Goal: Task Accomplishment & Management: Complete application form

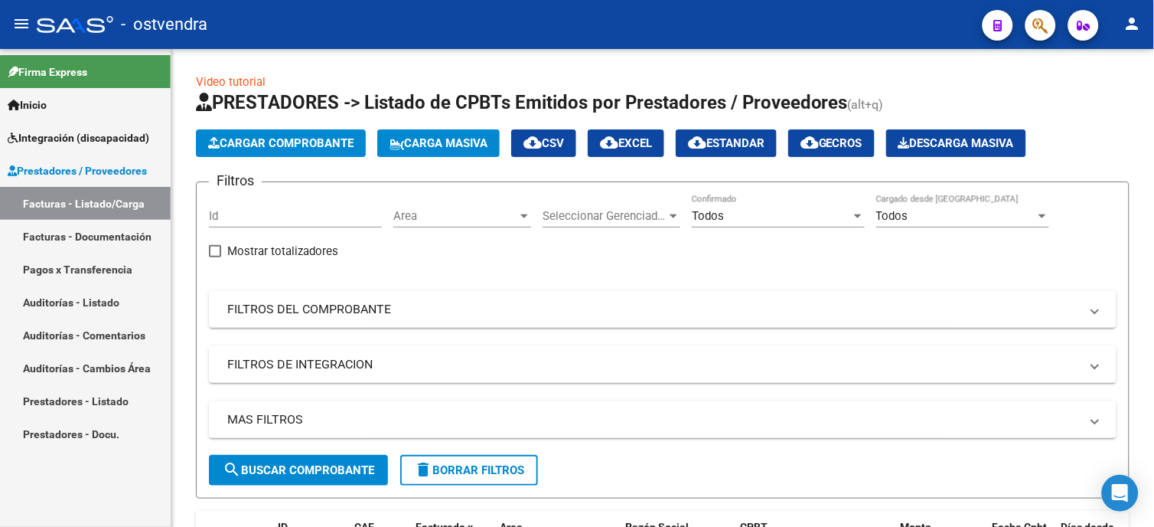
click at [109, 129] on span "Integración (discapacidad)" at bounding box center [79, 137] width 142 height 17
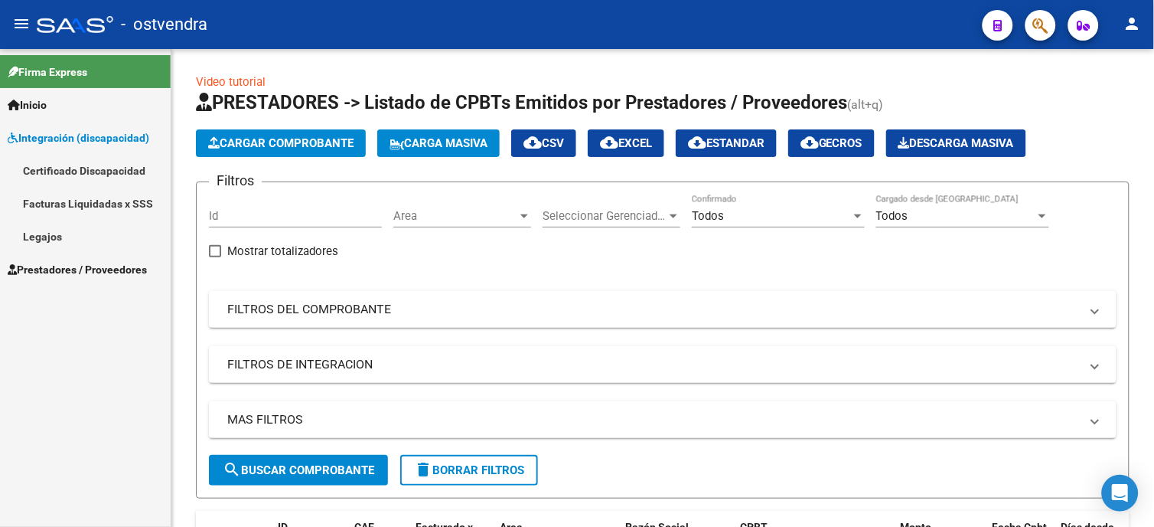
click at [103, 224] on link "Legajos" at bounding box center [85, 236] width 171 height 33
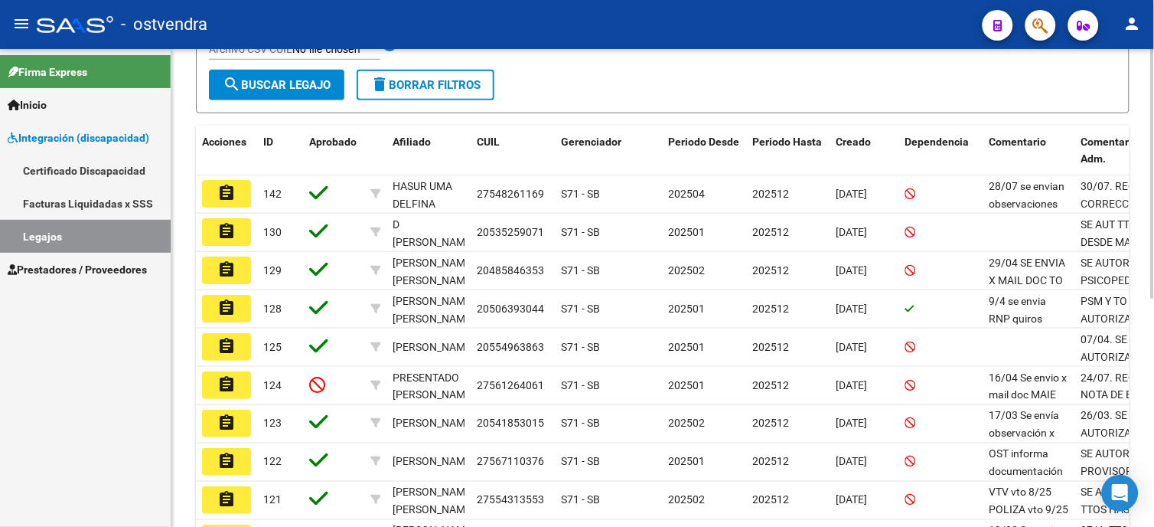
scroll to position [340, 0]
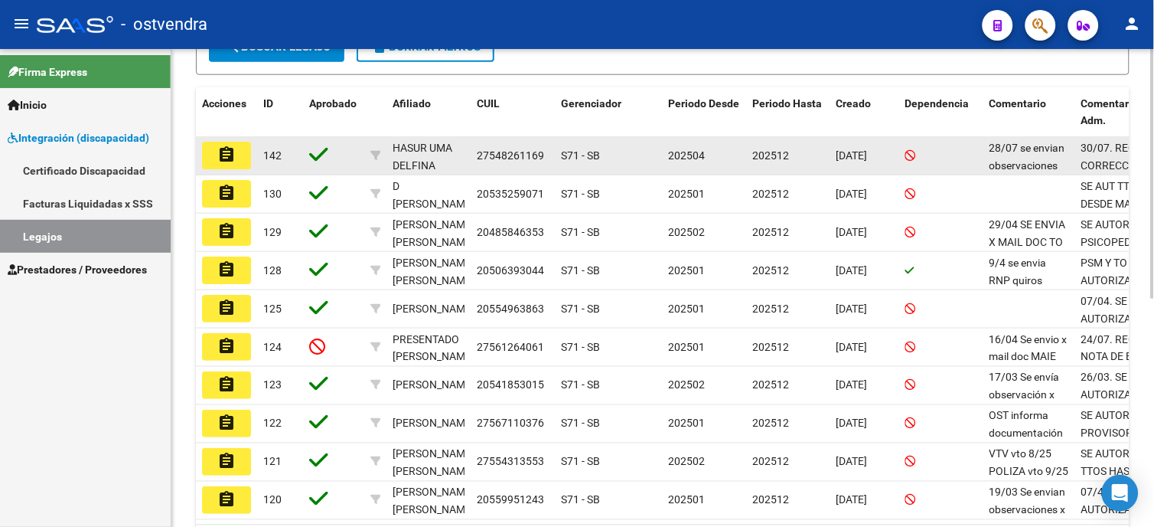
click at [247, 154] on button "assignment" at bounding box center [226, 156] width 49 height 28
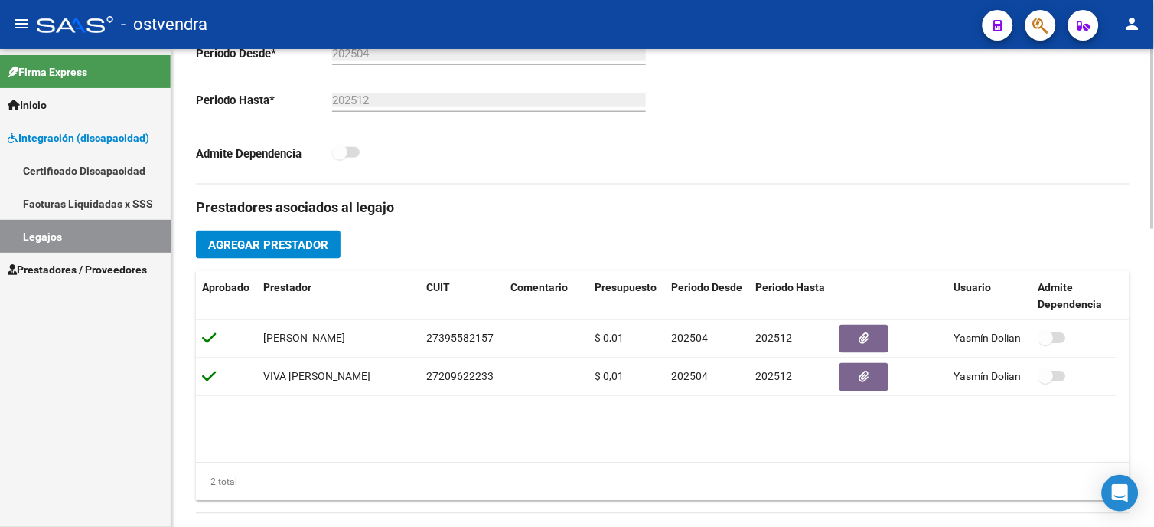
scroll to position [425, 0]
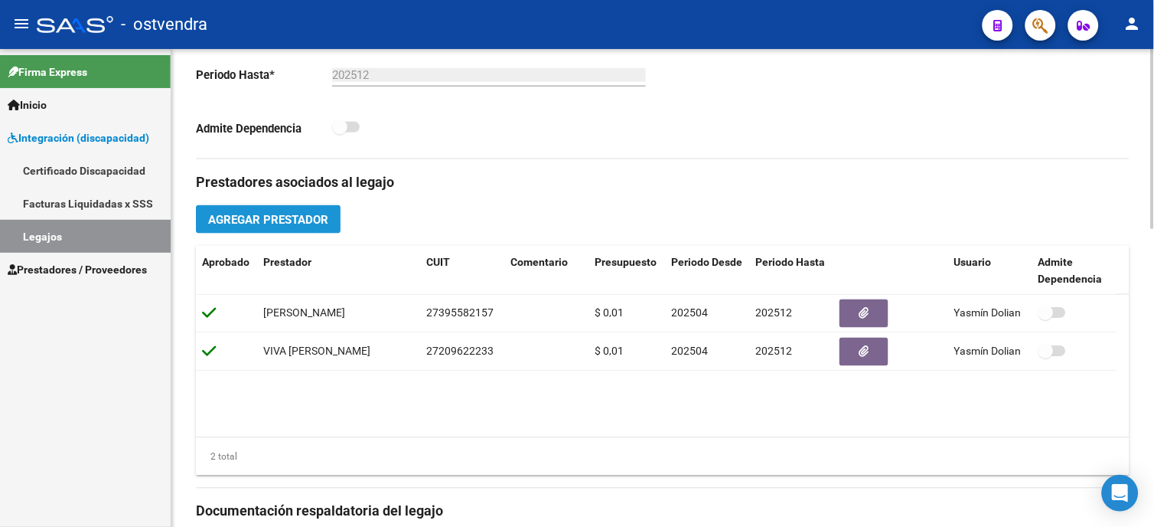
click at [295, 228] on button "Agregar Prestador" at bounding box center [268, 219] width 145 height 28
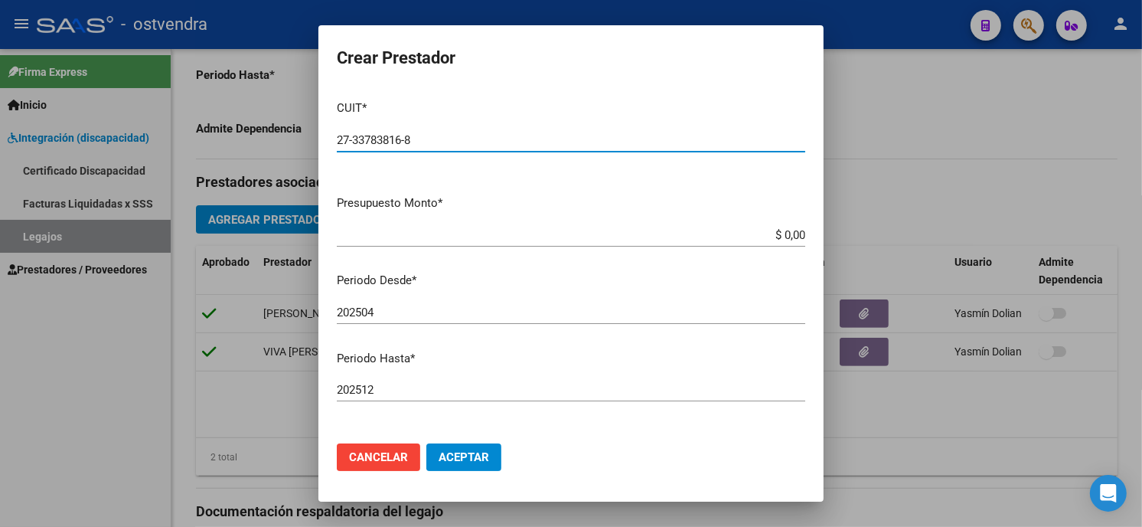
type input "27-33783816-8"
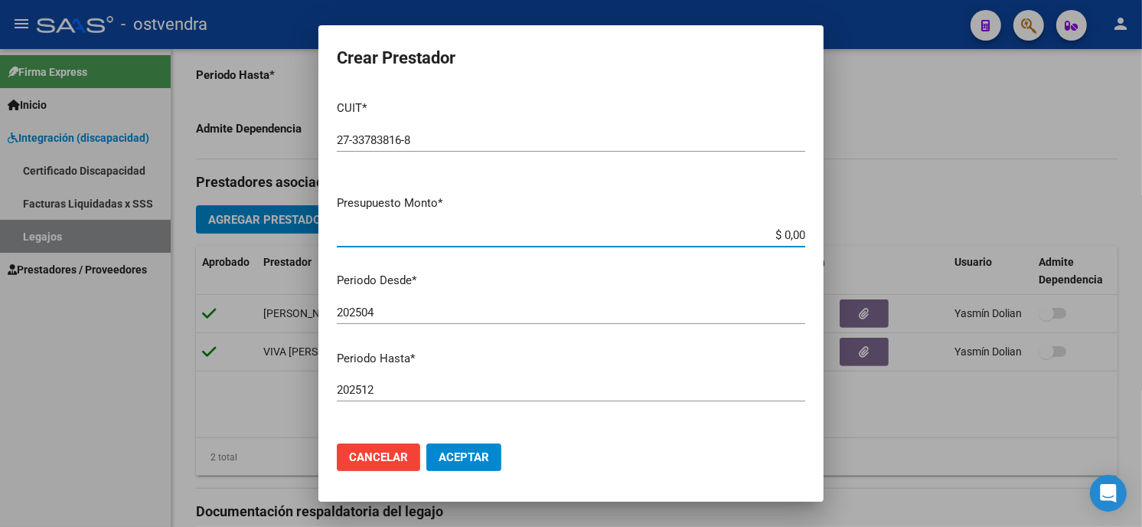
click at [792, 233] on app-form-text-field "Presupuesto Monto * $ 0,00 Ingresar el monto" at bounding box center [577, 217] width 481 height 47
type input "$ 0,01"
click at [386, 311] on input "202504" at bounding box center [571, 312] width 468 height 14
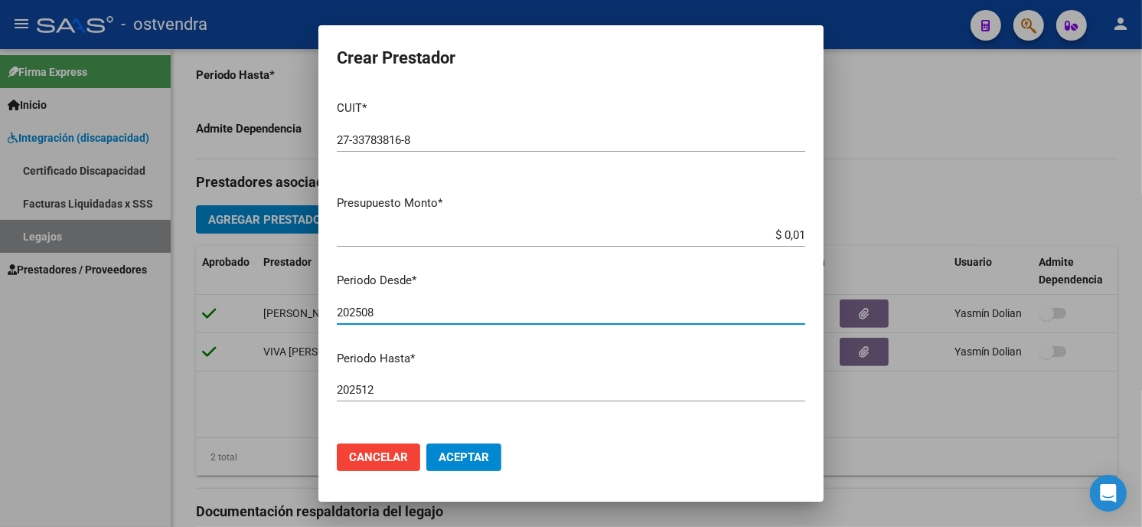
type input "202508"
click at [464, 458] on span "Aceptar" at bounding box center [464, 457] width 51 height 14
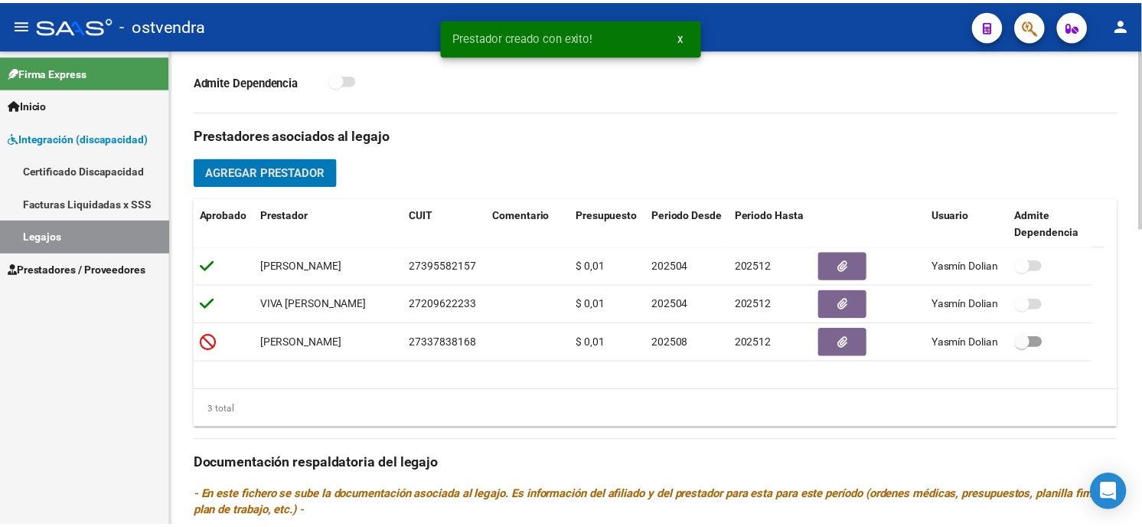
scroll to position [510, 0]
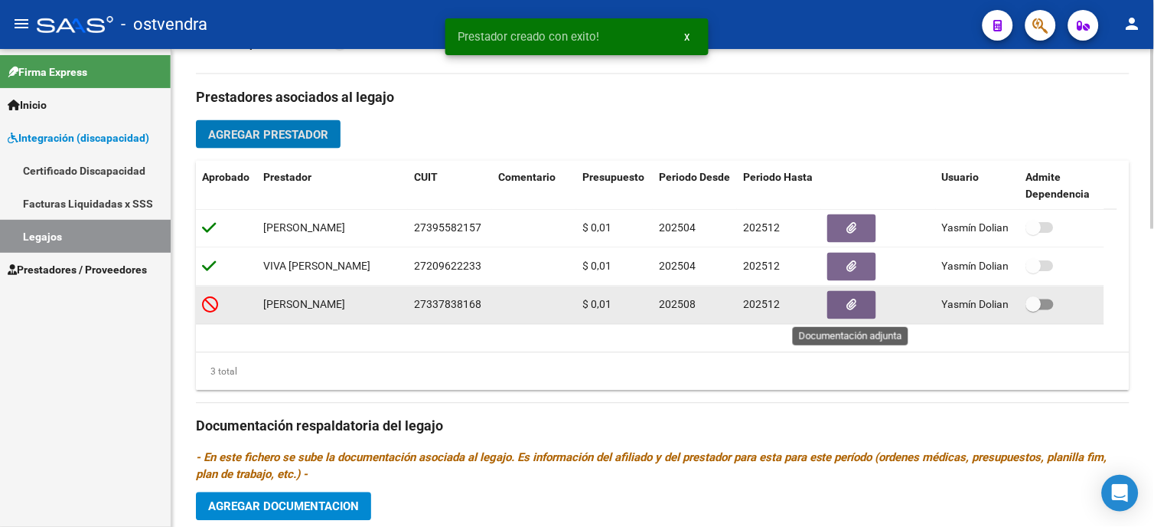
click at [852, 318] on button "button" at bounding box center [851, 305] width 49 height 28
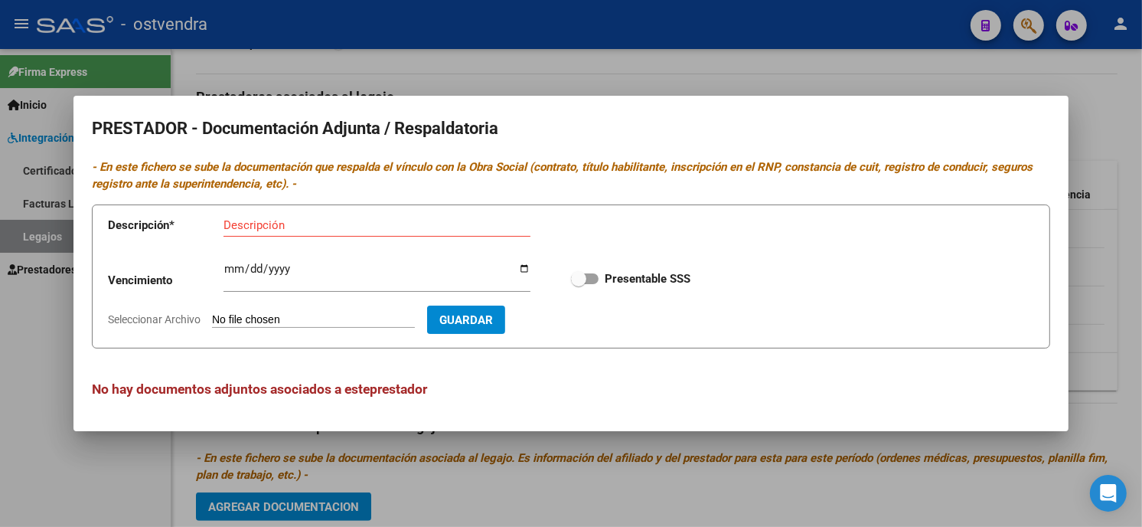
click at [327, 318] on input "Seleccionar Archivo" at bounding box center [313, 320] width 203 height 15
type input "C:\fakepath\CBU.pdf"
click at [270, 215] on div "Descripción" at bounding box center [376, 225] width 307 height 23
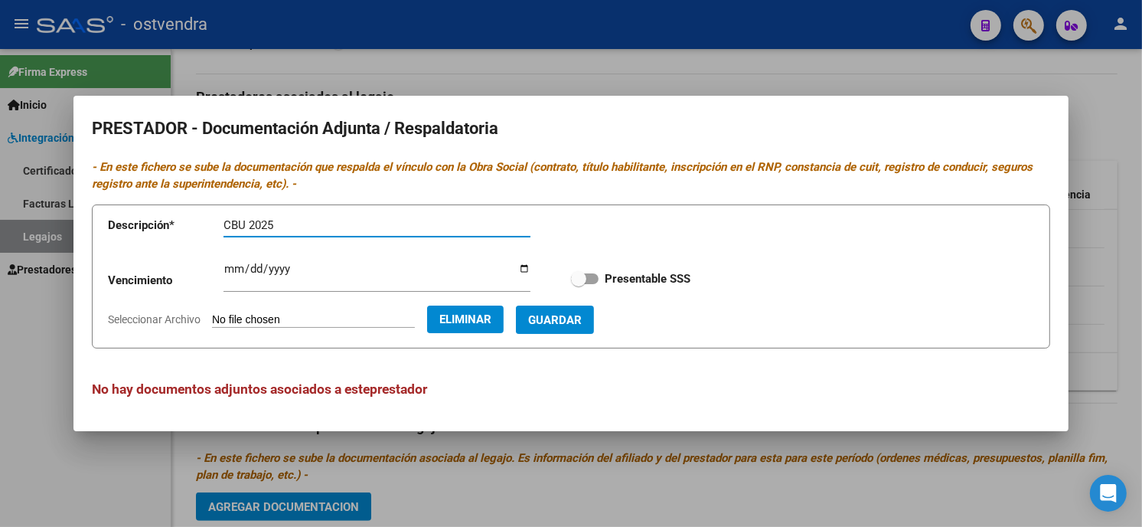
type input "CBU 2025"
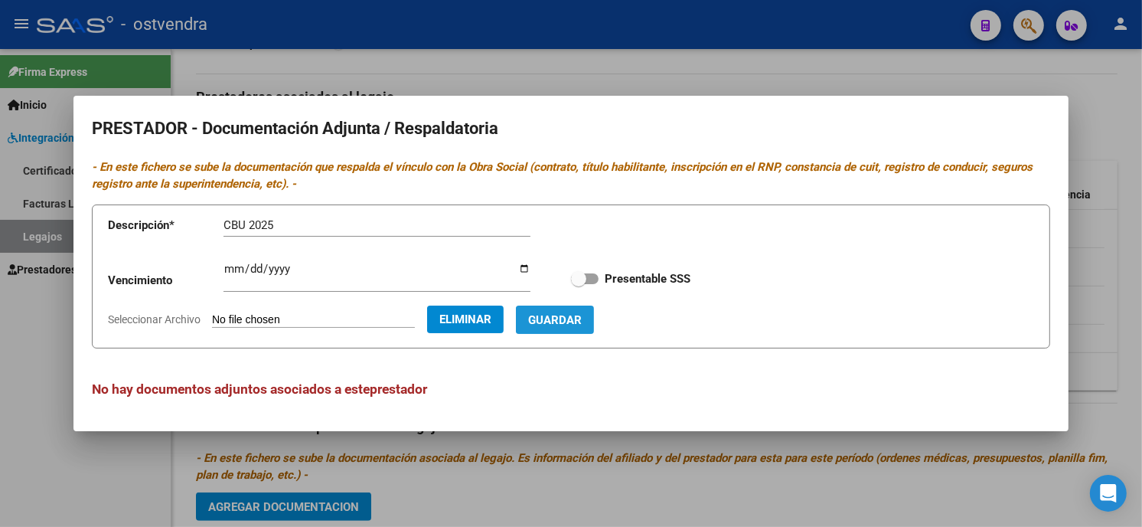
click at [559, 320] on span "Guardar" at bounding box center [555, 320] width 54 height 14
checkbox input "true"
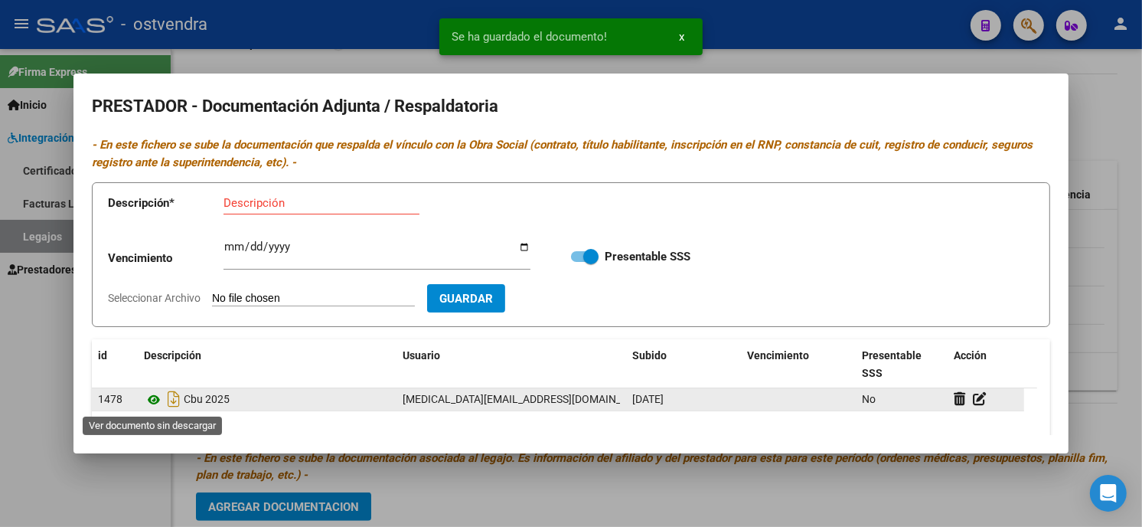
click at [156, 402] on icon at bounding box center [154, 399] width 20 height 18
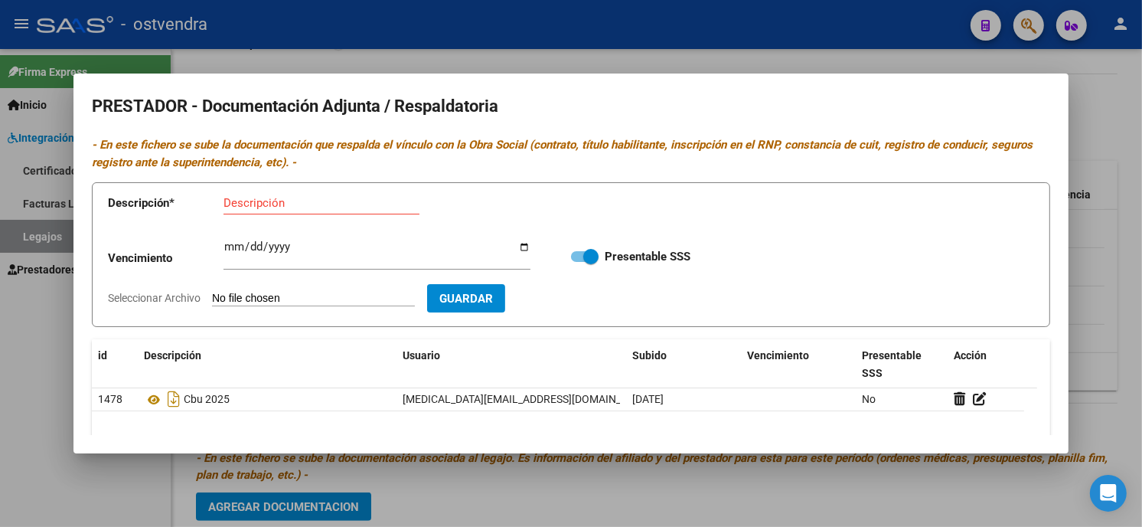
click at [285, 302] on input "Seleccionar Archivo" at bounding box center [313, 299] width 203 height 15
type input "C:\fakepath\TT.pdf"
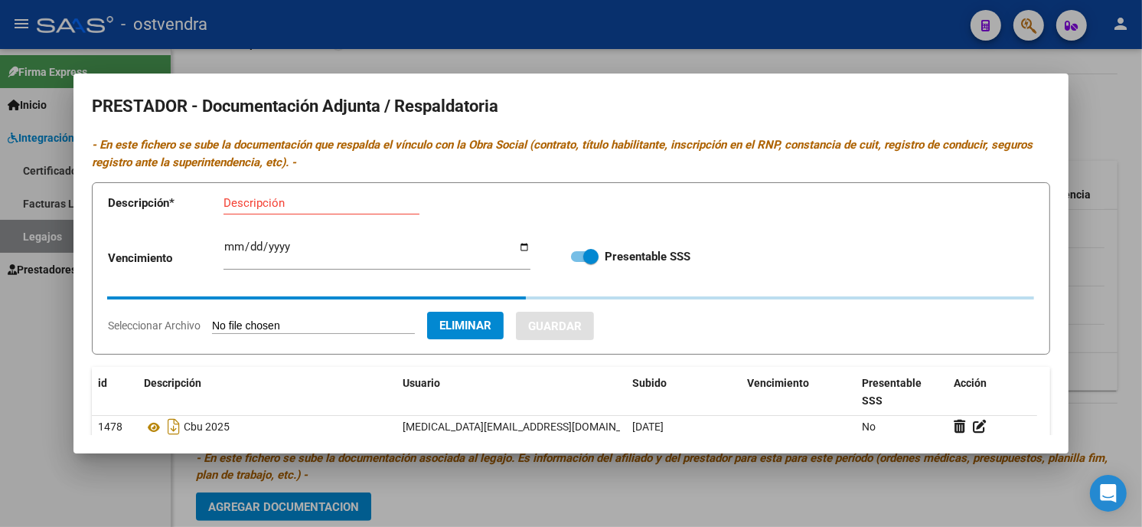
click at [333, 201] on input "Descripción" at bounding box center [321, 203] width 196 height 14
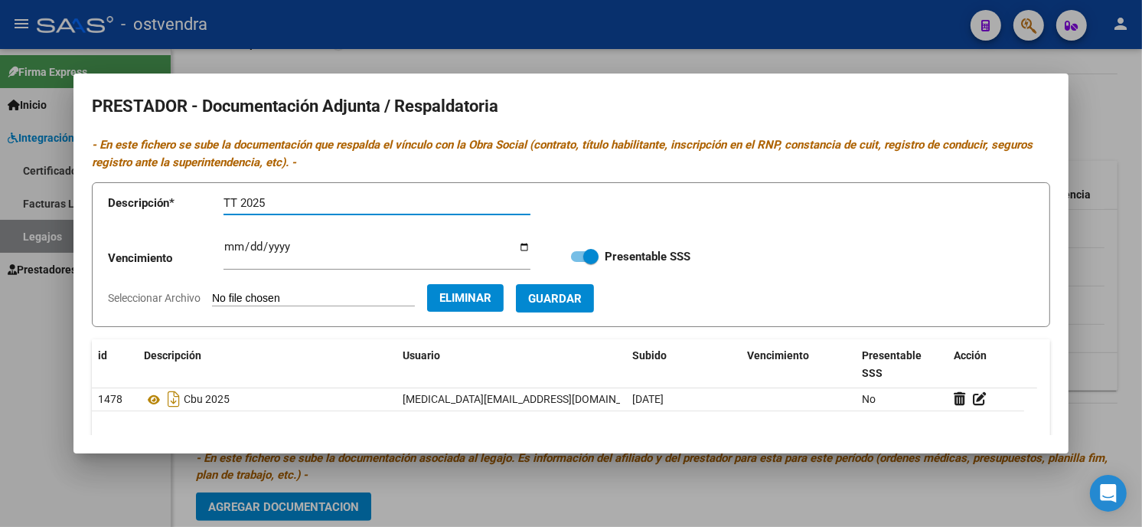
type input "TT 2025"
click at [556, 294] on span "Guardar" at bounding box center [555, 299] width 54 height 14
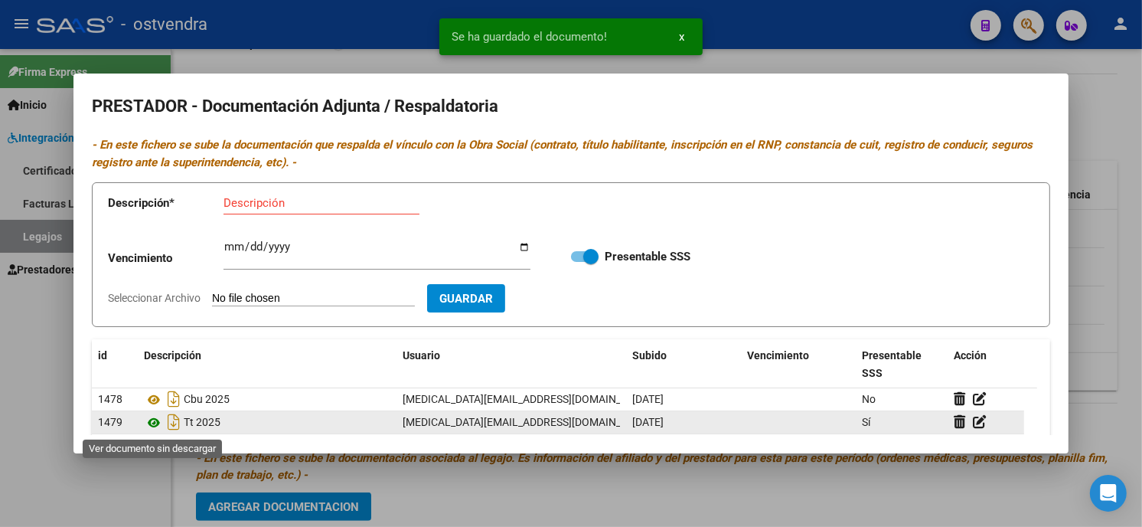
click at [154, 424] on icon at bounding box center [154, 422] width 20 height 18
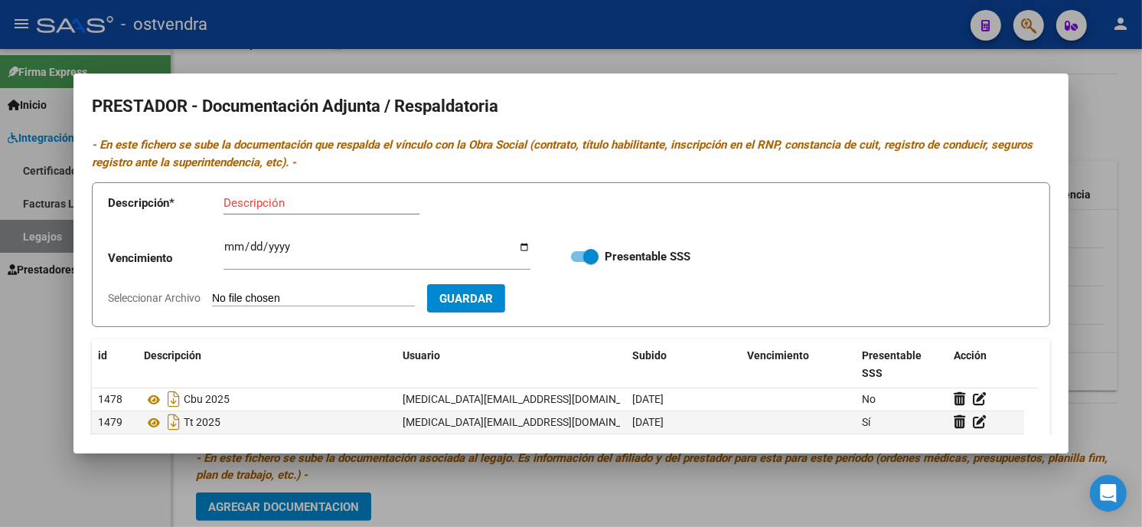
click at [297, 296] on input "Seleccionar Archivo" at bounding box center [313, 299] width 203 height 15
type input "C:\fakepath\RNP.pdf"
click at [281, 201] on input "Descripción" at bounding box center [321, 203] width 196 height 14
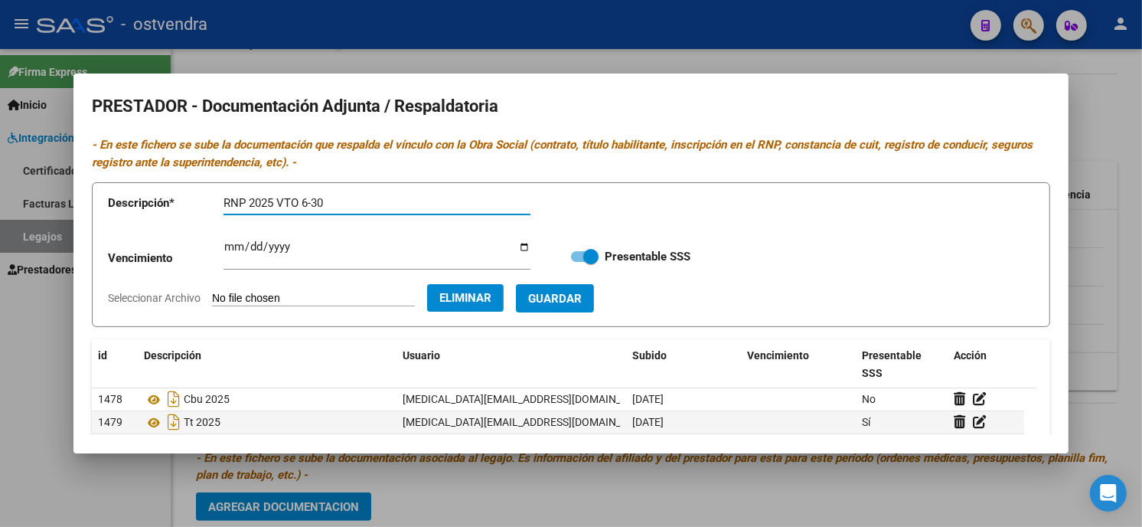
type input "RNP 2025 VTO 6-30"
click at [579, 300] on span "Guardar" at bounding box center [555, 299] width 54 height 14
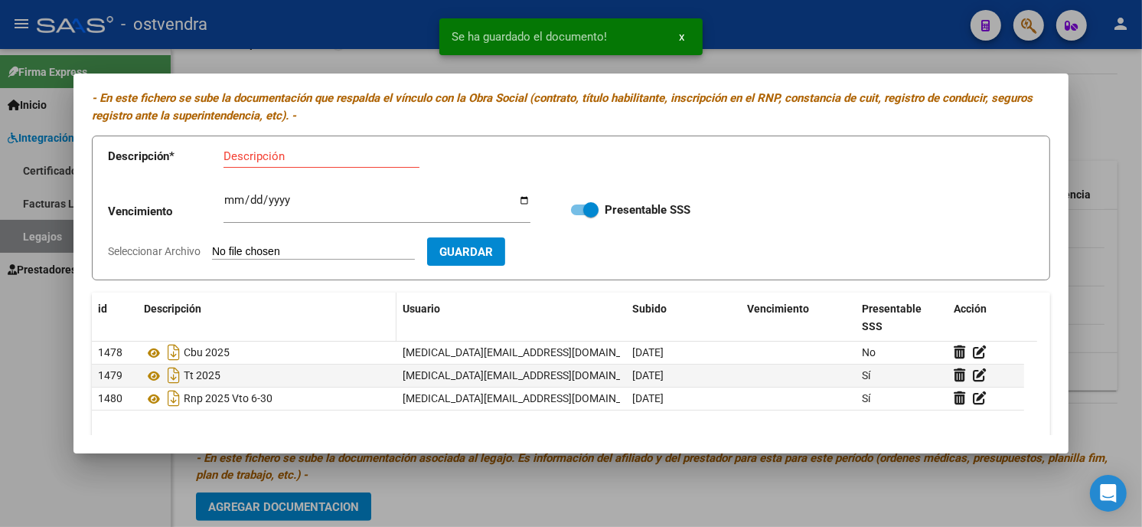
scroll to position [85, 0]
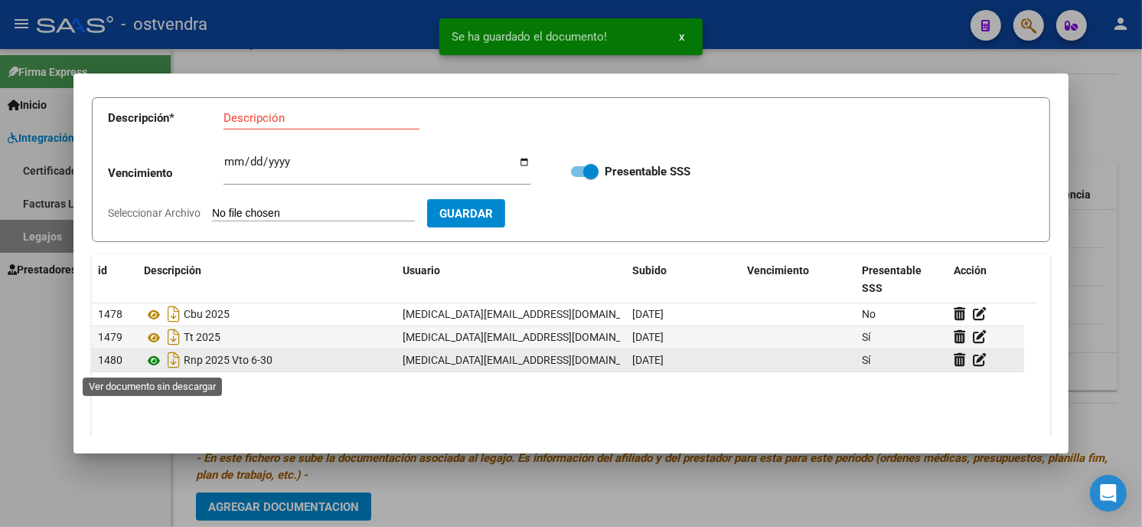
click at [154, 363] on icon at bounding box center [154, 360] width 20 height 18
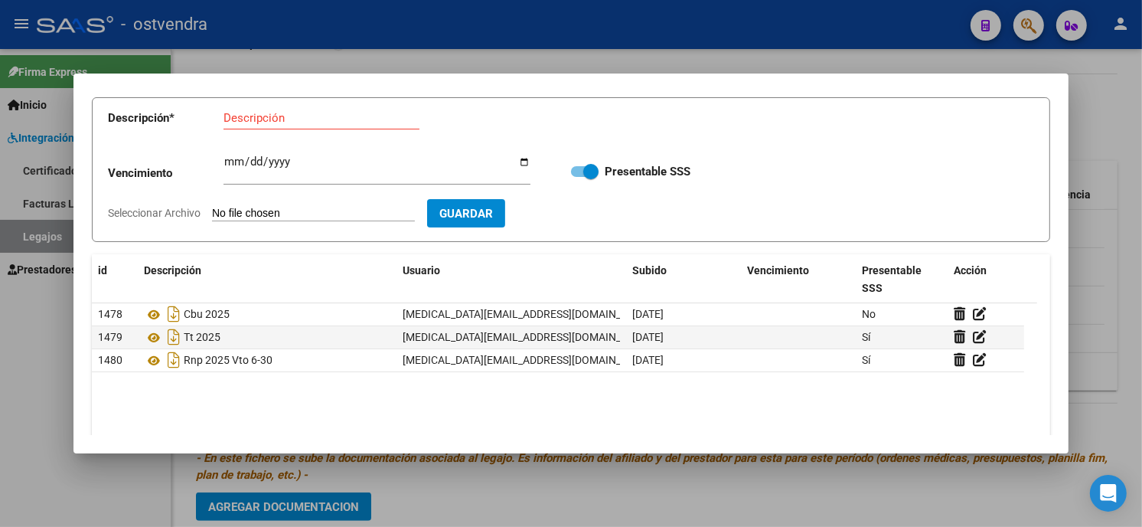
click at [308, 210] on input "Seleccionar Archivo" at bounding box center [313, 214] width 203 height 15
type input "C:\fakepath\ARCA.pdf"
click at [308, 120] on input "Descripción" at bounding box center [321, 118] width 196 height 14
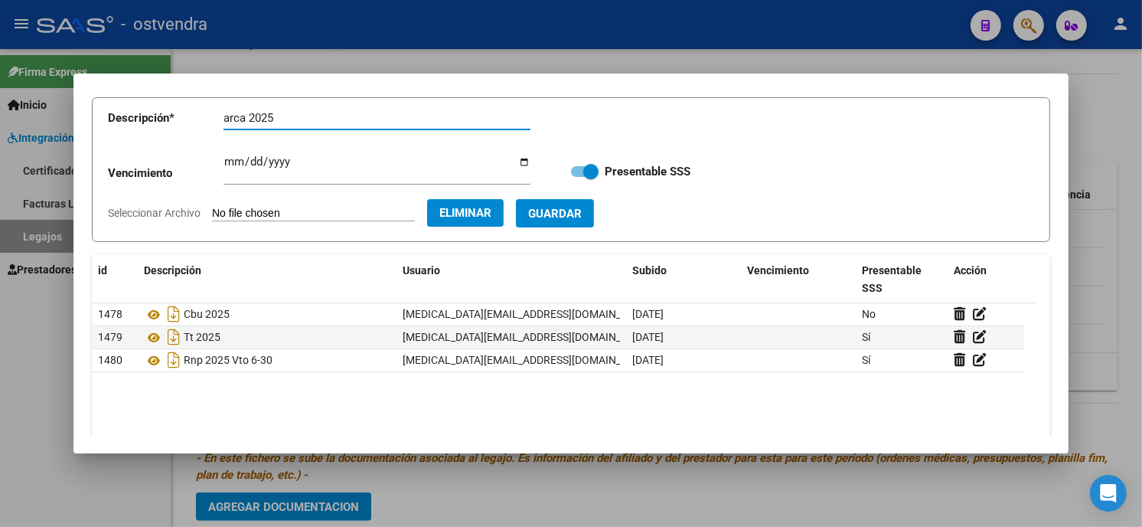
drag, startPoint x: 247, startPoint y: 123, endPoint x: 217, endPoint y: 122, distance: 30.6
click at [217, 122] on app-form-text-field "Descripción * arca 2025 Descripción" at bounding box center [330, 121] width 445 height 46
type input "ARCA 2025"
click at [580, 215] on span "Guardar" at bounding box center [555, 214] width 54 height 14
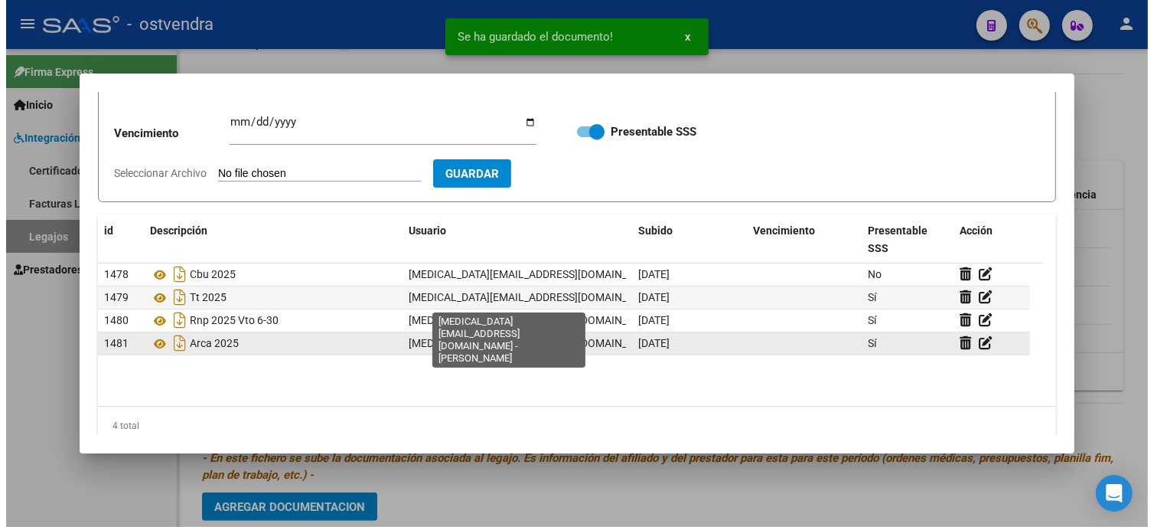
scroll to position [146, 0]
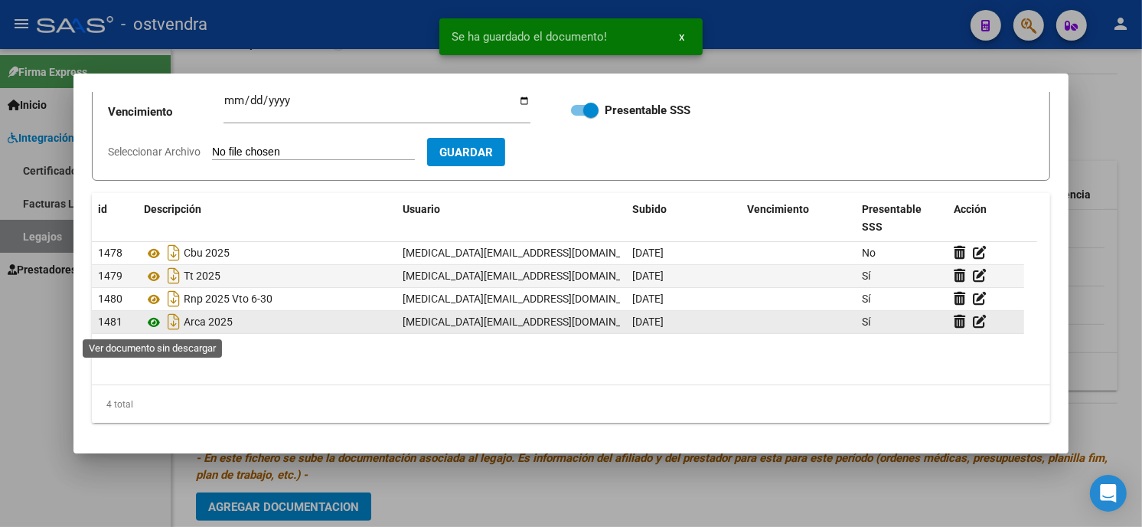
click at [150, 321] on icon at bounding box center [154, 322] width 20 height 18
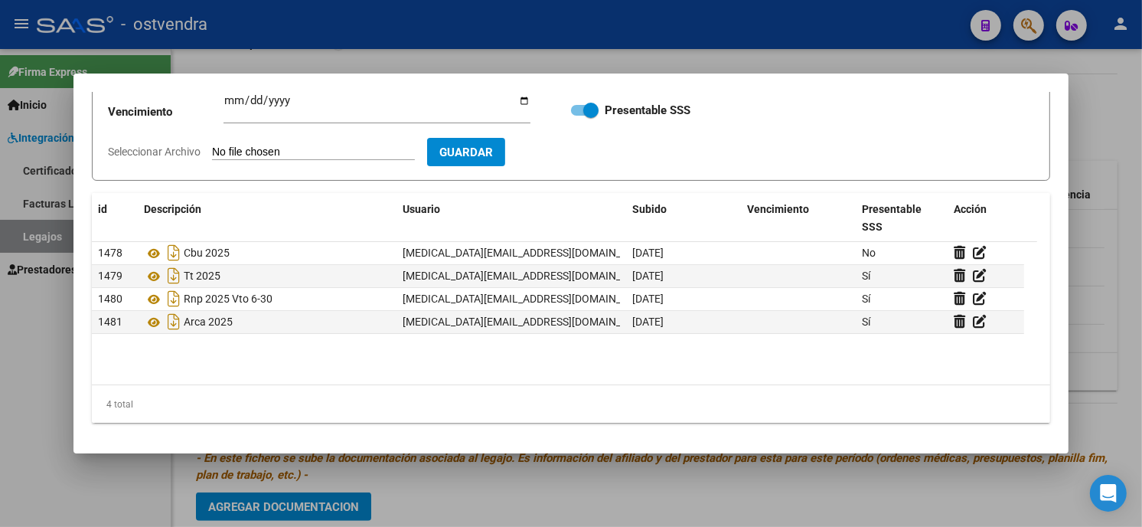
click at [655, 23] on div at bounding box center [571, 263] width 1142 height 527
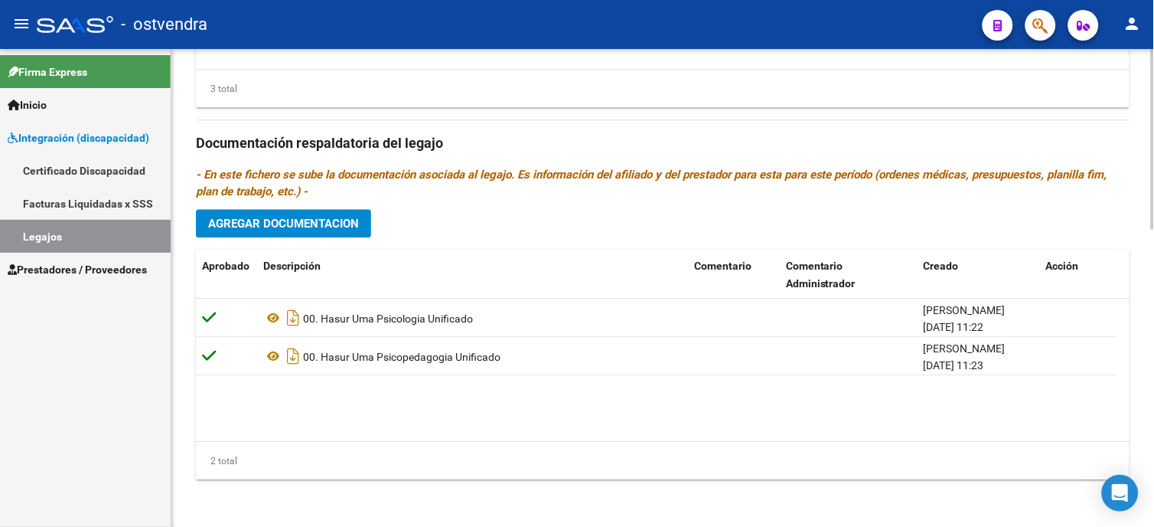
scroll to position [796, 0]
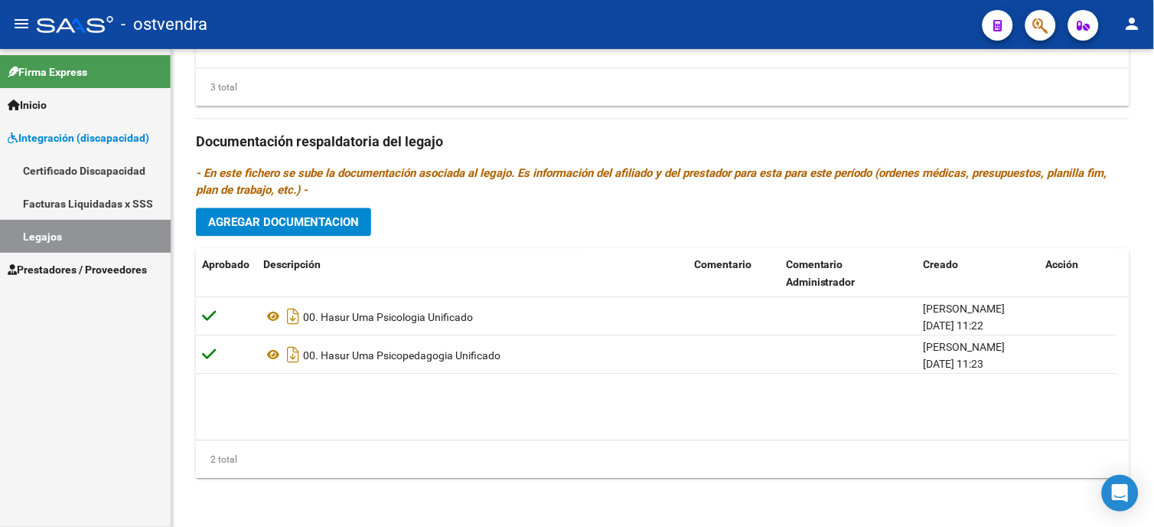
click at [135, 140] on span "Integración (discapacidad)" at bounding box center [79, 137] width 142 height 17
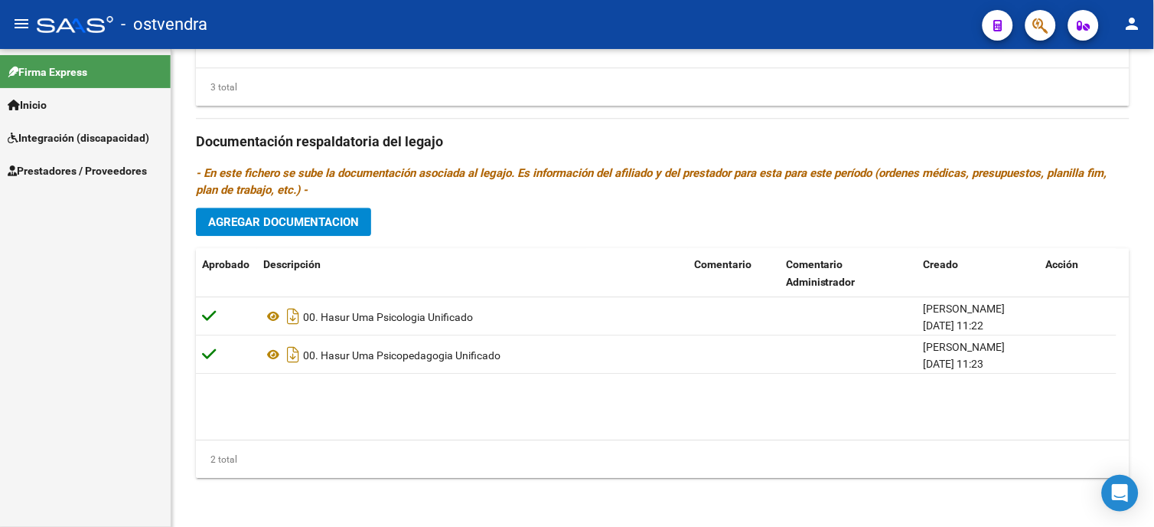
click at [126, 173] on span "Prestadores / Proveedores" at bounding box center [77, 170] width 139 height 17
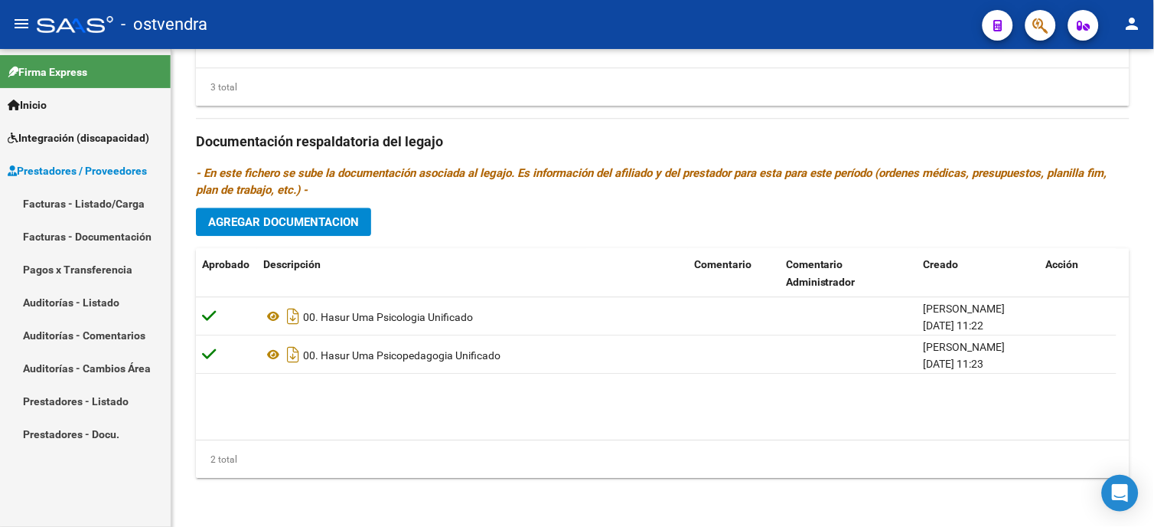
click at [124, 207] on link "Facturas - Listado/Carga" at bounding box center [85, 203] width 171 height 33
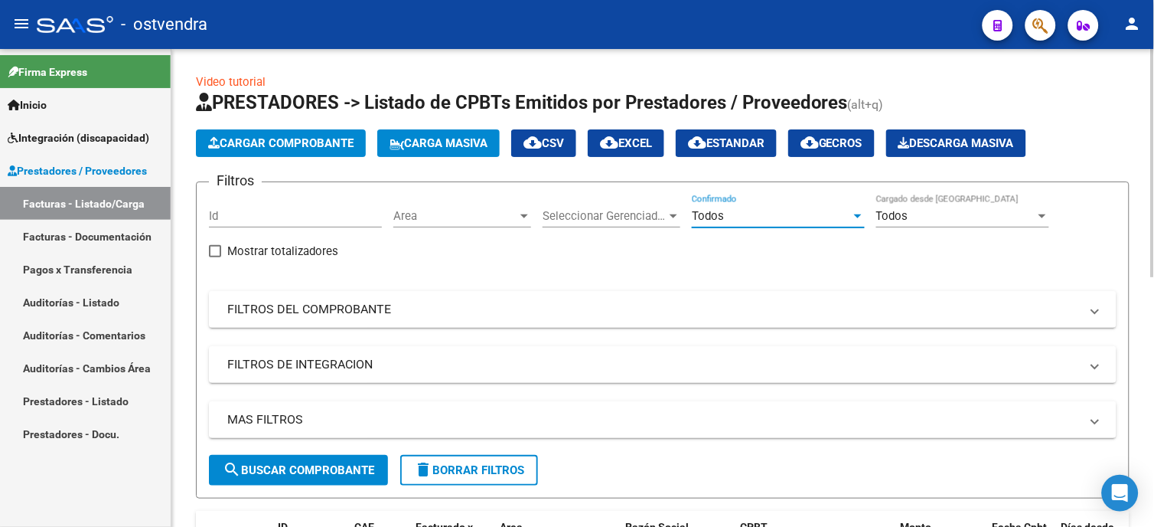
click at [736, 217] on div "Todos" at bounding box center [771, 216] width 159 height 14
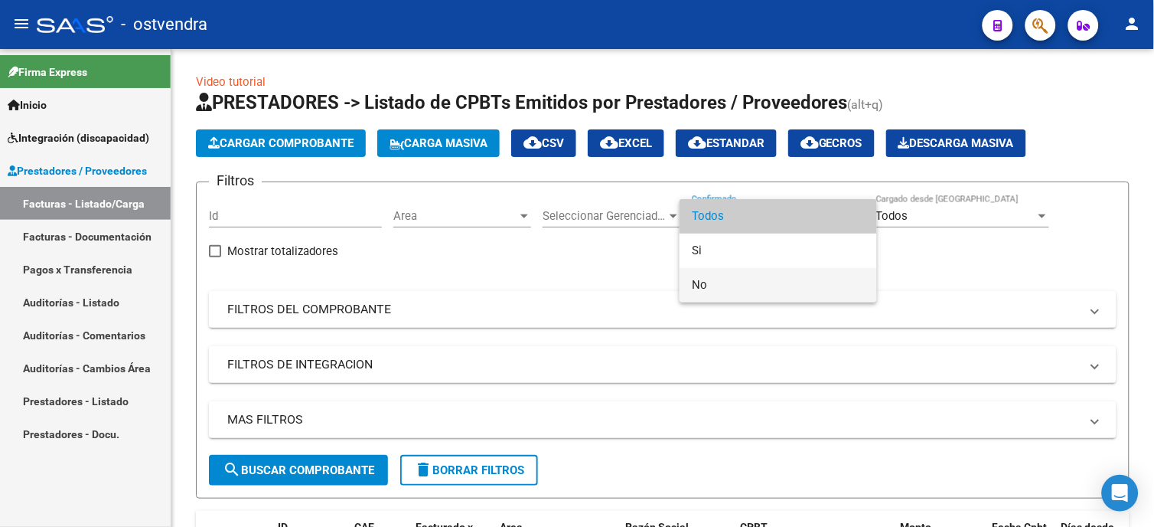
click at [722, 276] on span "No" at bounding box center [778, 285] width 173 height 34
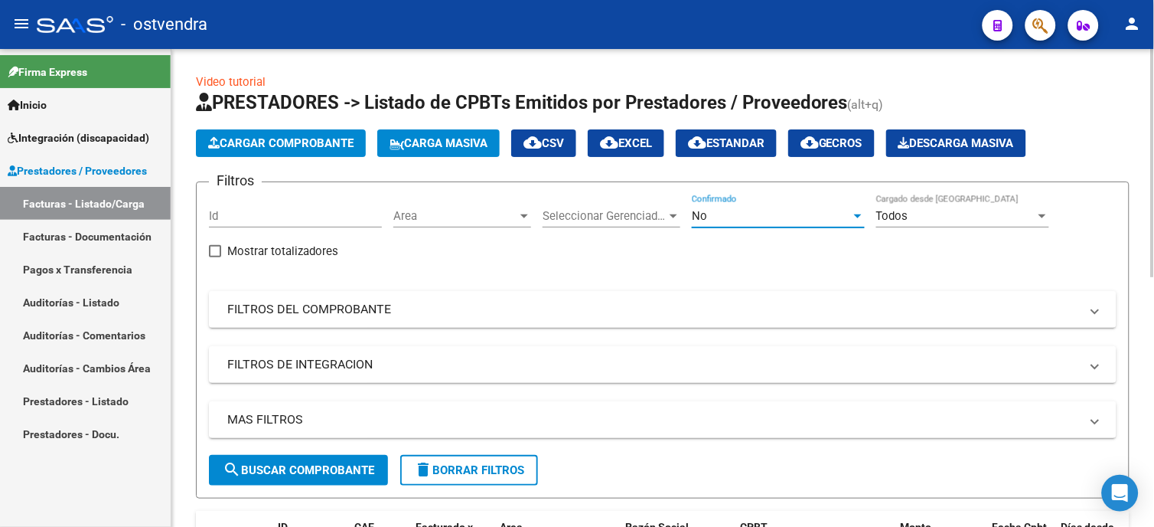
click at [329, 467] on span "search Buscar Comprobante" at bounding box center [299, 470] width 152 height 14
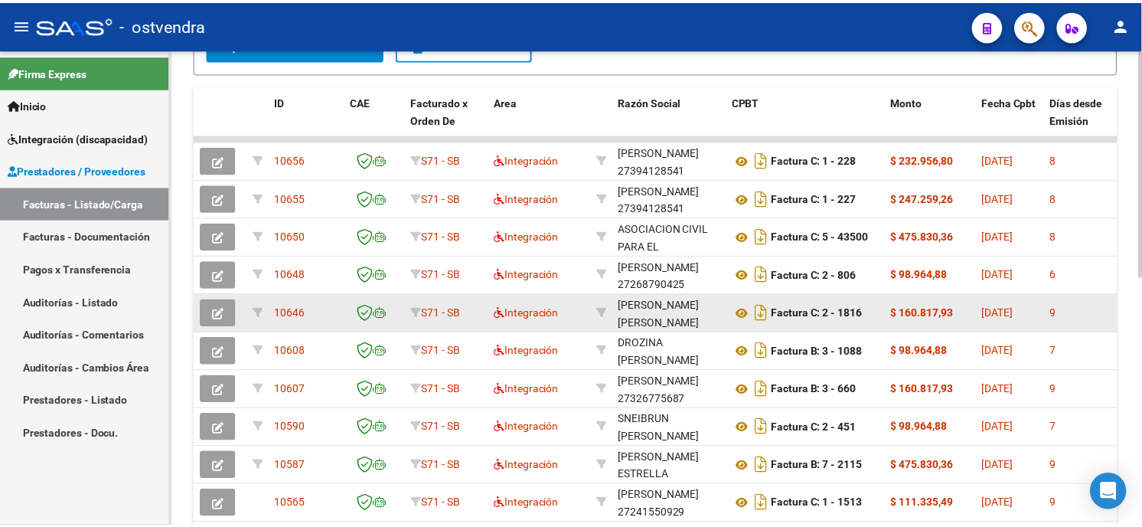
scroll to position [510, 0]
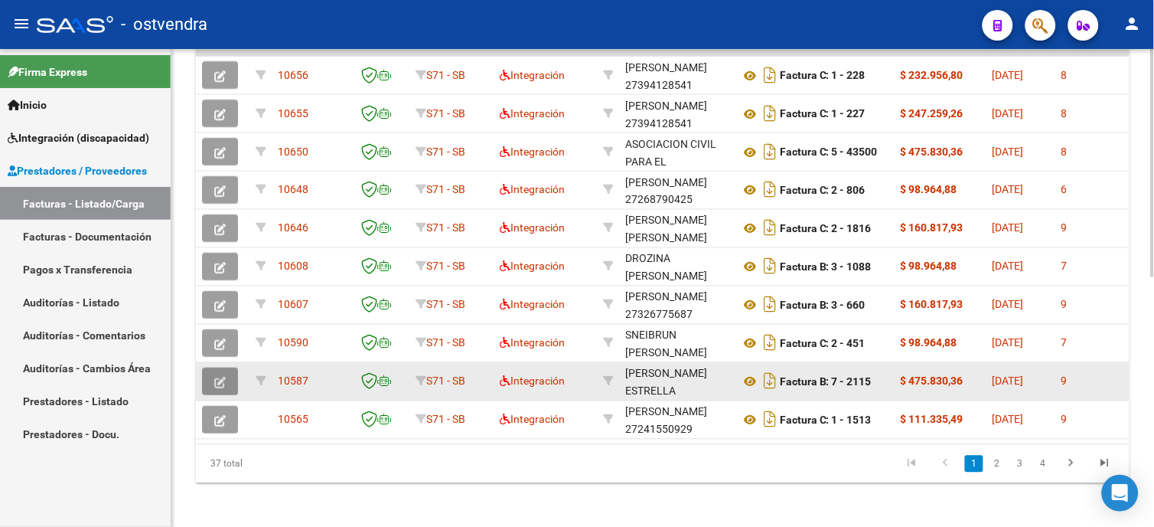
click at [217, 380] on icon "button" at bounding box center [219, 382] width 11 height 11
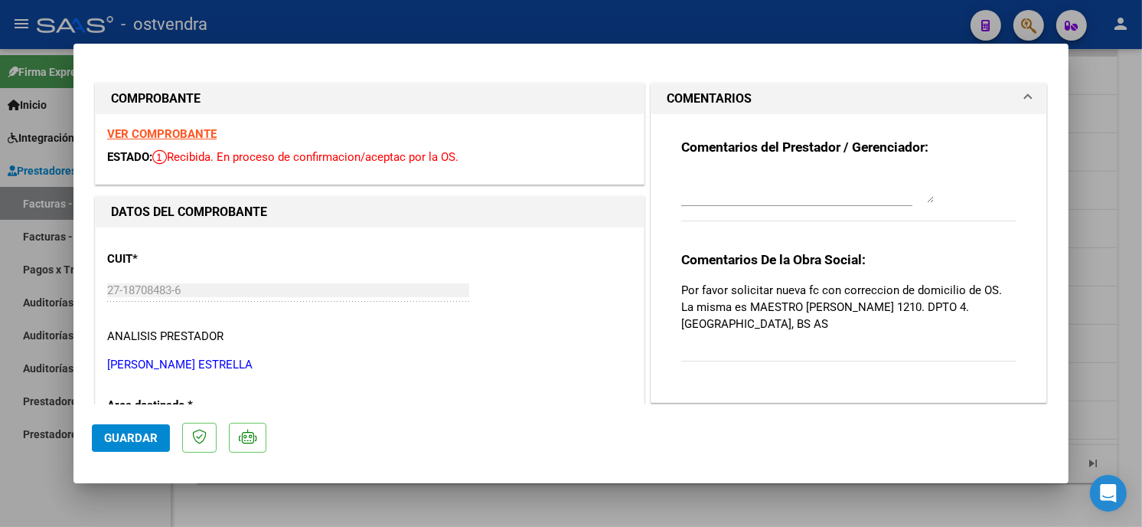
click at [188, 135] on strong "VER COMPROBANTE" at bounding box center [161, 134] width 109 height 14
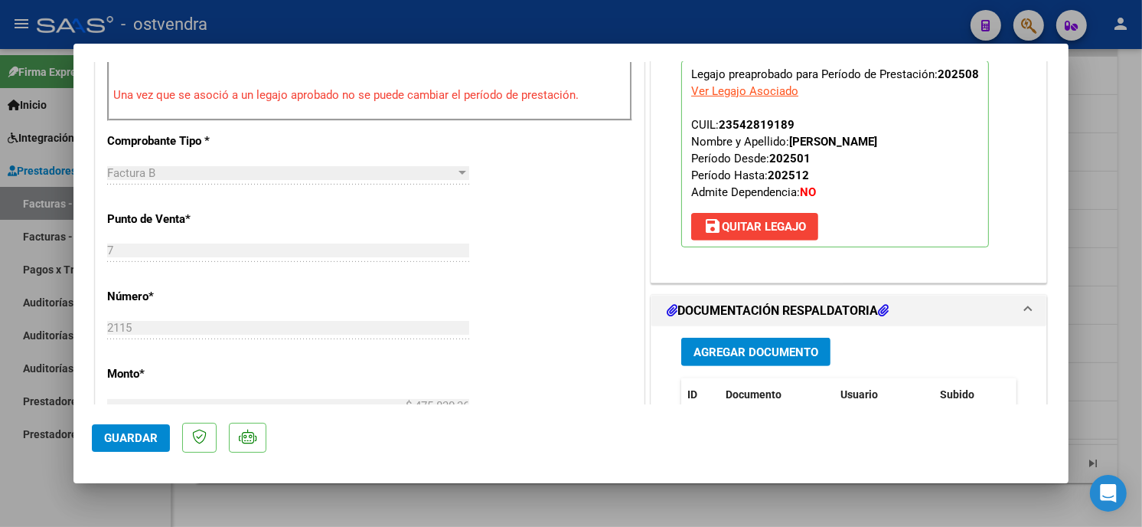
scroll to position [595, 0]
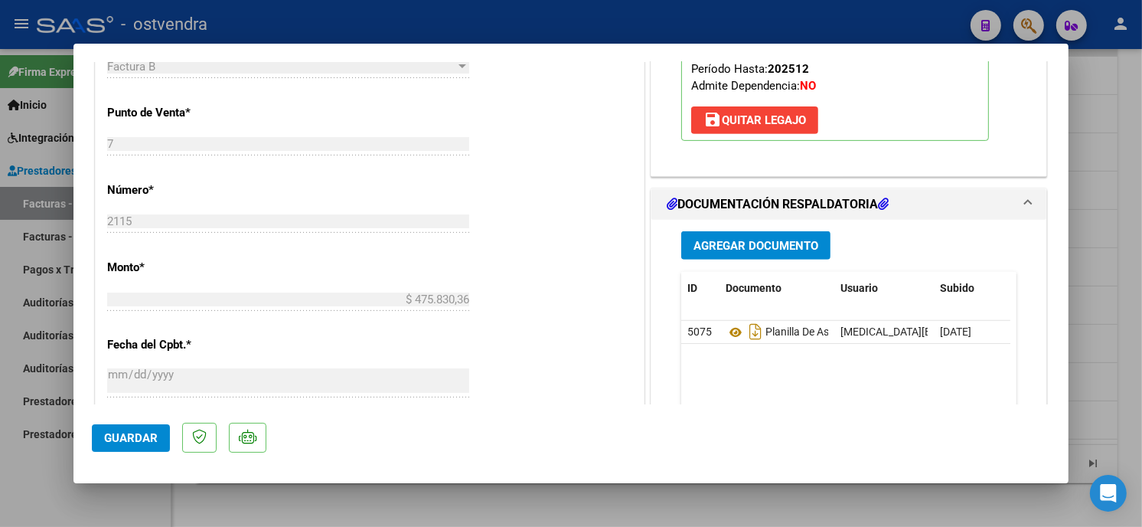
click at [800, 253] on span "Agregar Documento" at bounding box center [755, 246] width 125 height 14
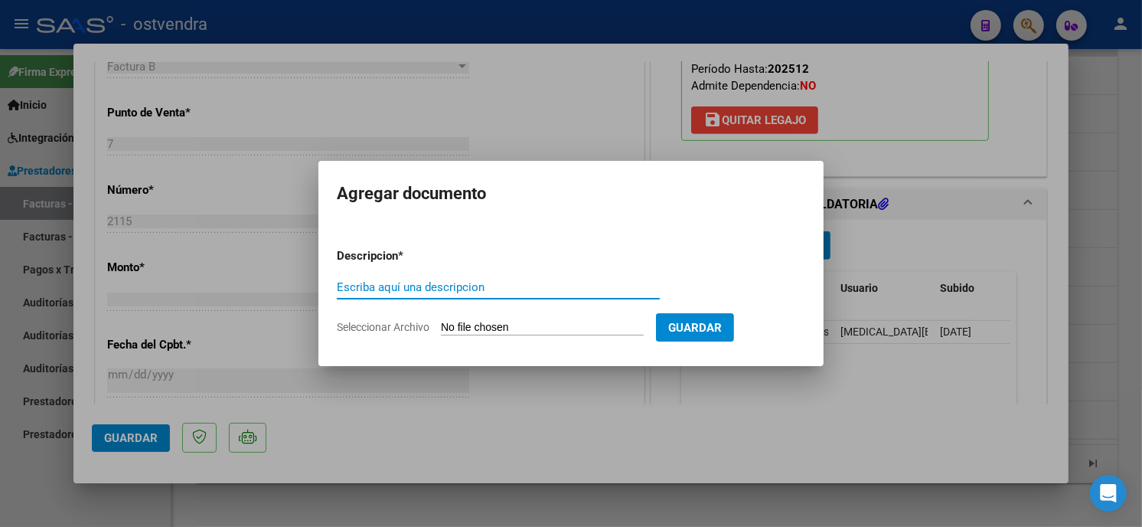
click at [491, 329] on input "Seleccionar Archivo" at bounding box center [542, 328] width 203 height 15
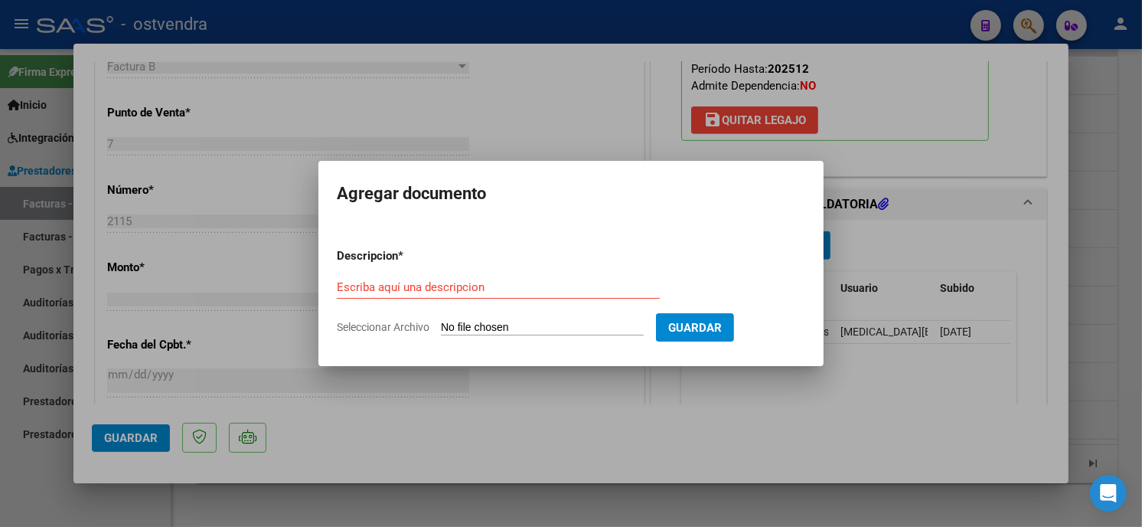
type input "C:\fakepath\NC FC B-1-2115.pdf"
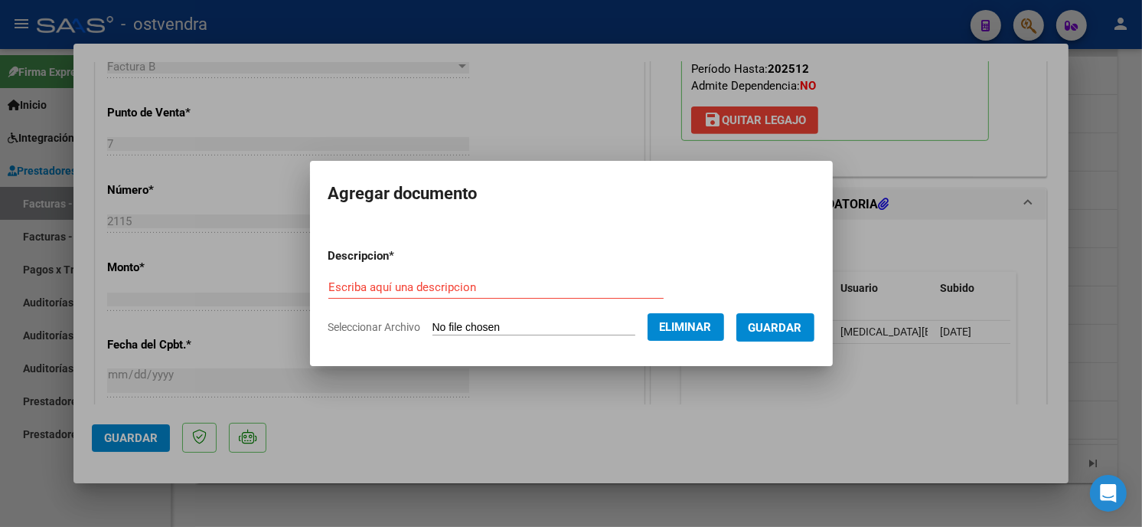
click at [493, 280] on input "Escriba aquí una descripcion" at bounding box center [495, 287] width 335 height 14
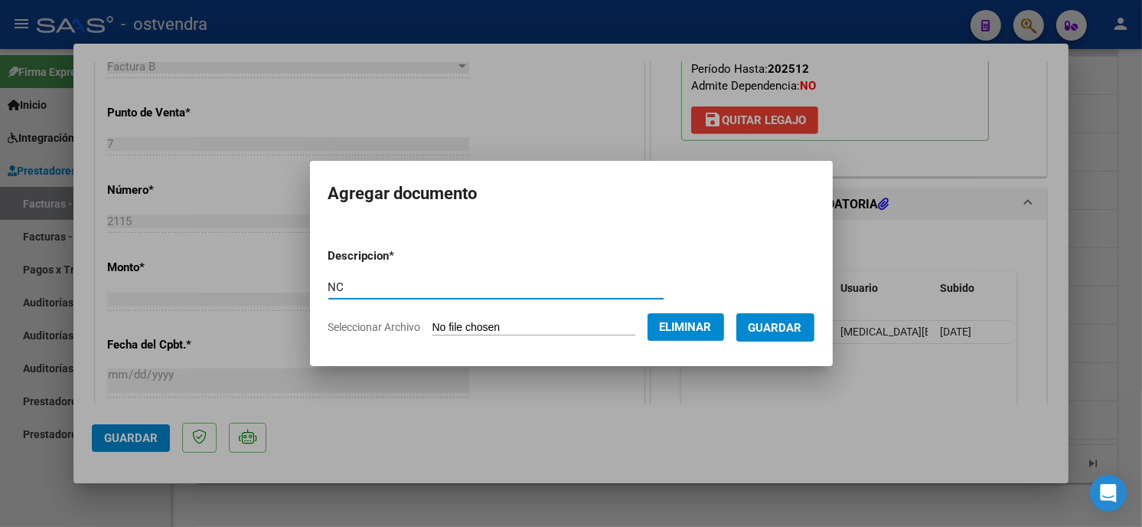
type input "NC"
click at [797, 332] on span "Guardar" at bounding box center [776, 328] width 54 height 14
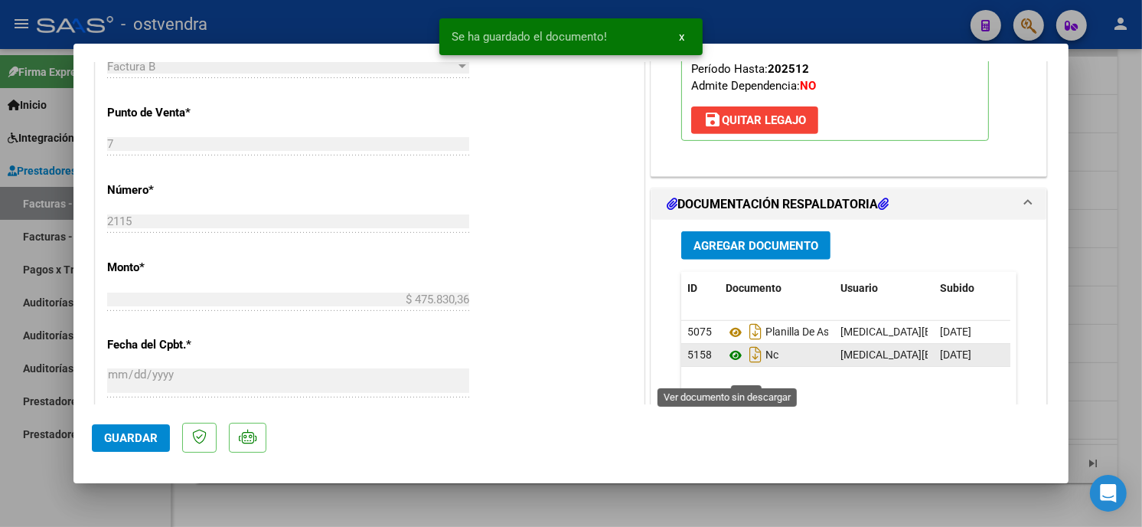
click at [730, 364] on icon at bounding box center [736, 355] width 20 height 18
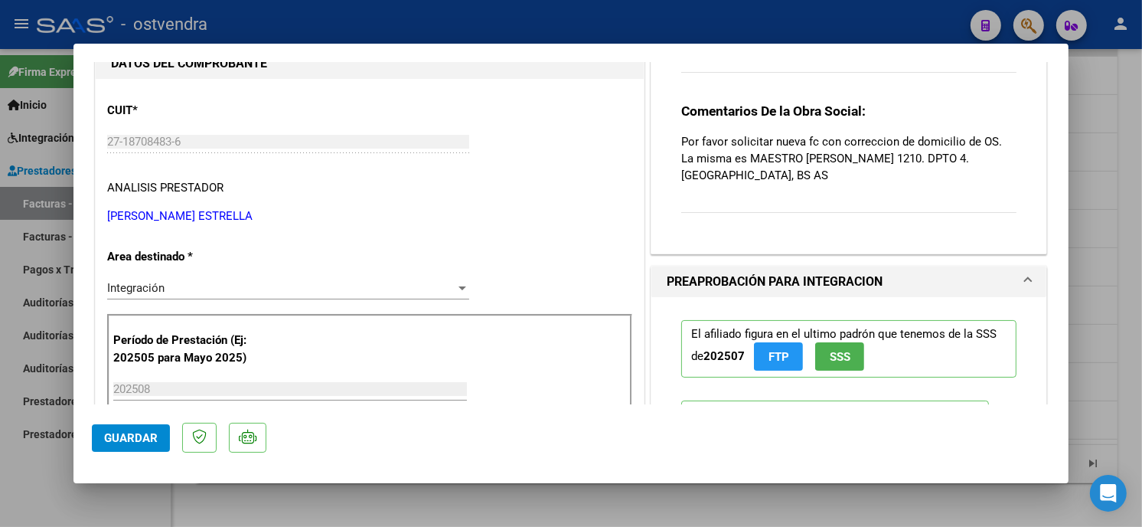
scroll to position [85, 0]
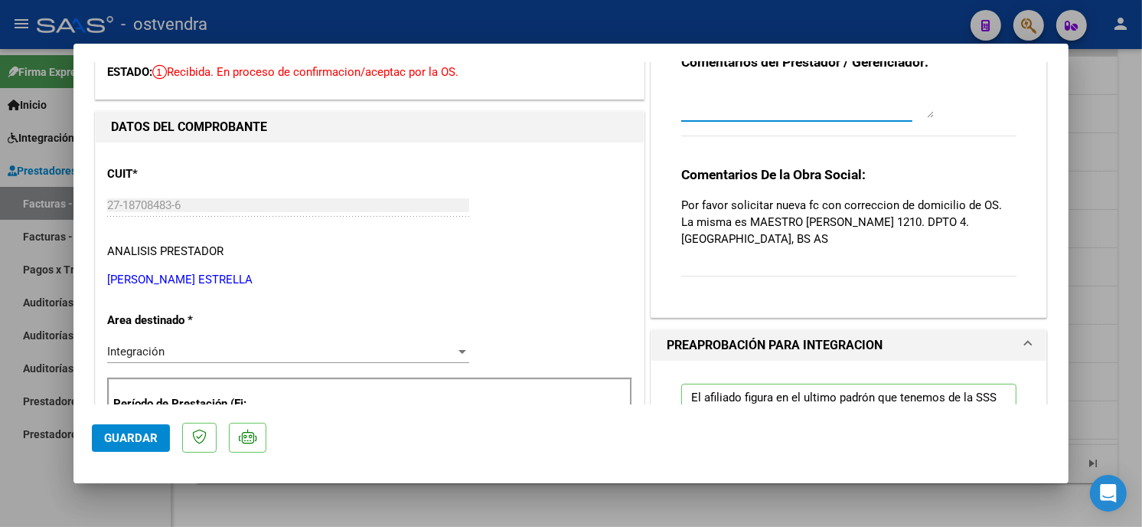
click at [731, 104] on textarea at bounding box center [807, 102] width 253 height 31
click at [767, 94] on textarea "10/09 SE CARGA NC" at bounding box center [807, 102] width 253 height 31
type textarea "10/09 SE CARGA NC"
click at [142, 440] on span "Guardar" at bounding box center [131, 438] width 54 height 14
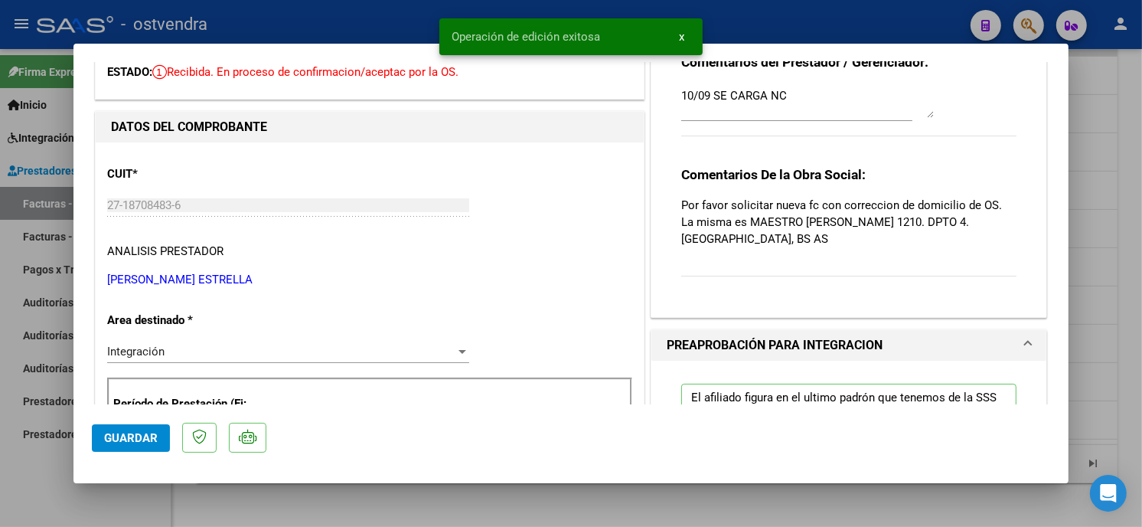
click at [360, 42] on div at bounding box center [571, 263] width 1142 height 527
type input "$ 0,00"
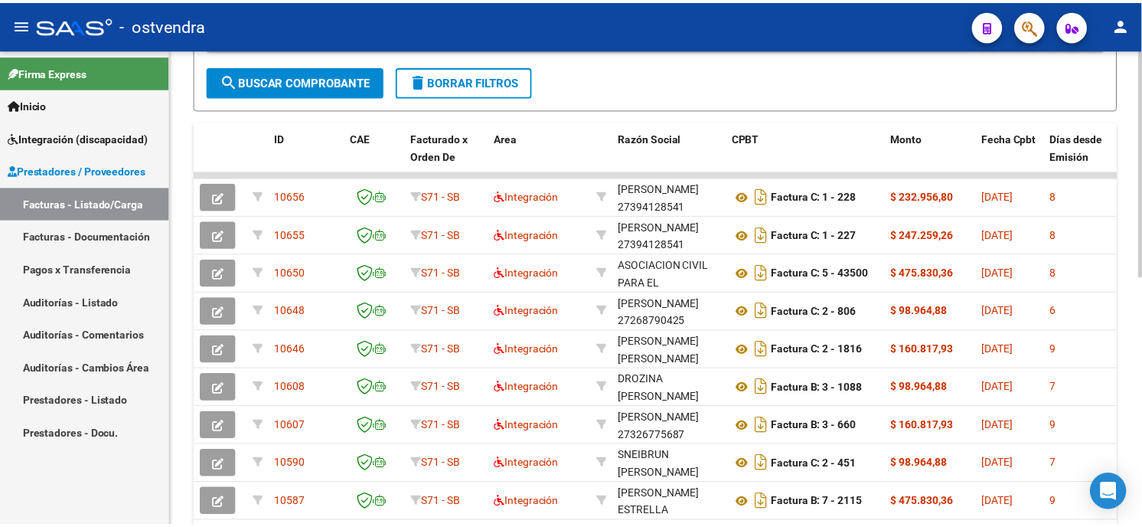
scroll to position [0, 0]
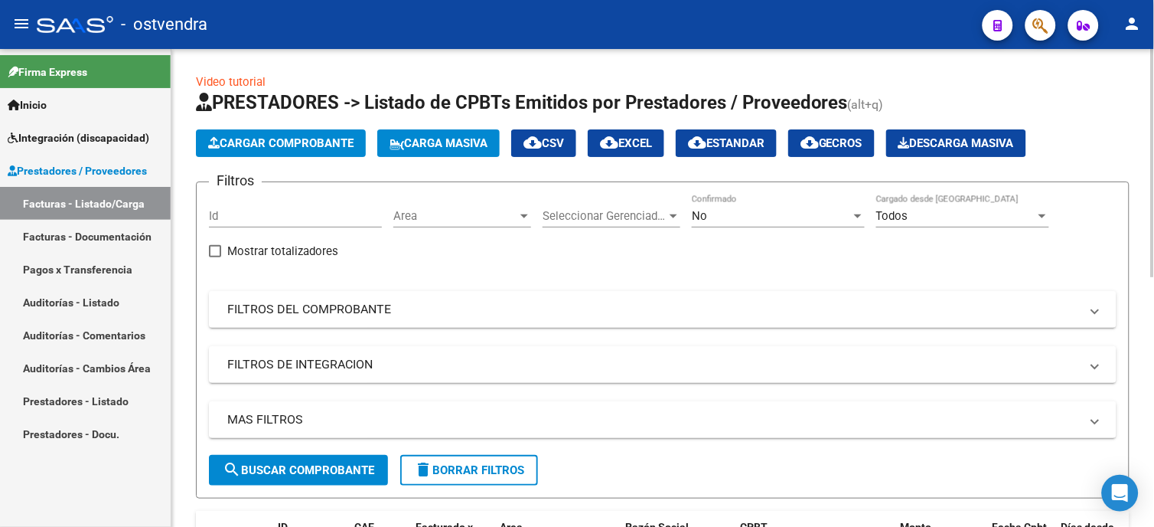
click at [335, 145] on span "Cargar Comprobante" at bounding box center [280, 143] width 145 height 14
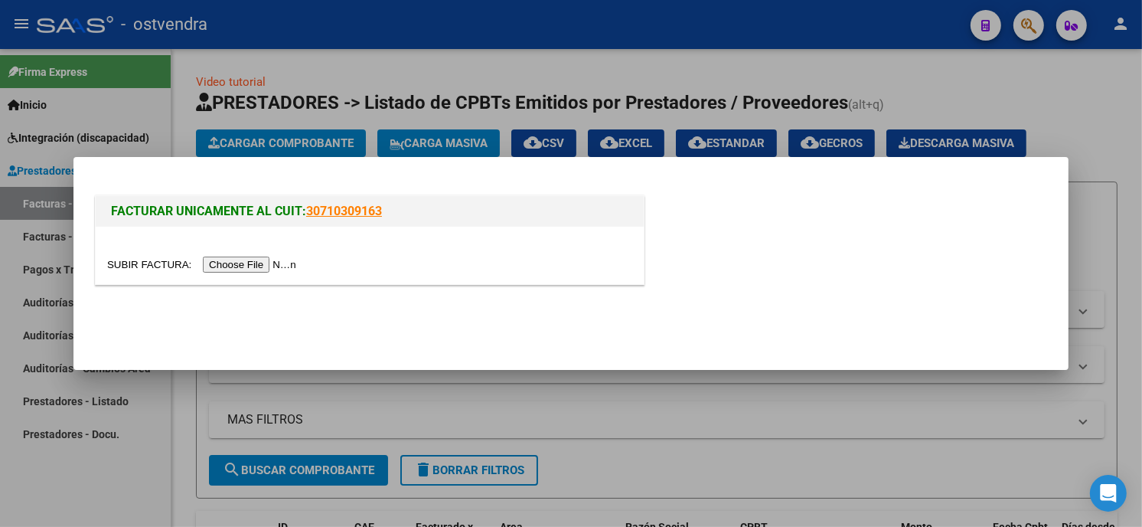
click at [265, 269] on input "file" at bounding box center [204, 264] width 194 height 16
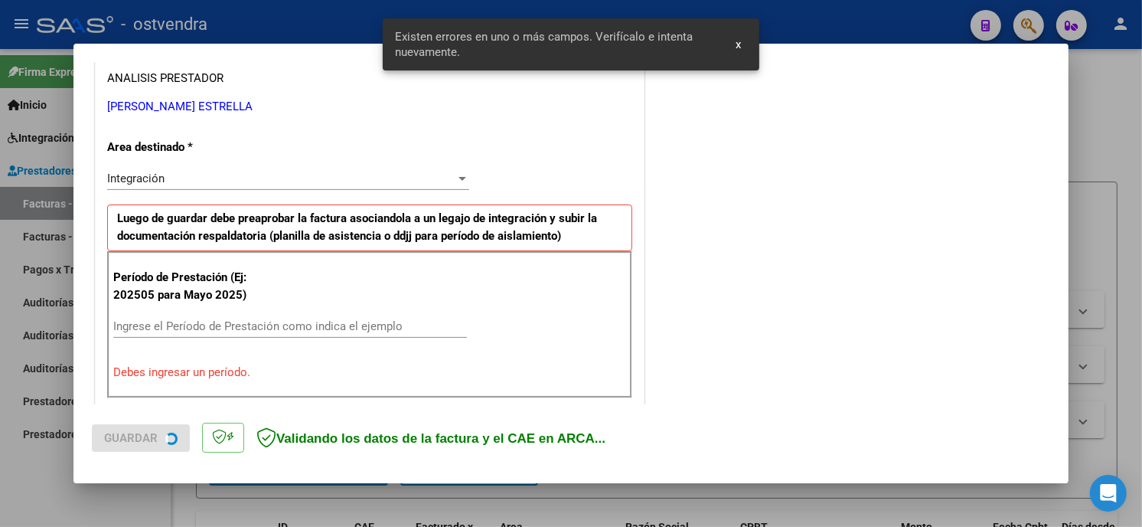
scroll to position [361, 0]
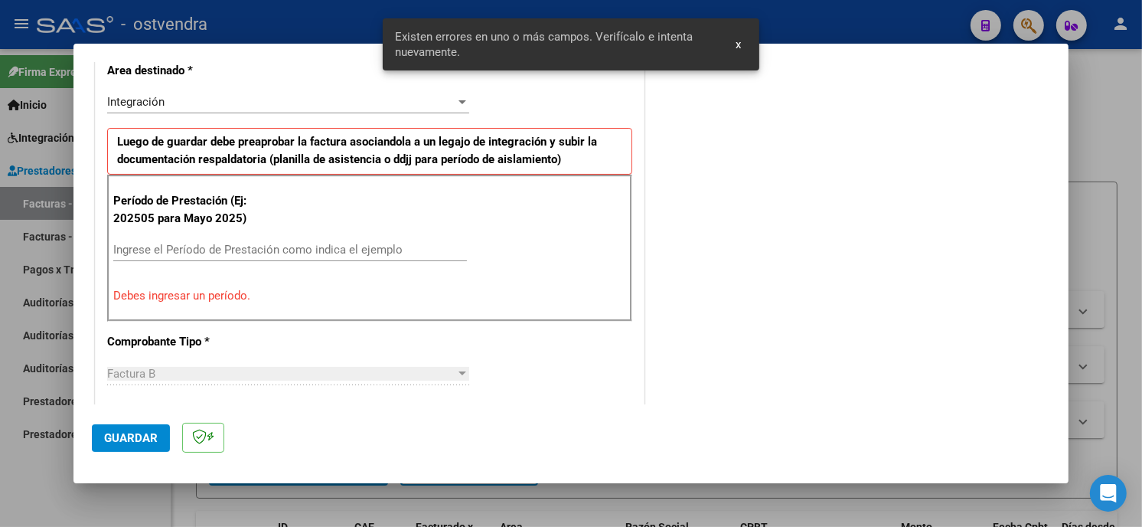
click at [317, 246] on input "Ingrese el Período de Prestación como indica el ejemplo" at bounding box center [290, 250] width 354 height 14
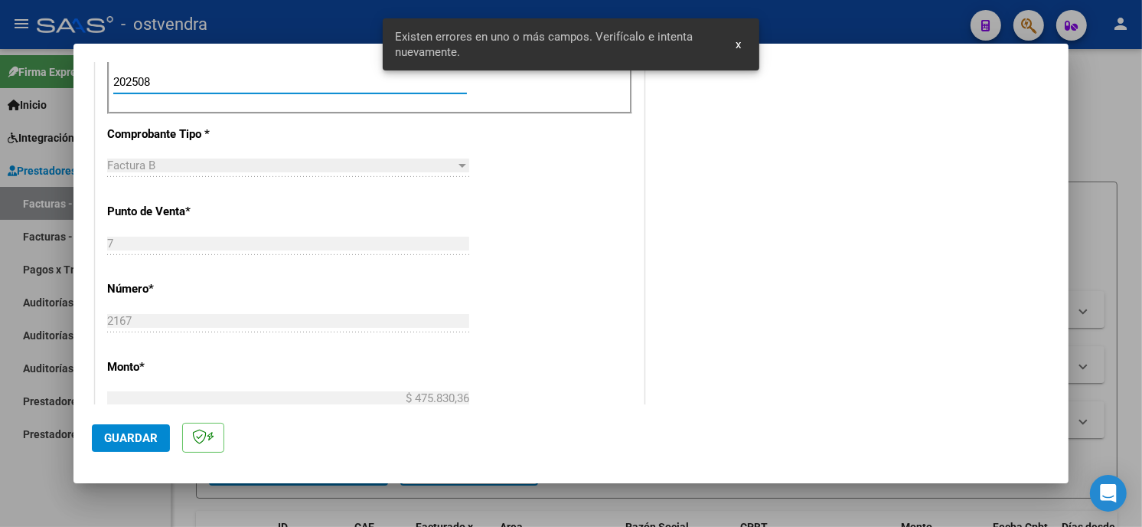
scroll to position [531, 0]
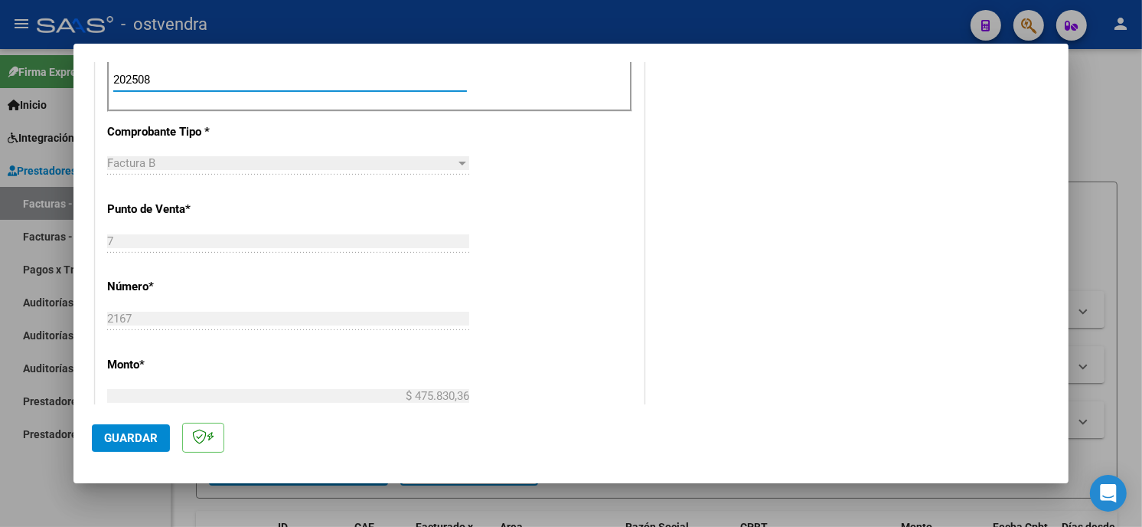
type input "202508"
click at [138, 432] on span "Guardar" at bounding box center [131, 438] width 54 height 14
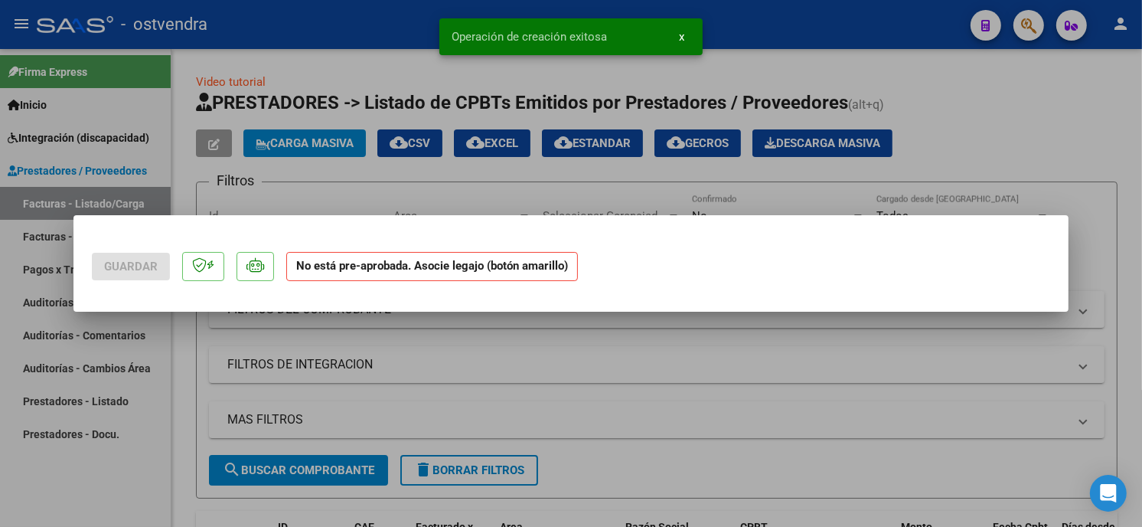
scroll to position [0, 0]
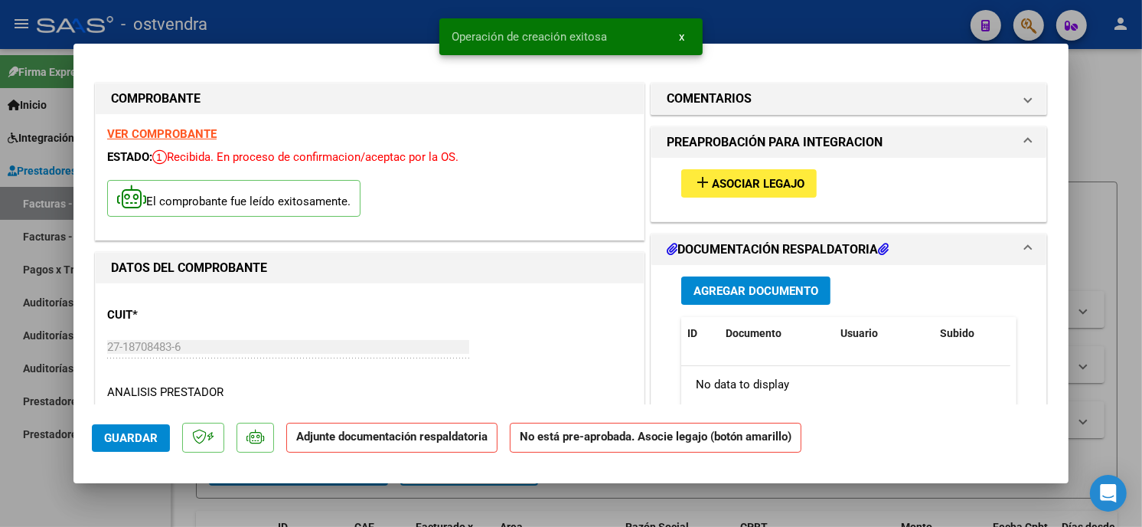
click at [763, 192] on button "add Asociar Legajo" at bounding box center [748, 183] width 135 height 28
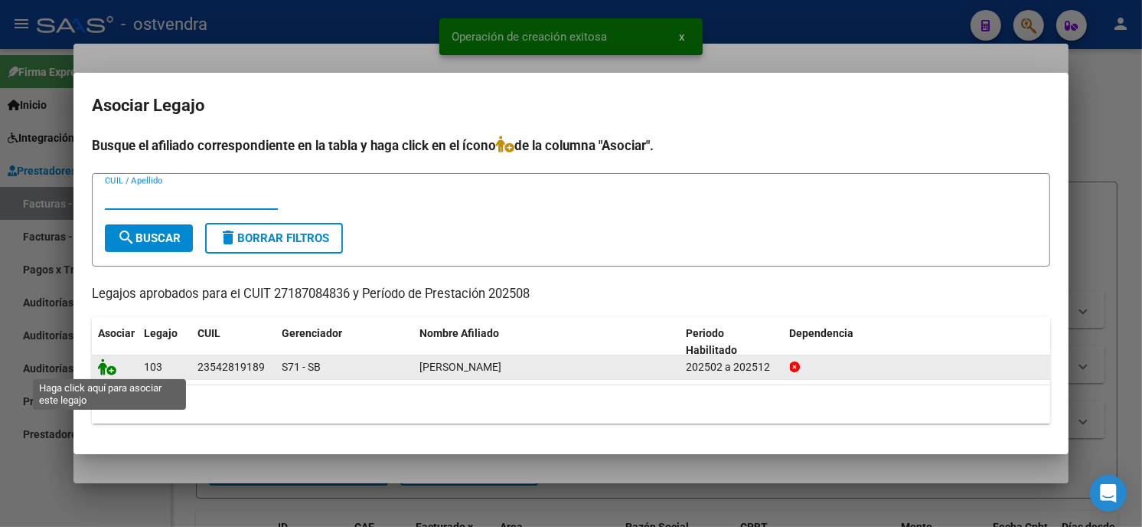
click at [111, 368] on icon at bounding box center [107, 366] width 18 height 17
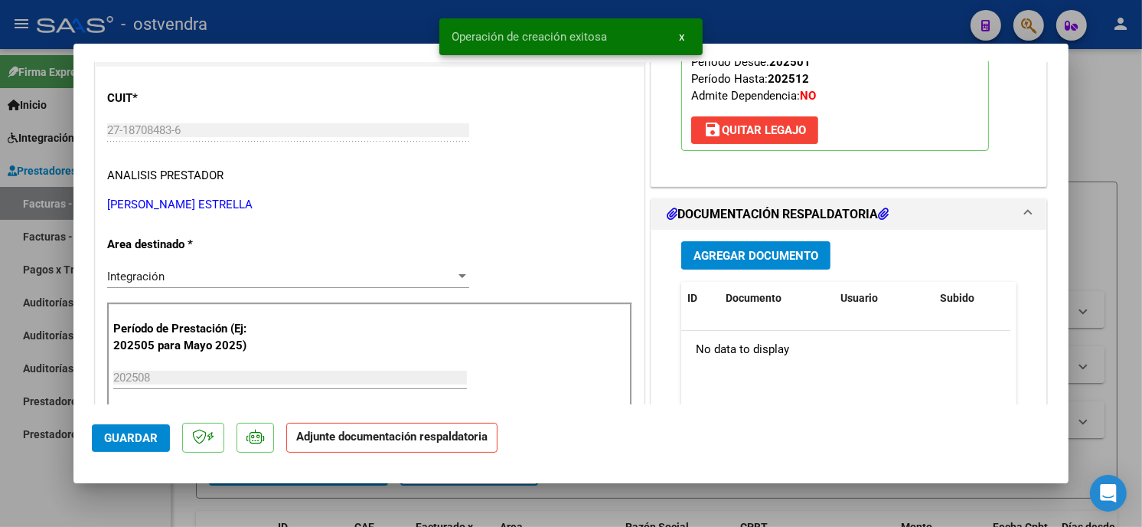
scroll to position [255, 0]
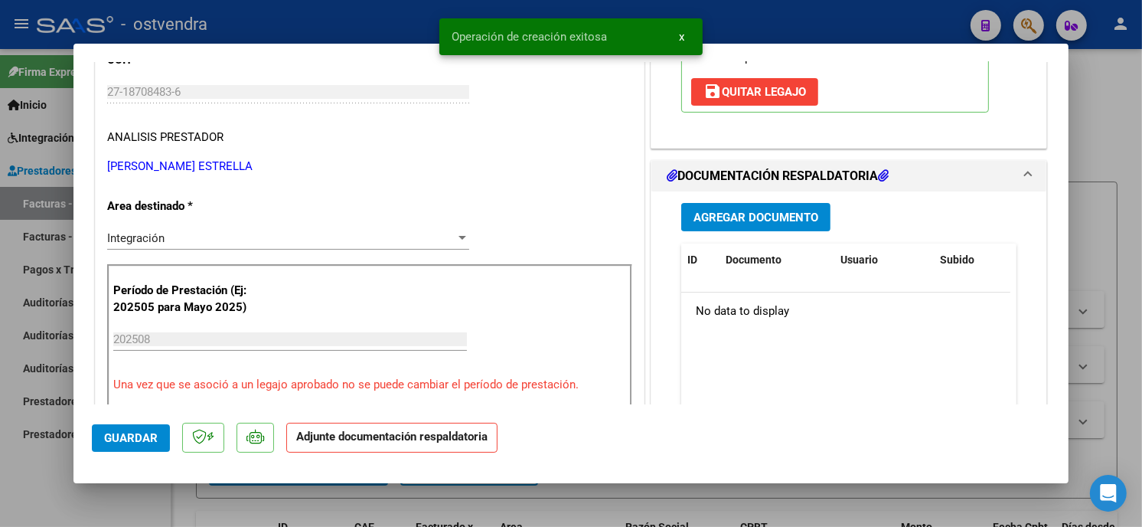
click at [749, 224] on span "Agregar Documento" at bounding box center [755, 217] width 125 height 14
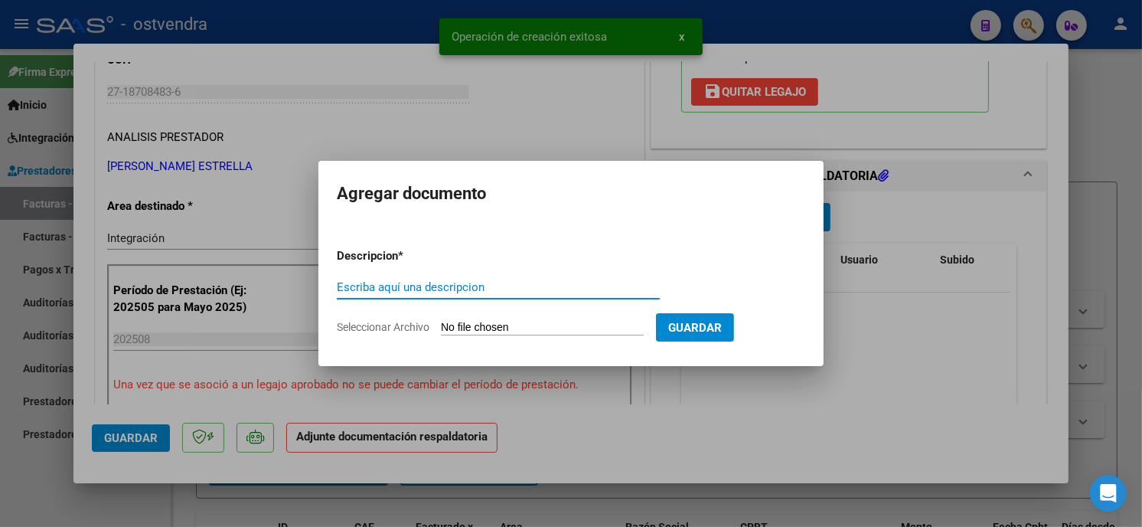
click at [536, 325] on input "Seleccionar Archivo" at bounding box center [542, 328] width 203 height 15
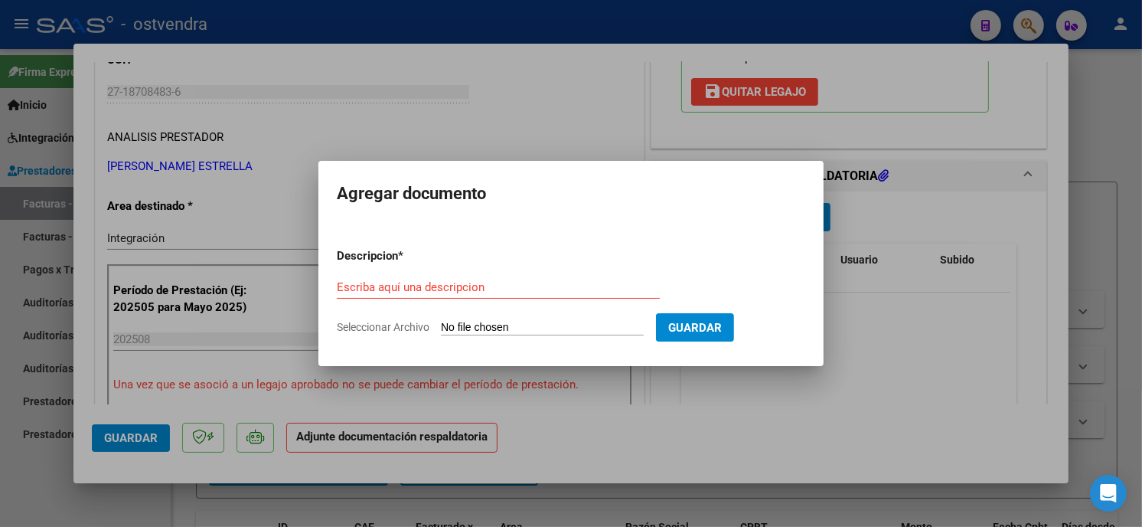
type input "C:\fakepath\ASISTENCIA B-7-2167.pdf"
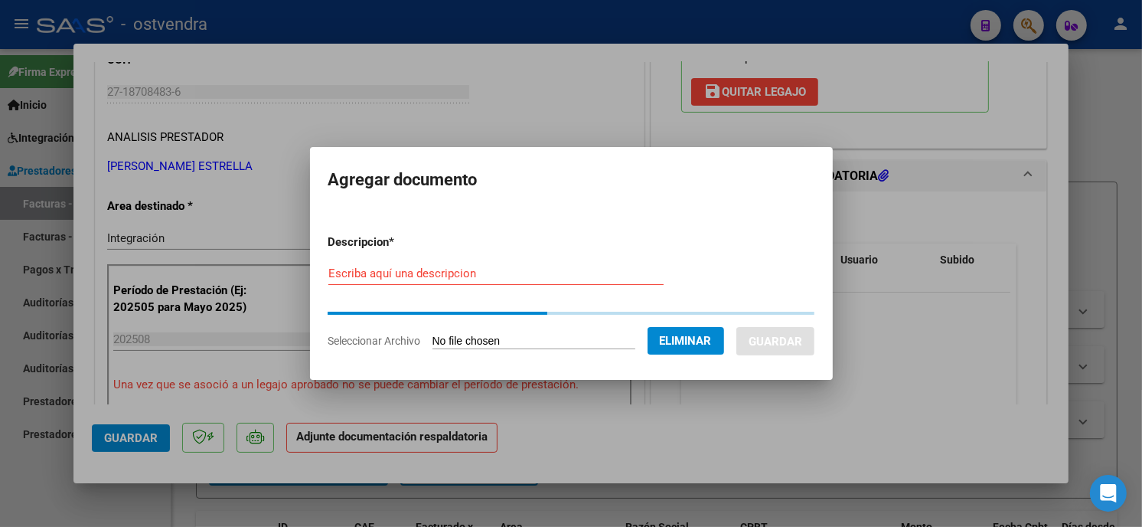
click at [442, 273] on input "Escriba aquí una descripcion" at bounding box center [495, 273] width 335 height 14
click at [462, 270] on input "Escriba aquí una descripcion" at bounding box center [495, 273] width 335 height 14
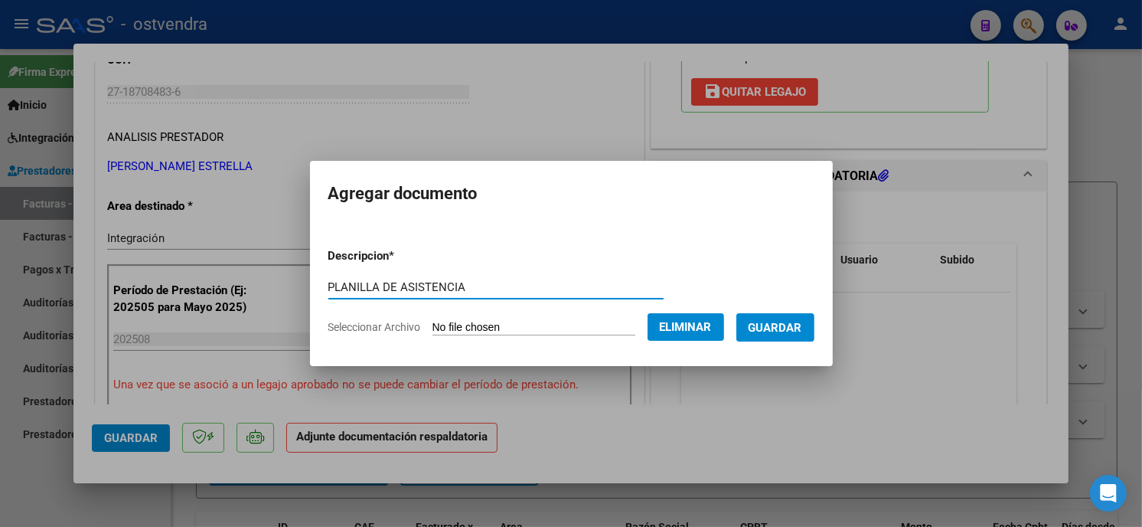
type input "PLANILLA DE ASISTENCIA"
click at [778, 334] on span "Guardar" at bounding box center [776, 328] width 54 height 14
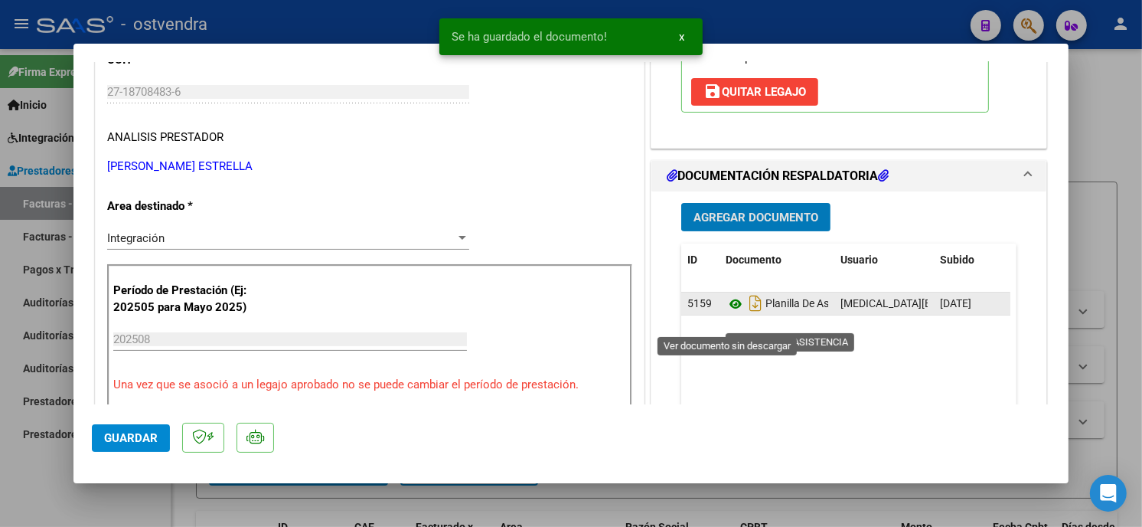
click at [726, 313] on icon at bounding box center [736, 304] width 20 height 18
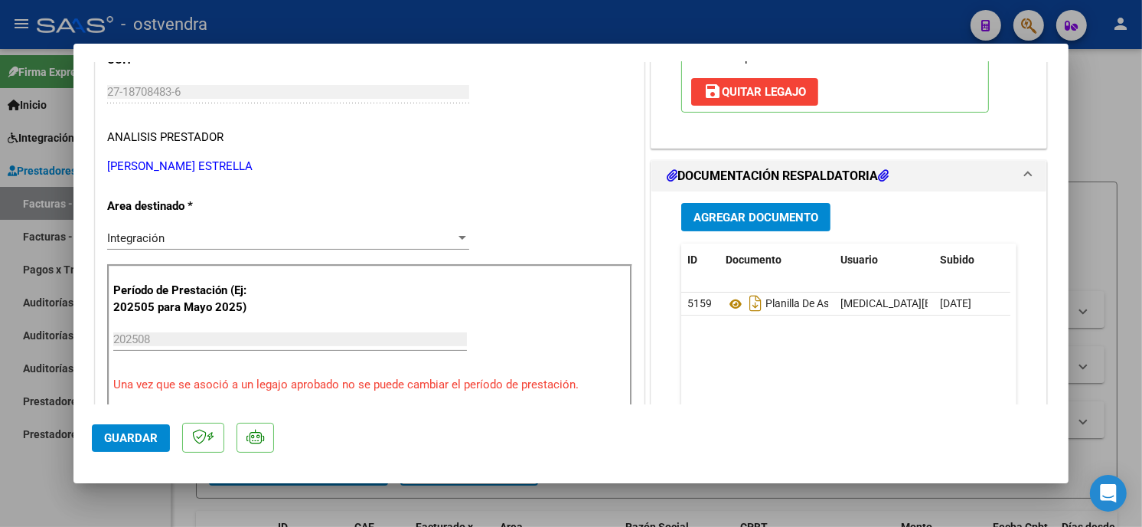
click at [329, 11] on div at bounding box center [571, 263] width 1142 height 527
type input "$ 0,00"
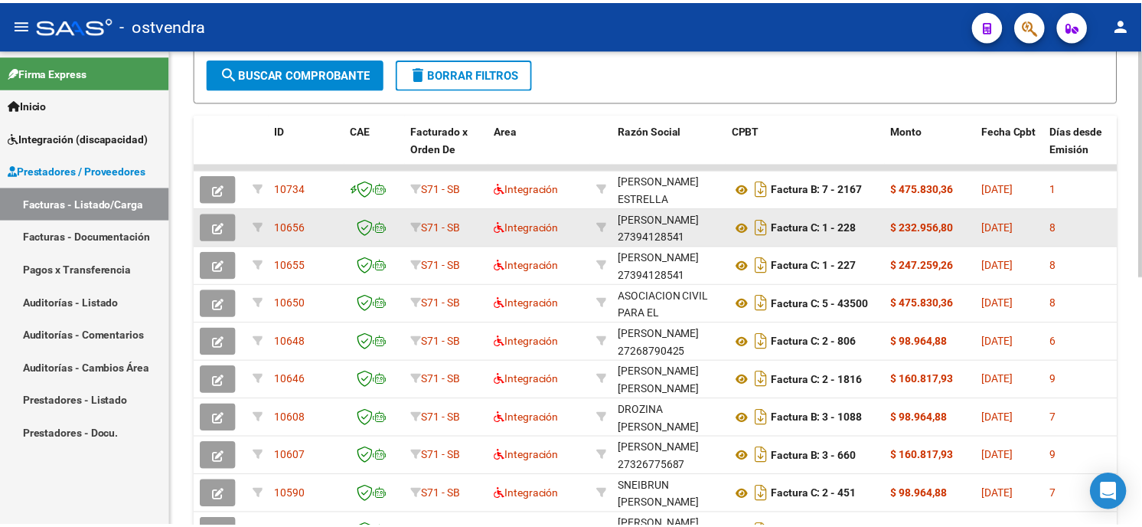
scroll to position [425, 0]
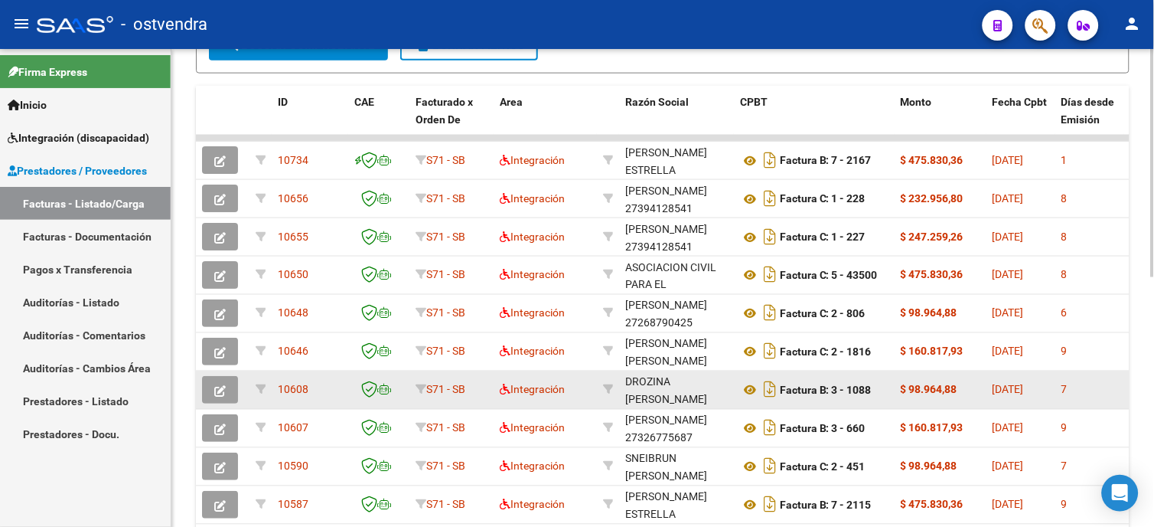
click at [224, 393] on icon "button" at bounding box center [219, 390] width 11 height 11
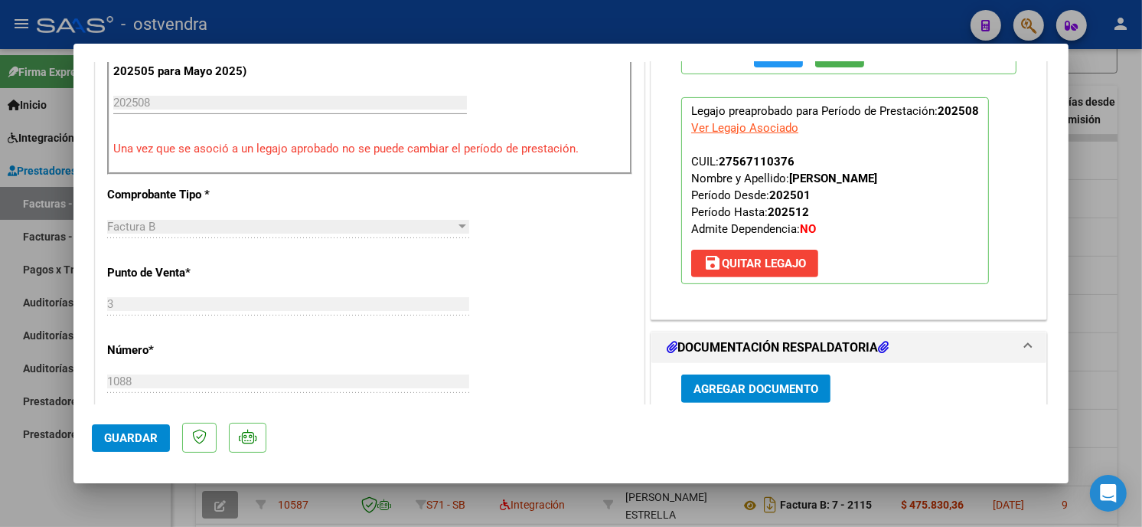
scroll to position [510, 0]
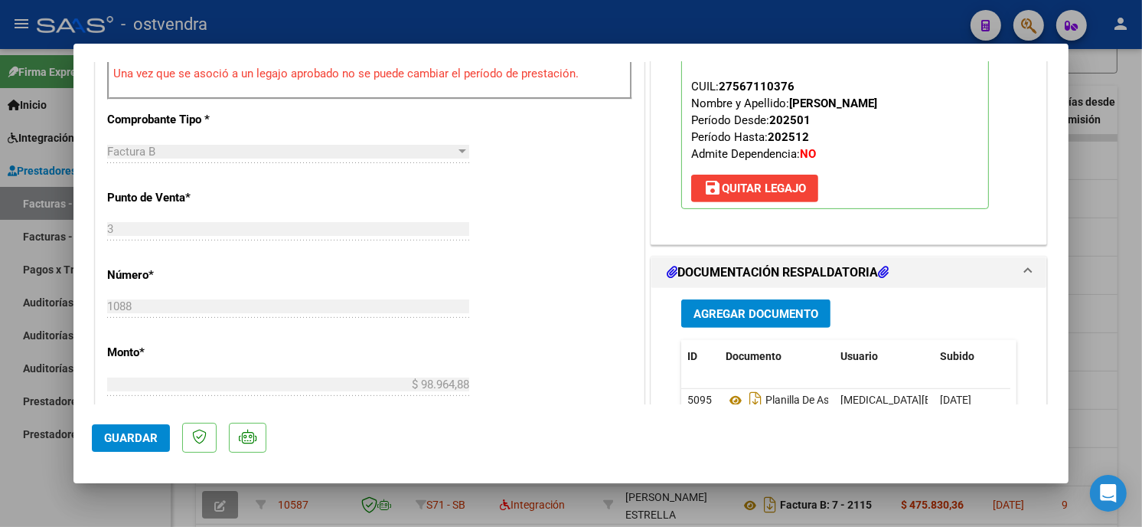
click at [781, 318] on span "Agregar Documento" at bounding box center [755, 314] width 125 height 14
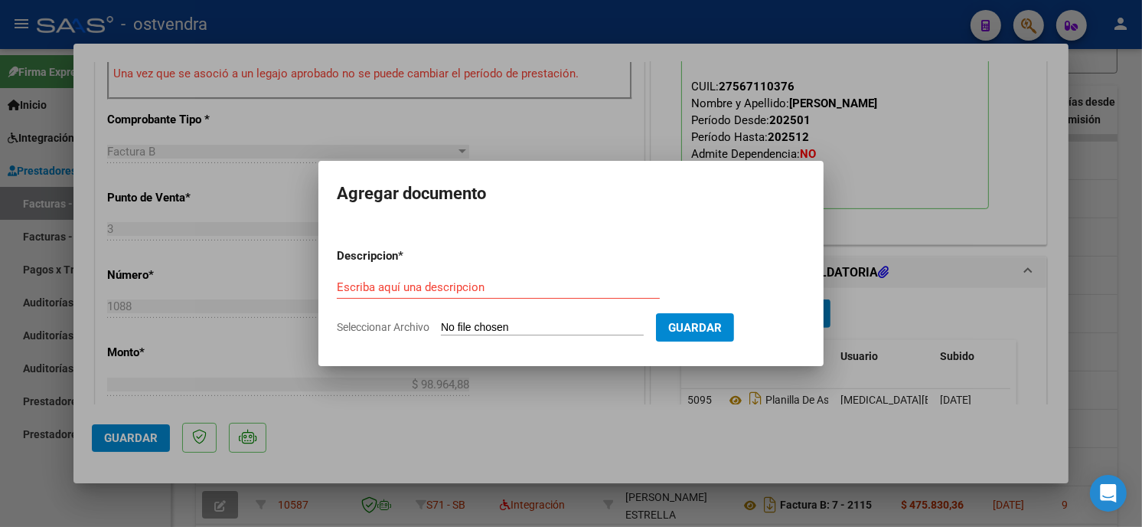
click at [547, 326] on input "Seleccionar Archivo" at bounding box center [542, 328] width 203 height 15
type input "C:\fakepath\NC FC B-3-1088.pdf"
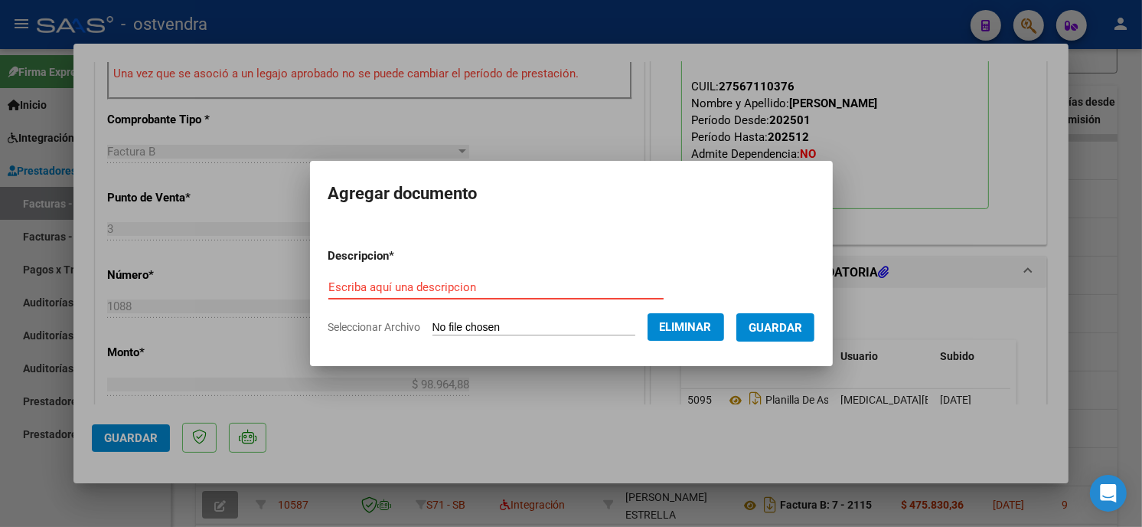
click at [499, 289] on input "Escriba aquí una descripcion" at bounding box center [495, 287] width 335 height 14
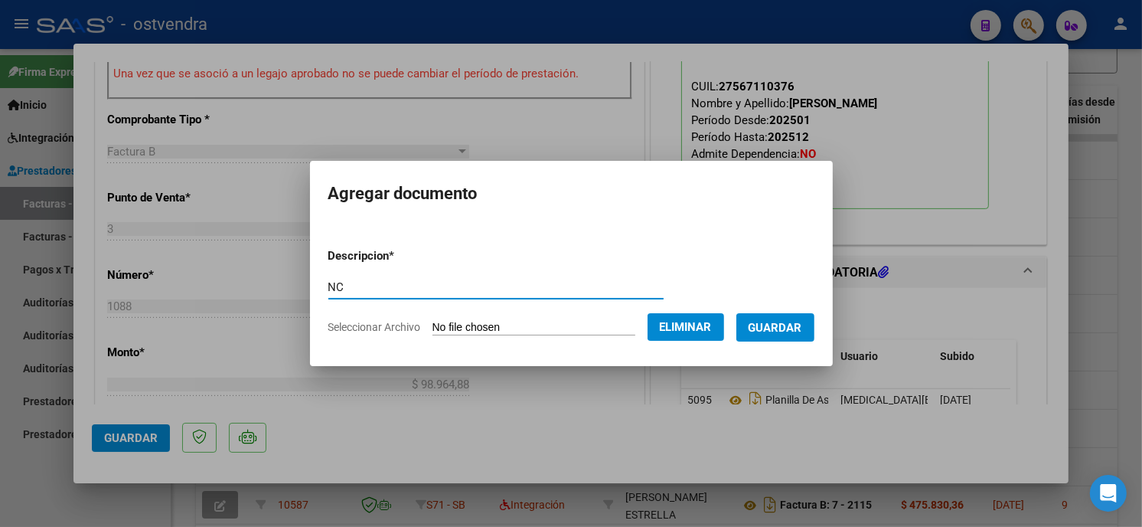
type input "NC"
click at [789, 325] on span "Guardar" at bounding box center [776, 328] width 54 height 14
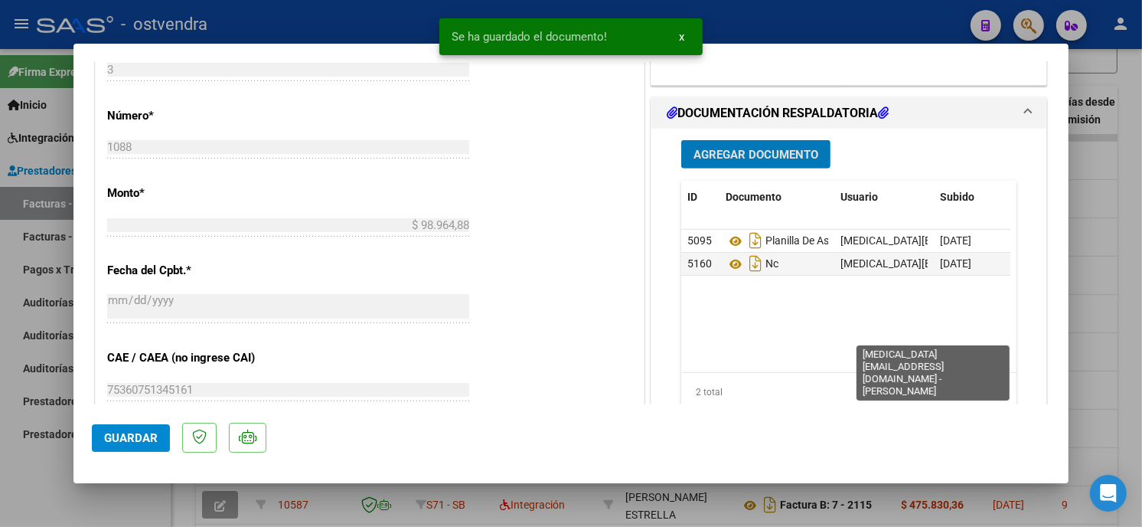
scroll to position [680, 0]
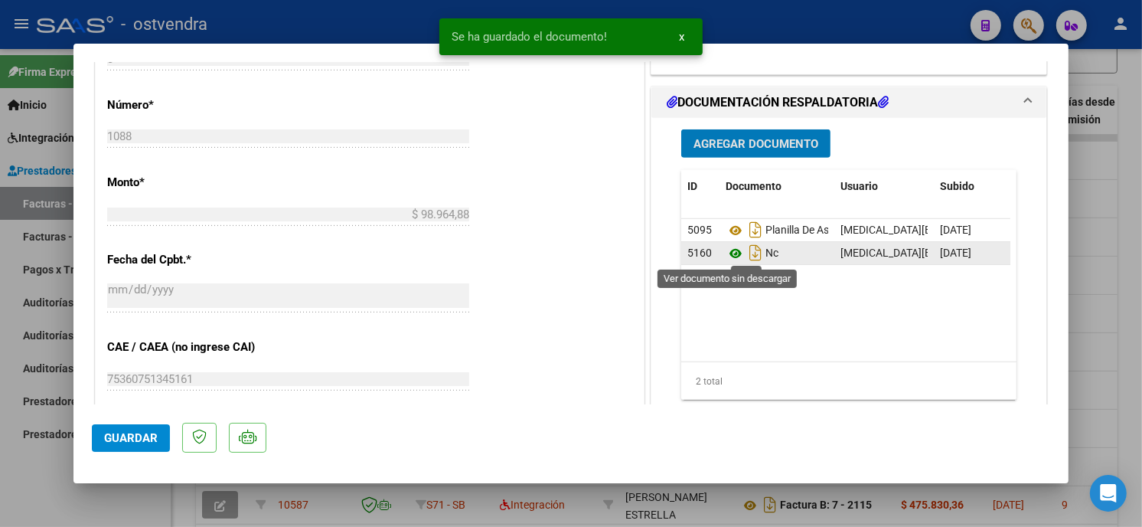
click at [726, 253] on icon at bounding box center [736, 253] width 20 height 18
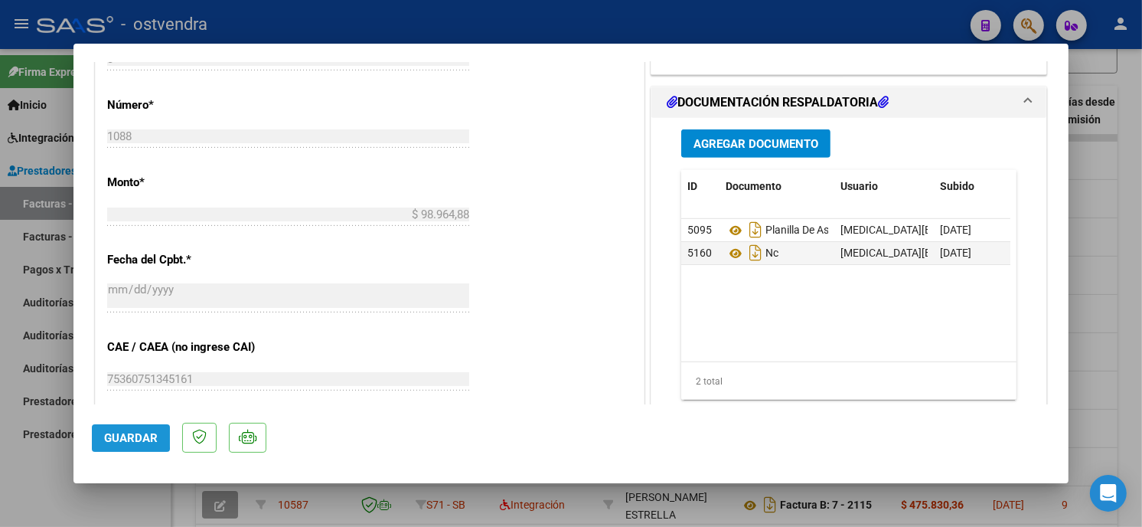
click at [109, 437] on span "Guardar" at bounding box center [131, 438] width 54 height 14
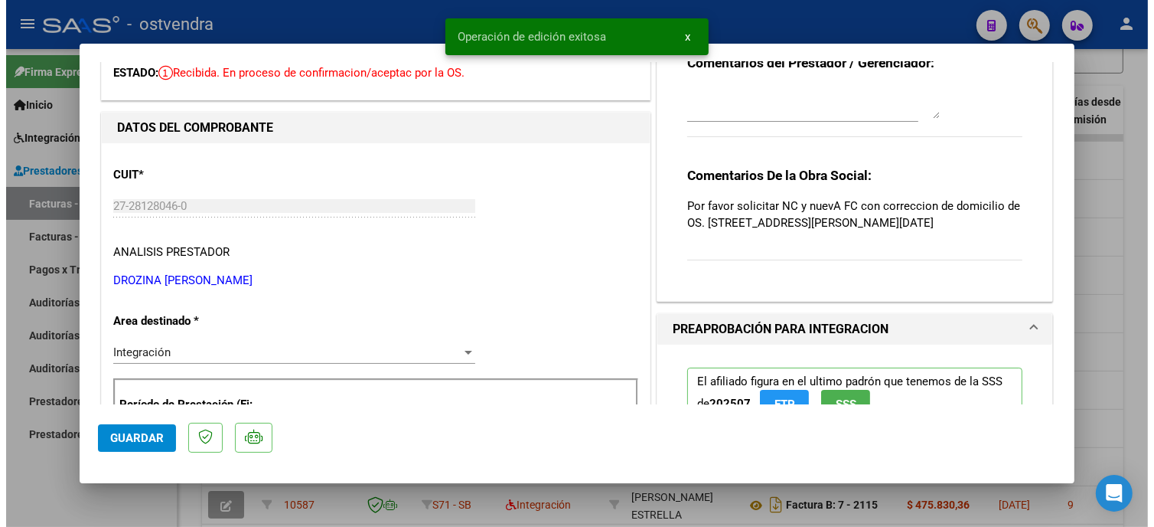
scroll to position [0, 0]
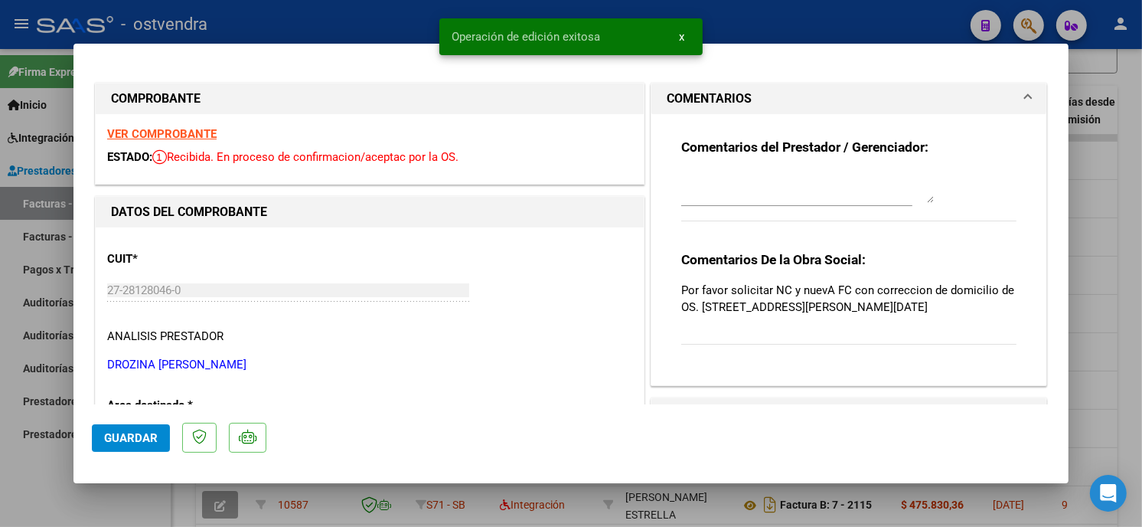
click at [771, 191] on textarea at bounding box center [807, 187] width 253 height 31
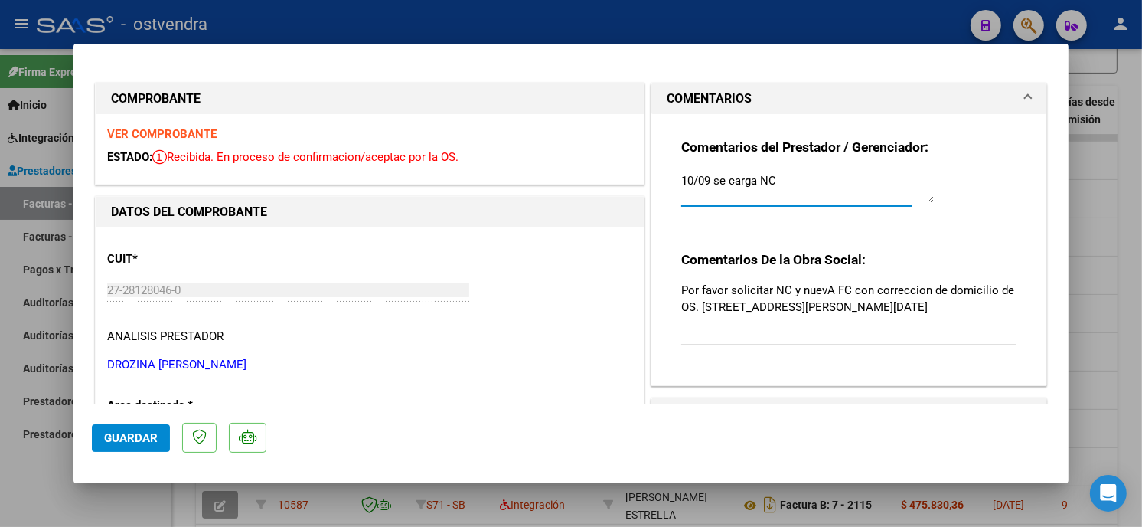
type textarea "10/09 se carga NC"
click at [112, 437] on span "Guardar" at bounding box center [131, 438] width 54 height 14
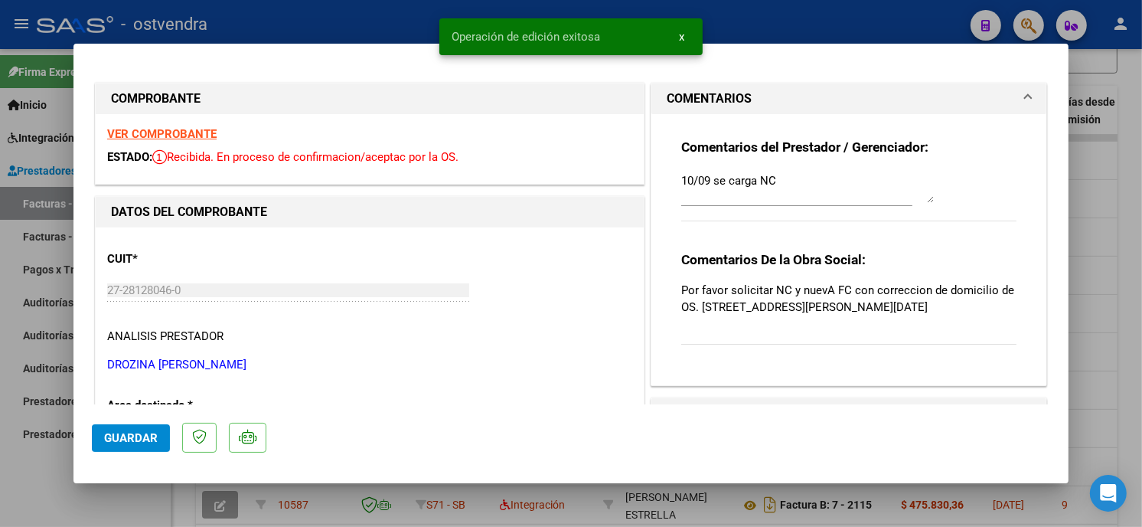
click at [299, 36] on div at bounding box center [571, 263] width 1142 height 527
type input "$ 0,00"
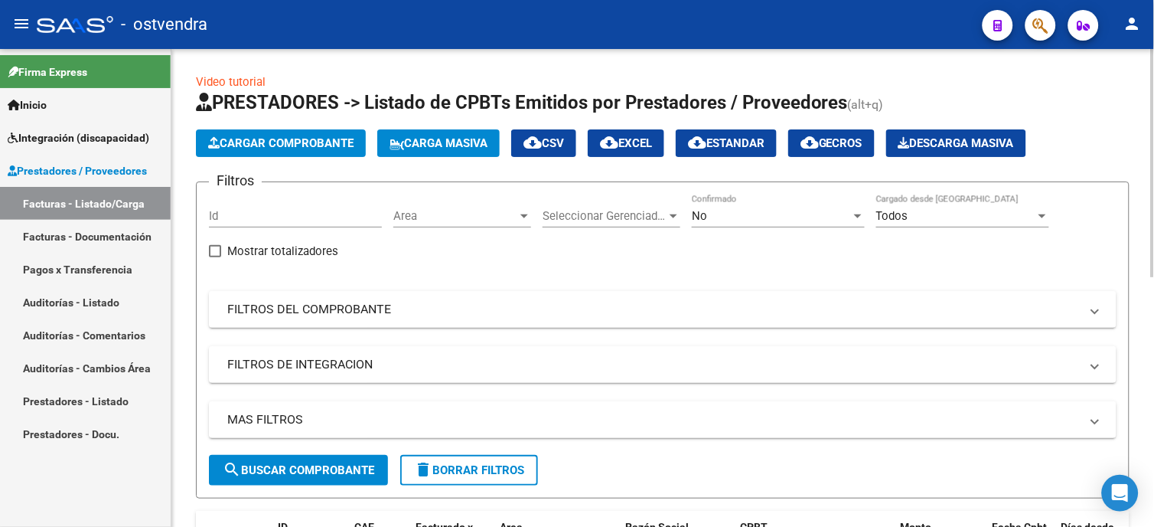
click at [351, 134] on button "Cargar Comprobante" at bounding box center [281, 143] width 170 height 28
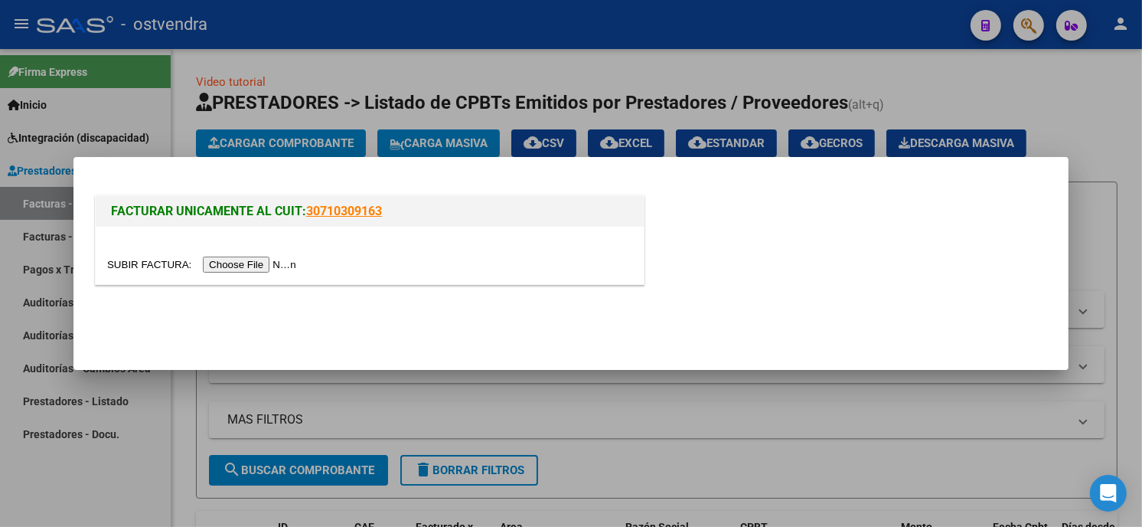
click at [268, 263] on input "file" at bounding box center [204, 264] width 194 height 16
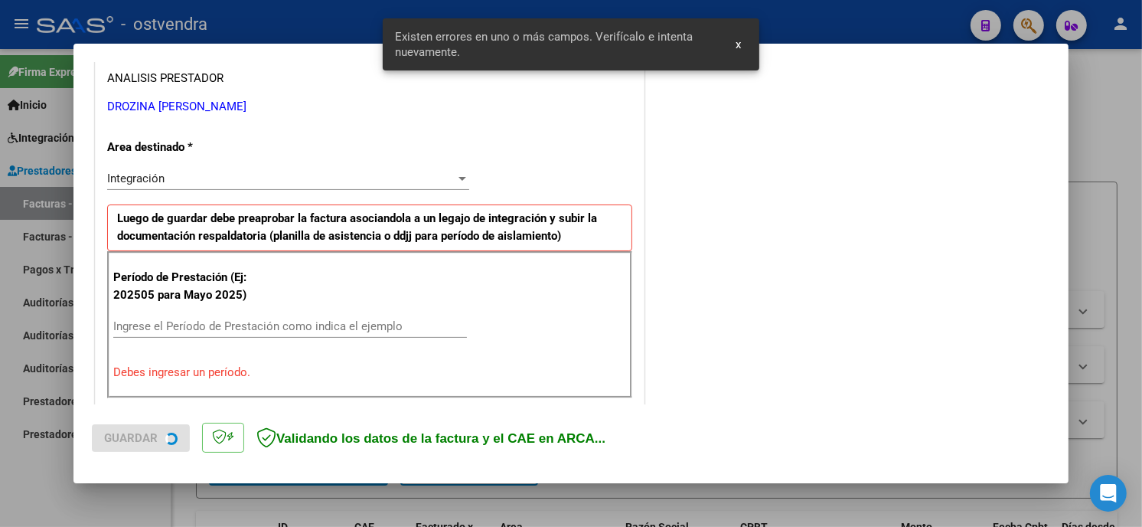
scroll to position [361, 0]
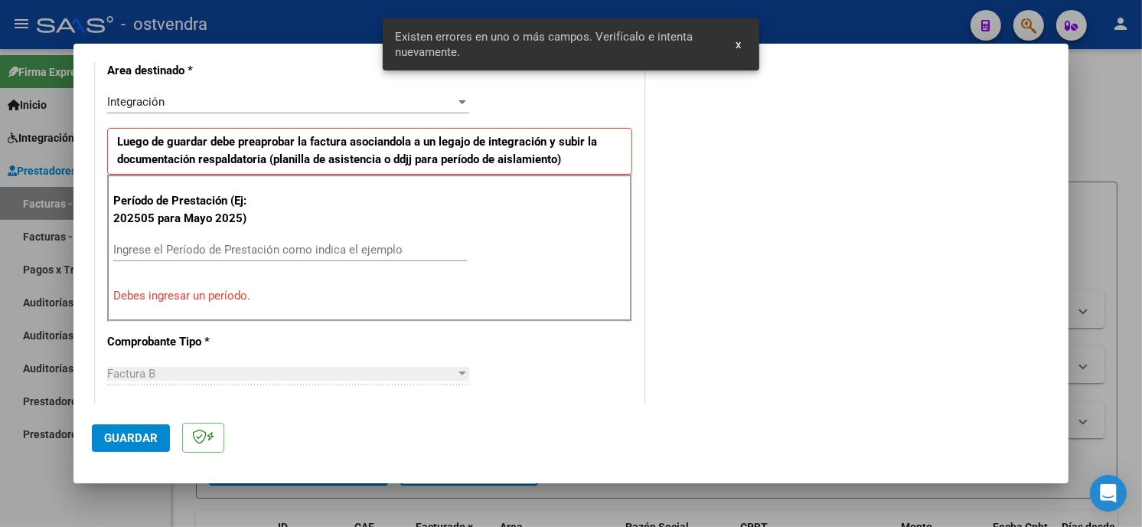
click at [266, 254] on input "Ingrese el Período de Prestación como indica el ejemplo" at bounding box center [290, 250] width 354 height 14
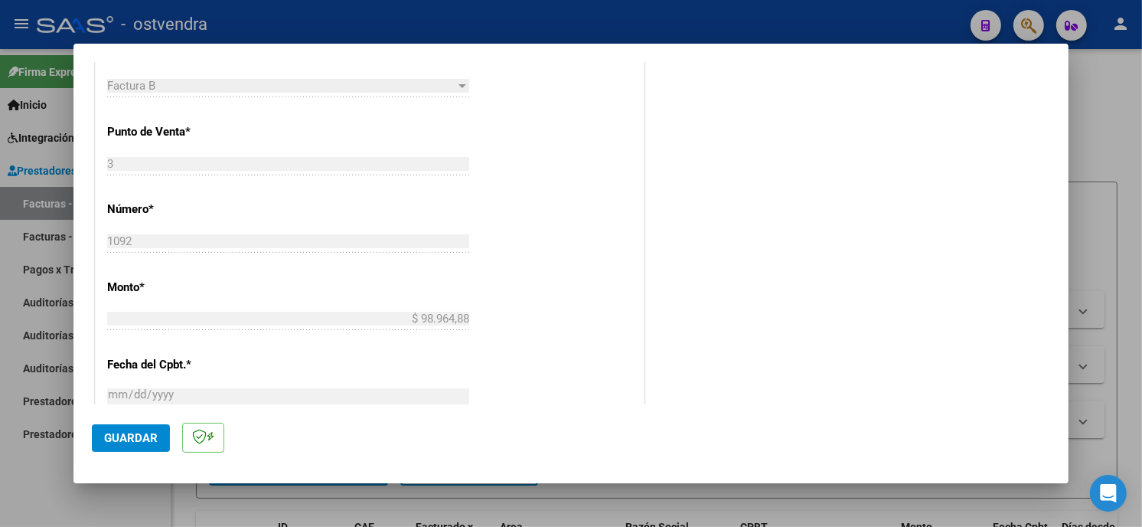
scroll to position [701, 0]
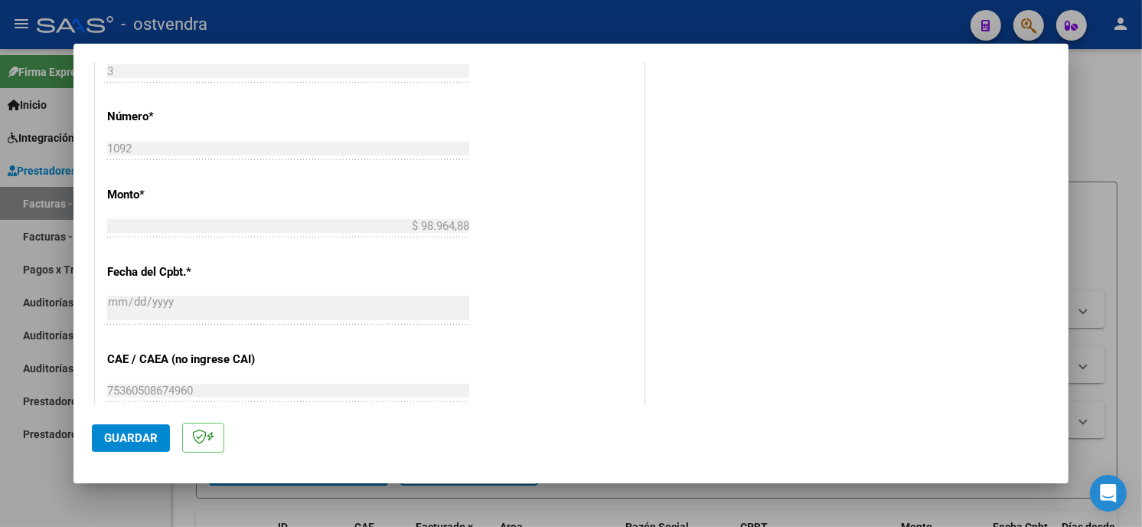
type input "202508"
click at [153, 433] on span "Guardar" at bounding box center [131, 438] width 54 height 14
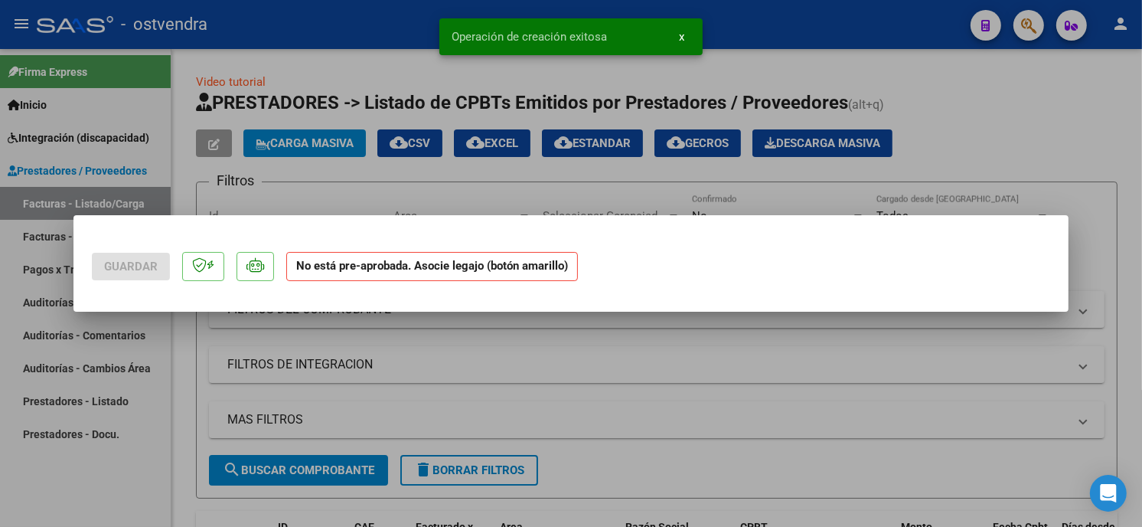
scroll to position [0, 0]
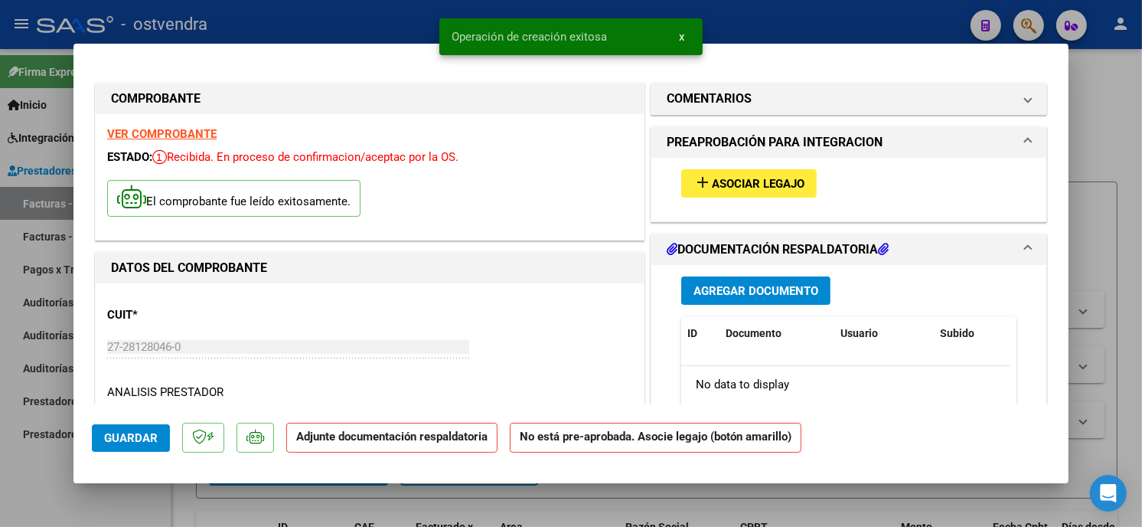
click at [799, 180] on button "add Asociar Legajo" at bounding box center [748, 183] width 135 height 28
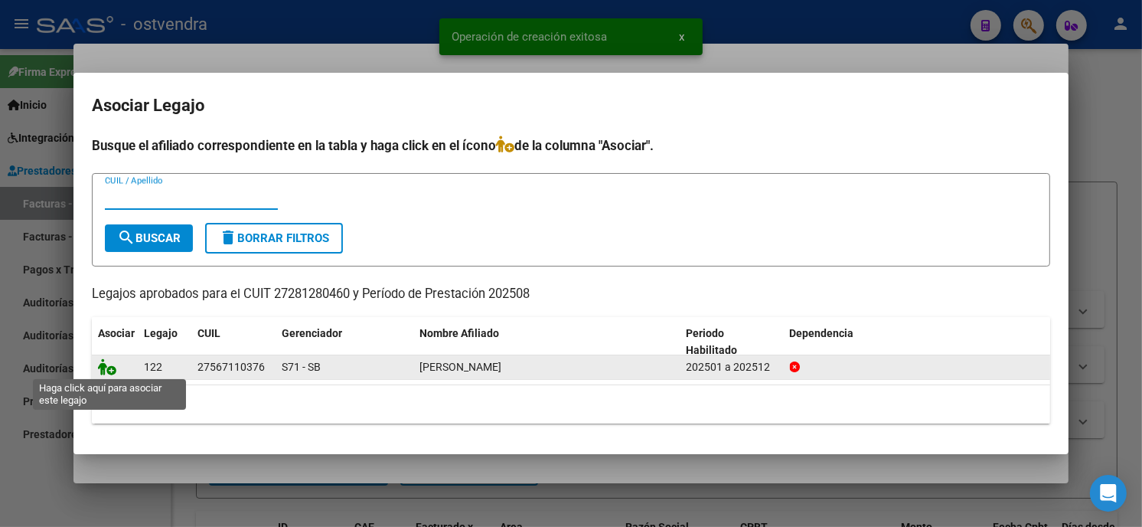
click at [109, 368] on icon at bounding box center [107, 366] width 18 height 17
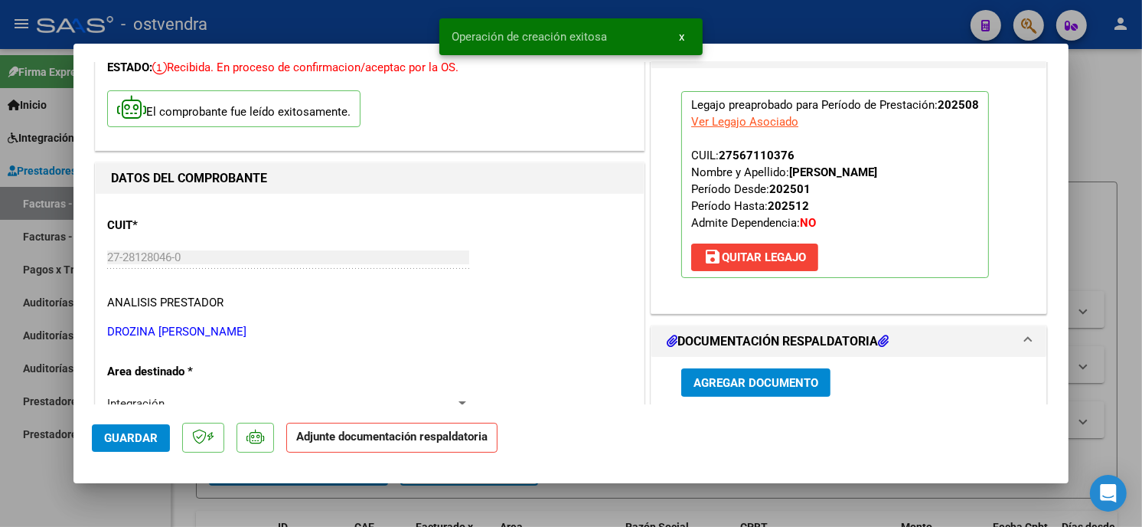
scroll to position [170, 0]
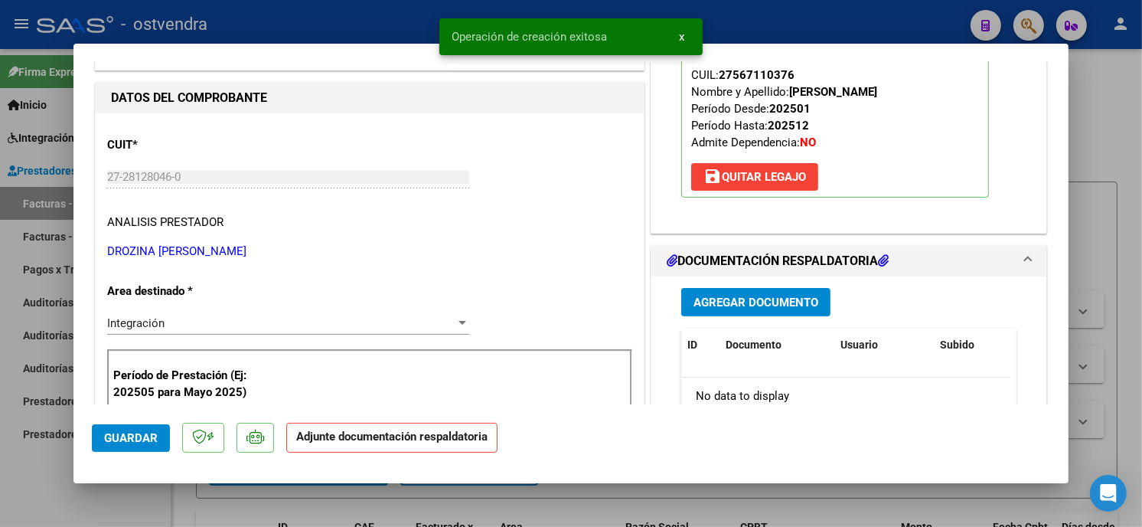
click at [793, 304] on span "Agregar Documento" at bounding box center [755, 302] width 125 height 14
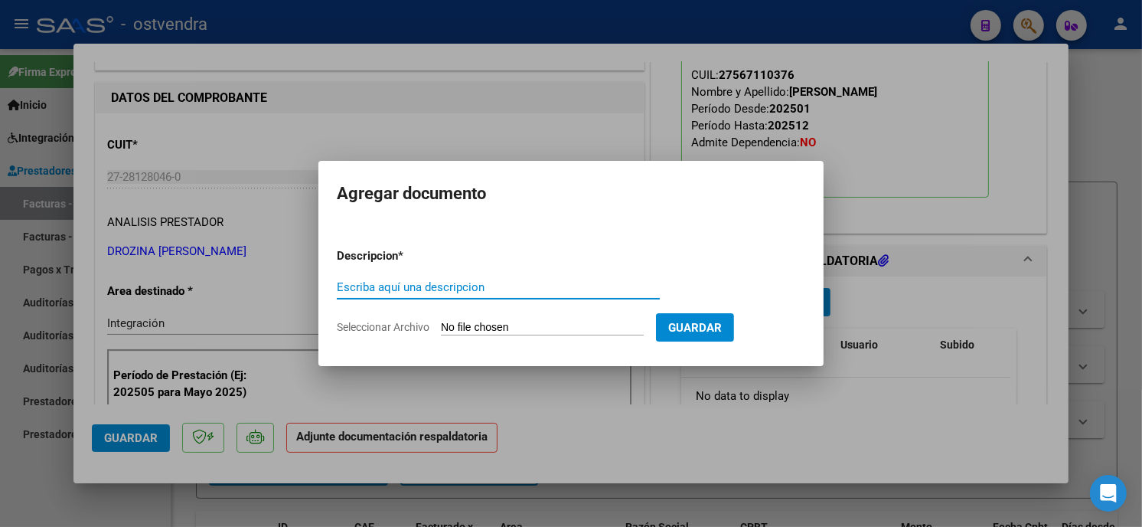
click at [514, 331] on input "Seleccionar Archivo" at bounding box center [542, 328] width 203 height 15
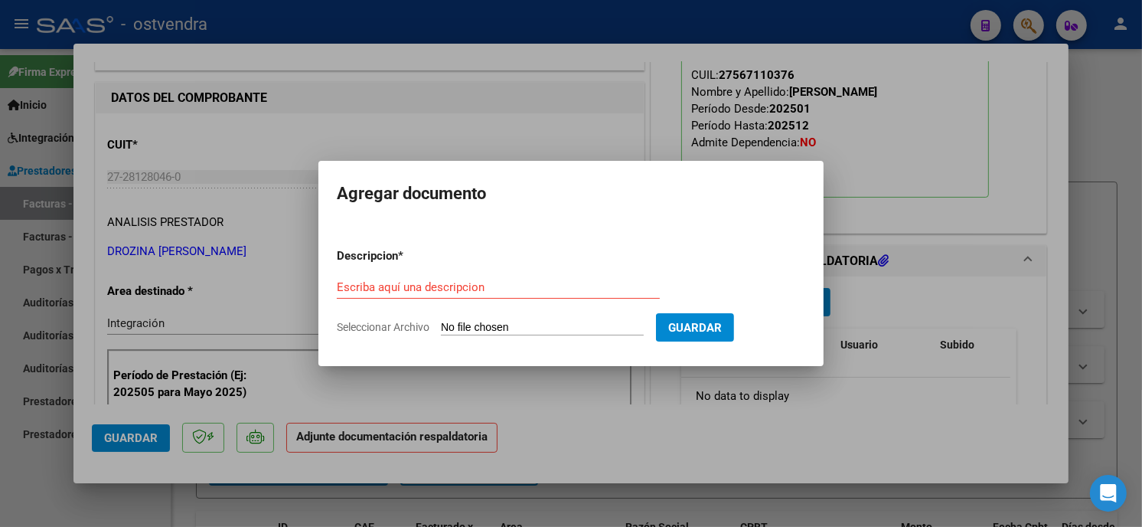
type input "C:\fakepath\ASISTENCIA B-3-1092.pdf"
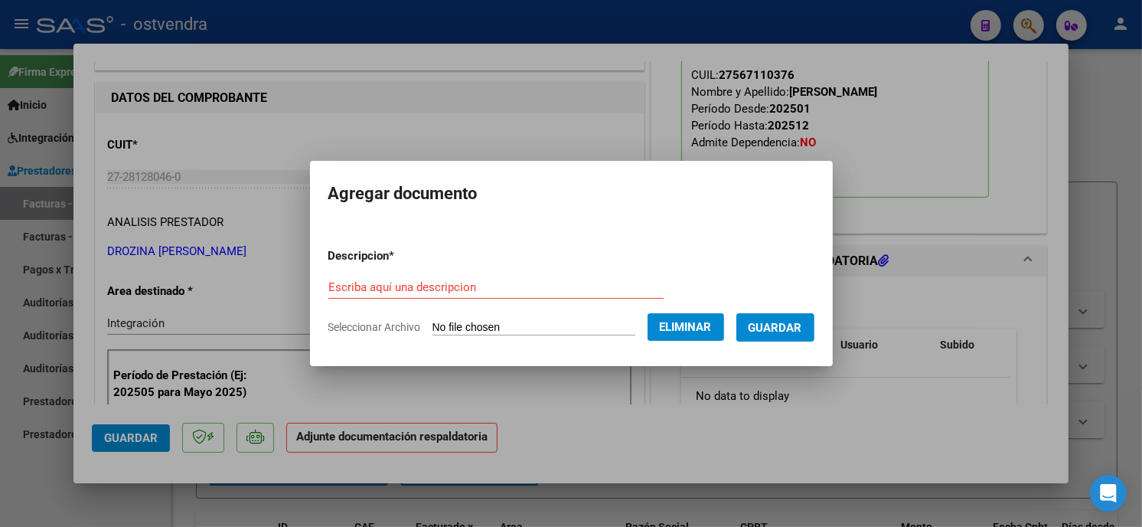
click at [452, 291] on input "Escriba aquí una descripcion" at bounding box center [495, 287] width 335 height 14
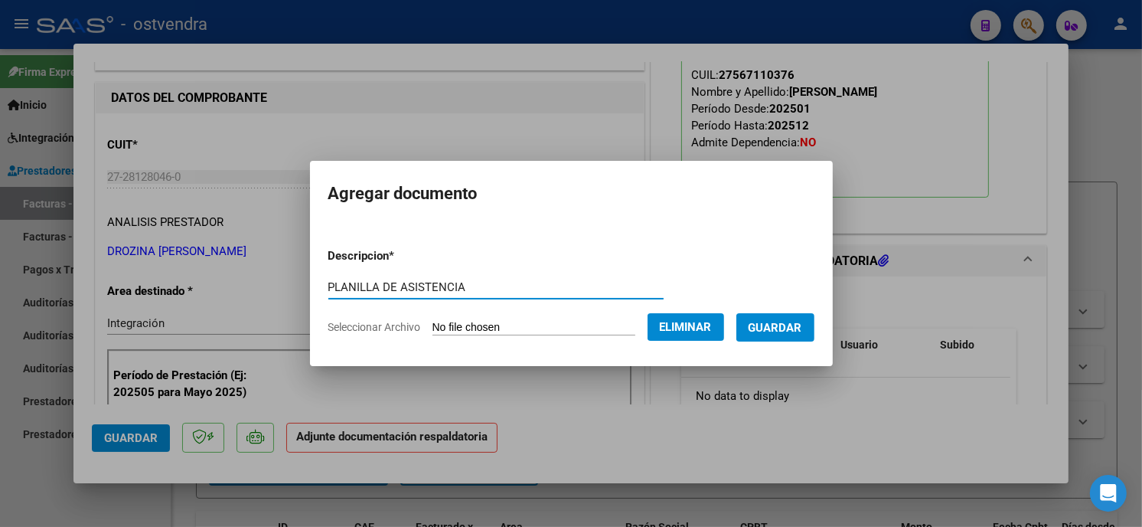
type input "PLANILLA DE ASISTENCIA"
click at [772, 321] on span "Guardar" at bounding box center [776, 328] width 54 height 14
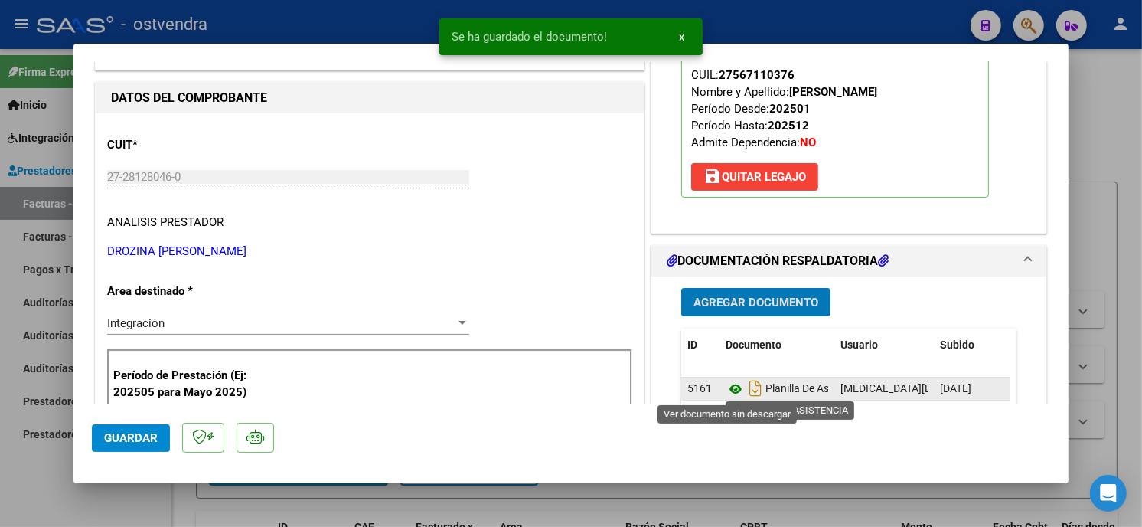
click at [726, 388] on icon at bounding box center [736, 389] width 20 height 18
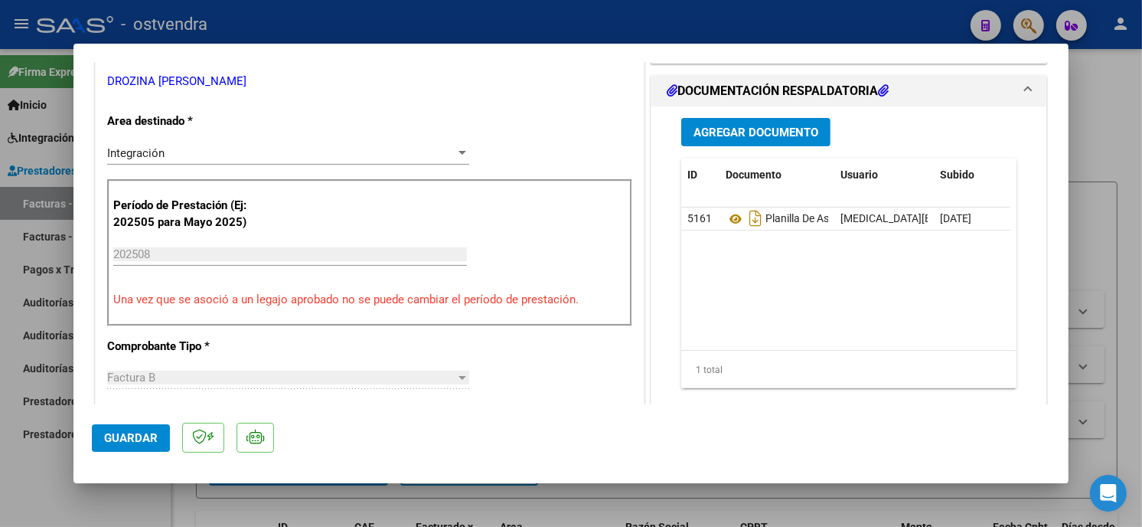
scroll to position [425, 0]
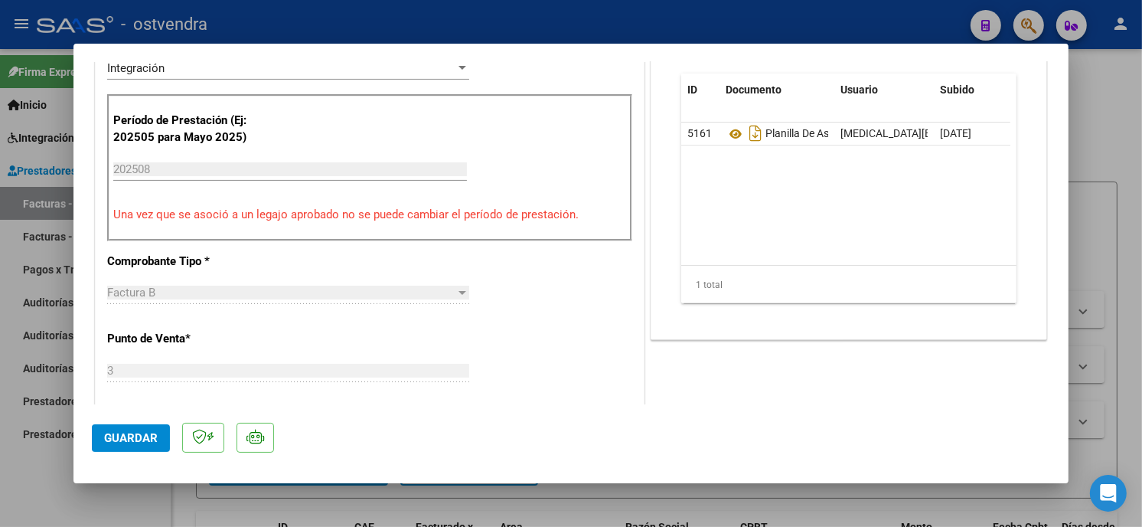
click at [155, 434] on span "Guardar" at bounding box center [131, 438] width 54 height 14
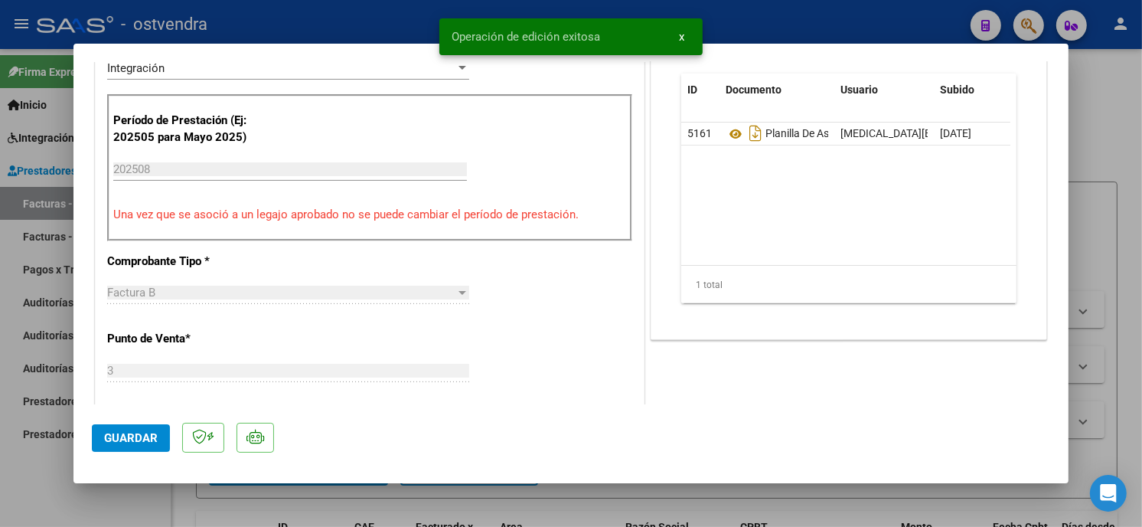
click at [247, 17] on div at bounding box center [571, 263] width 1142 height 527
type input "$ 0,00"
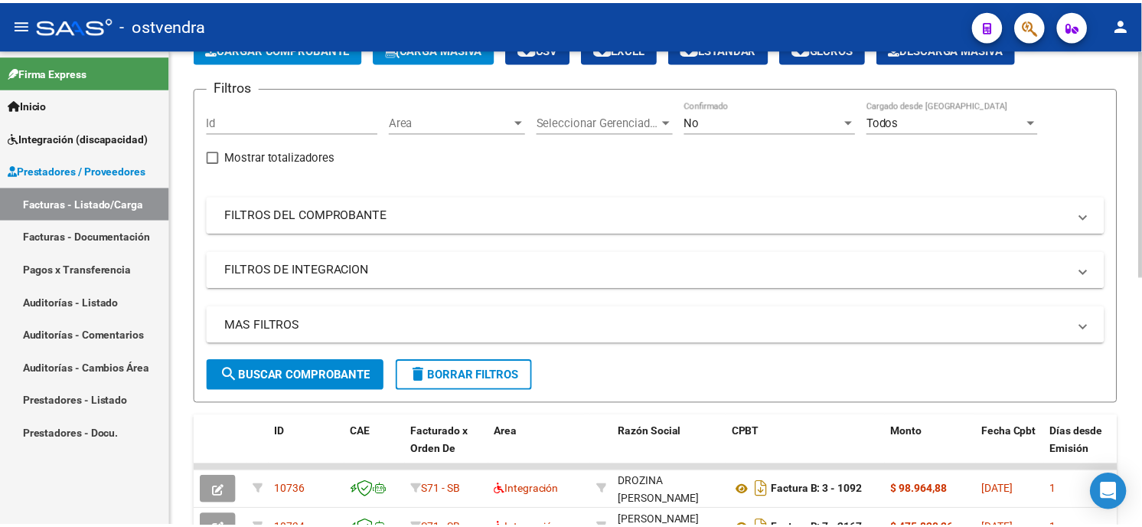
scroll to position [0, 0]
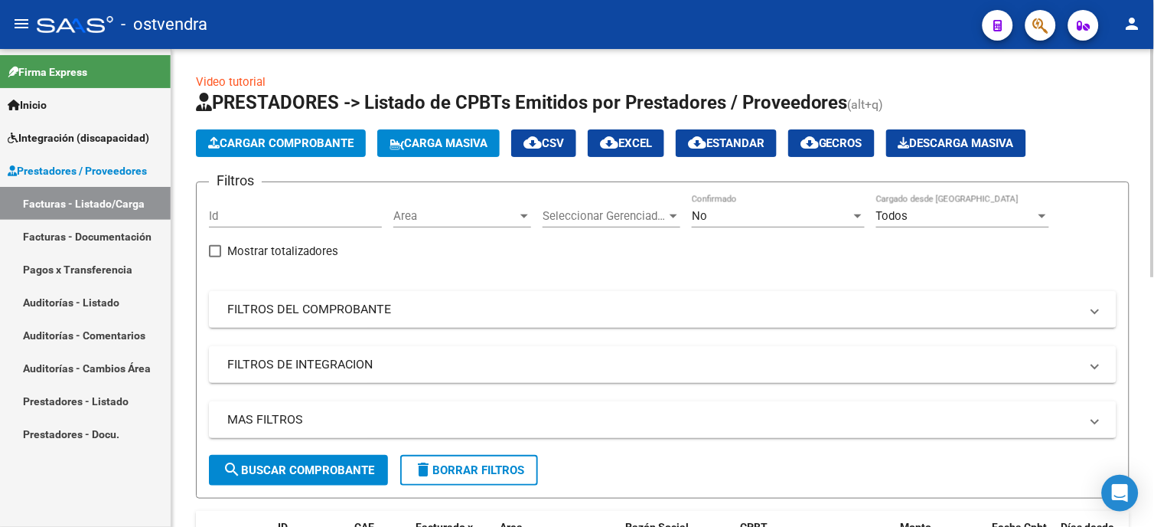
click at [324, 140] on span "Cargar Comprobante" at bounding box center [280, 143] width 145 height 14
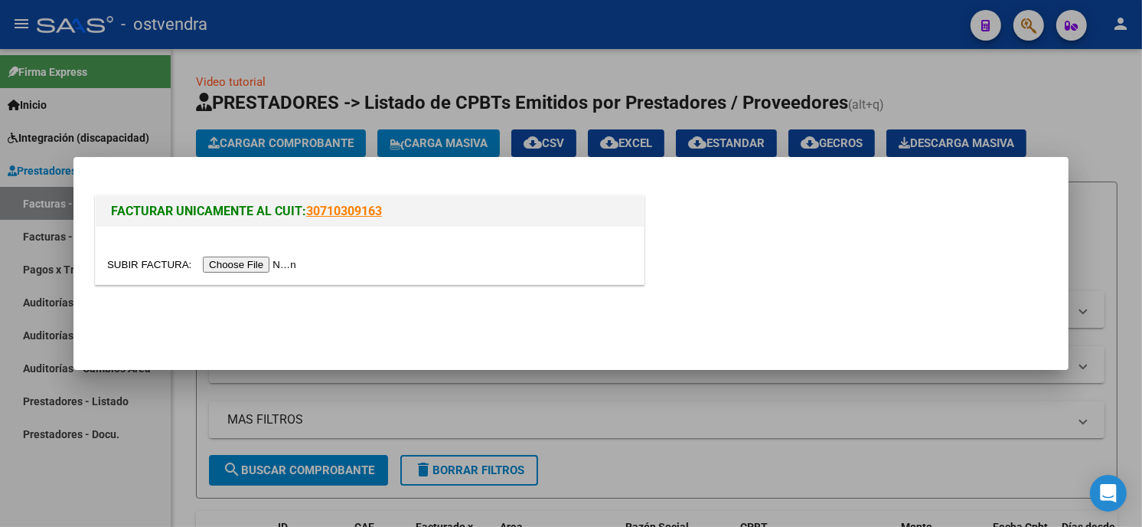
click at [230, 261] on input "file" at bounding box center [204, 264] width 194 height 16
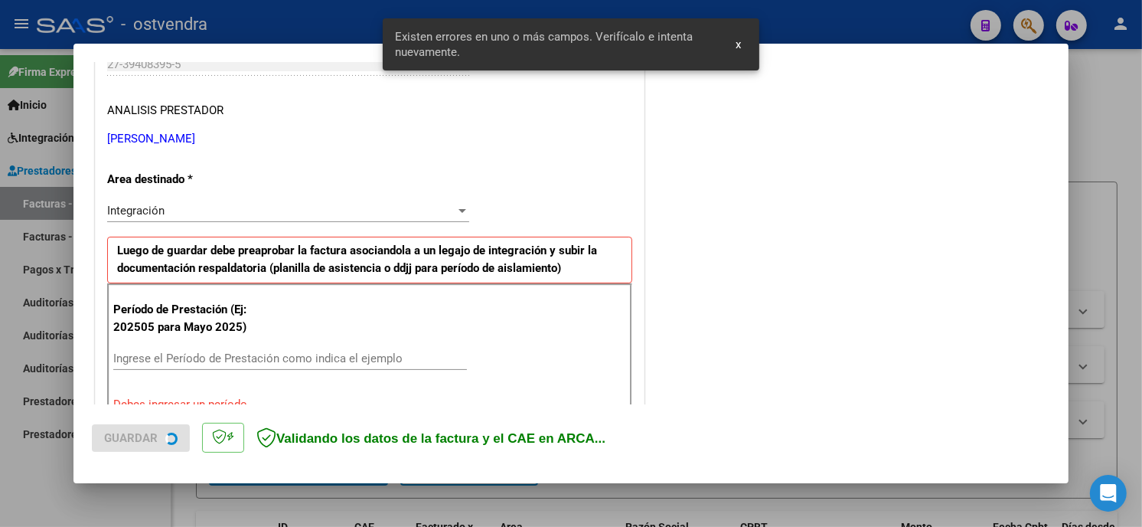
scroll to position [332, 0]
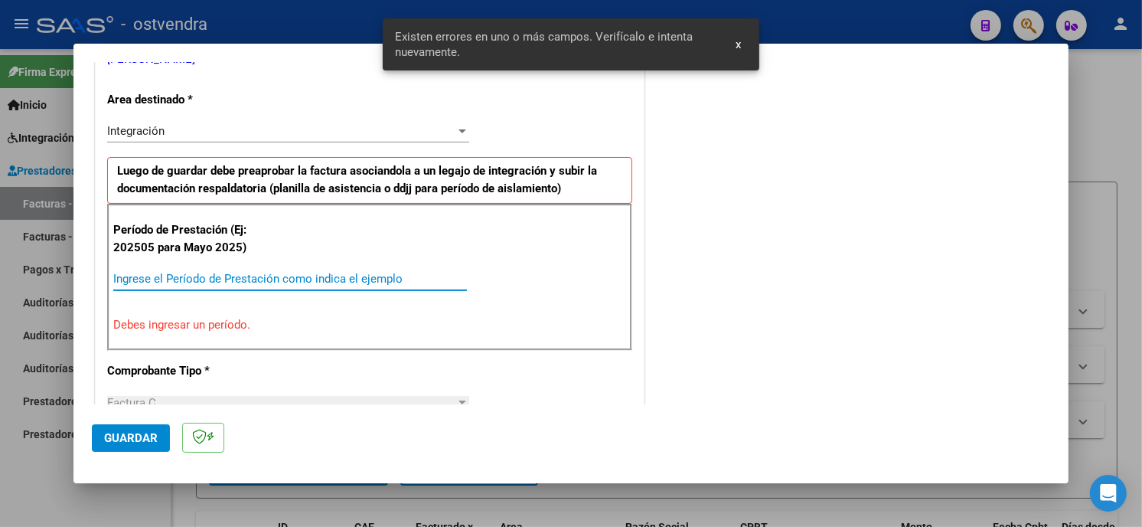
click at [317, 278] on input "Ingrese el Período de Prestación como indica el ejemplo" at bounding box center [290, 279] width 354 height 14
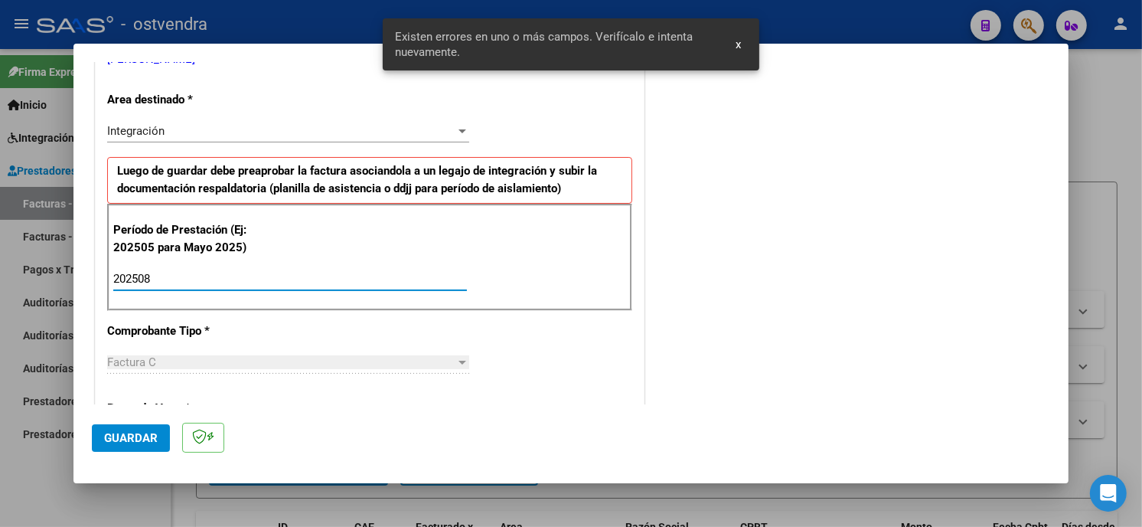
type input "202508"
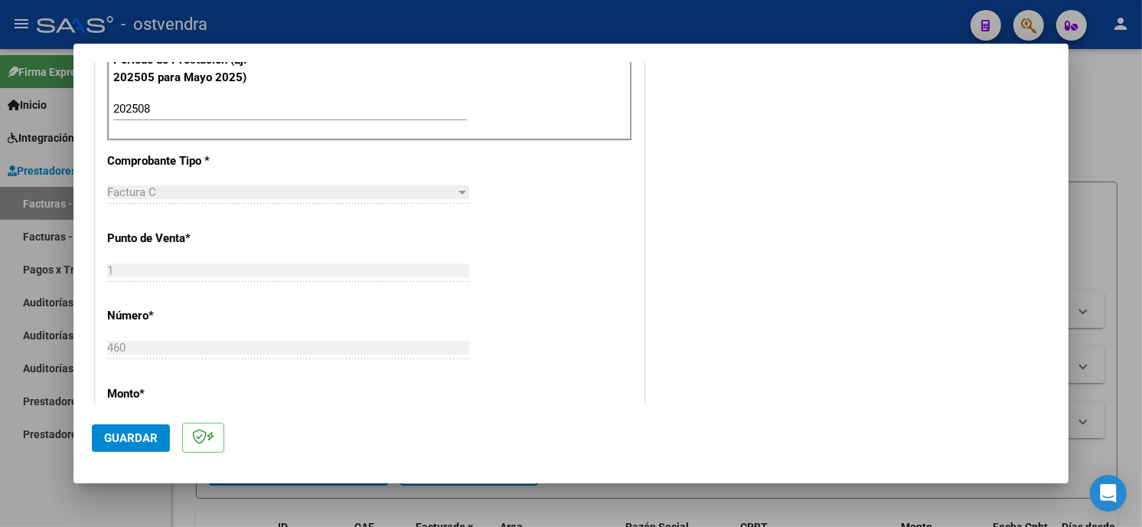
click at [122, 434] on span "Guardar" at bounding box center [131, 438] width 54 height 14
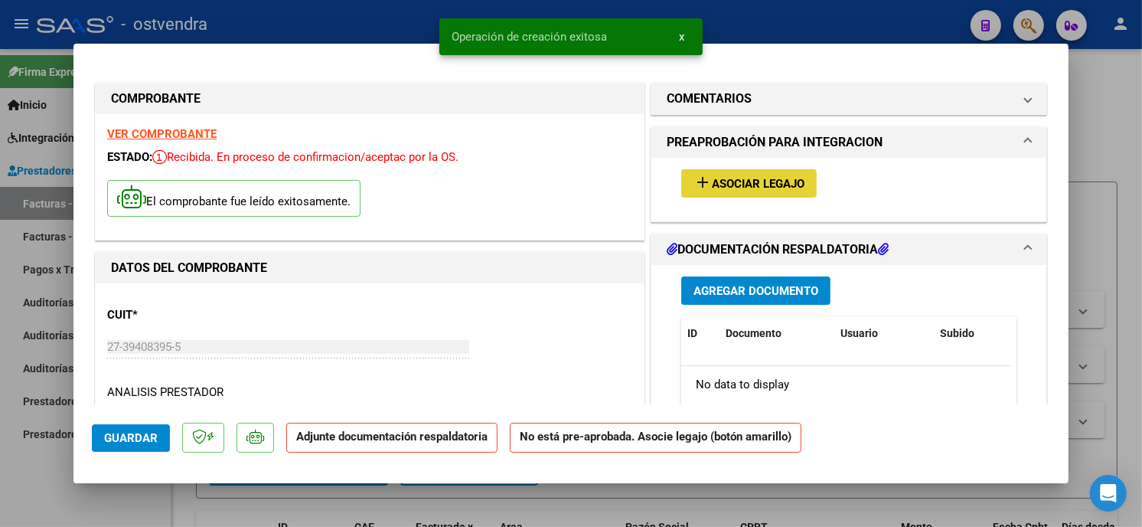
click at [735, 190] on span "Asociar Legajo" at bounding box center [758, 184] width 93 height 14
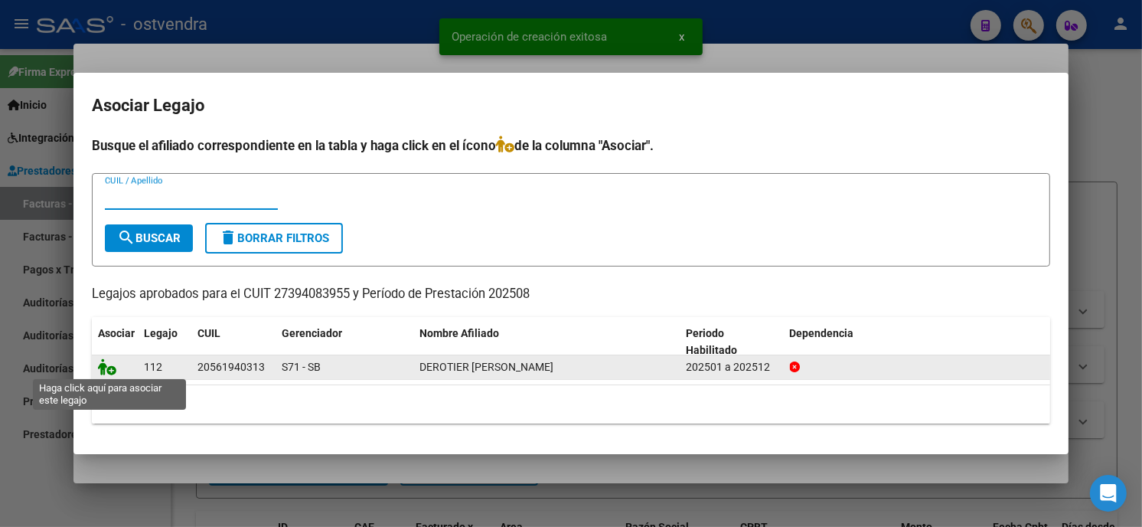
click at [103, 370] on icon at bounding box center [107, 366] width 18 height 17
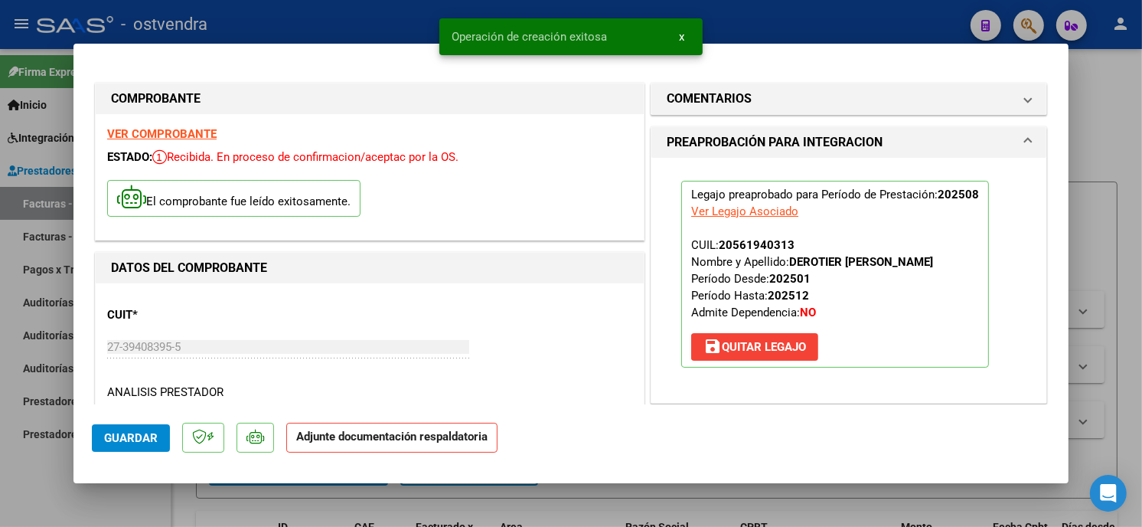
scroll to position [255, 0]
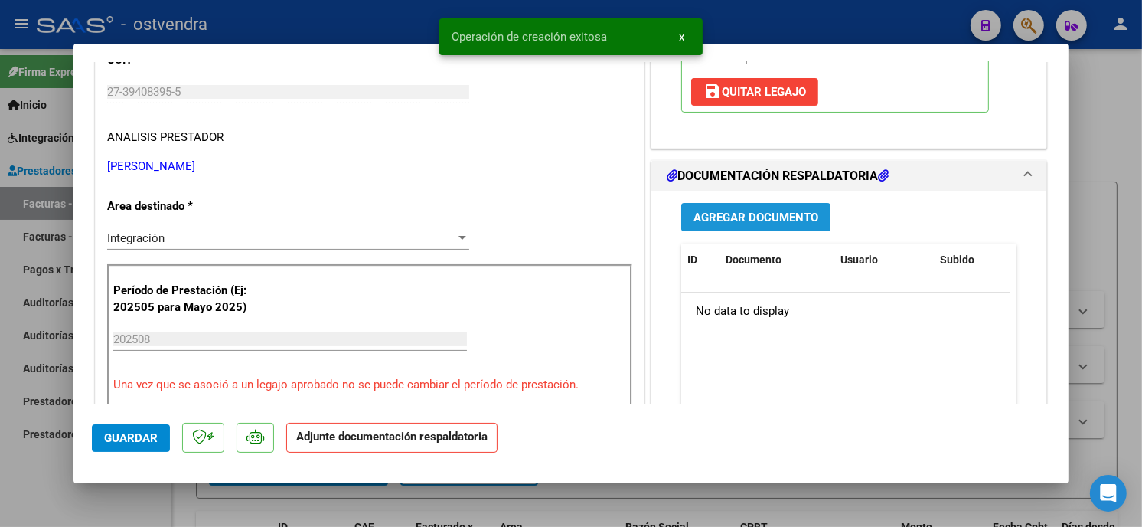
click at [798, 211] on span "Agregar Documento" at bounding box center [755, 217] width 125 height 14
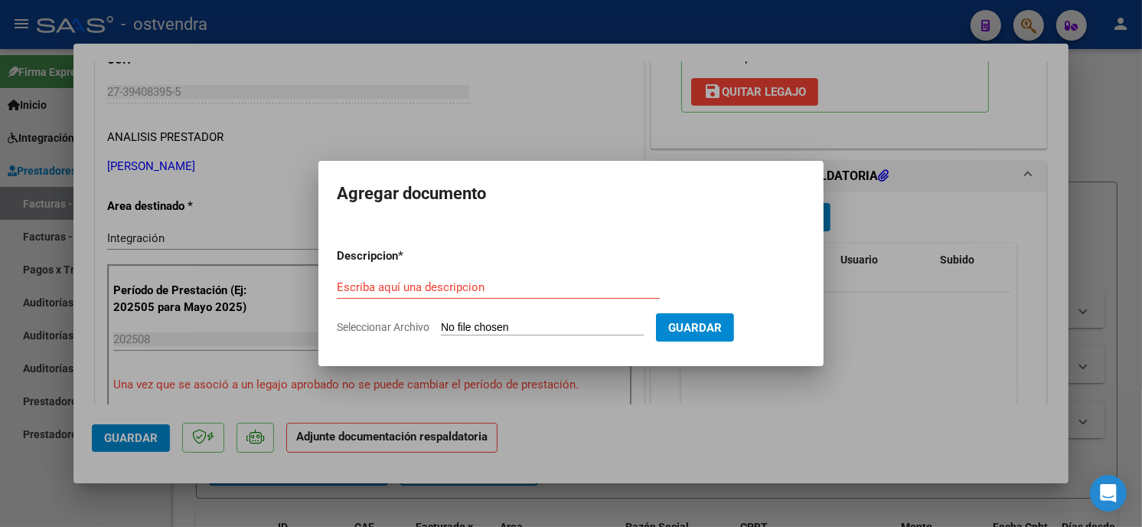
click at [538, 320] on app-file-uploader "Seleccionar Archivo" at bounding box center [496, 327] width 319 height 14
click at [537, 326] on input "Seleccionar Archivo" at bounding box center [542, 328] width 203 height 15
type input "C:\fakepath\ASISTENCIA C-1-460.pdf"
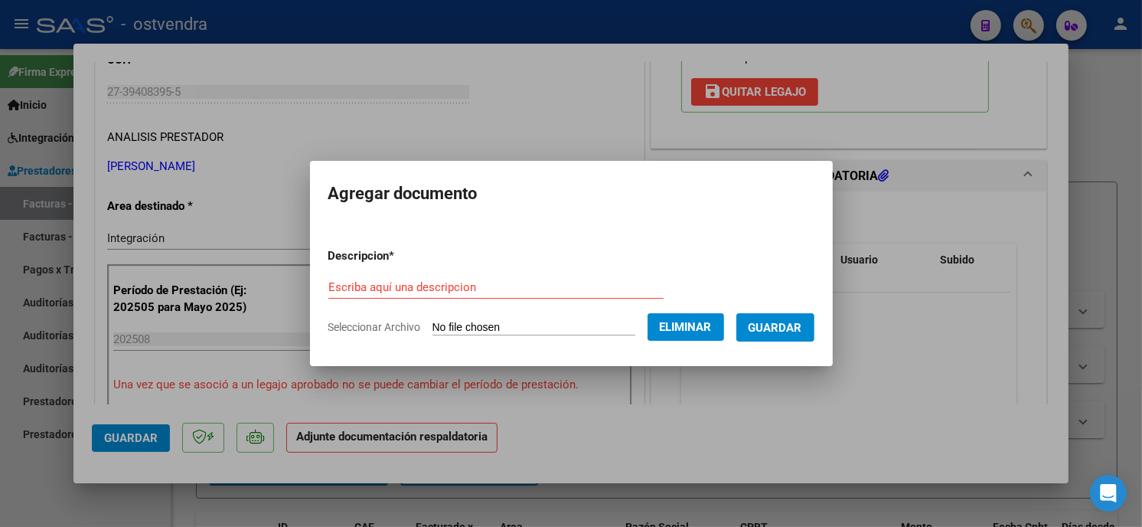
click at [472, 289] on input "Escriba aquí una descripcion" at bounding box center [495, 287] width 335 height 14
type input "PLANILLA DE ASISTENCIA"
click at [814, 326] on button "Guardar" at bounding box center [775, 327] width 78 height 28
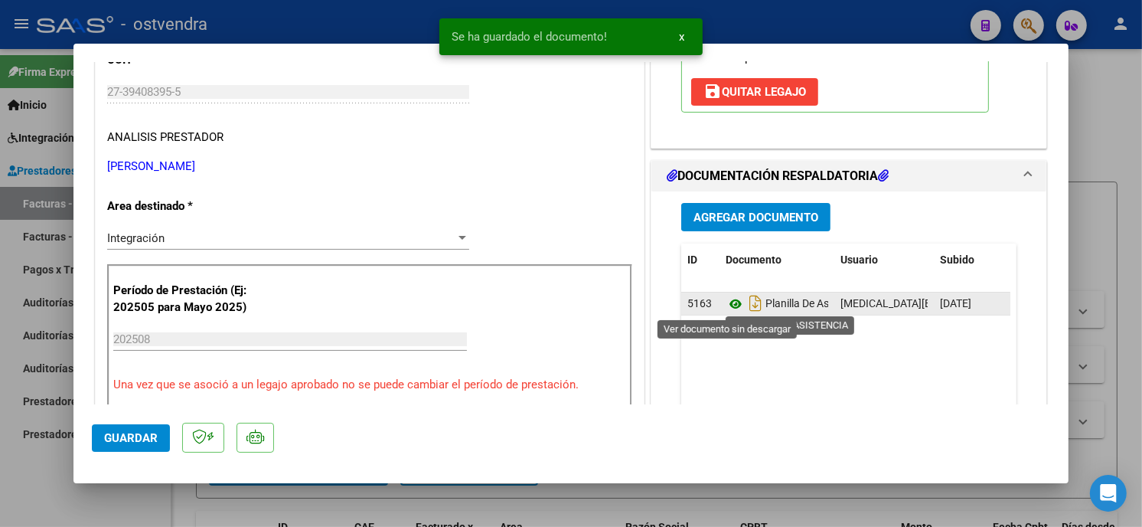
click at [732, 302] on icon at bounding box center [736, 304] width 20 height 18
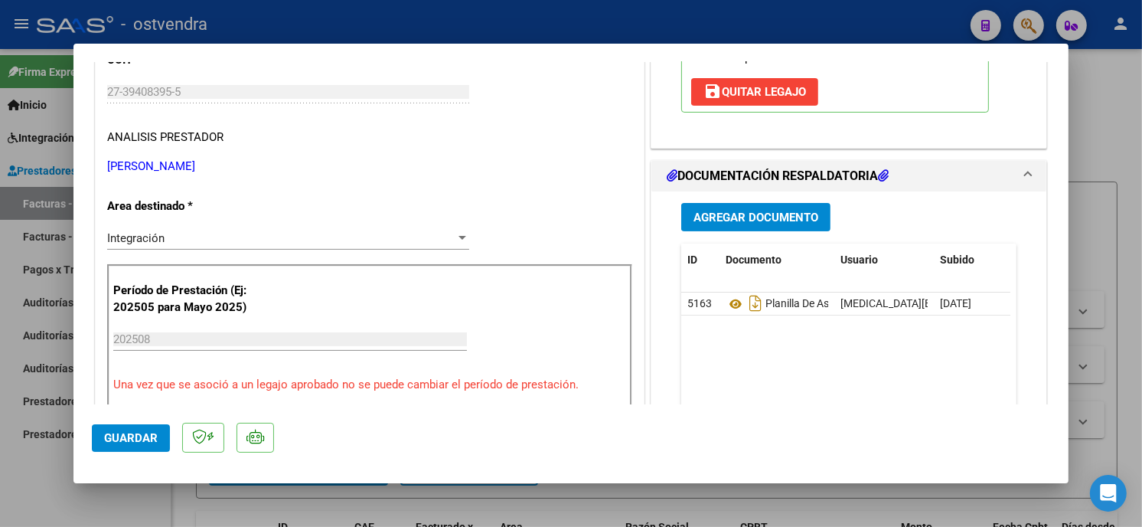
click at [127, 441] on span "Guardar" at bounding box center [131, 438] width 54 height 14
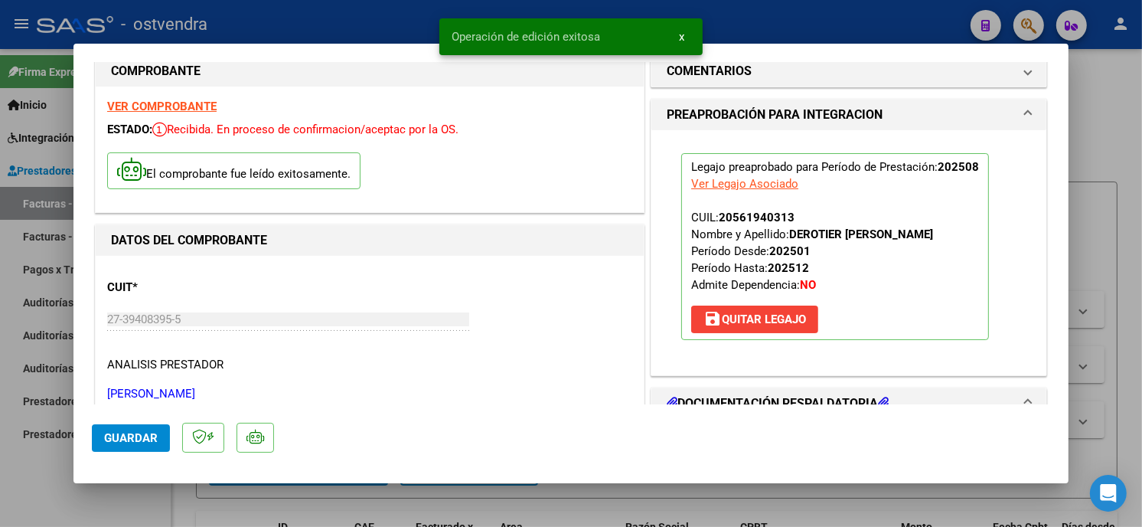
scroll to position [0, 0]
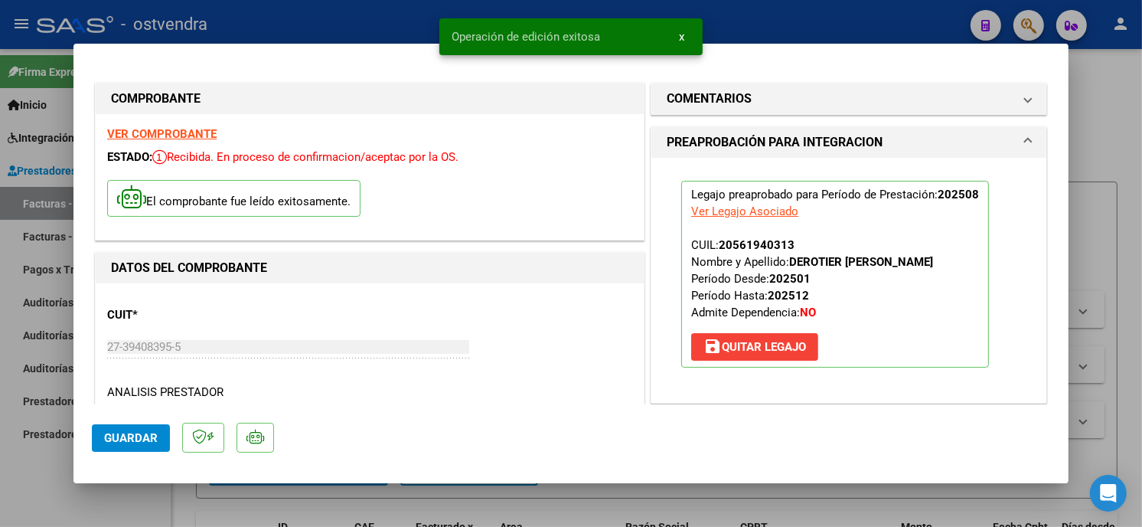
click at [402, 16] on div at bounding box center [571, 263] width 1142 height 527
type input "$ 0,00"
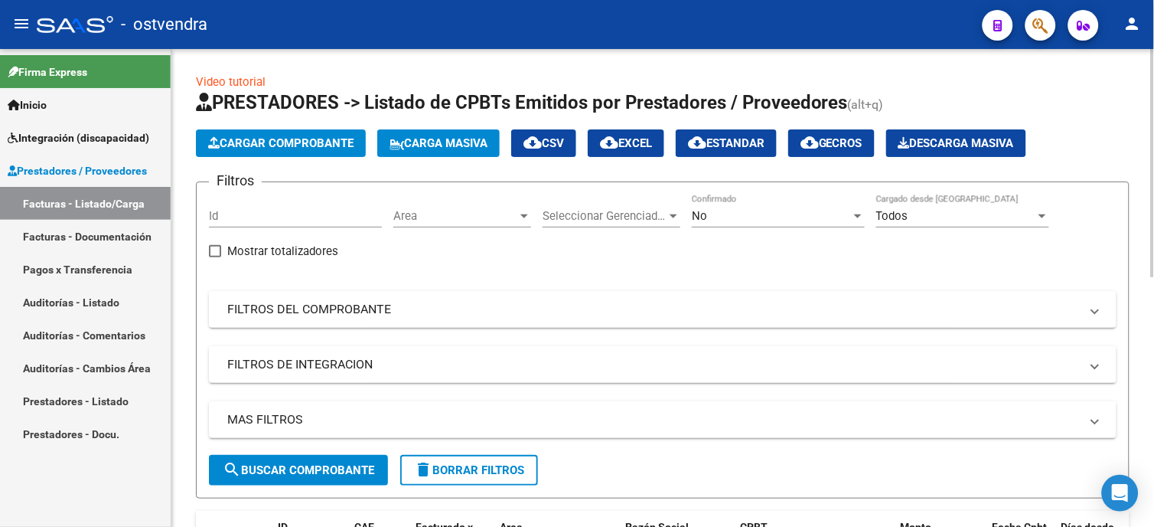
click at [329, 147] on span "Cargar Comprobante" at bounding box center [280, 143] width 145 height 14
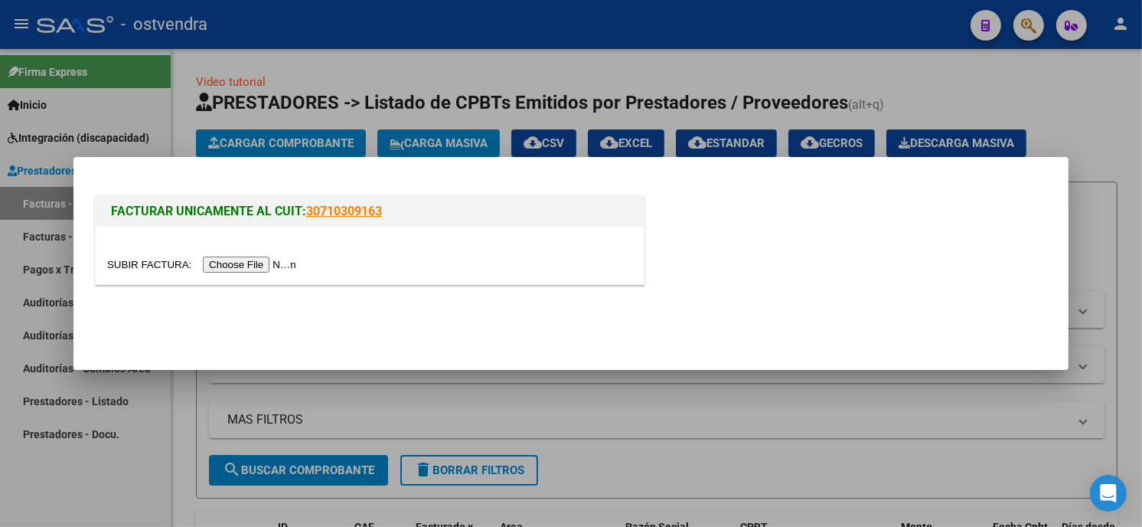
click at [261, 263] on input "file" at bounding box center [204, 264] width 194 height 16
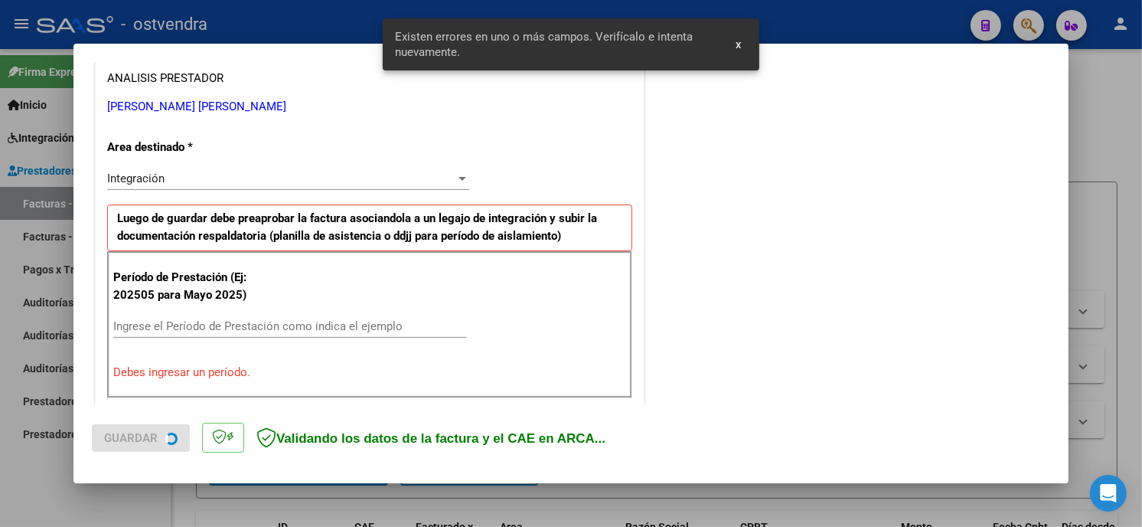
scroll to position [361, 0]
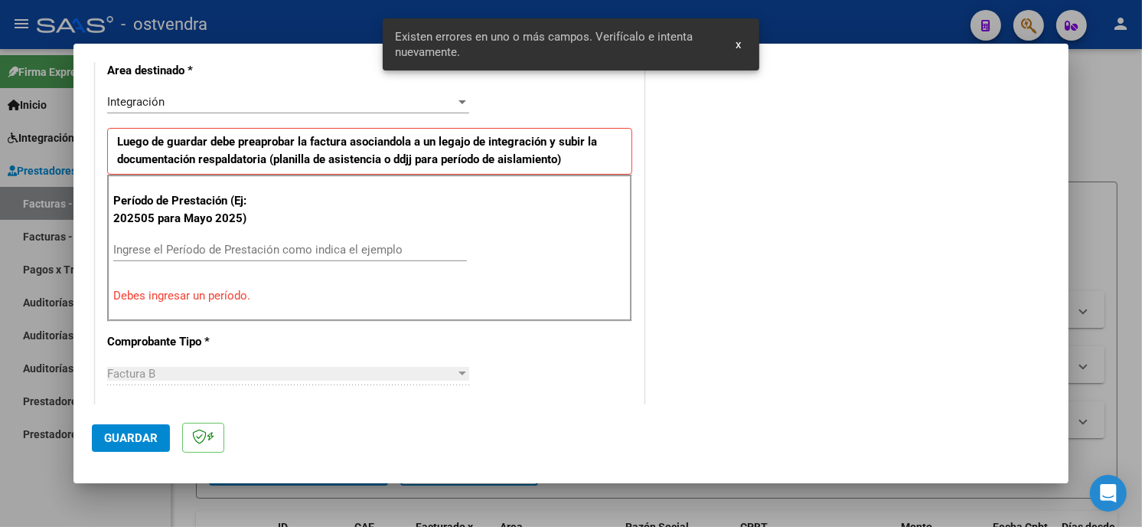
click at [292, 241] on div "Ingrese el Período de Prestación como indica el ejemplo" at bounding box center [290, 249] width 354 height 23
click at [292, 255] on input "Ingrese el Período de Prestación como indica el ejemplo" at bounding box center [290, 250] width 354 height 14
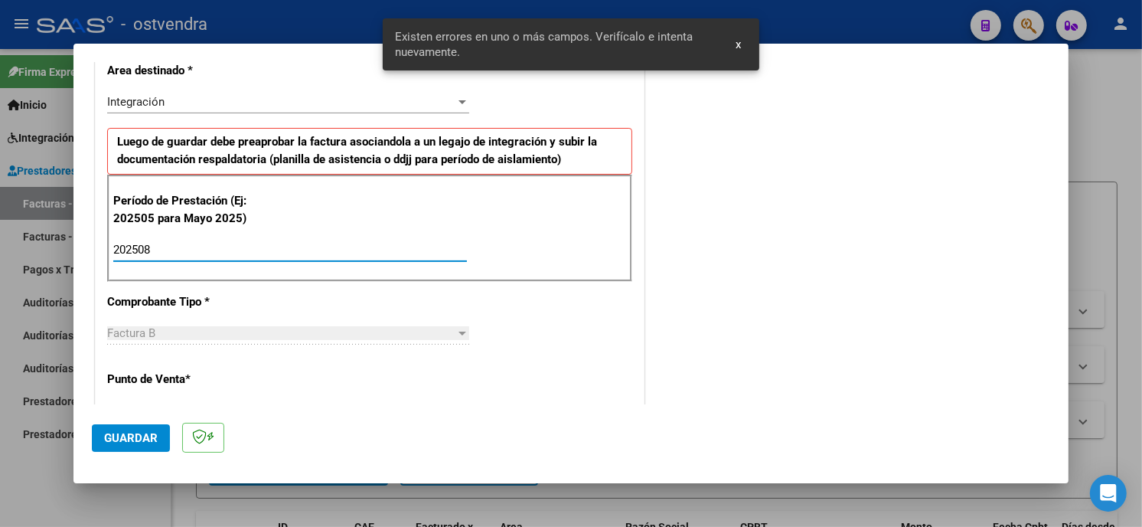
type input "202508"
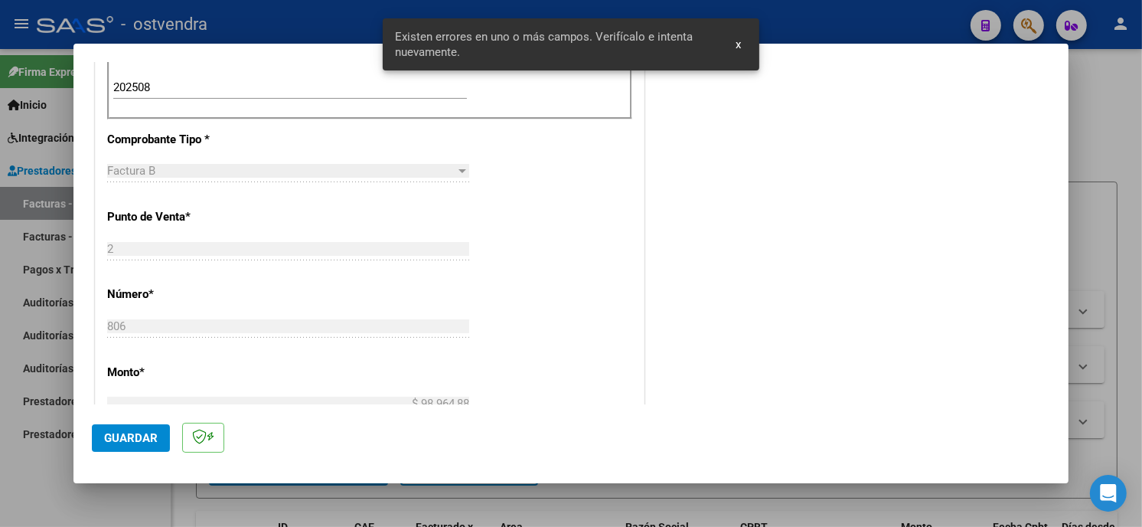
scroll to position [531, 0]
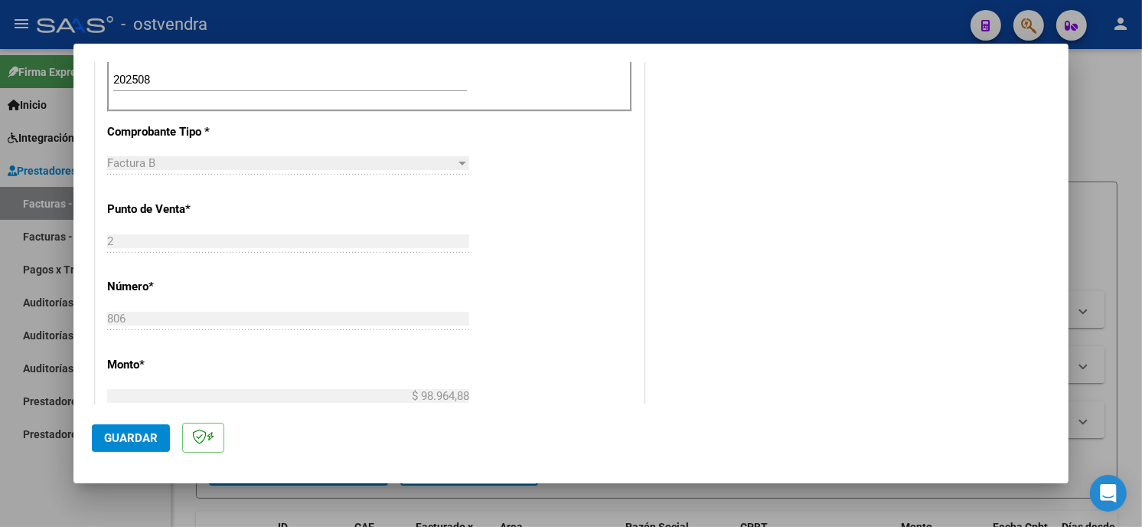
click at [132, 431] on span "Guardar" at bounding box center [131, 438] width 54 height 14
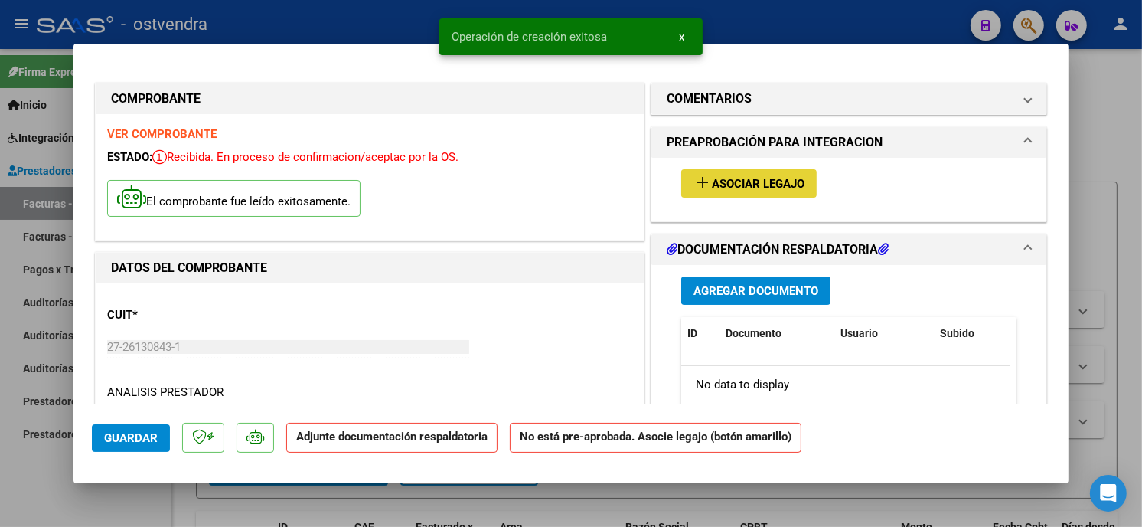
click at [713, 196] on button "add Asociar Legajo" at bounding box center [748, 183] width 135 height 28
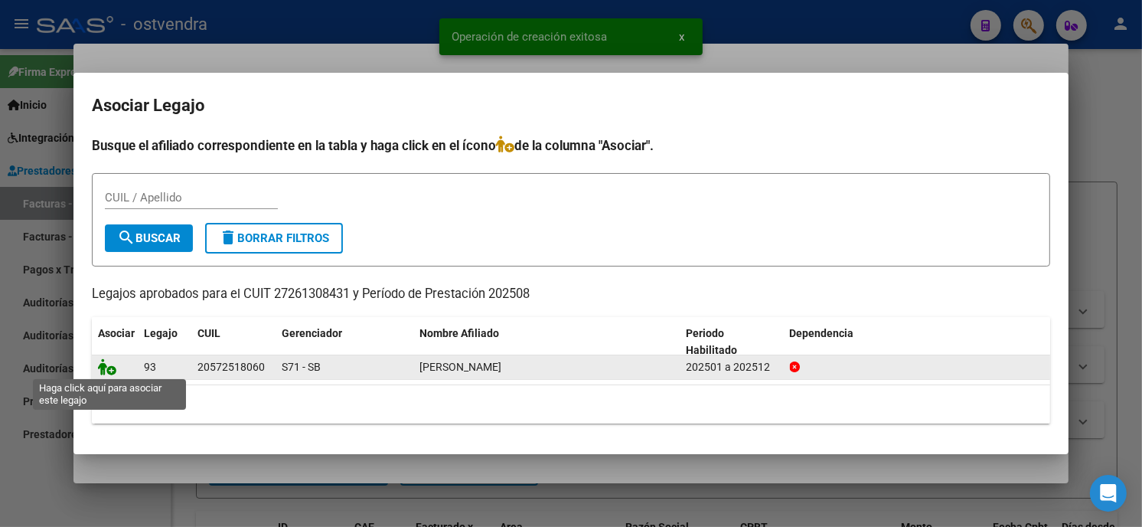
click at [104, 374] on icon at bounding box center [107, 366] width 18 height 17
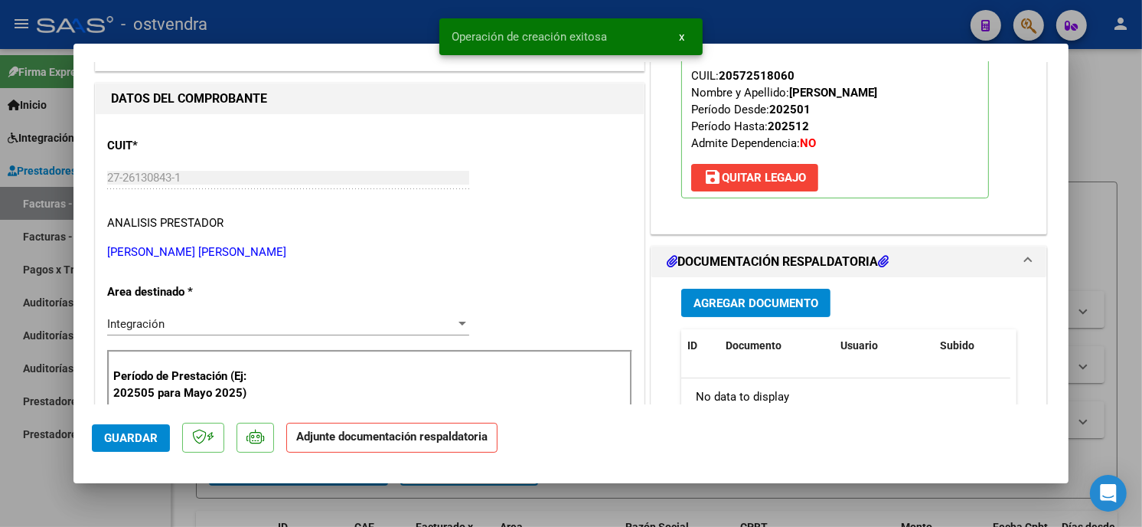
scroll to position [170, 0]
click at [808, 297] on span "Agregar Documento" at bounding box center [755, 302] width 125 height 14
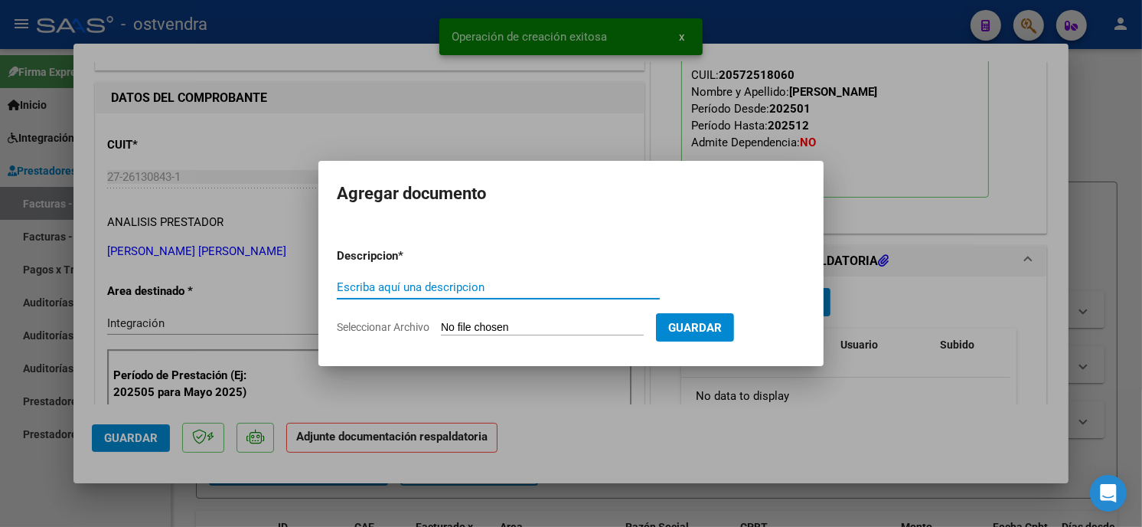
click at [540, 331] on input "Seleccionar Archivo" at bounding box center [542, 328] width 203 height 15
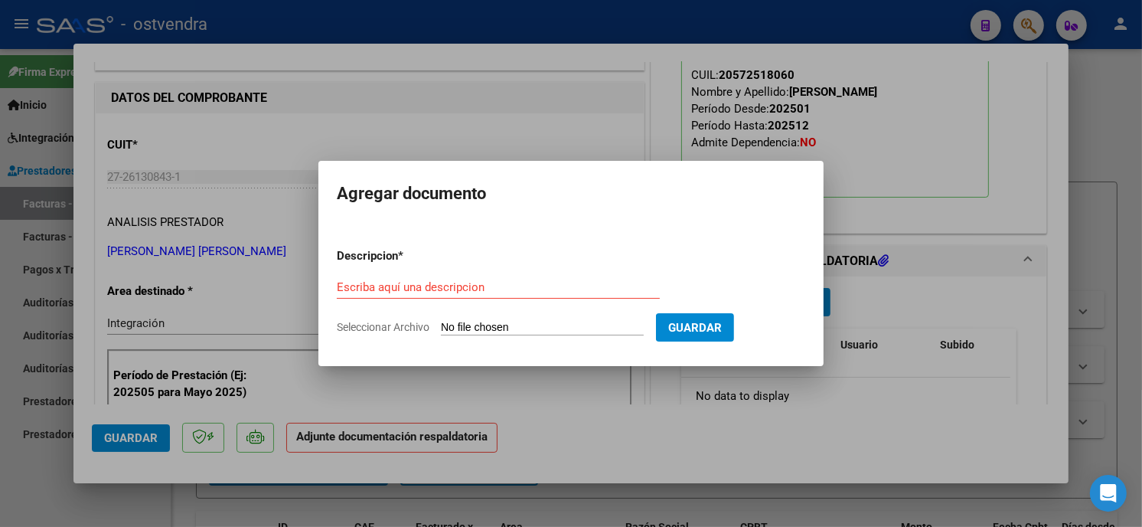
type input "C:\fakepath\ASISTENCIA B-2-806.pdf"
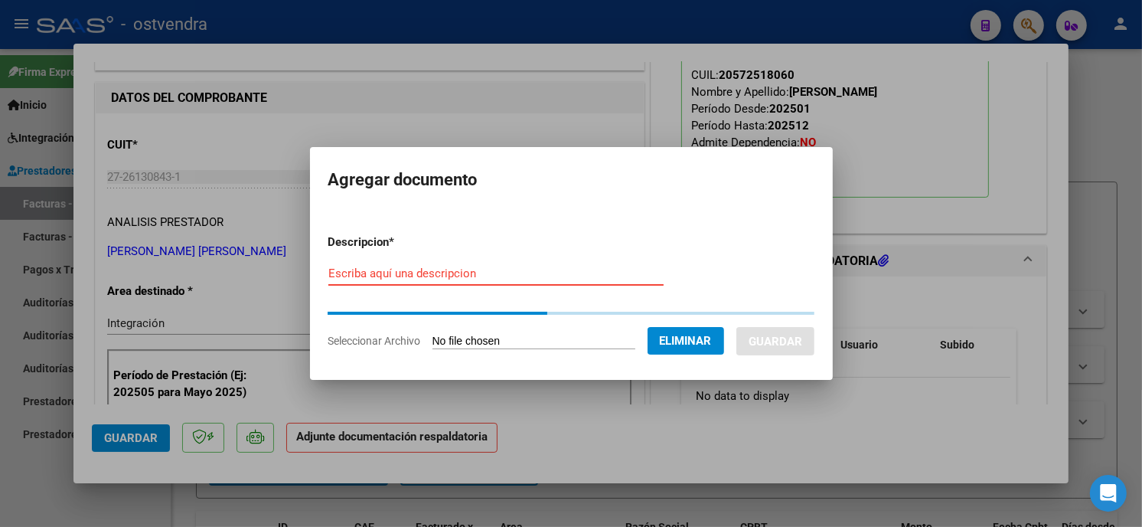
click at [456, 276] on input "Escriba aquí una descripcion" at bounding box center [495, 273] width 335 height 14
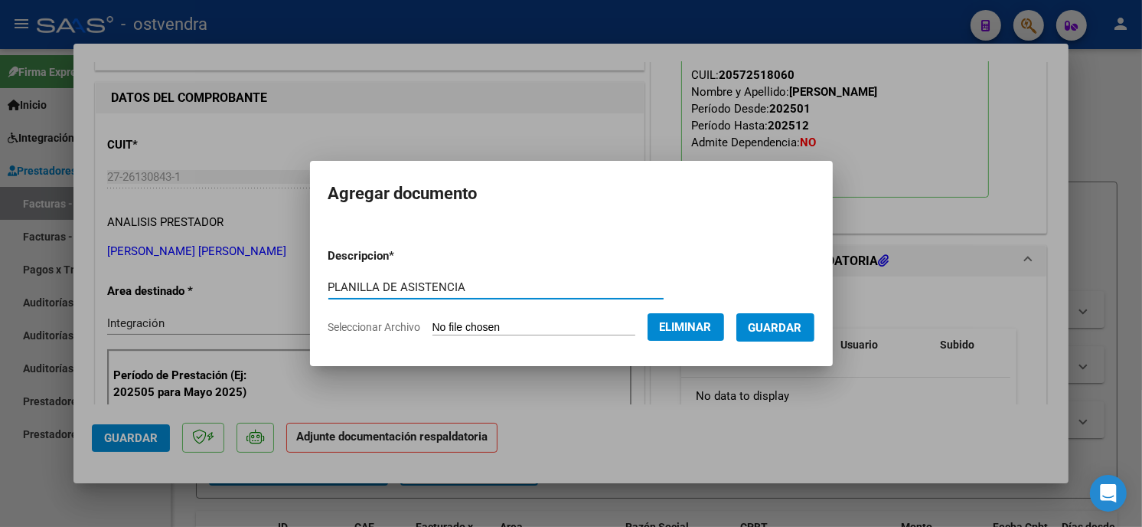
type input "PLANILLA DE ASISTENCIA"
click at [786, 316] on button "Guardar" at bounding box center [775, 327] width 78 height 28
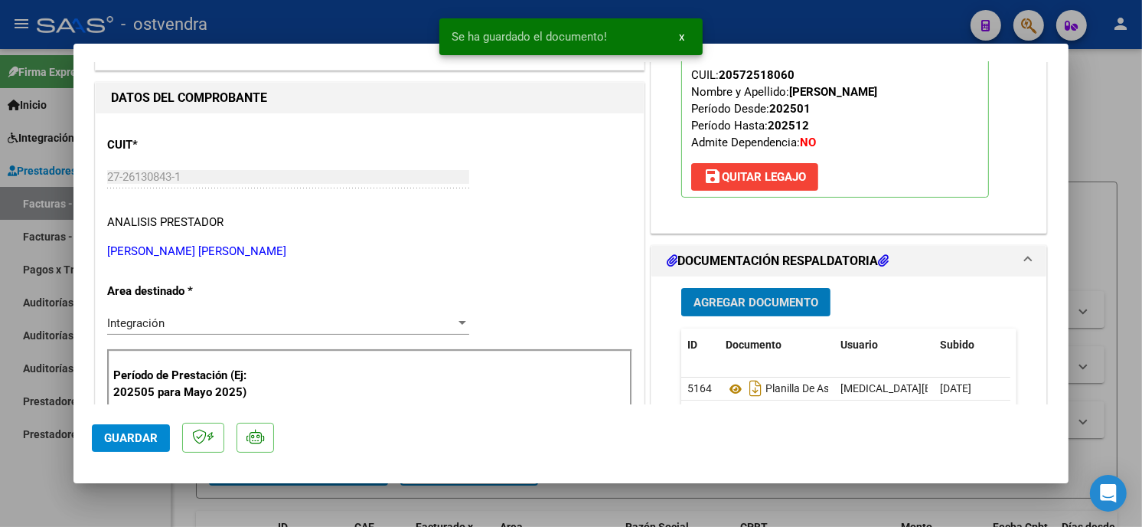
scroll to position [255, 0]
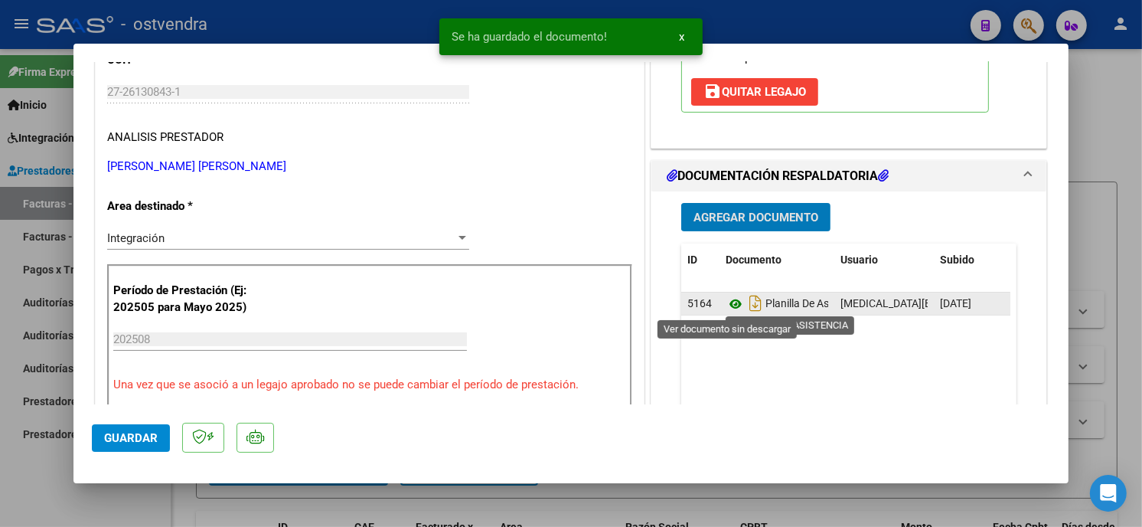
click at [729, 303] on icon at bounding box center [736, 304] width 20 height 18
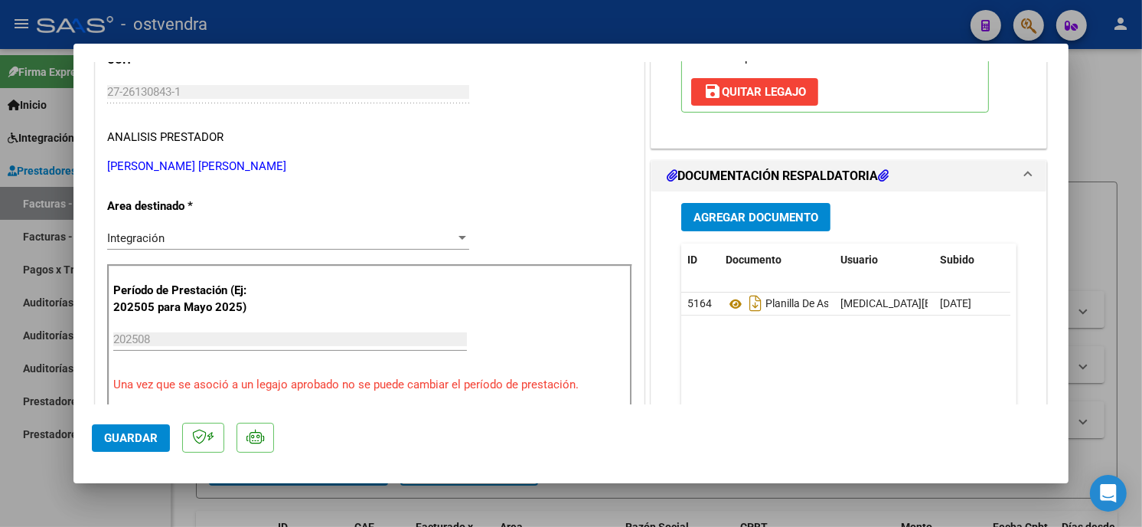
click at [126, 427] on button "Guardar" at bounding box center [131, 438] width 78 height 28
click at [277, 25] on div at bounding box center [571, 263] width 1142 height 527
type input "$ 0,00"
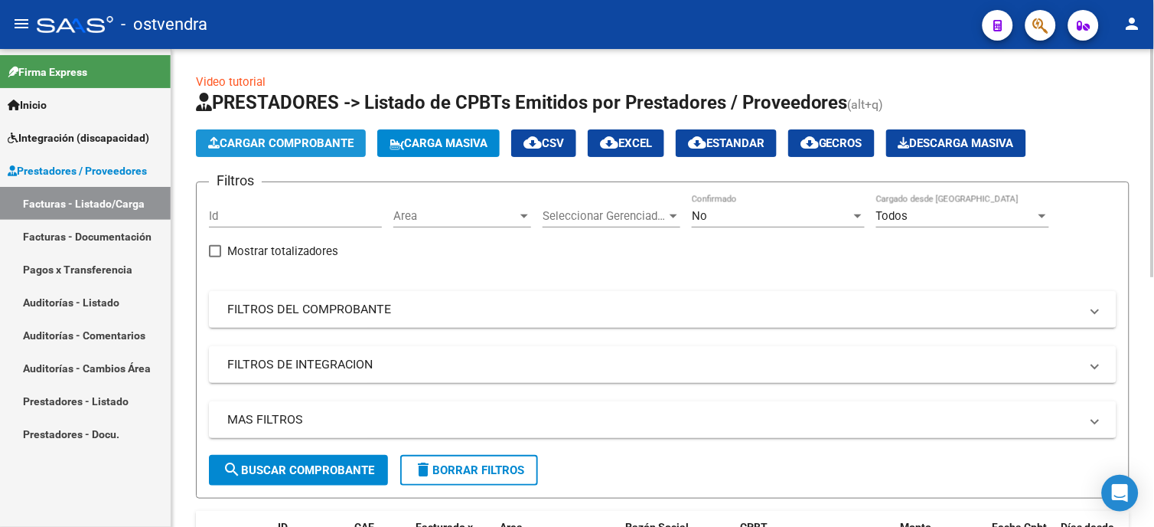
click at [305, 140] on span "Cargar Comprobante" at bounding box center [280, 143] width 145 height 14
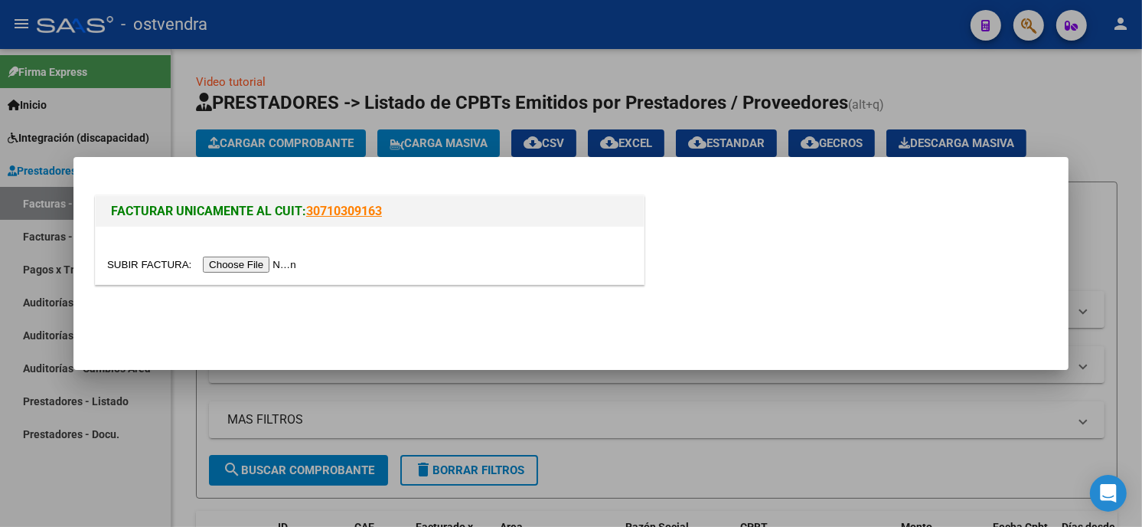
click at [256, 270] on input "file" at bounding box center [204, 264] width 194 height 16
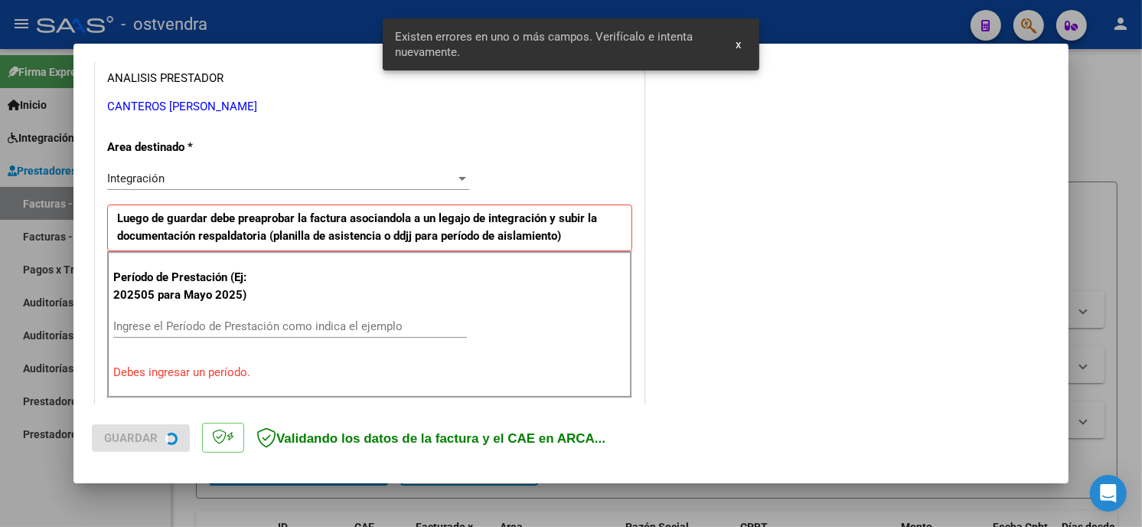
scroll to position [345, 0]
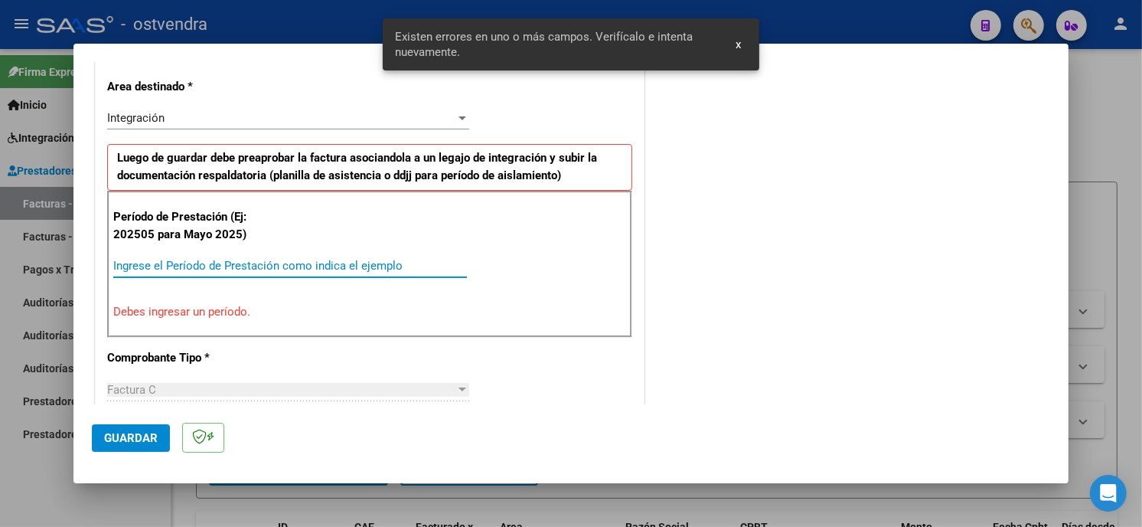
click at [306, 266] on input "Ingrese el Período de Prestación como indica el ejemplo" at bounding box center [290, 266] width 354 height 14
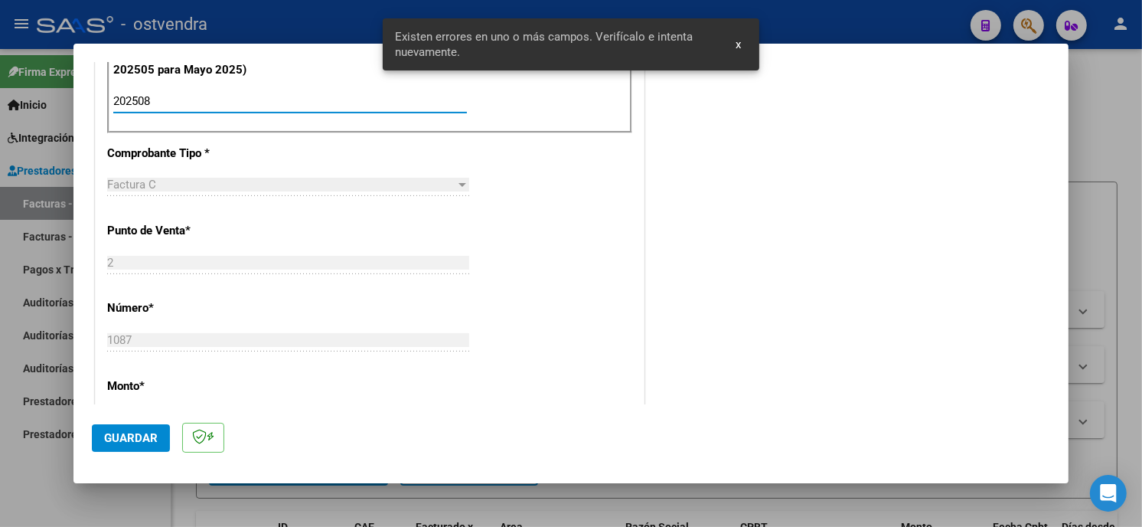
scroll to position [515, 0]
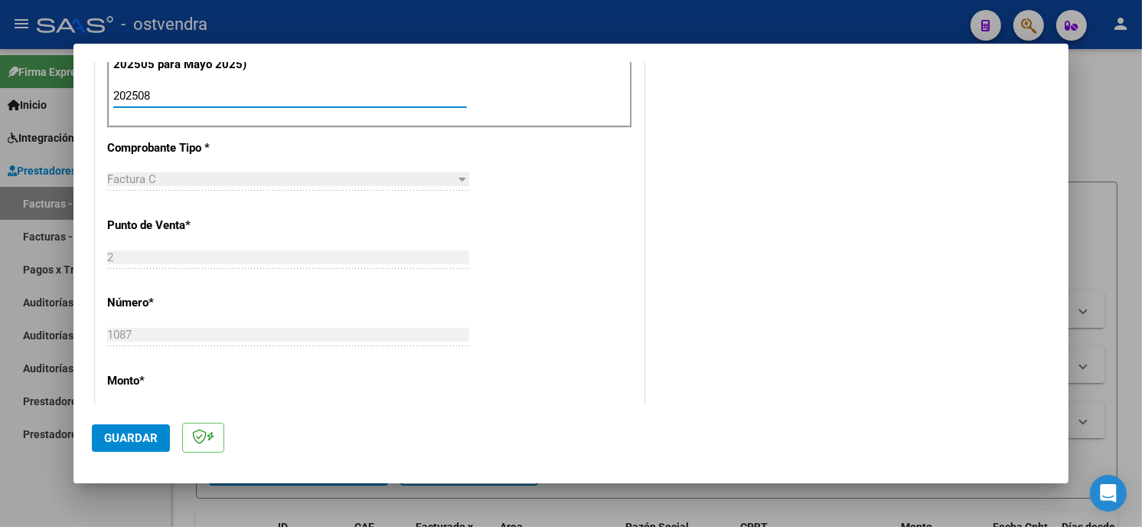
type input "202508"
click at [134, 437] on span "Guardar" at bounding box center [131, 438] width 54 height 14
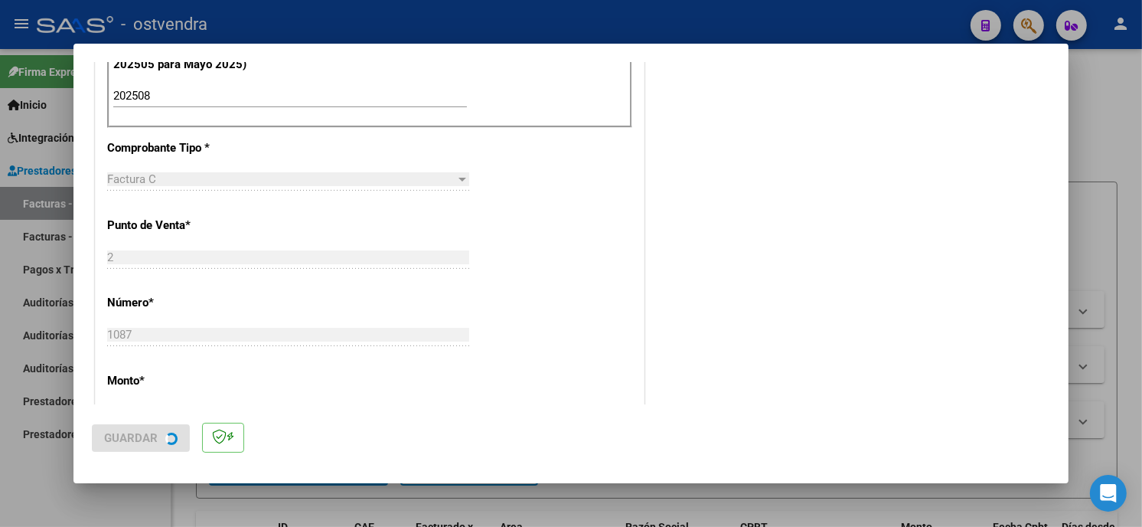
scroll to position [0, 0]
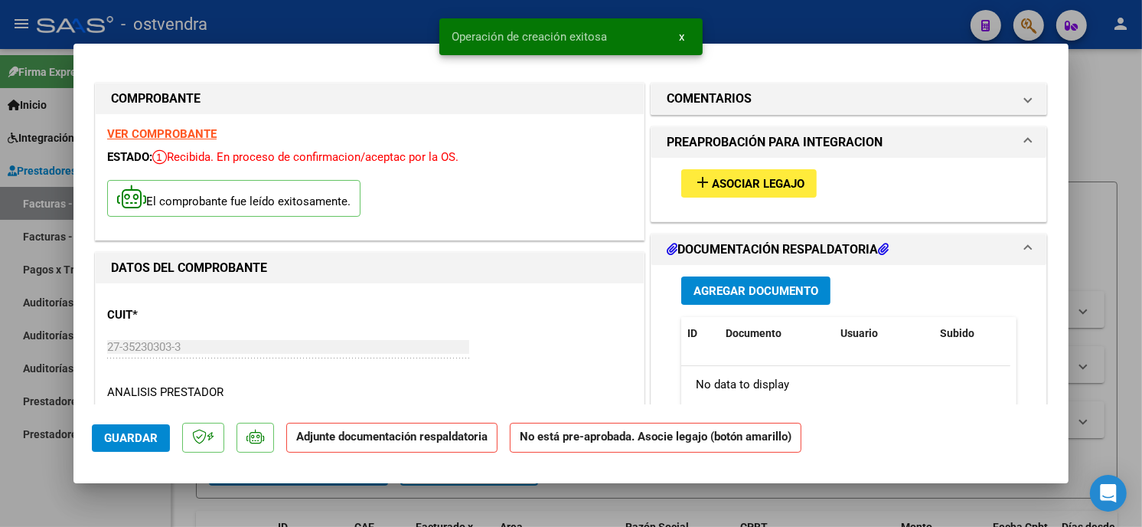
click at [745, 187] on span "Asociar Legajo" at bounding box center [758, 184] width 93 height 14
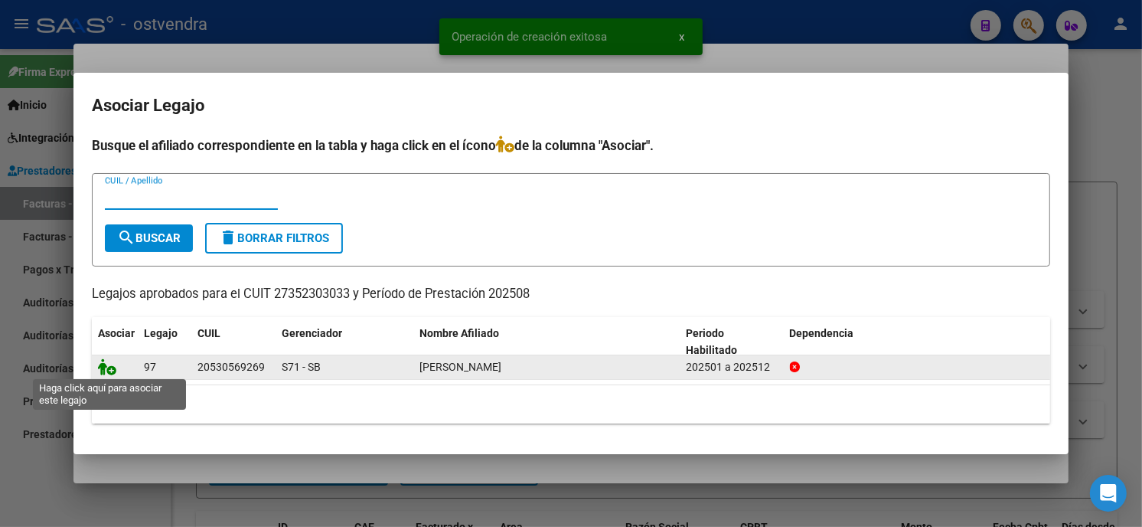
click at [100, 370] on icon at bounding box center [107, 366] width 18 height 17
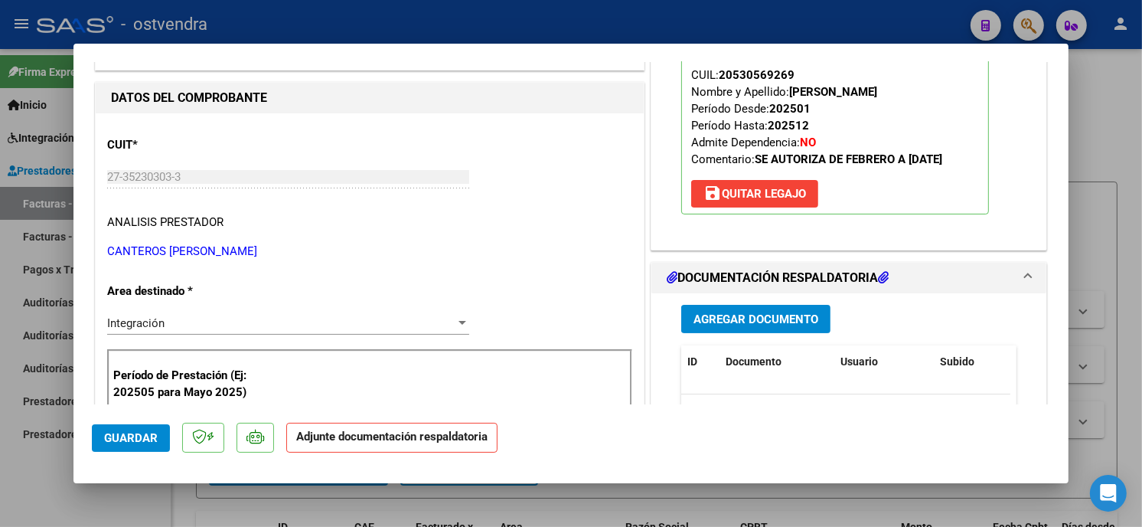
scroll to position [255, 0]
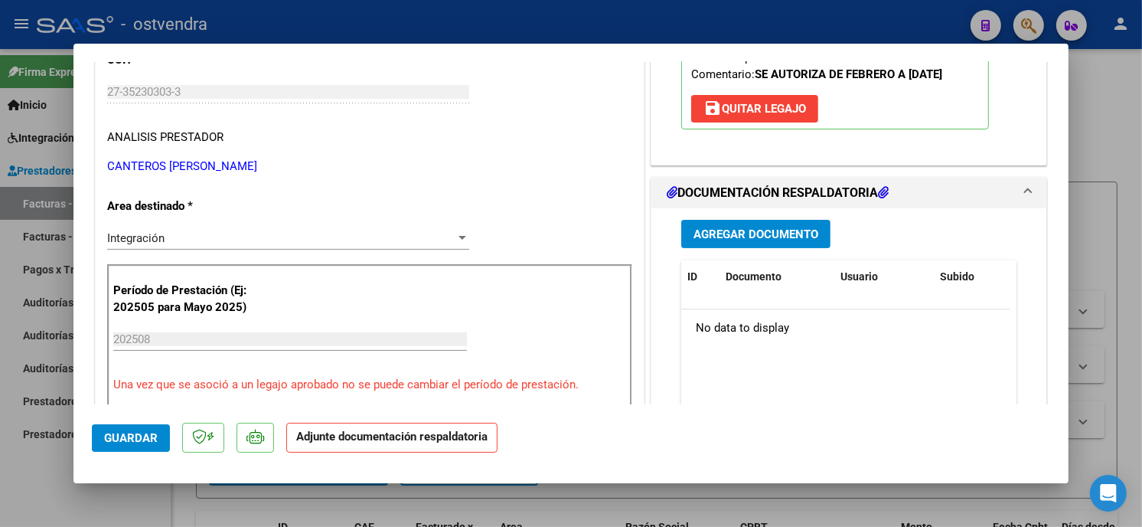
click at [767, 237] on span "Agregar Documento" at bounding box center [755, 234] width 125 height 14
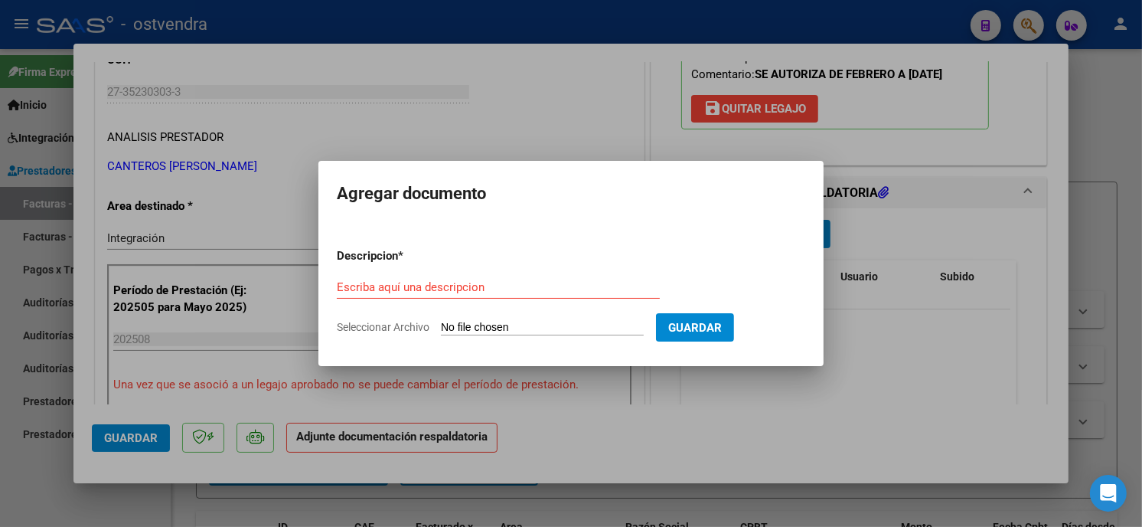
click at [523, 322] on input "Seleccionar Archivo" at bounding box center [542, 328] width 203 height 15
type input "C:\fakepath\ASISTENCIA C-2-1087.pdf"
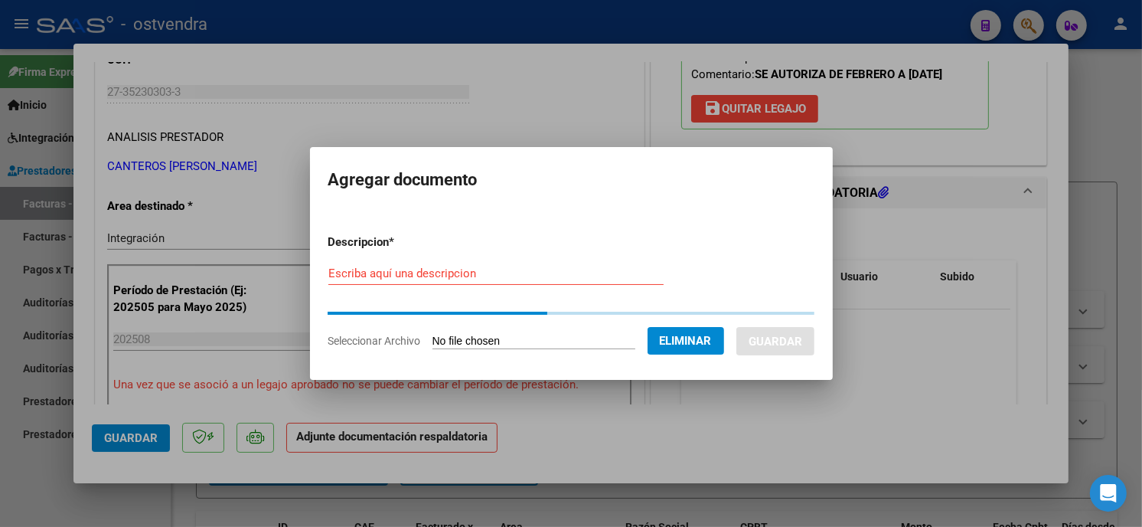
click at [477, 269] on input "Escriba aquí una descripcion" at bounding box center [495, 273] width 335 height 14
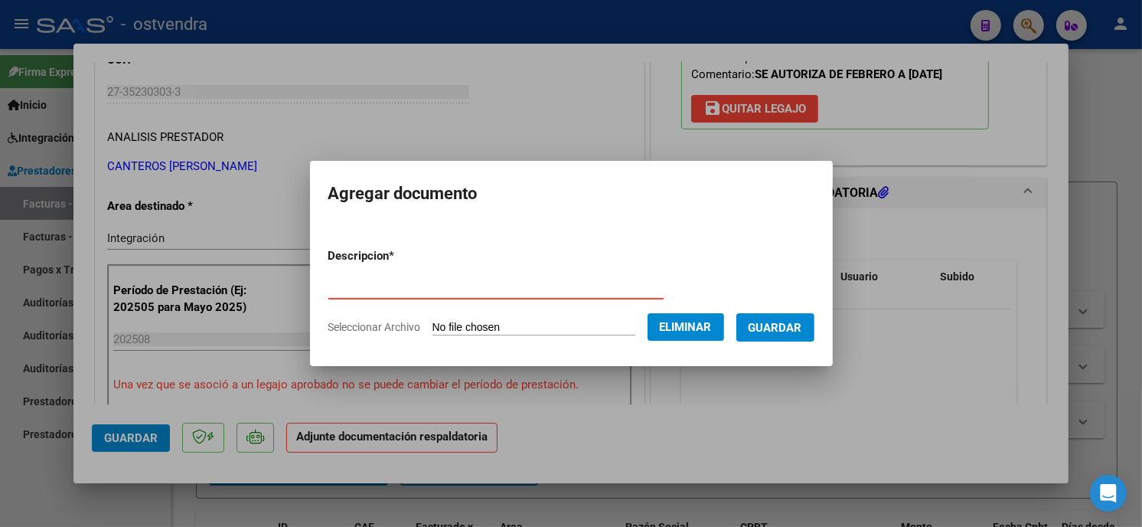
type input "PLANILLA DE ASISTENCIA"
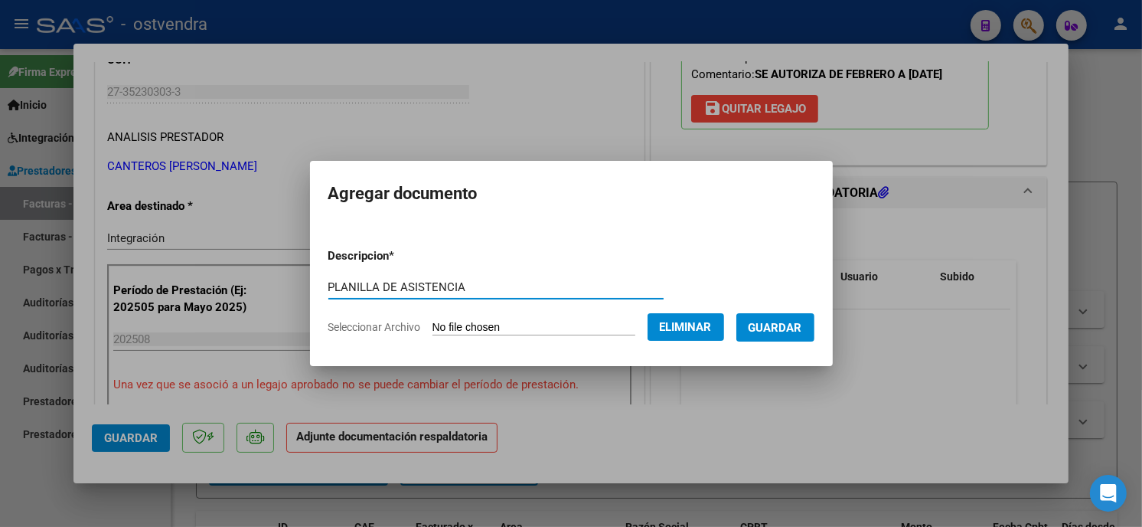
click at [758, 315] on button "Guardar" at bounding box center [775, 327] width 78 height 28
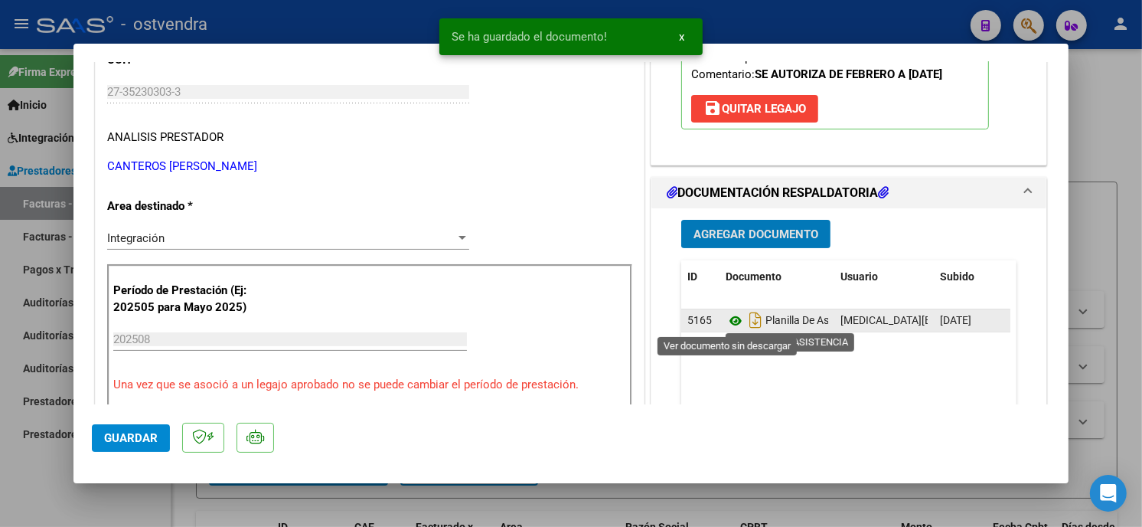
click at [730, 324] on icon at bounding box center [736, 321] width 20 height 18
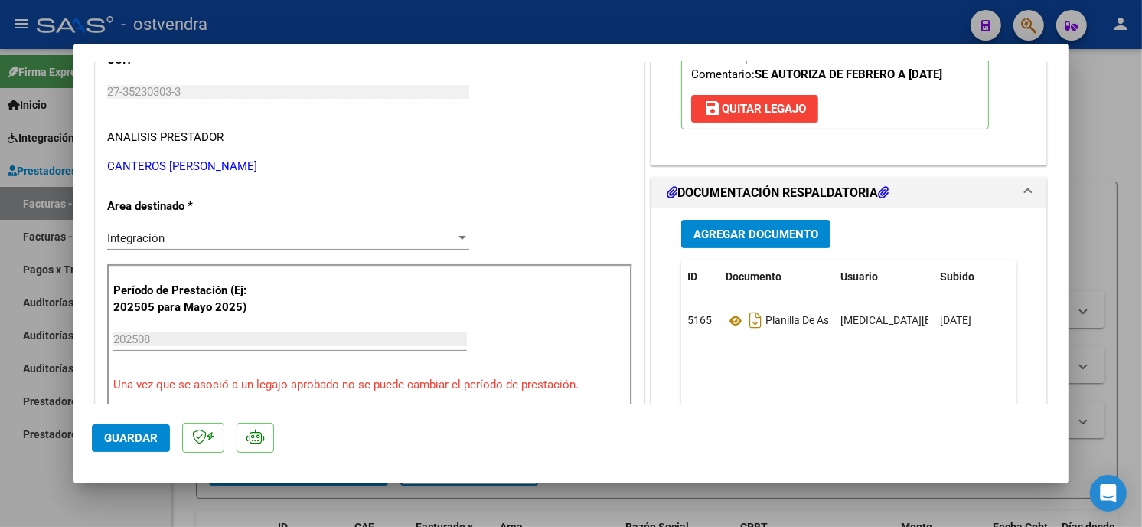
click at [144, 425] on button "Guardar" at bounding box center [131, 438] width 78 height 28
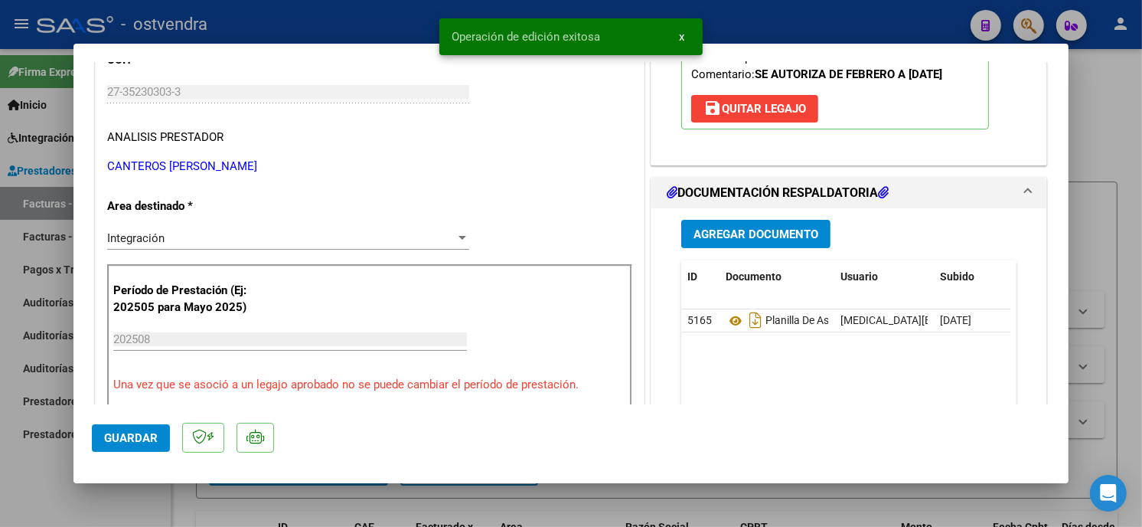
click at [282, 34] on div at bounding box center [571, 263] width 1142 height 527
type input "$ 0,00"
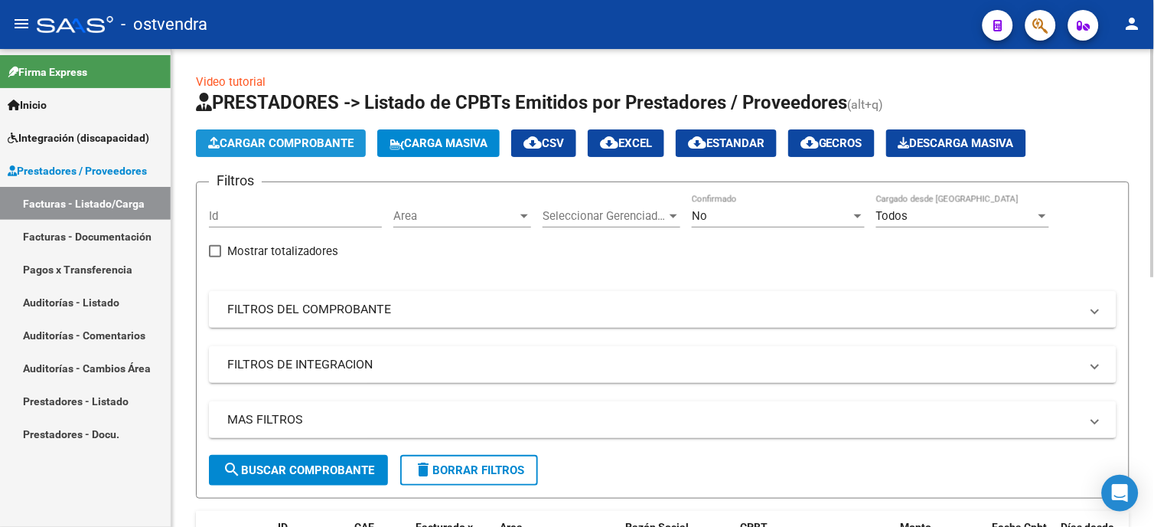
click at [331, 149] on span "Cargar Comprobante" at bounding box center [280, 143] width 145 height 14
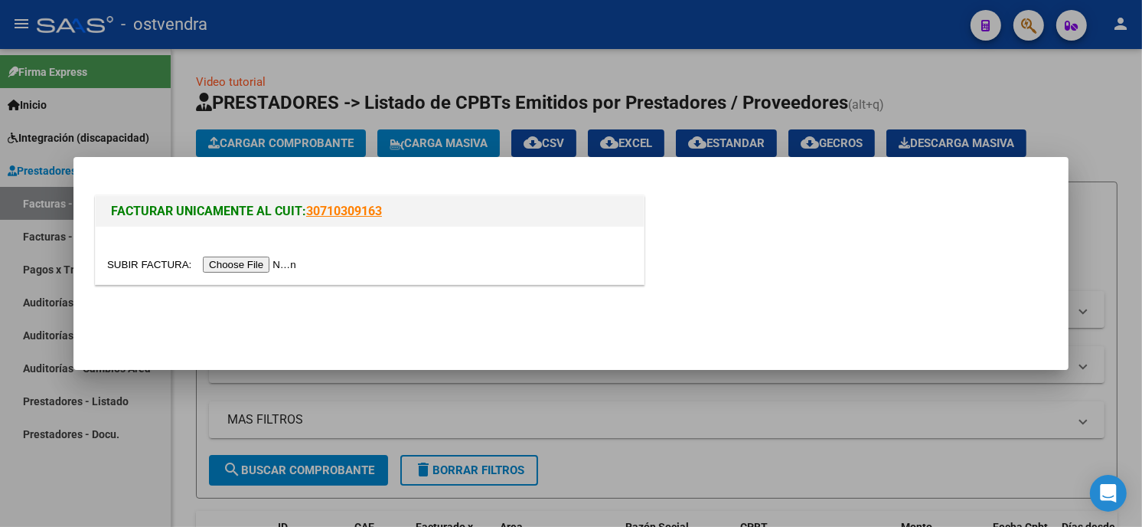
click at [268, 270] on input "file" at bounding box center [204, 264] width 194 height 16
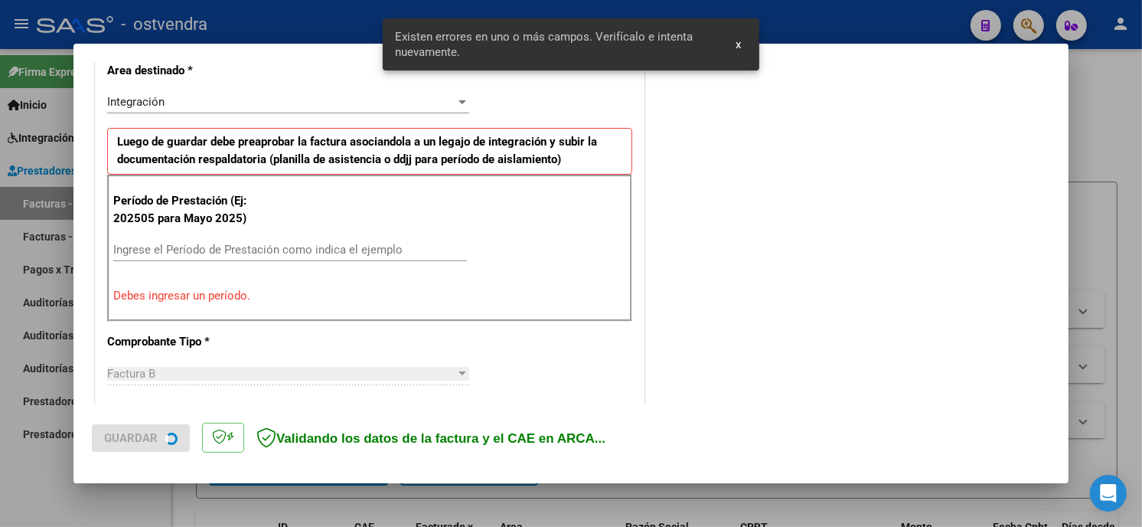
scroll to position [317, 0]
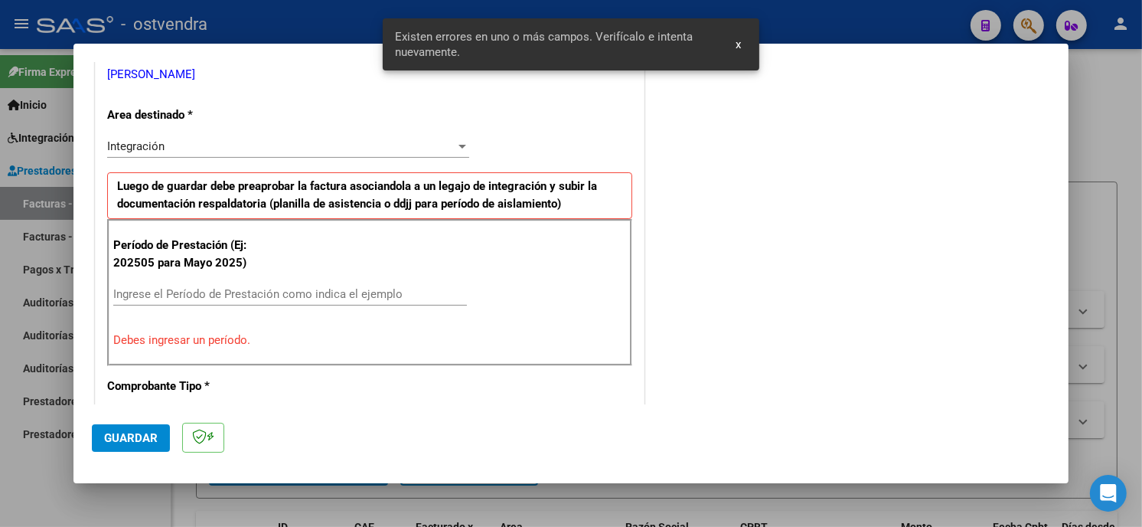
click at [270, 302] on div "Ingrese el Período de Prestación como indica el ejemplo" at bounding box center [290, 293] width 354 height 23
click at [268, 292] on input "Ingrese el Período de Prestación como indica el ejemplo" at bounding box center [290, 294] width 354 height 14
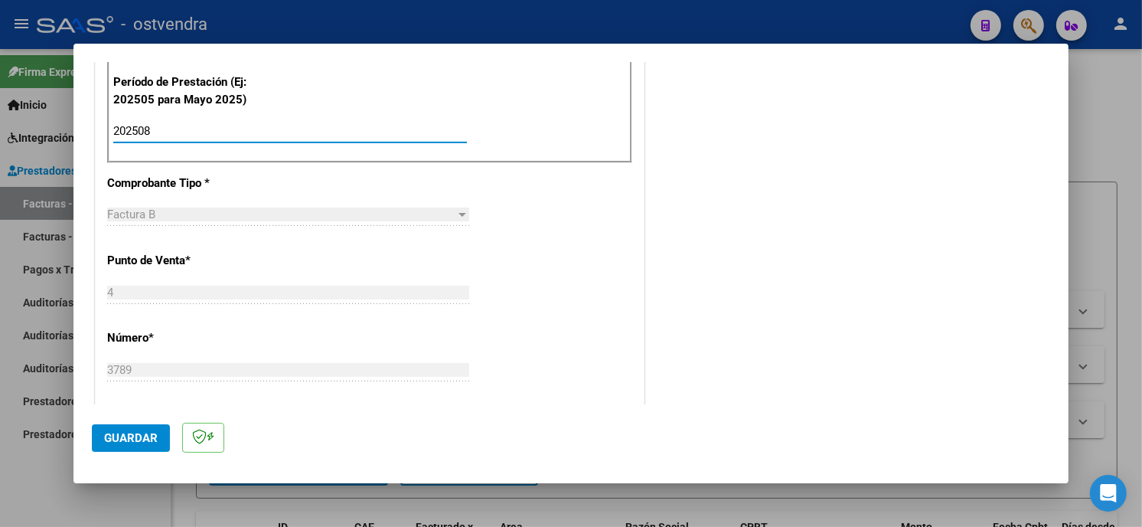
scroll to position [487, 0]
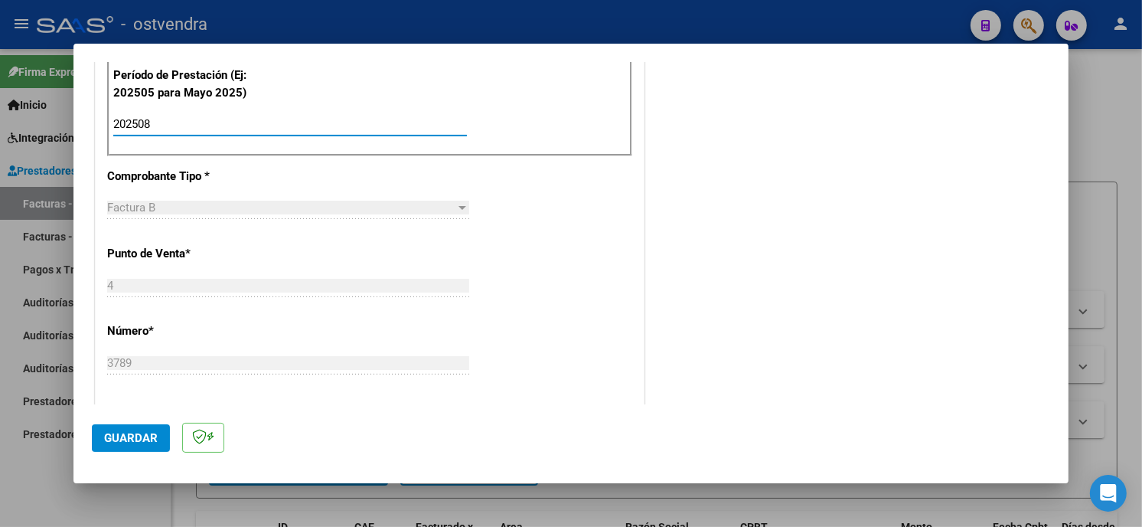
type input "202508"
click at [121, 433] on span "Guardar" at bounding box center [131, 438] width 54 height 14
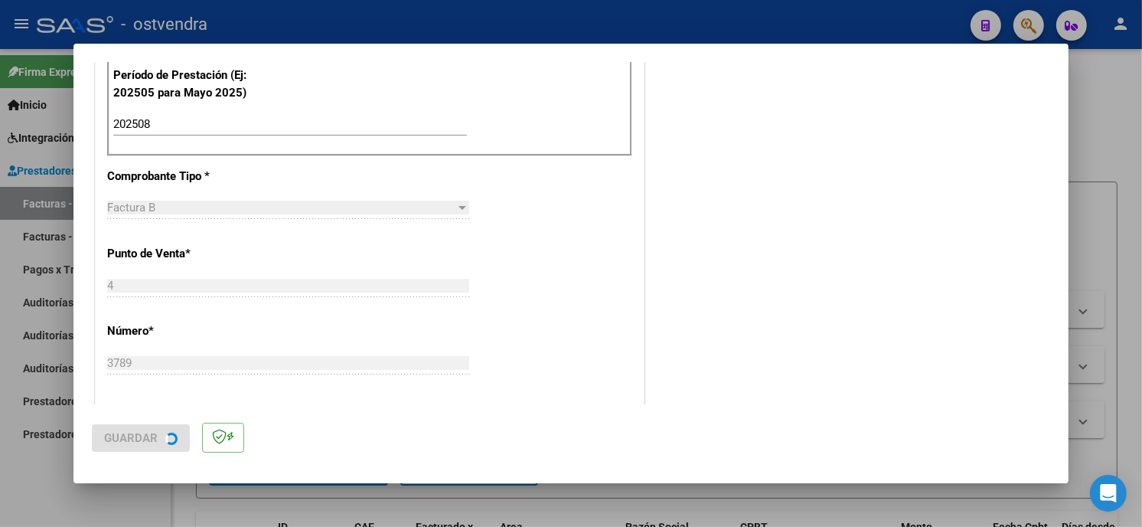
scroll to position [0, 0]
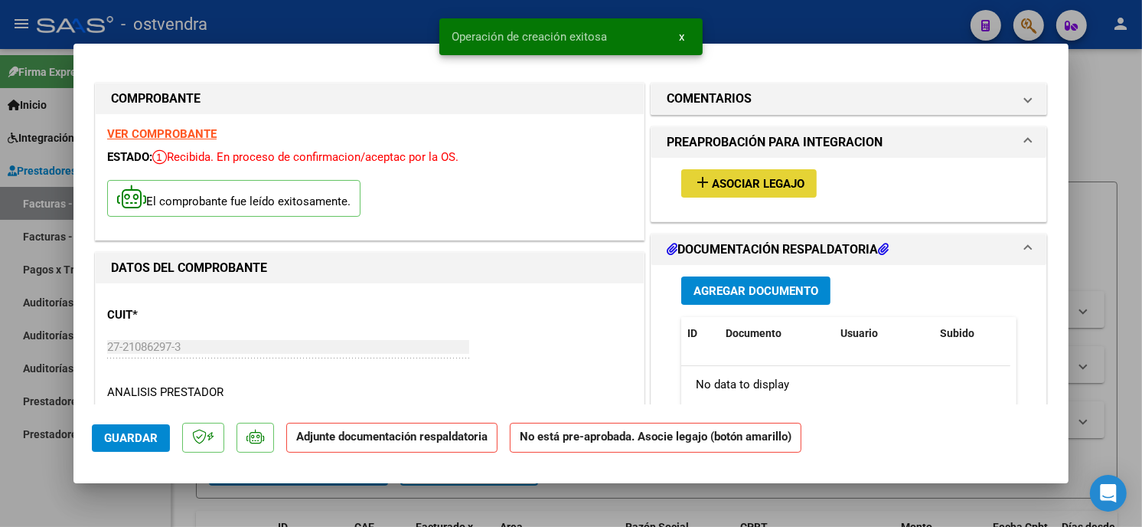
click at [756, 187] on span "Asociar Legajo" at bounding box center [758, 184] width 93 height 14
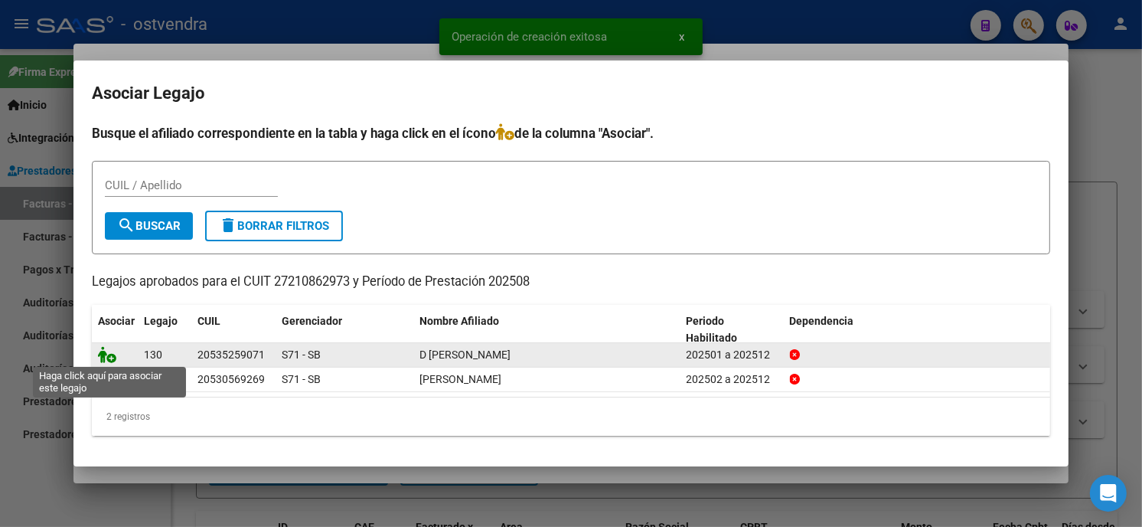
click at [106, 358] on icon at bounding box center [107, 354] width 18 height 17
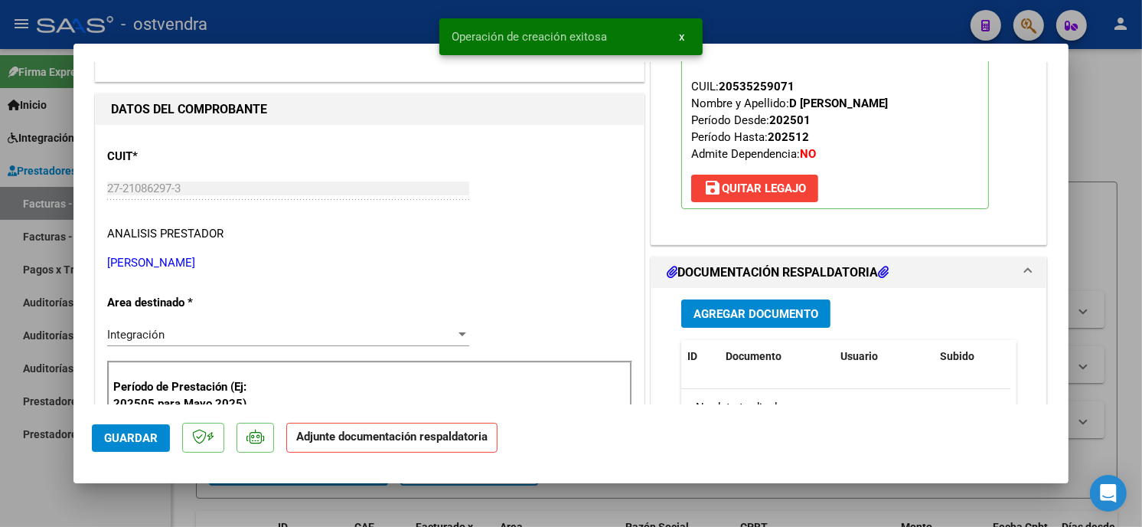
scroll to position [170, 0]
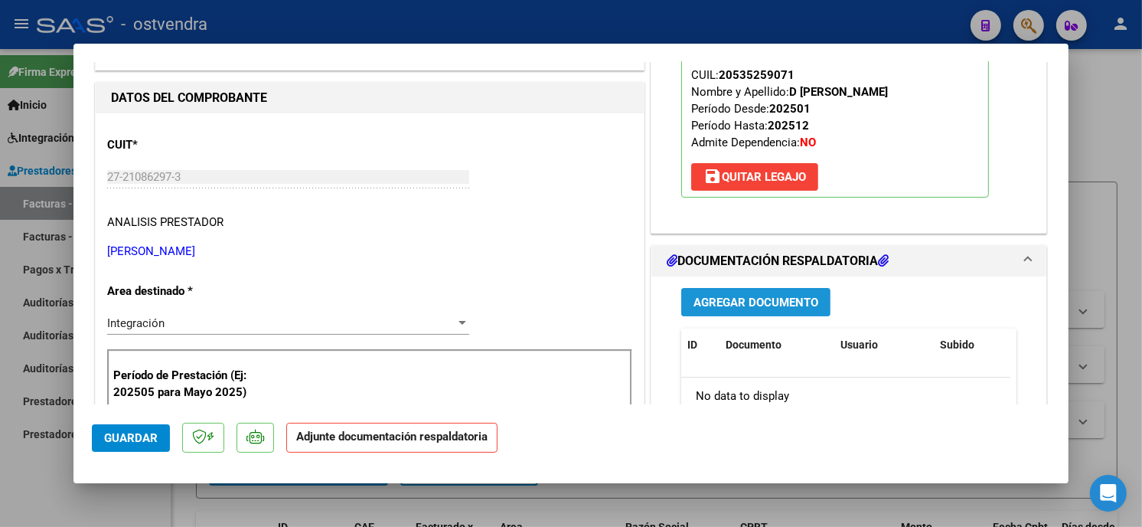
click at [792, 291] on button "Agregar Documento" at bounding box center [755, 302] width 149 height 28
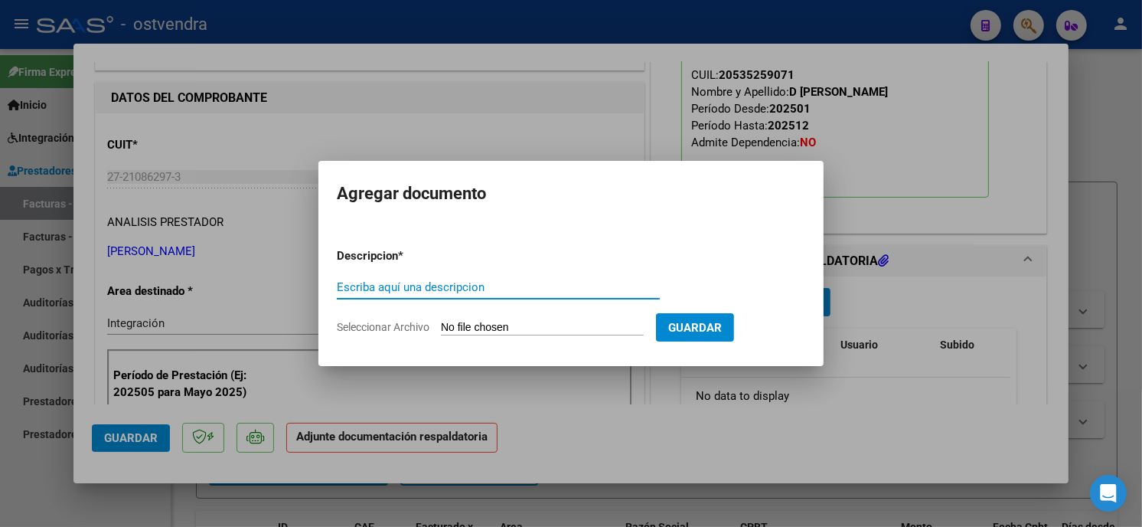
click at [514, 321] on input "Seleccionar Archivo" at bounding box center [542, 328] width 203 height 15
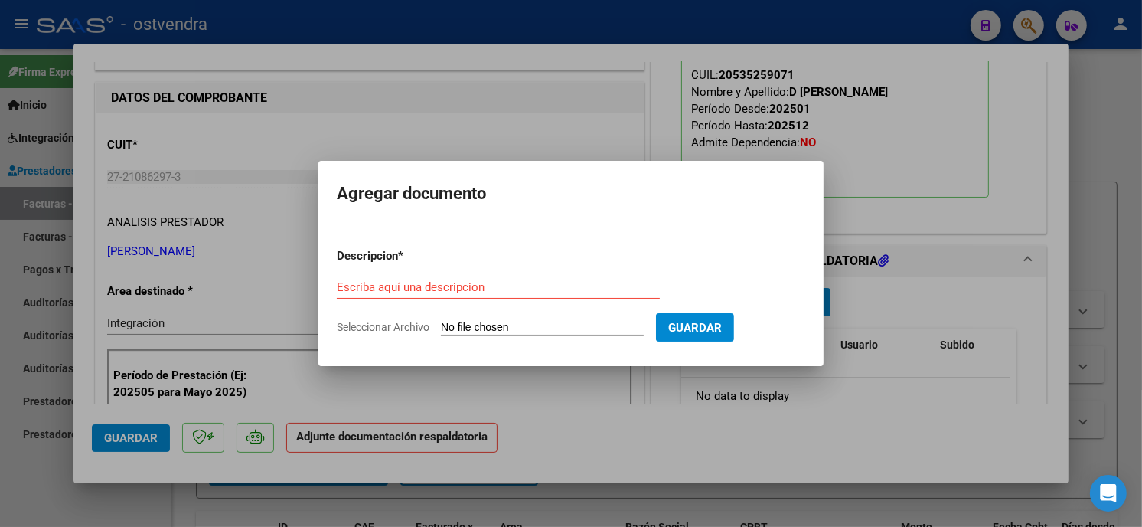
type input "C:\fakepath\ASISTENCIA B-4-3789.pdf"
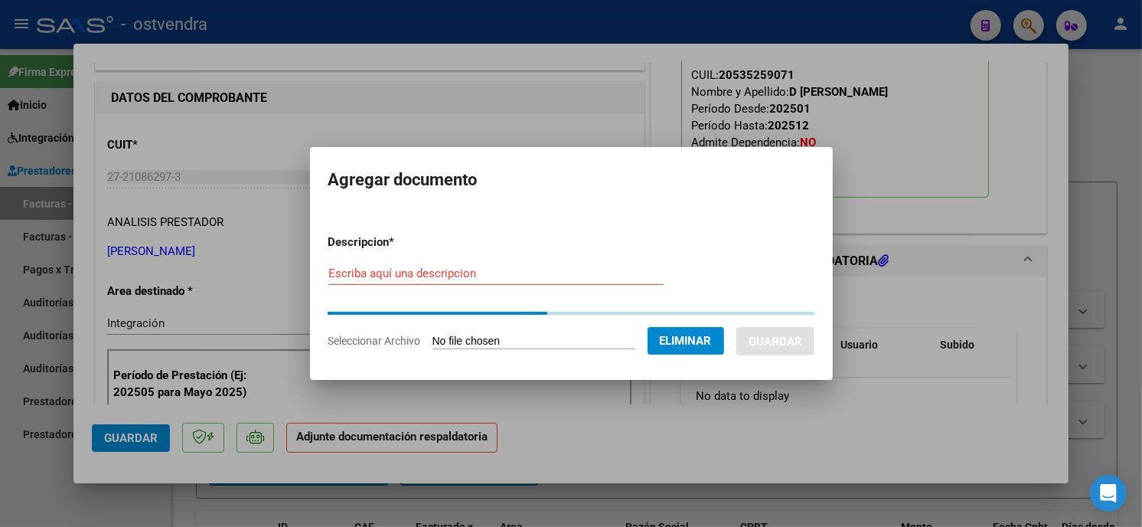
click at [462, 278] on input "Escriba aquí una descripcion" at bounding box center [495, 273] width 335 height 14
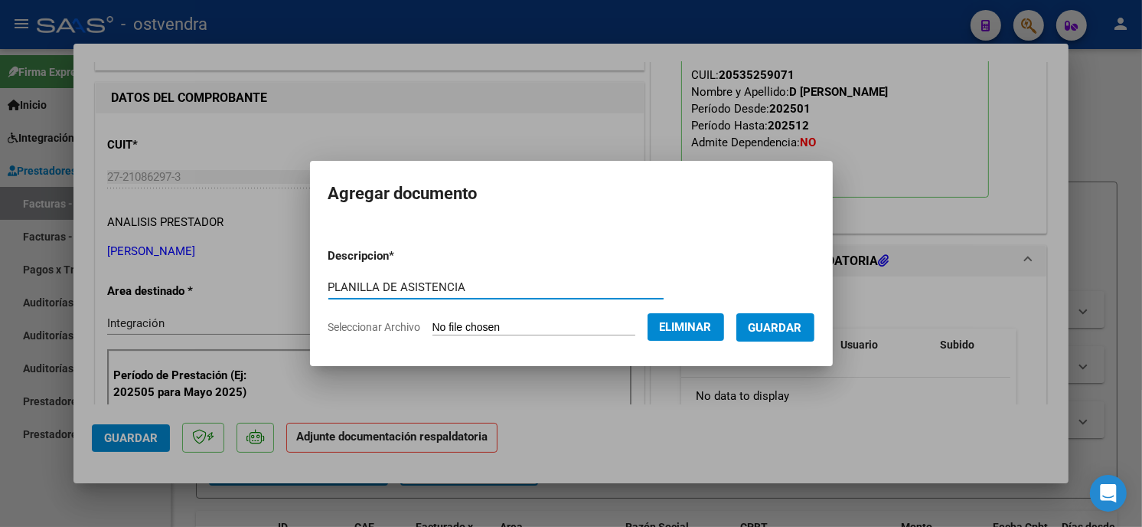
type input "PLANILLA DE ASISTENCIA"
click at [792, 323] on span "Guardar" at bounding box center [776, 328] width 54 height 14
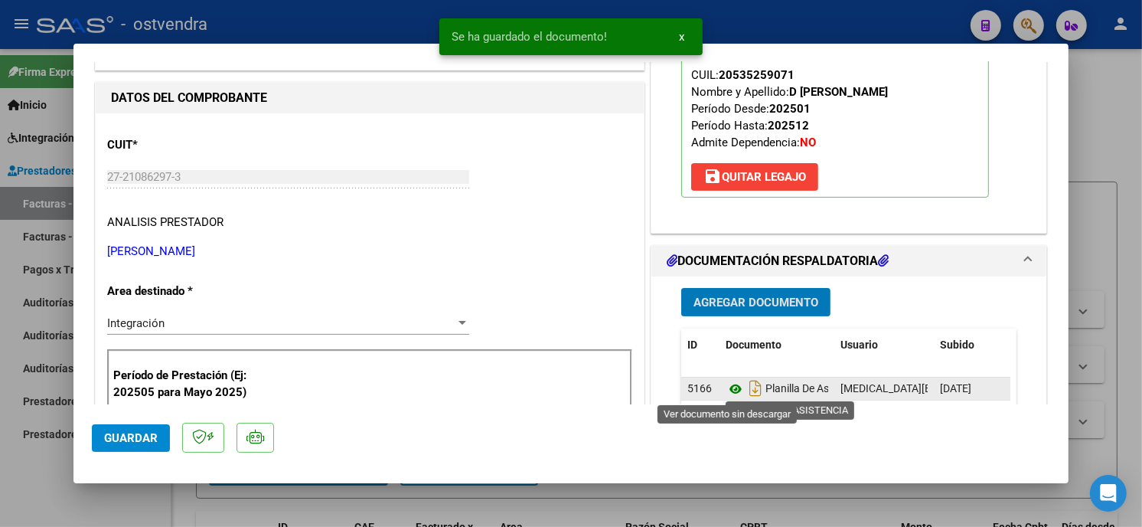
click at [726, 395] on icon at bounding box center [736, 389] width 20 height 18
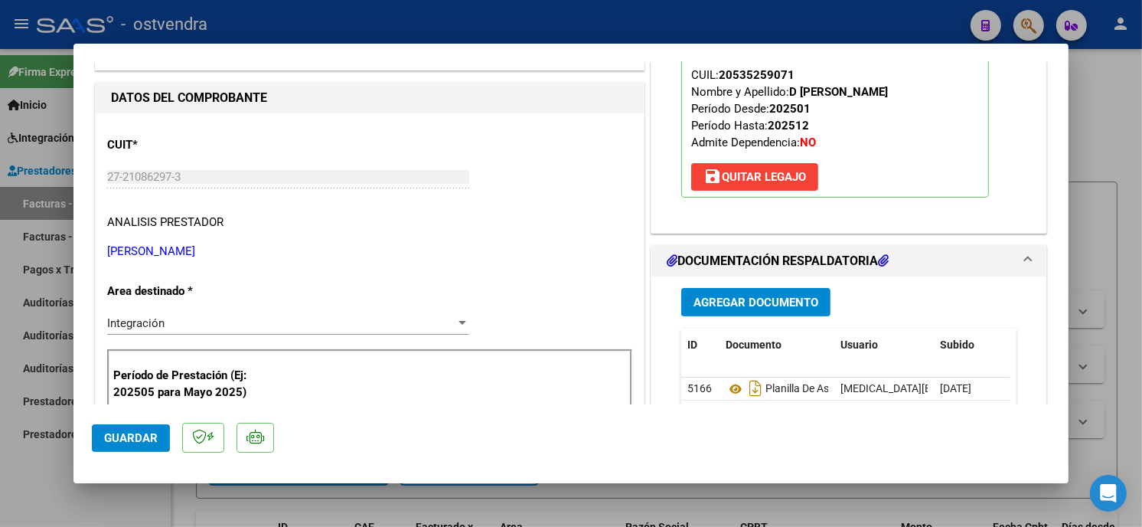
click at [292, 29] on div at bounding box center [571, 263] width 1142 height 527
type input "$ 0,00"
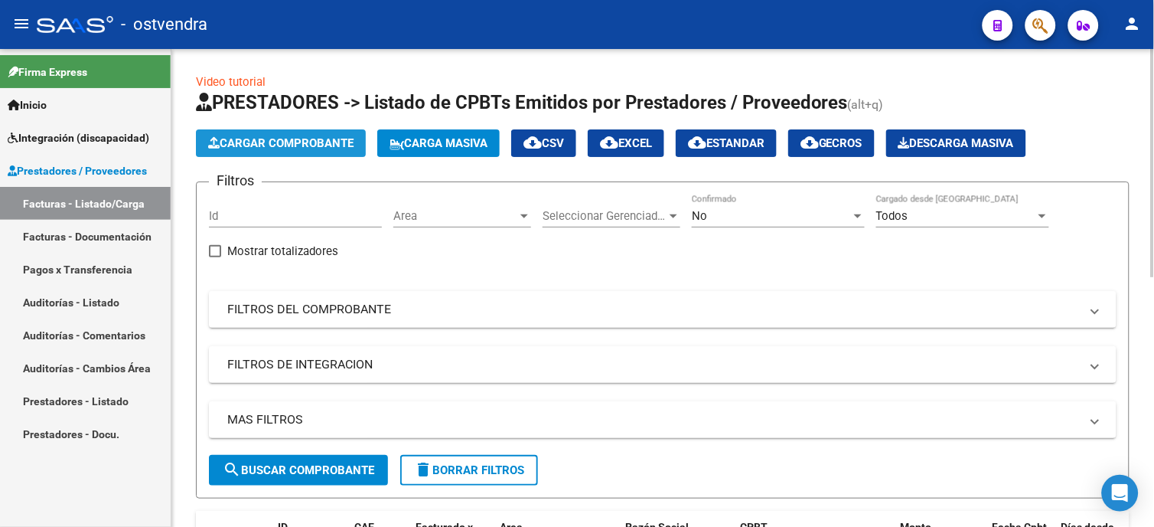
click at [287, 135] on button "Cargar Comprobante" at bounding box center [281, 143] width 170 height 28
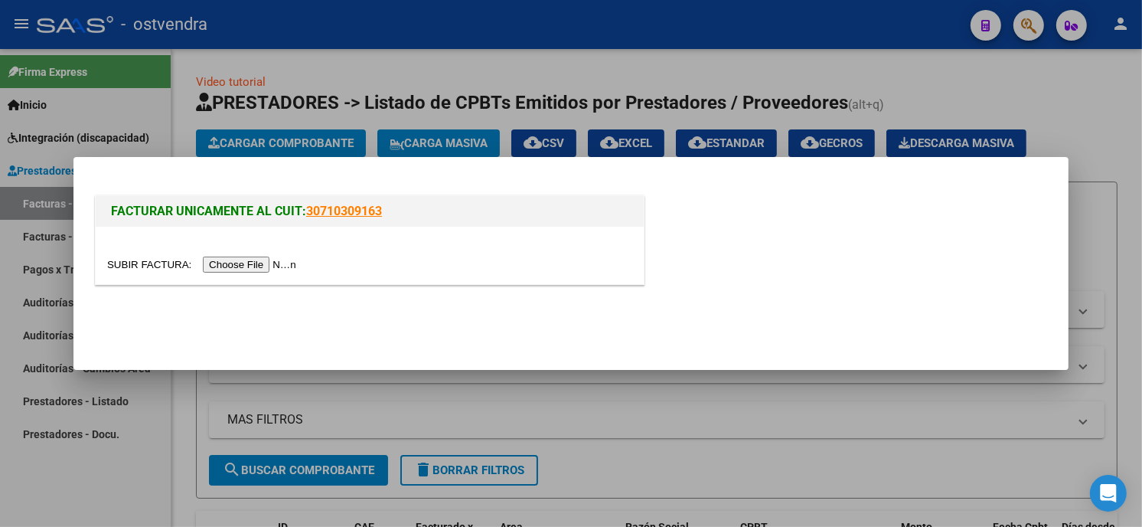
click at [254, 268] on input "file" at bounding box center [204, 264] width 194 height 16
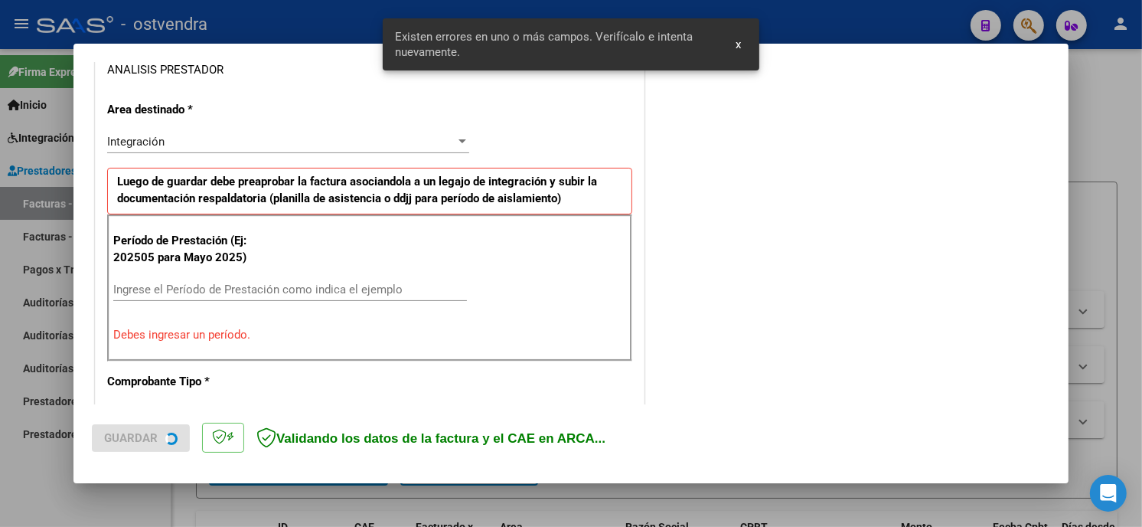
scroll to position [332, 0]
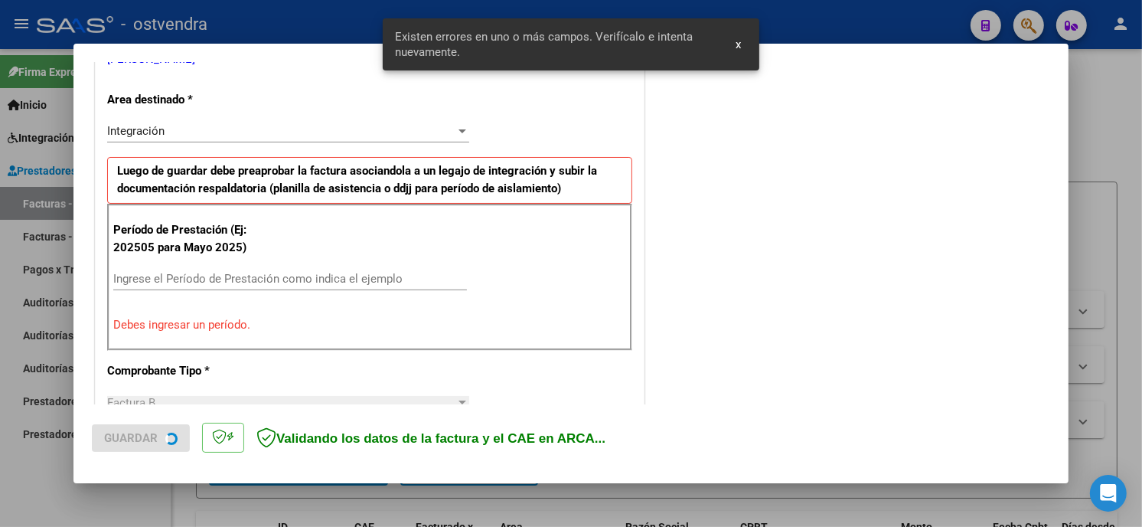
click at [261, 276] on input "Ingrese el Período de Prestación como indica el ejemplo" at bounding box center [290, 279] width 354 height 14
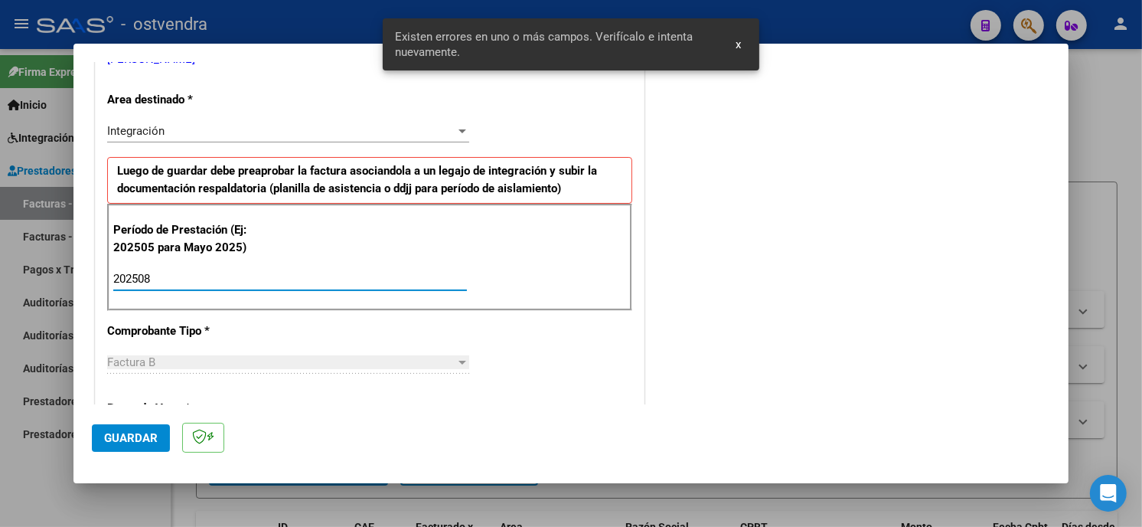
type input "202508"
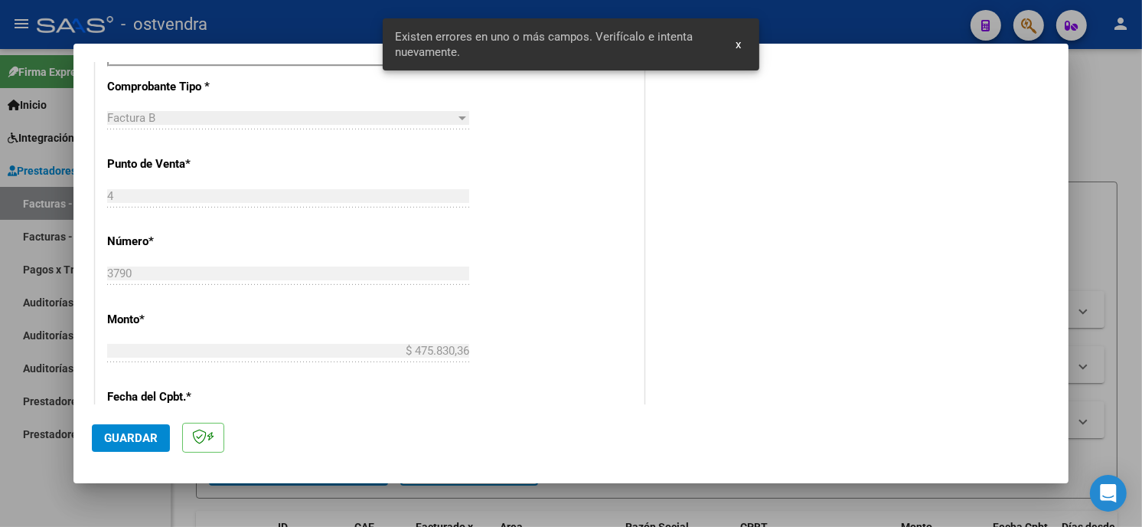
scroll to position [587, 0]
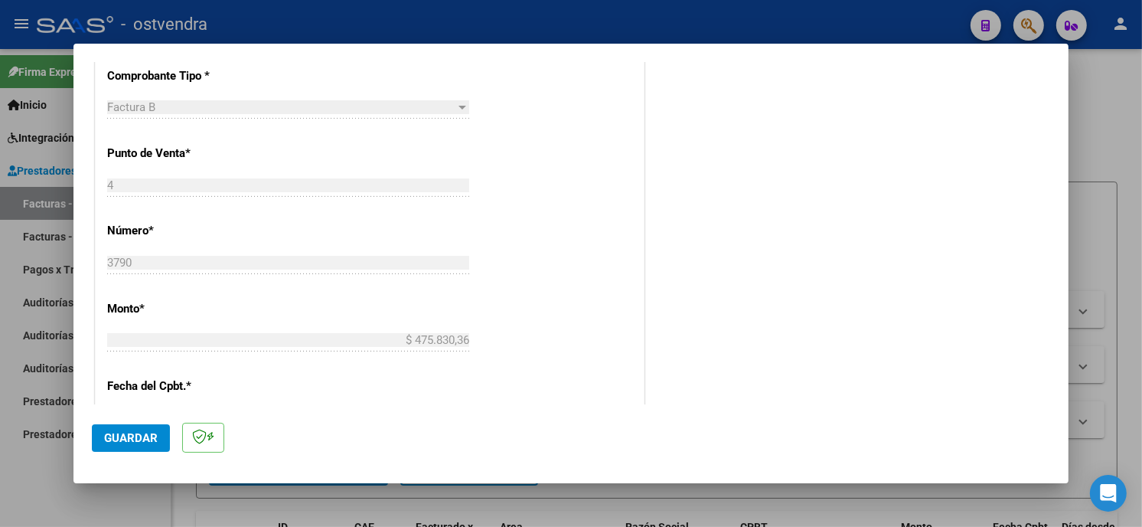
click at [152, 445] on button "Guardar" at bounding box center [131, 438] width 78 height 28
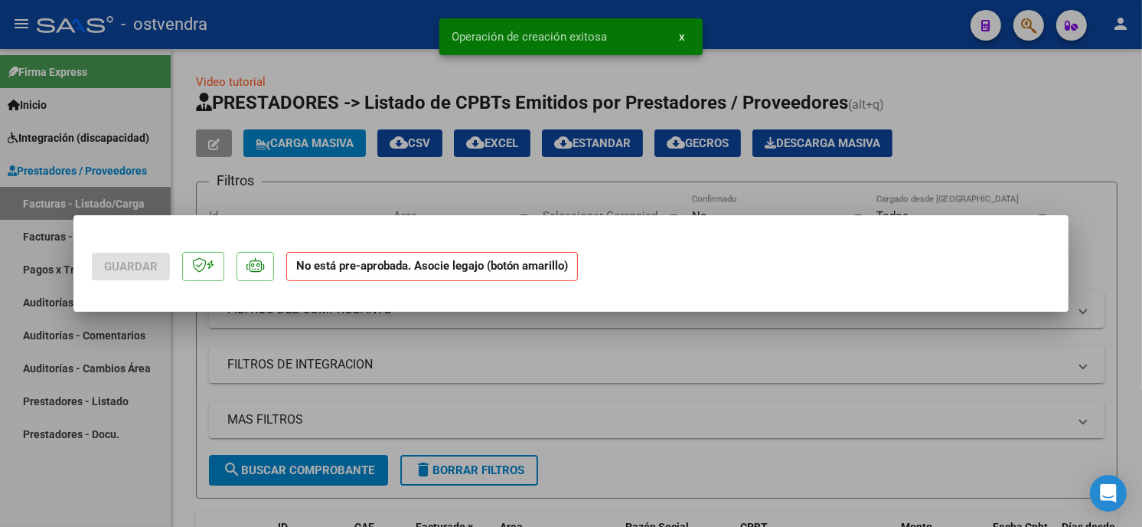
scroll to position [0, 0]
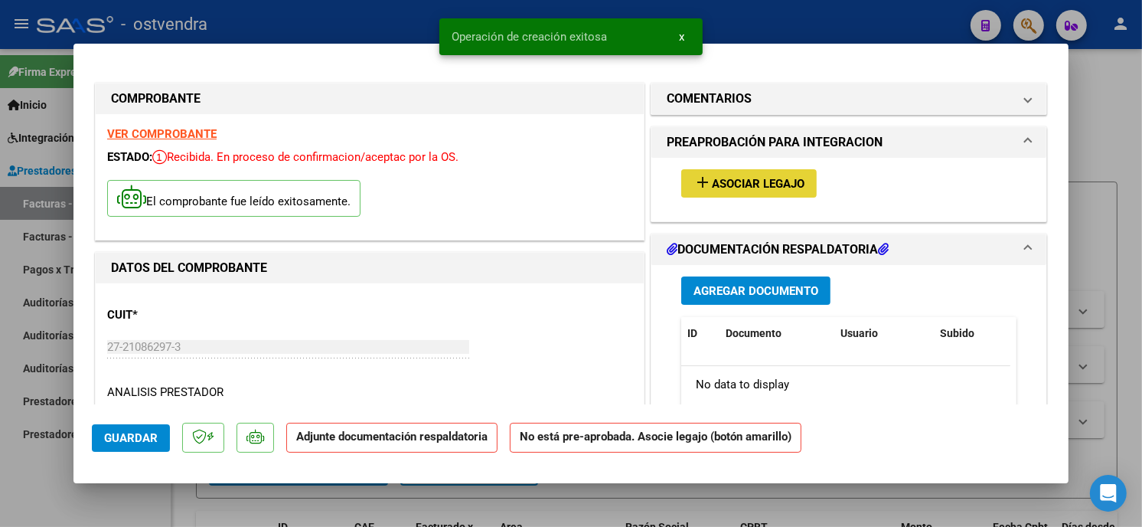
click at [763, 194] on button "add Asociar Legajo" at bounding box center [748, 183] width 135 height 28
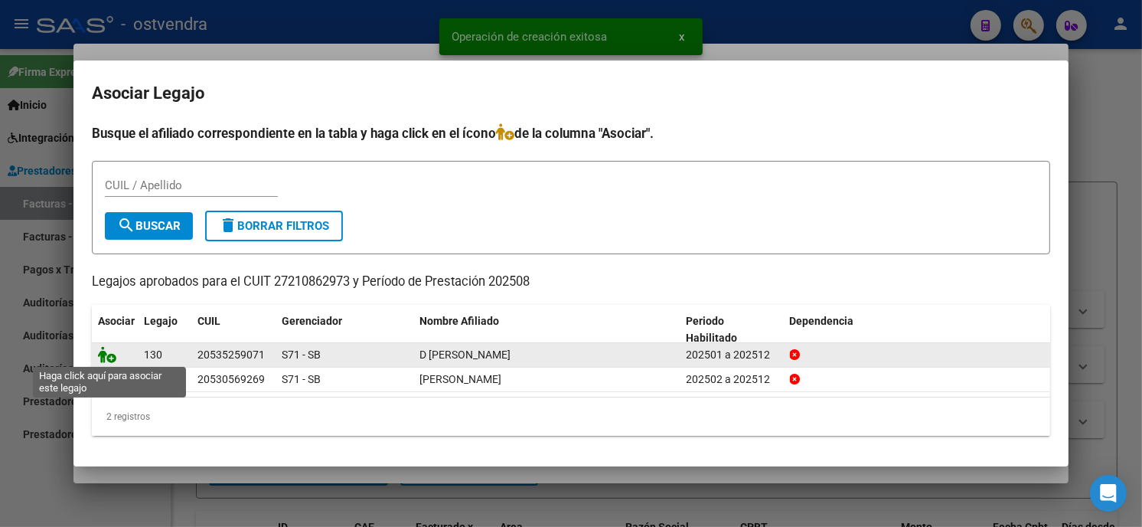
click at [112, 355] on icon at bounding box center [107, 354] width 18 height 17
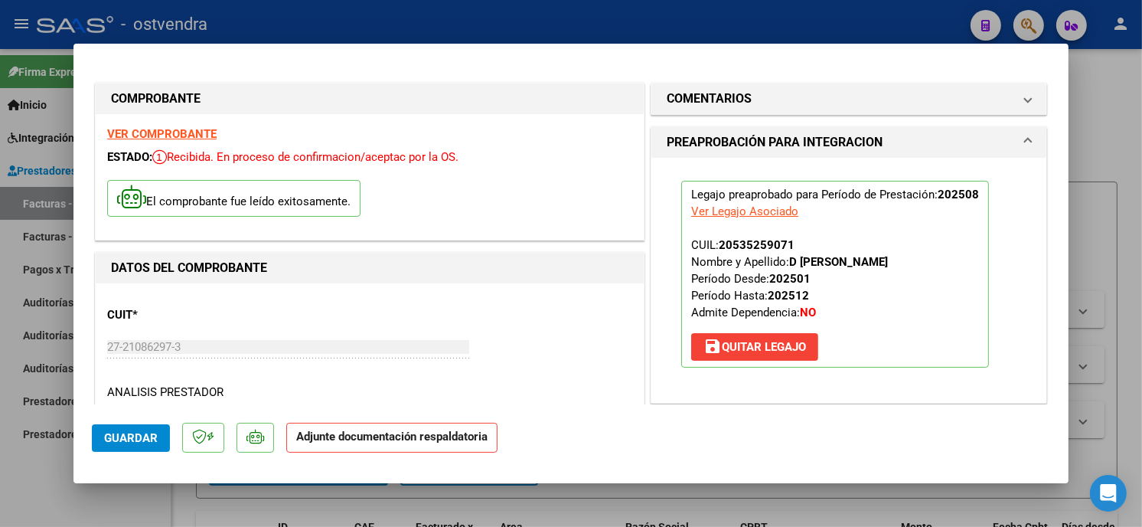
scroll to position [170, 0]
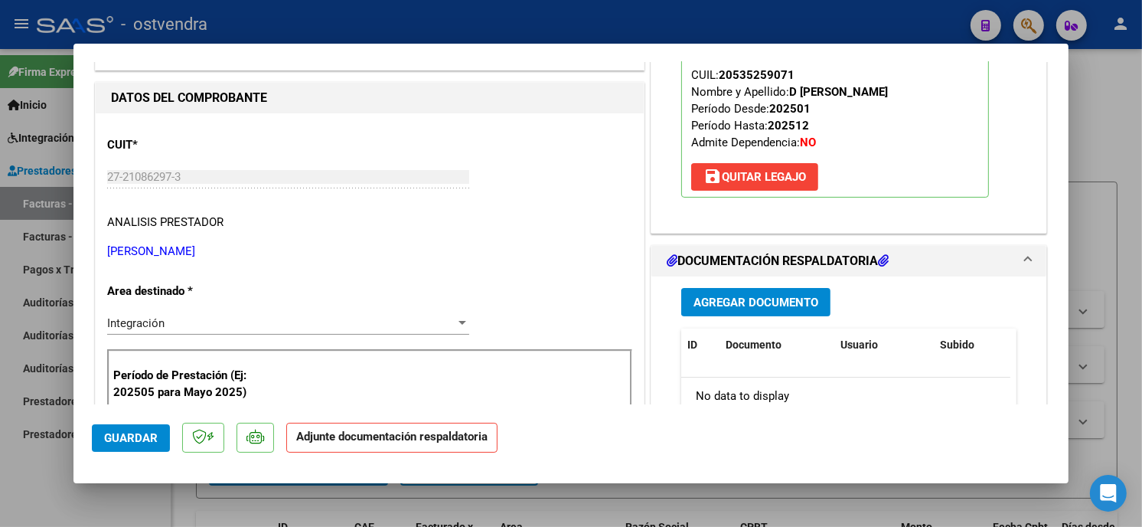
click at [772, 300] on span "Agregar Documento" at bounding box center [755, 302] width 125 height 14
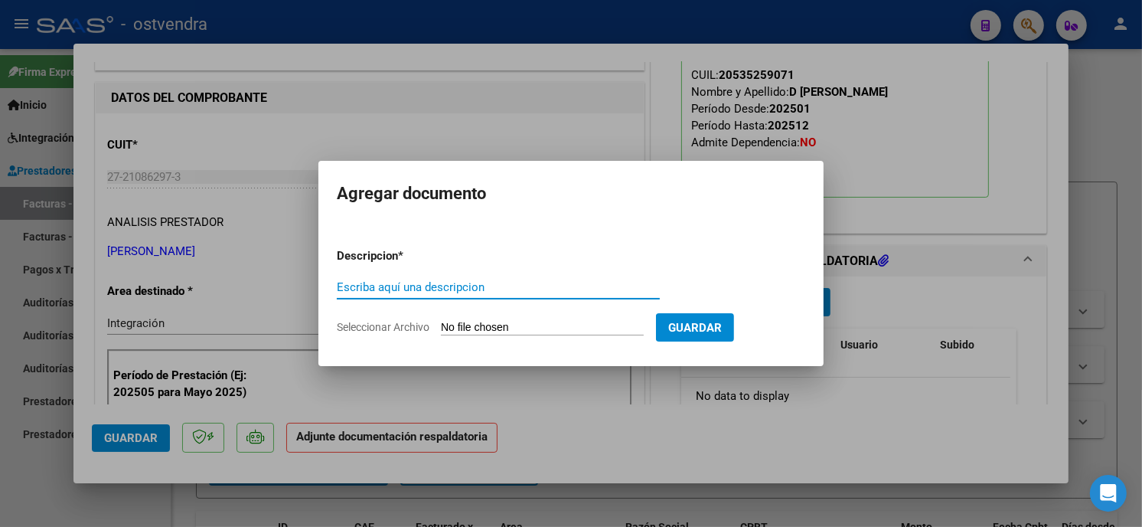
click at [494, 320] on app-file-uploader "Seleccionar Archivo" at bounding box center [496, 327] width 319 height 14
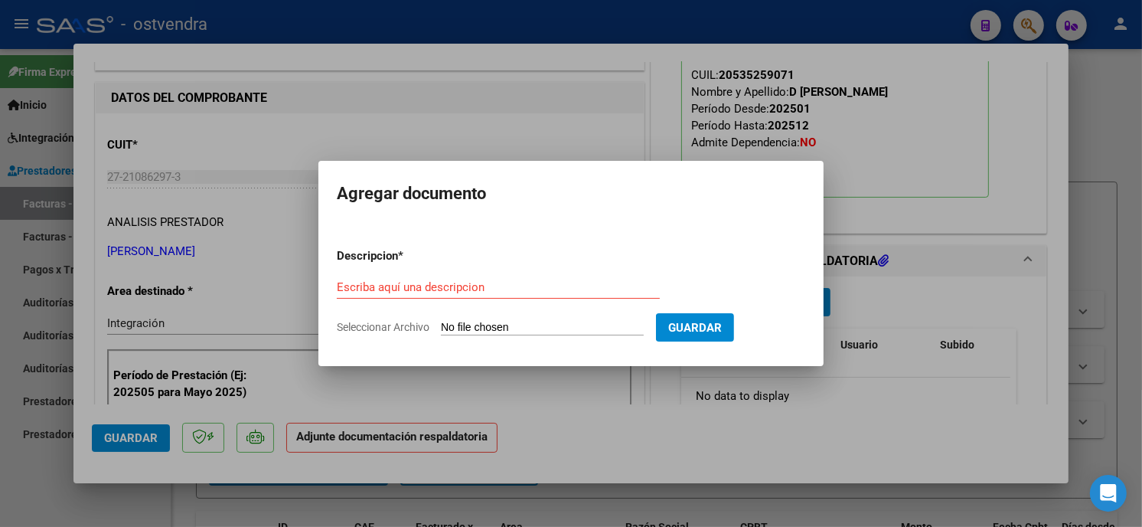
click at [498, 338] on form "Descripcion * Escriba aquí una descripcion Seleccionar Archivo Guardar" at bounding box center [571, 292] width 468 height 112
click at [501, 321] on input "Seleccionar Archivo" at bounding box center [542, 328] width 203 height 15
type input "C:\fakepath\ASISTENCIA B-4-3790.pdf"
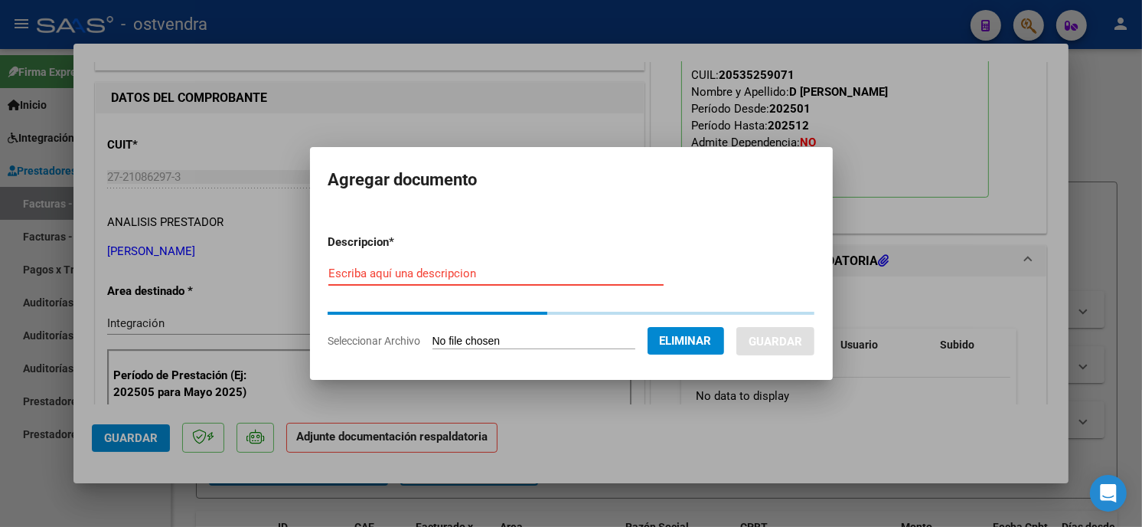
click at [484, 278] on input "Escriba aquí una descripcion" at bounding box center [495, 273] width 335 height 14
type input "PLANILLA DE ASISTENCIA"
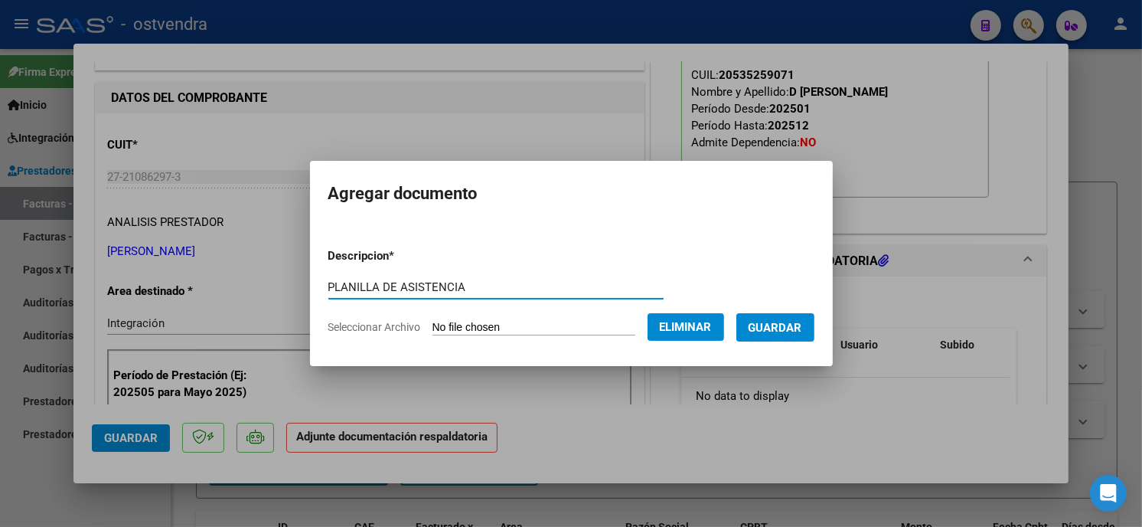
click at [789, 332] on span "Guardar" at bounding box center [776, 328] width 54 height 14
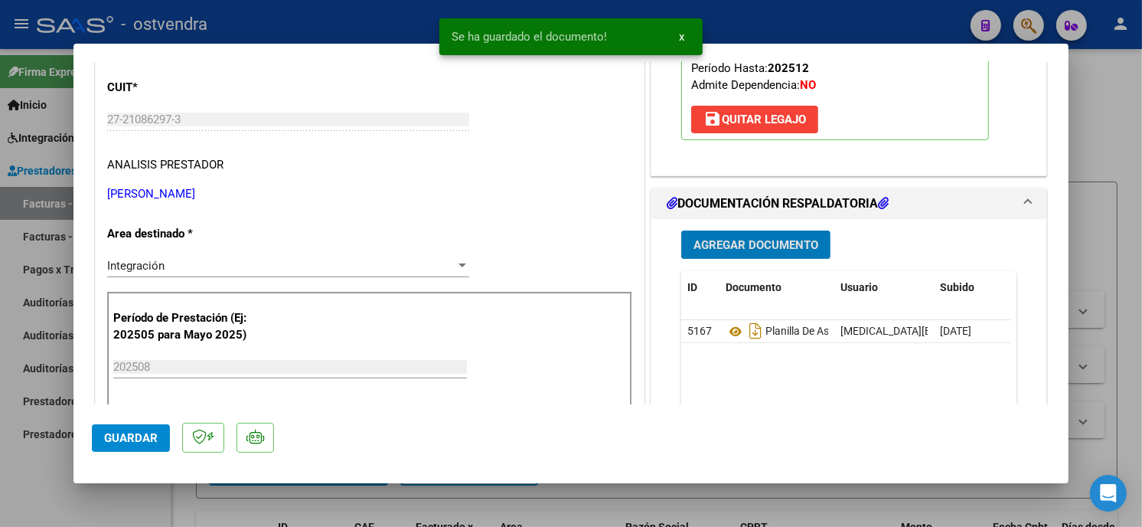
scroll to position [255, 0]
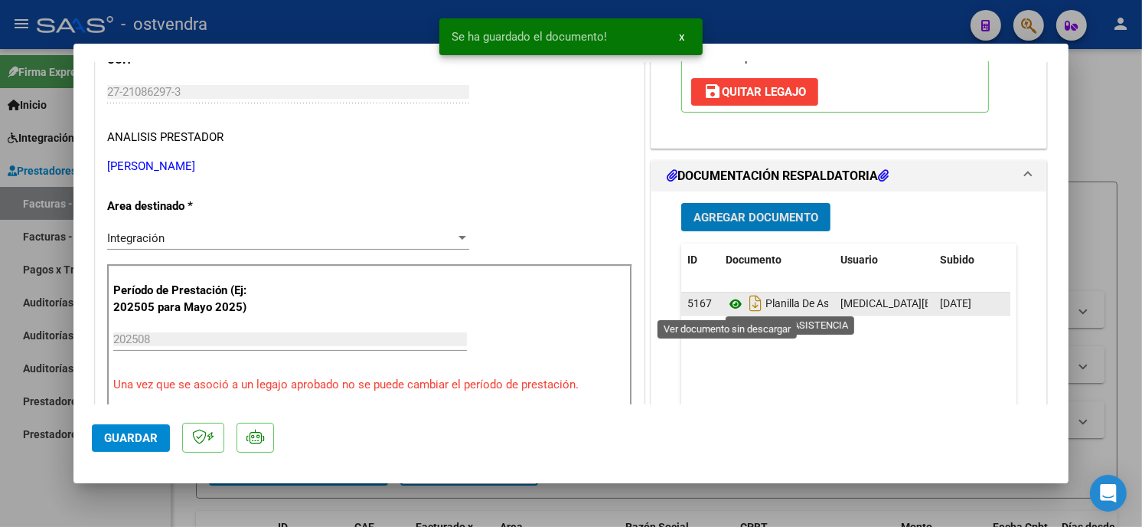
click at [728, 304] on icon at bounding box center [736, 304] width 20 height 18
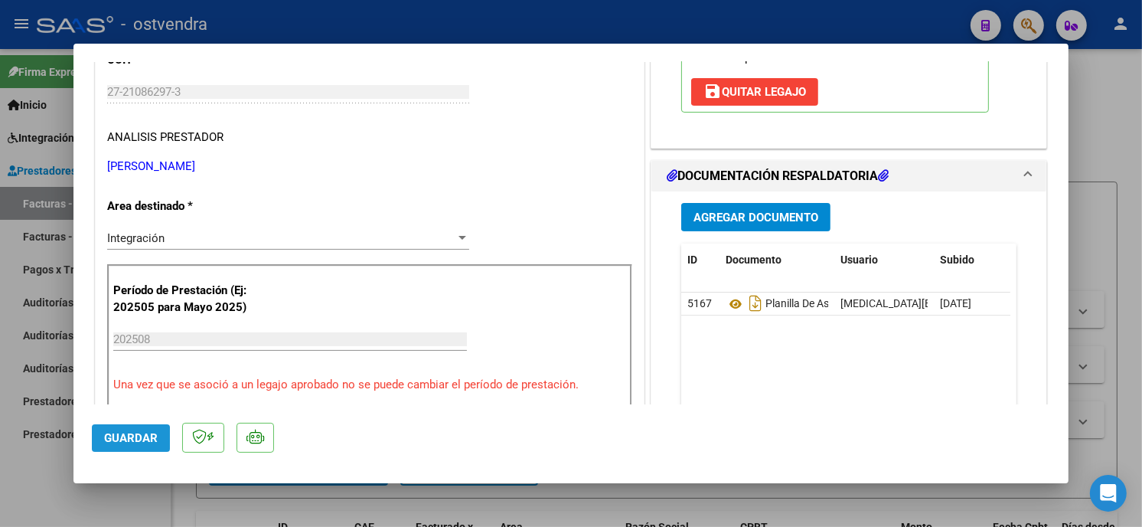
drag, startPoint x: 125, startPoint y: 440, endPoint x: 138, endPoint y: 376, distance: 65.6
click at [126, 440] on span "Guardar" at bounding box center [131, 438] width 54 height 14
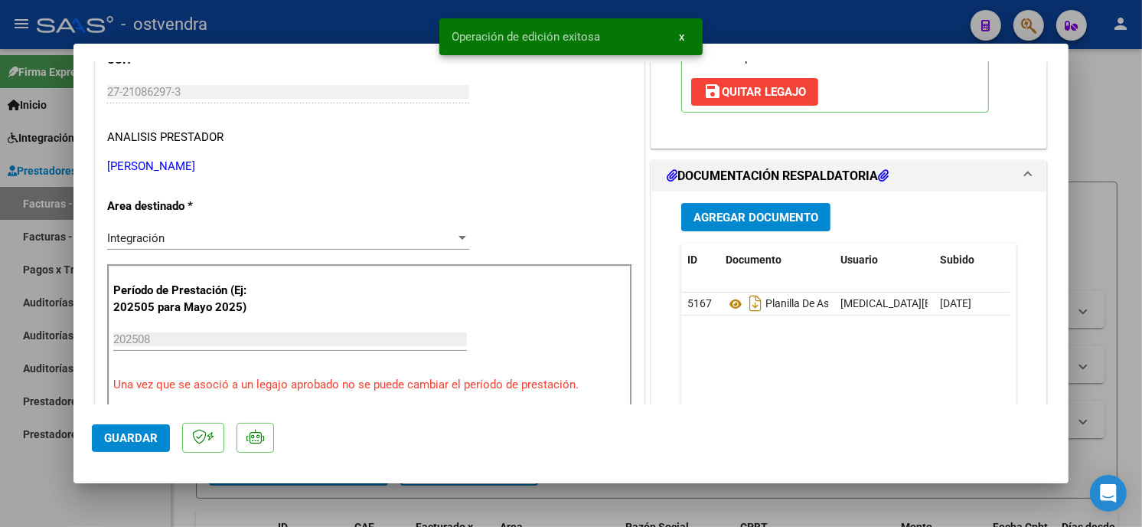
drag, startPoint x: 249, startPoint y: 28, endPoint x: 256, endPoint y: 2, distance: 27.1
click at [248, 24] on div at bounding box center [571, 263] width 1142 height 527
type input "$ 0,00"
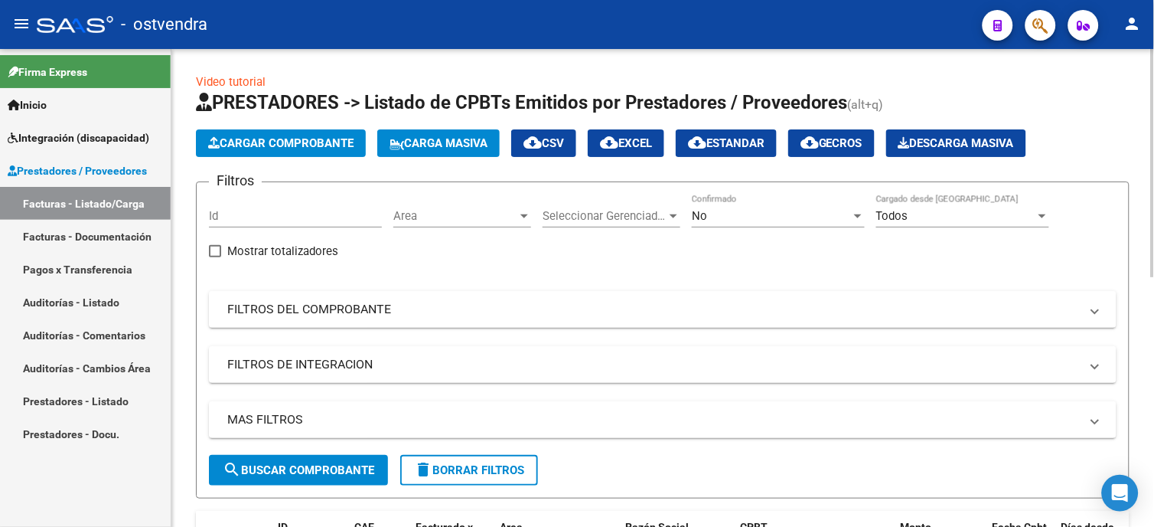
click at [273, 148] on span "Cargar Comprobante" at bounding box center [280, 143] width 145 height 14
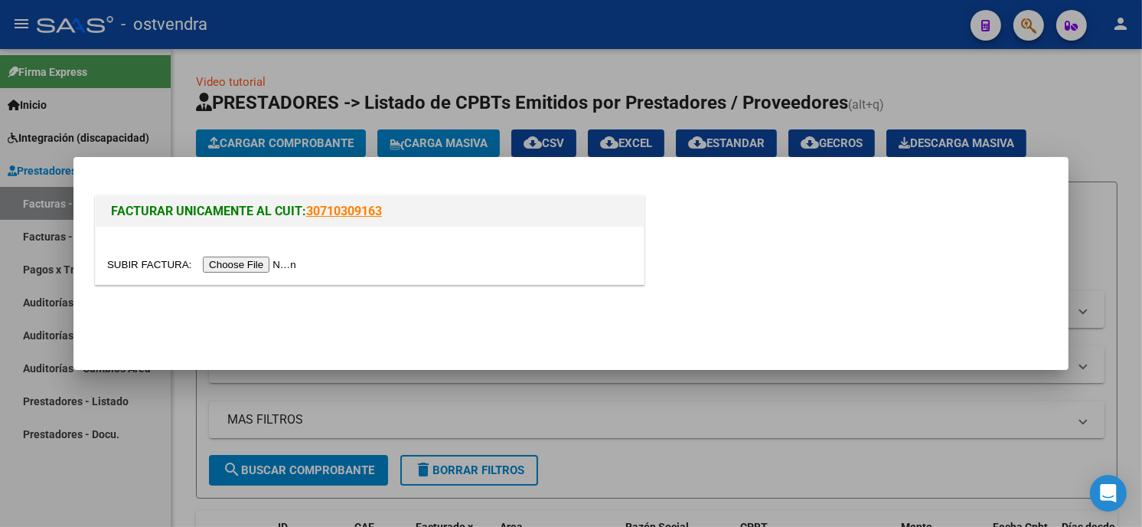
click at [251, 266] on input "file" at bounding box center [204, 264] width 194 height 16
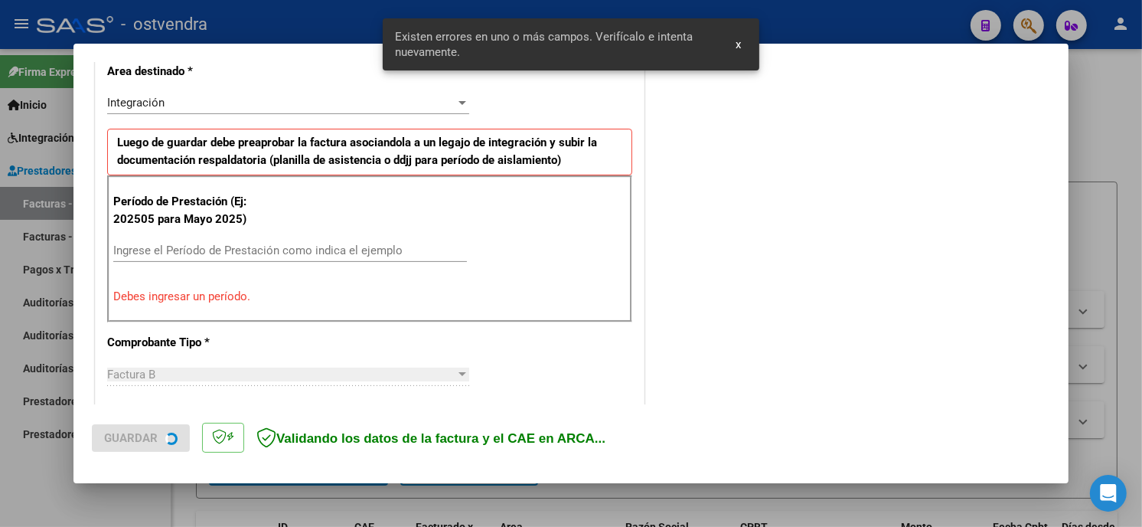
scroll to position [317, 0]
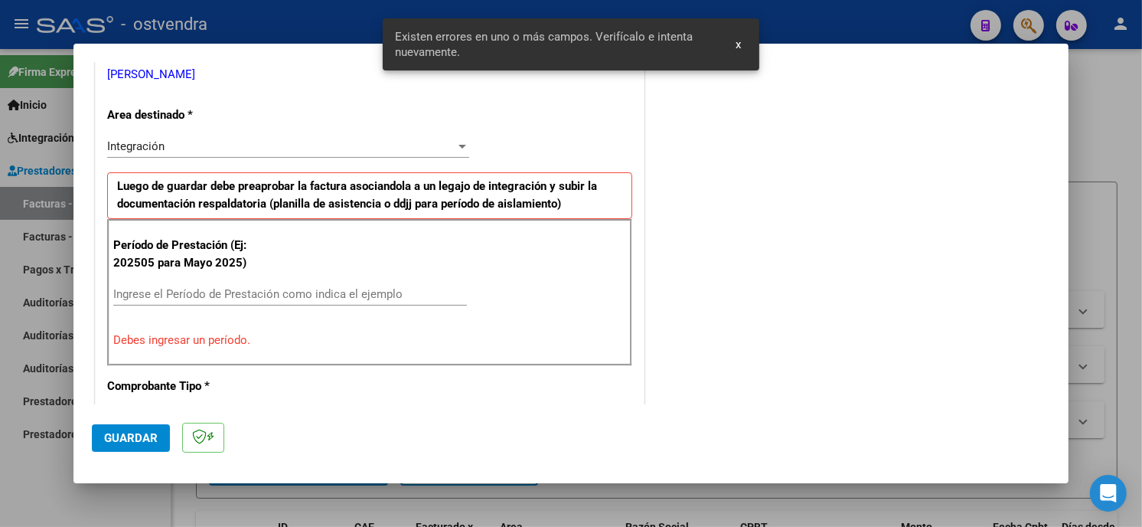
click at [283, 300] on input "Ingrese el Período de Prestación como indica el ejemplo" at bounding box center [290, 294] width 354 height 14
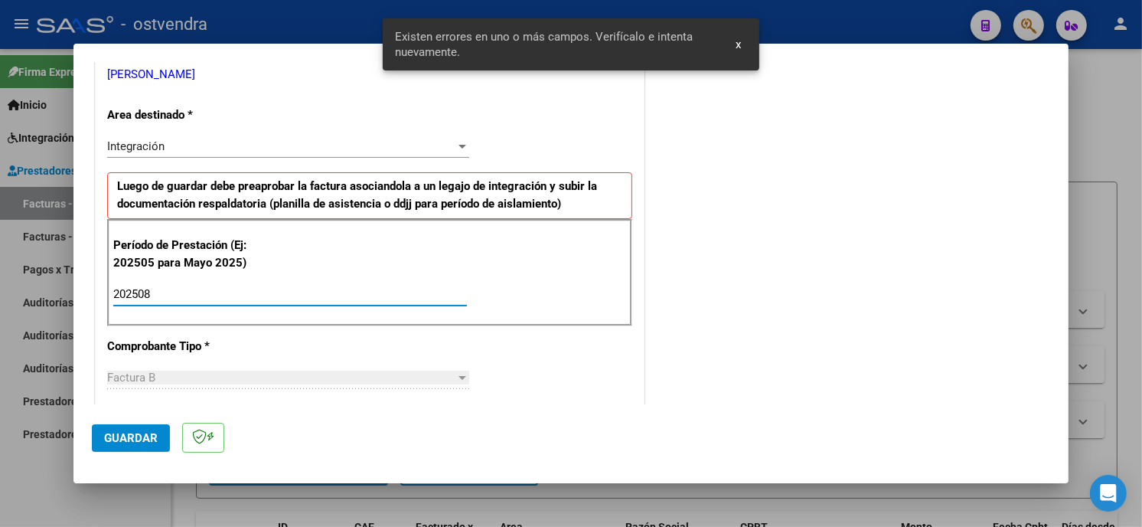
type input "202508"
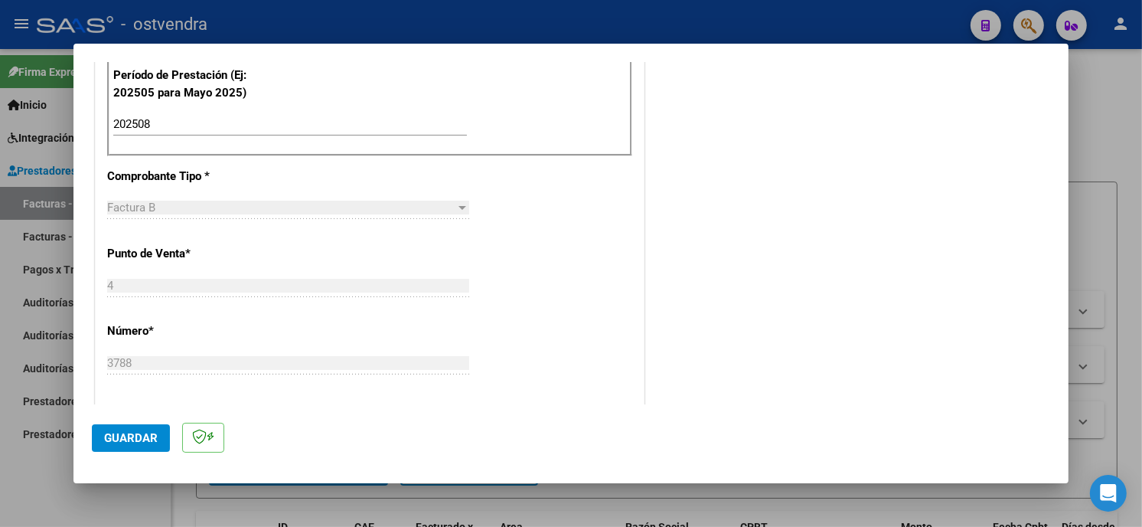
scroll to position [572, 0]
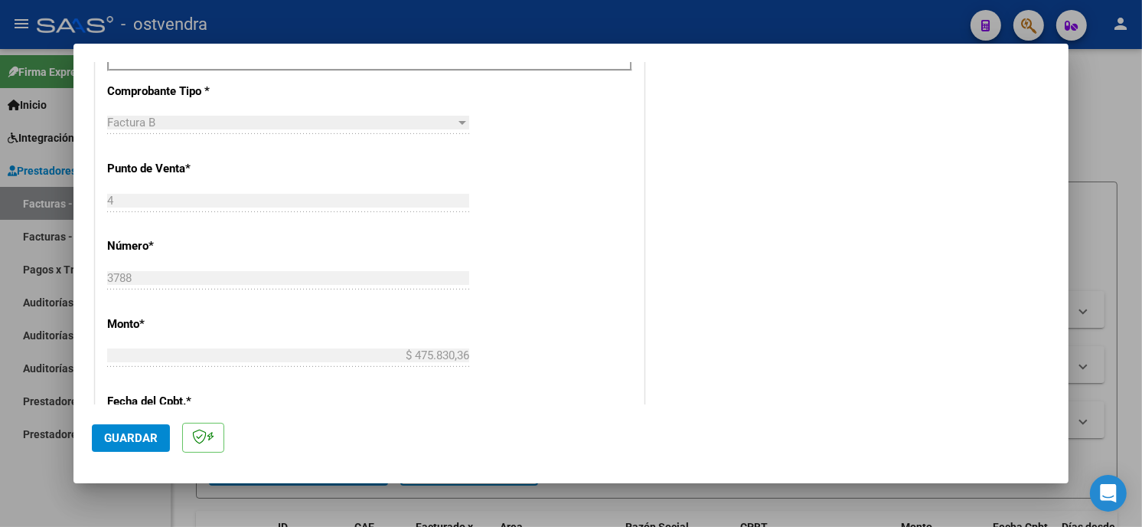
click at [148, 432] on span "Guardar" at bounding box center [131, 438] width 54 height 14
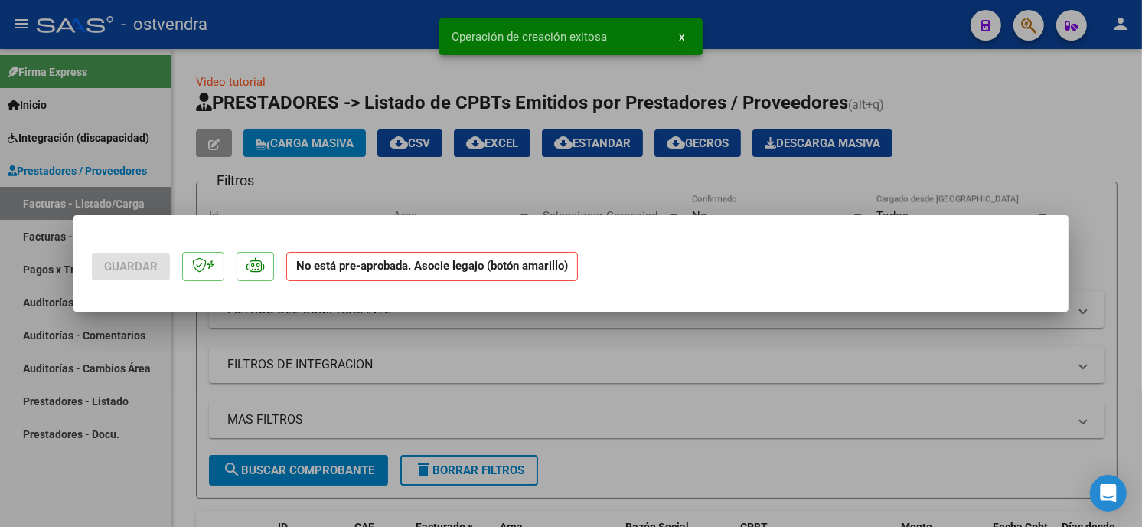
scroll to position [0, 0]
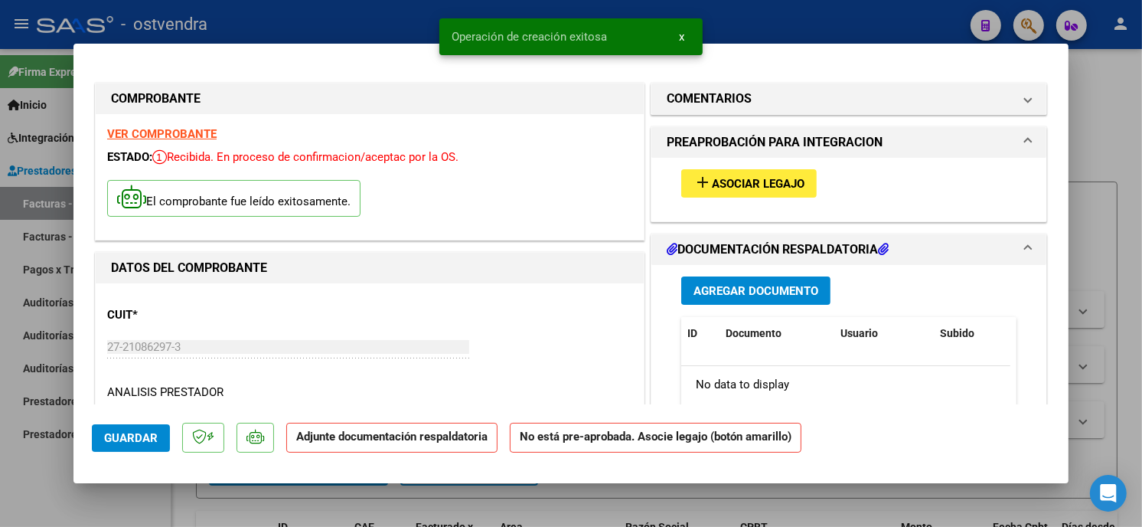
click at [742, 190] on span "Asociar Legajo" at bounding box center [758, 184] width 93 height 14
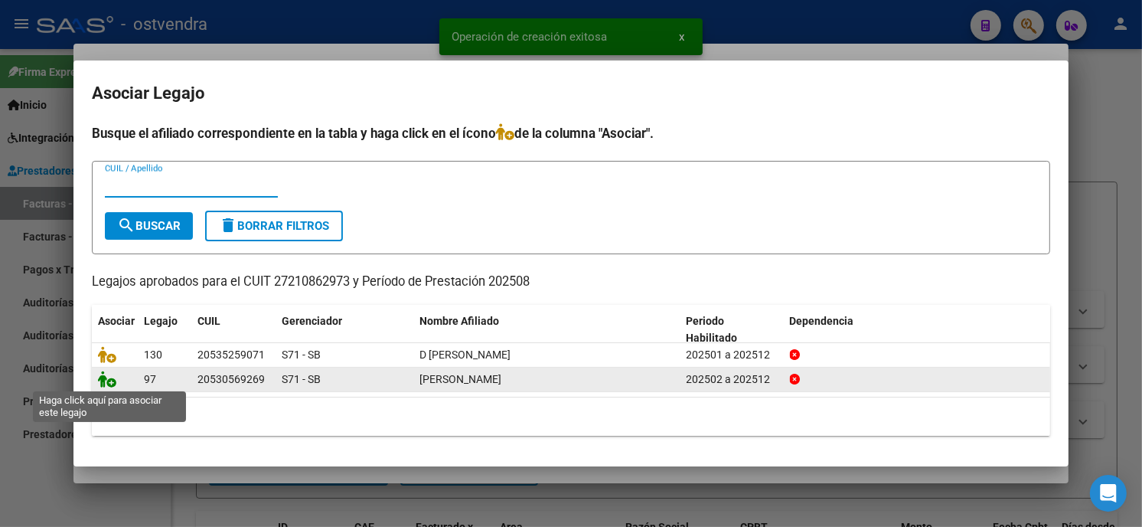
click at [111, 377] on icon at bounding box center [107, 378] width 18 height 17
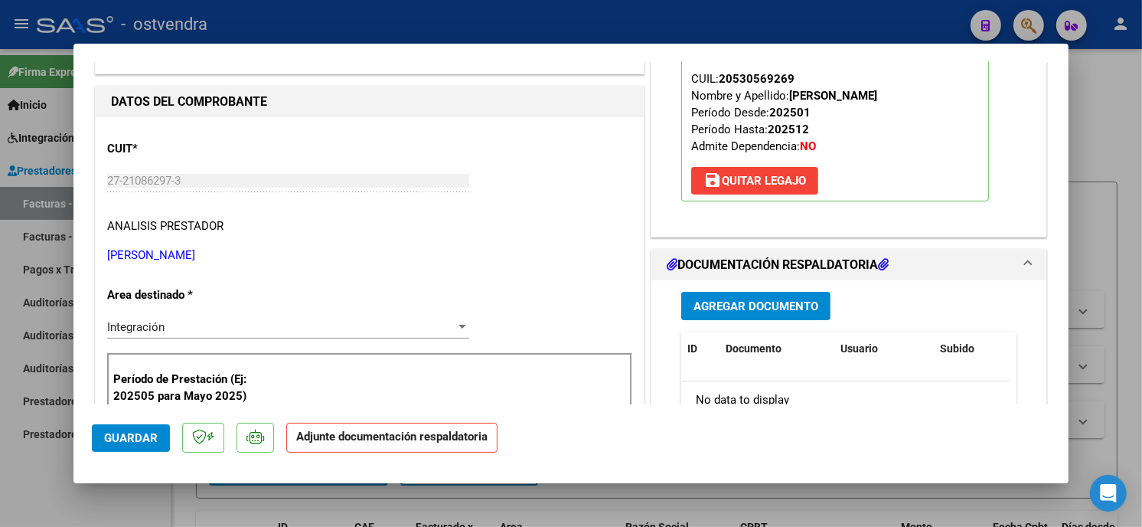
scroll to position [170, 0]
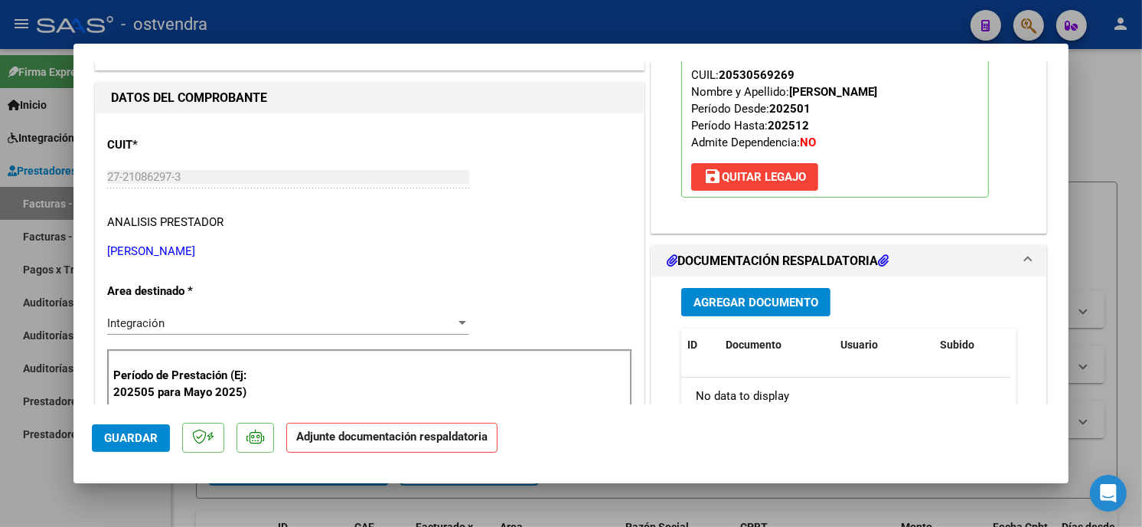
click at [806, 308] on span "Agregar Documento" at bounding box center [755, 302] width 125 height 14
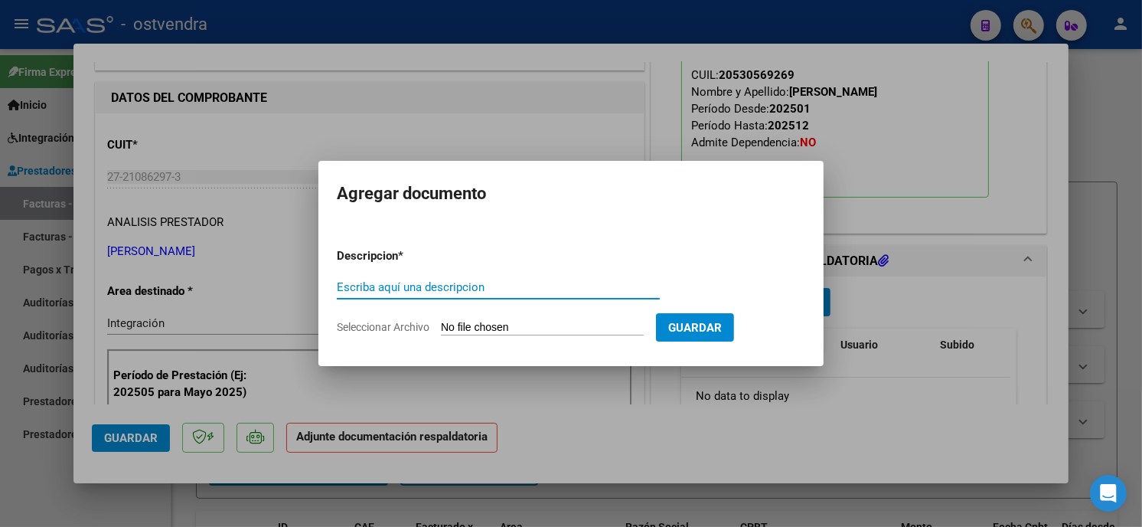
click at [530, 328] on input "Seleccionar Archivo" at bounding box center [542, 328] width 203 height 15
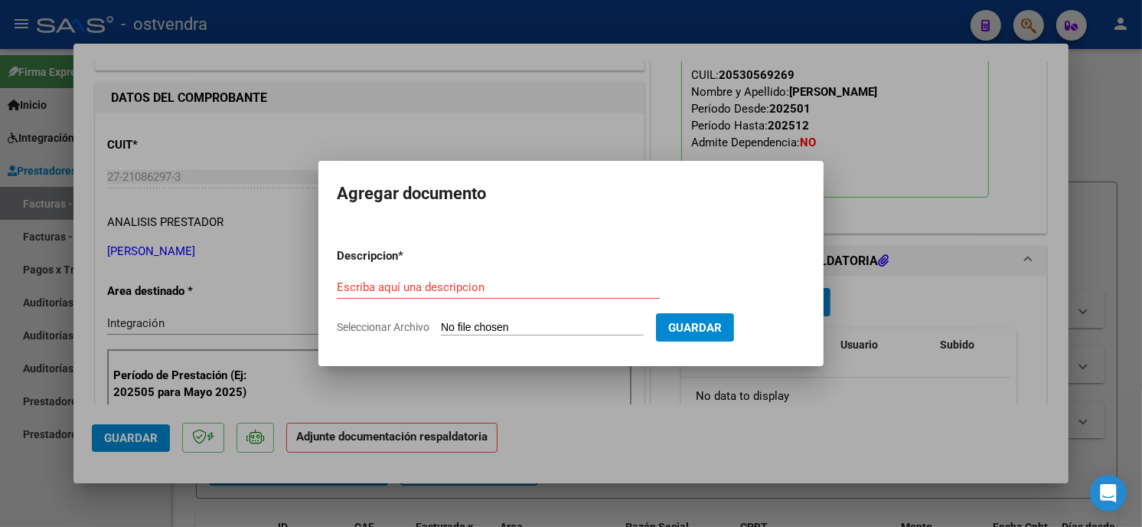
type input "C:\fakepath\ASISTENCIA B-4-3788.pdf"
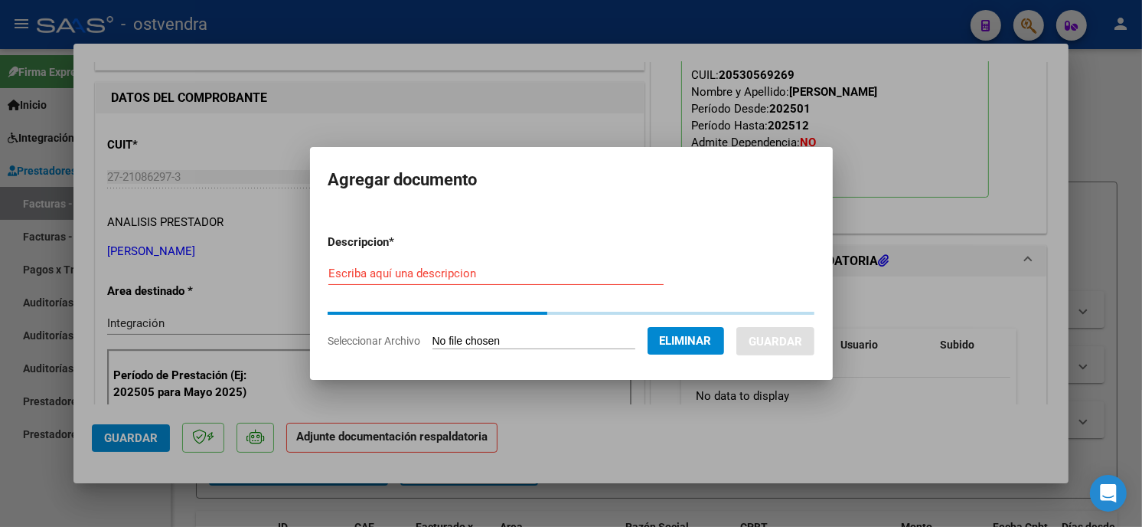
click at [476, 277] on input "Escriba aquí una descripcion" at bounding box center [495, 273] width 335 height 14
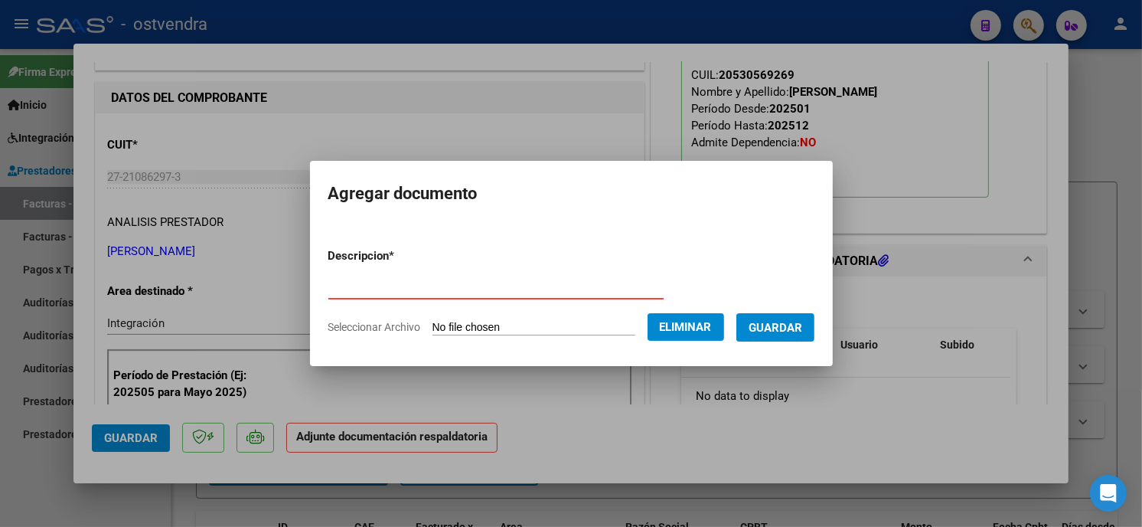
type input "PLANILLA DE ASISTENCIA"
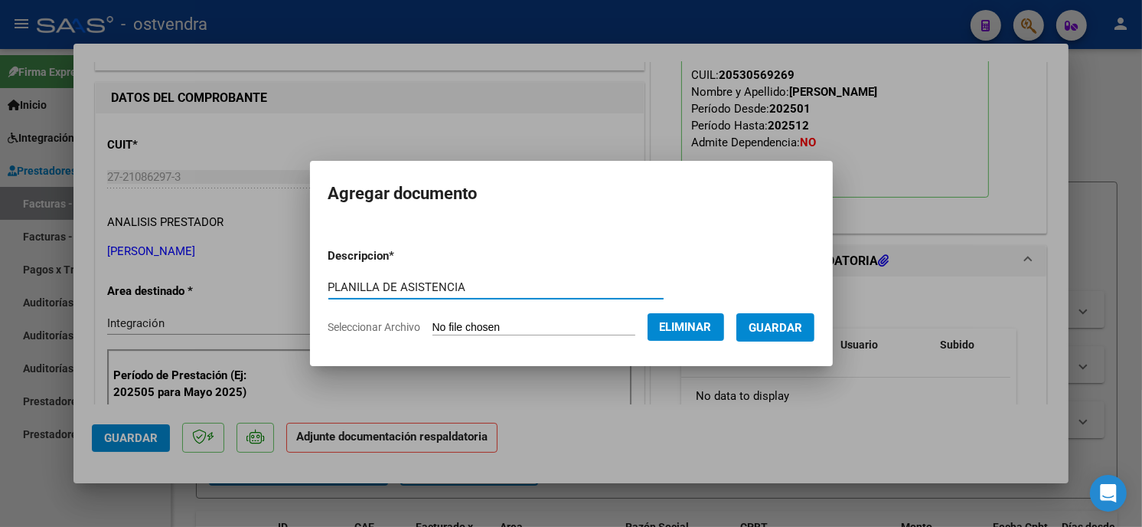
click at [760, 321] on span "Guardar" at bounding box center [776, 328] width 54 height 14
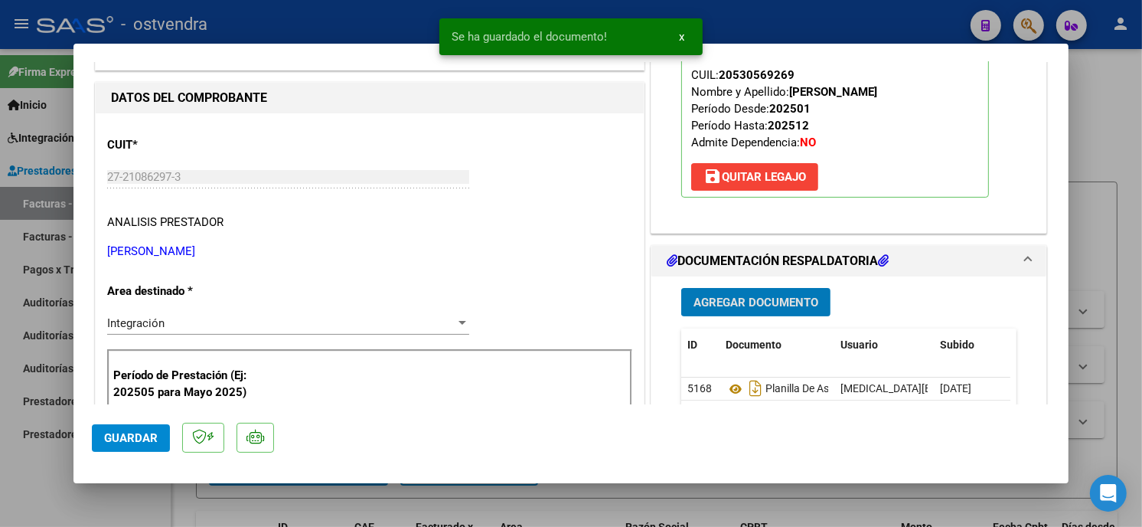
scroll to position [255, 0]
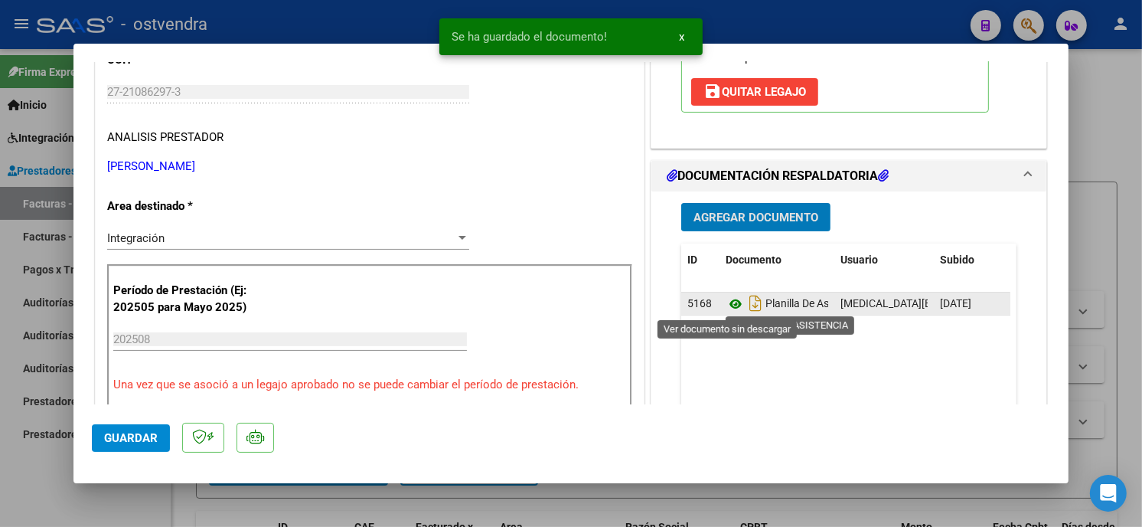
click at [726, 308] on icon at bounding box center [736, 304] width 20 height 18
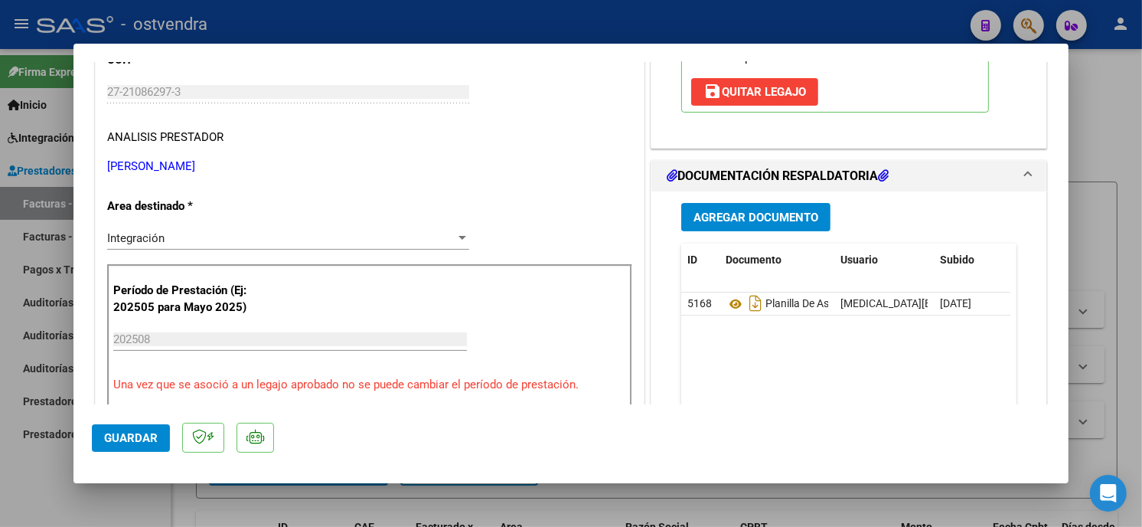
click at [308, 31] on div at bounding box center [571, 263] width 1142 height 527
type input "$ 0,00"
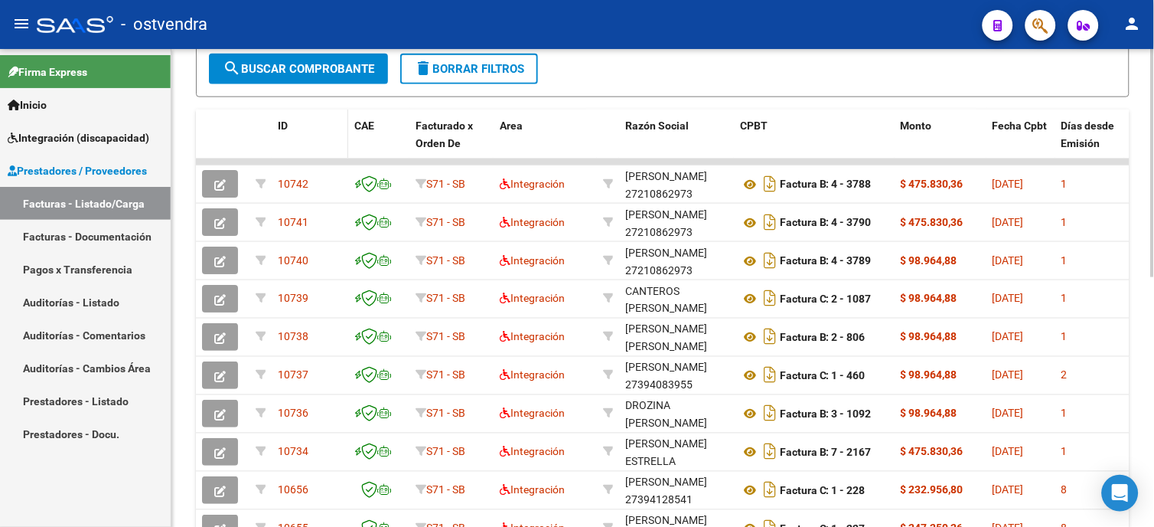
scroll to position [425, 0]
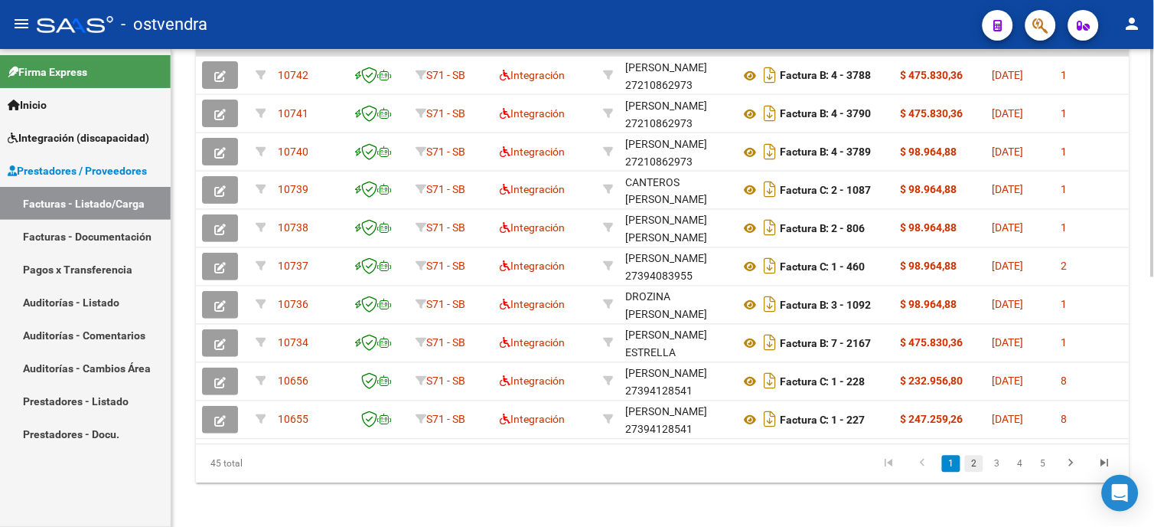
click at [976, 472] on link "2" at bounding box center [974, 463] width 18 height 17
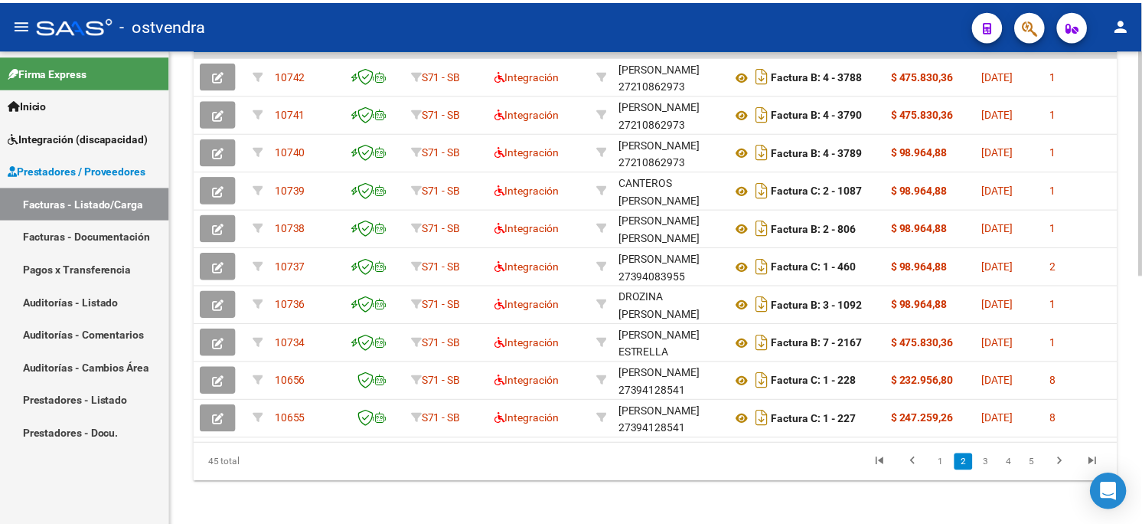
scroll to position [510, 0]
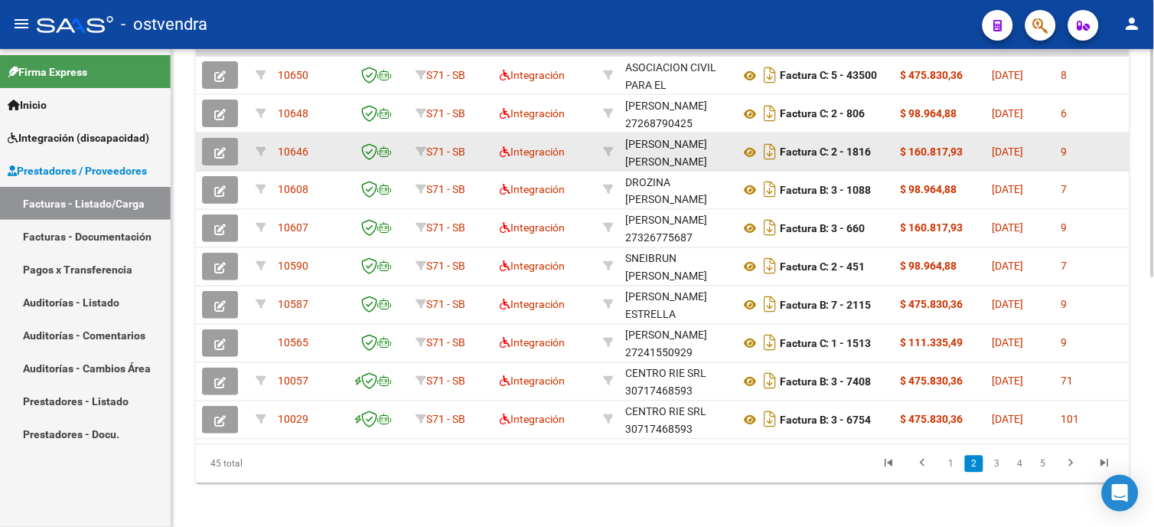
click at [222, 155] on icon "button" at bounding box center [219, 152] width 11 height 11
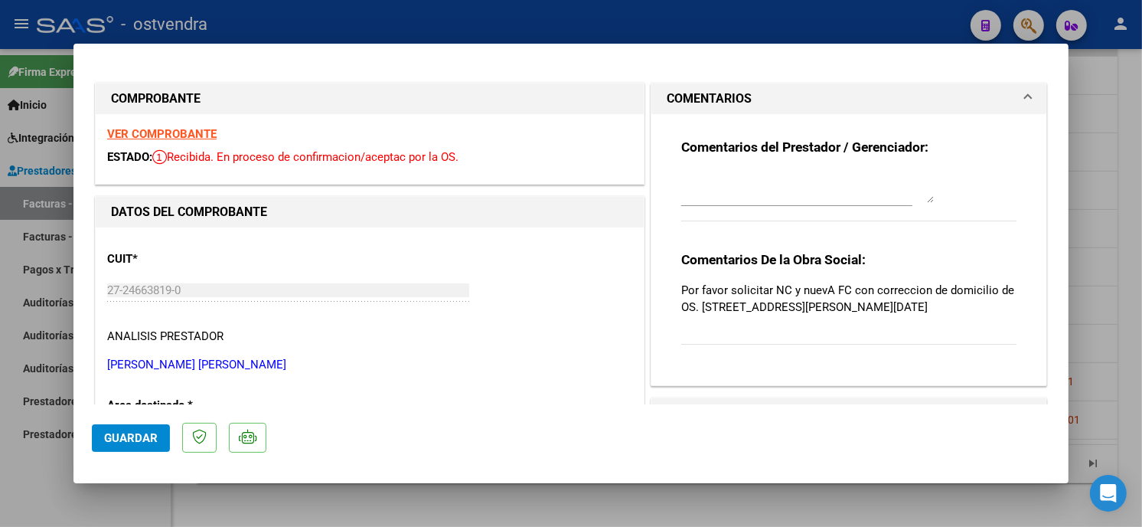
click at [732, 181] on textarea at bounding box center [807, 187] width 253 height 31
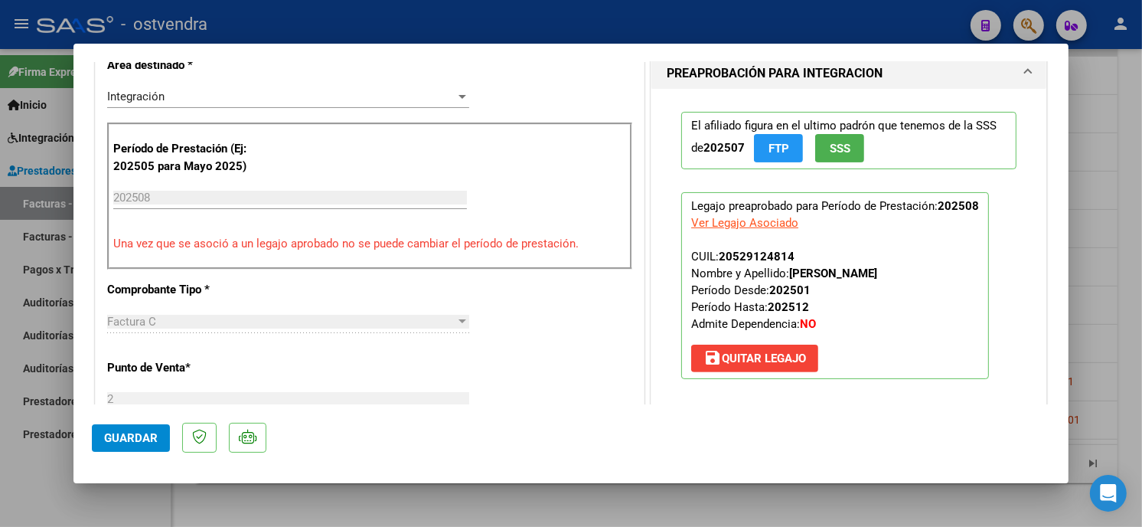
scroll to position [680, 0]
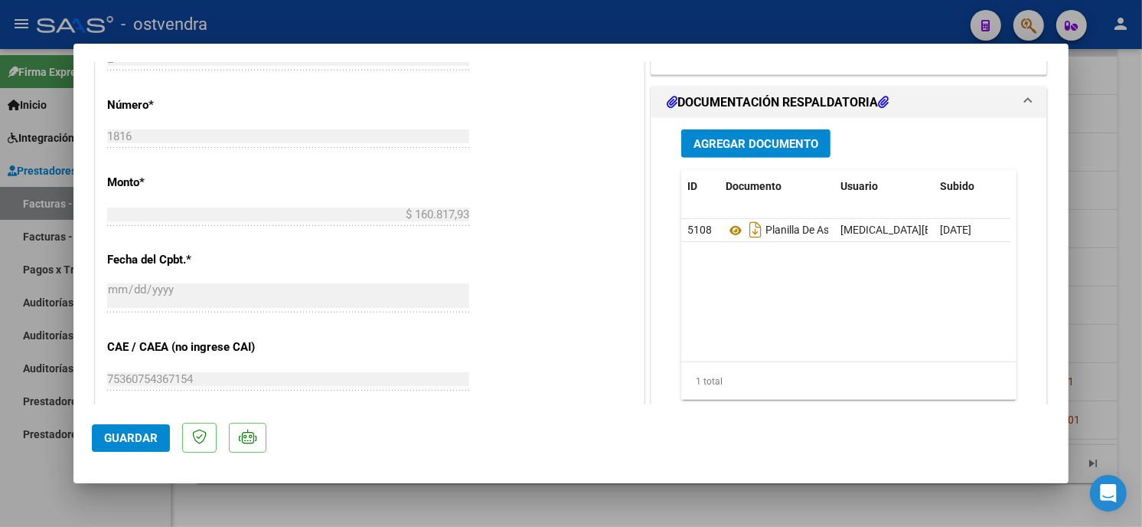
type textarea "10/09 se carga NC"
click at [752, 147] on span "Agregar Documento" at bounding box center [755, 144] width 125 height 14
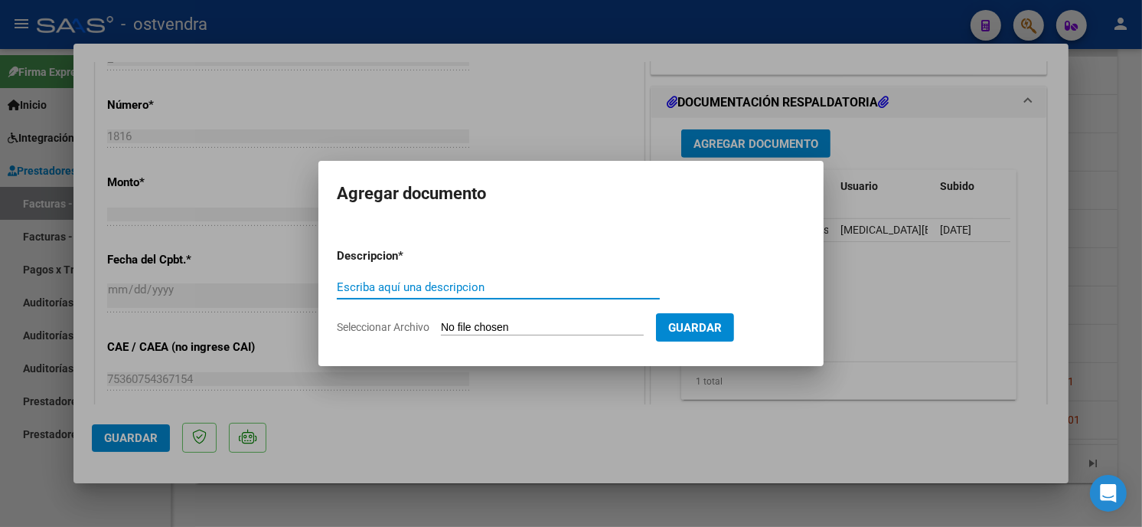
click at [487, 324] on input "Seleccionar Archivo" at bounding box center [542, 328] width 203 height 15
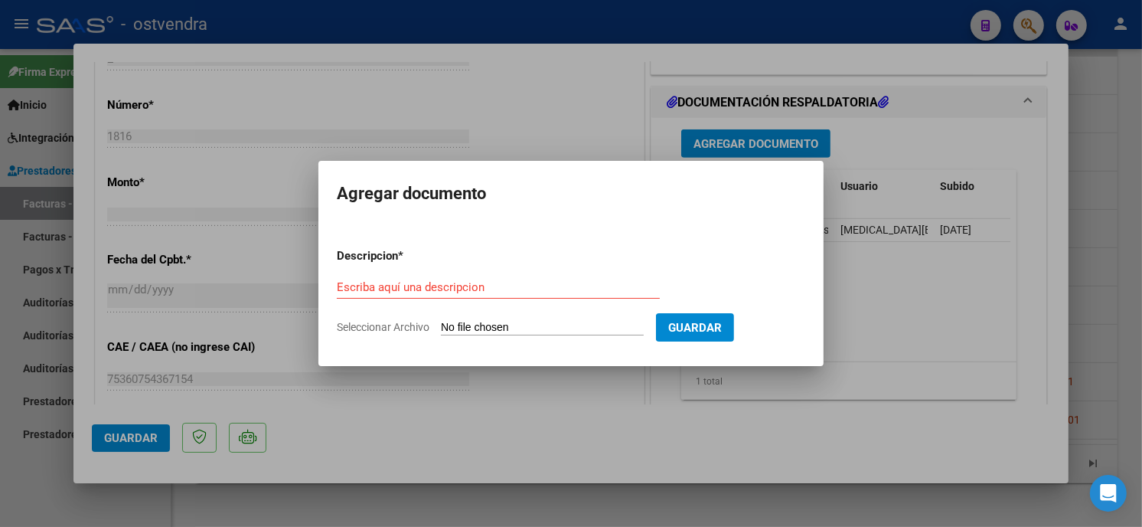
type input "C:\fakepath\NC FC C-2-1816.pdf"
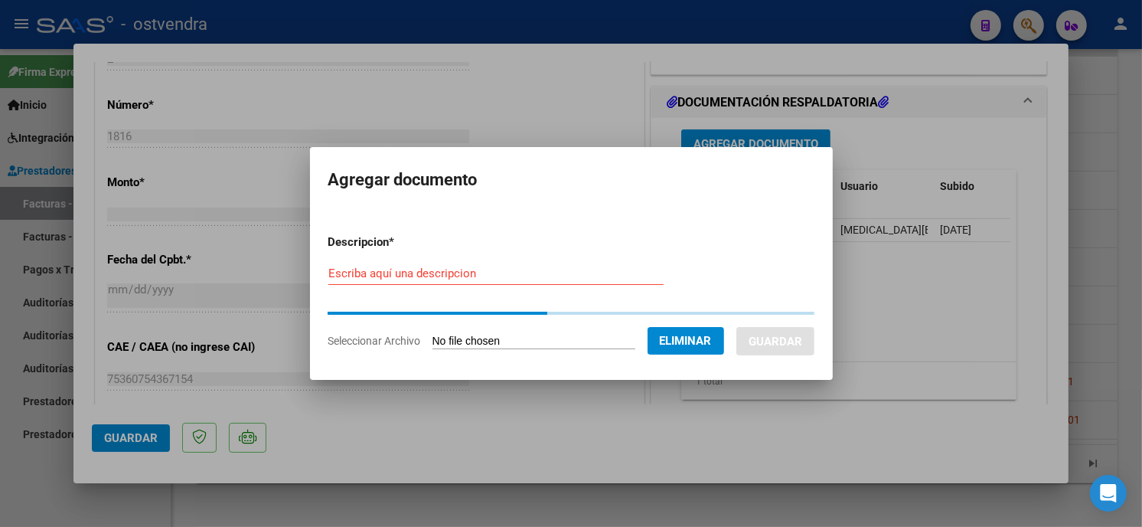
click at [519, 279] on input "Escriba aquí una descripcion" at bounding box center [495, 273] width 335 height 14
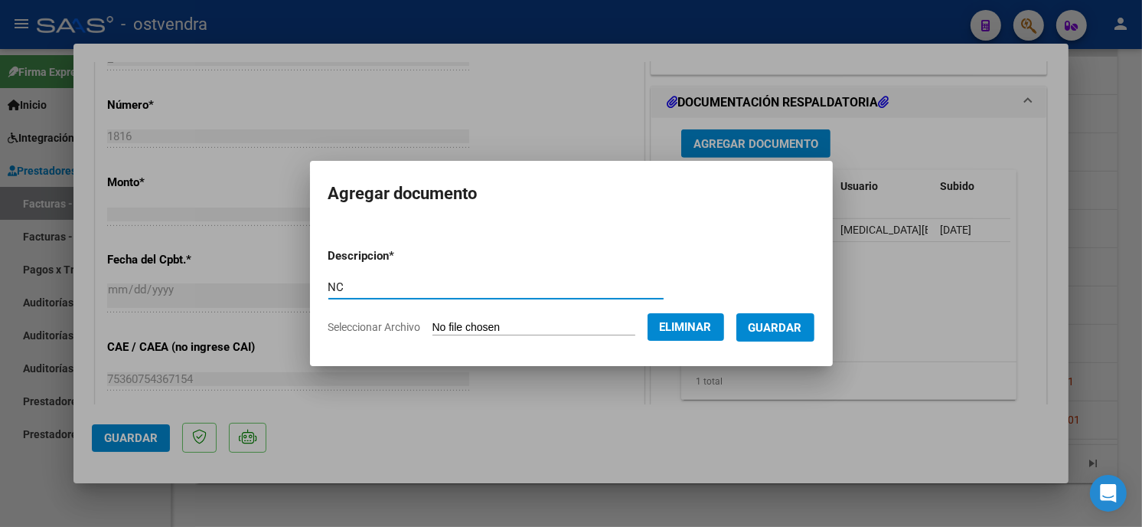
type input "NC"
click at [798, 328] on span "Guardar" at bounding box center [776, 328] width 54 height 14
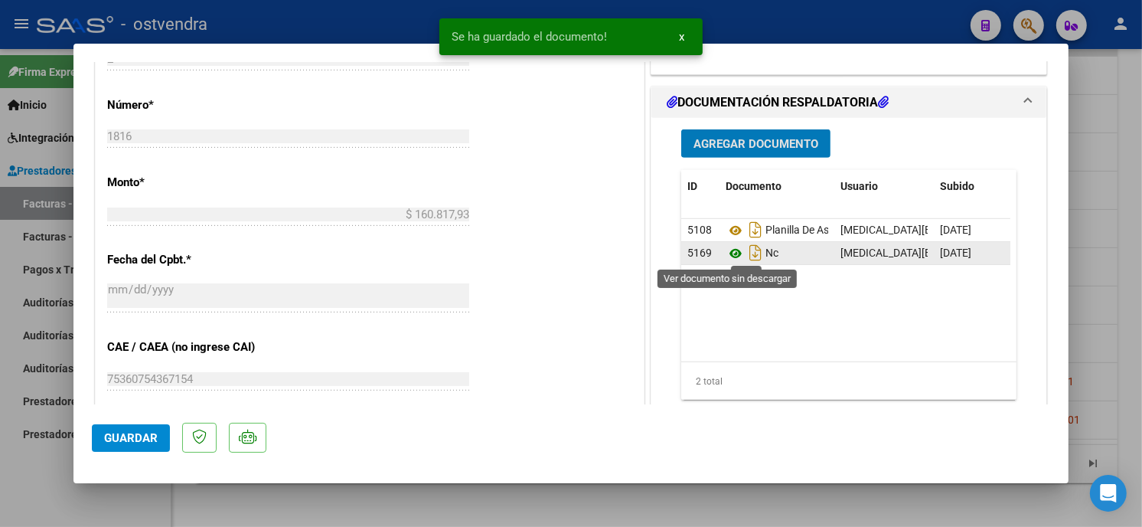
click at [729, 251] on icon at bounding box center [736, 253] width 20 height 18
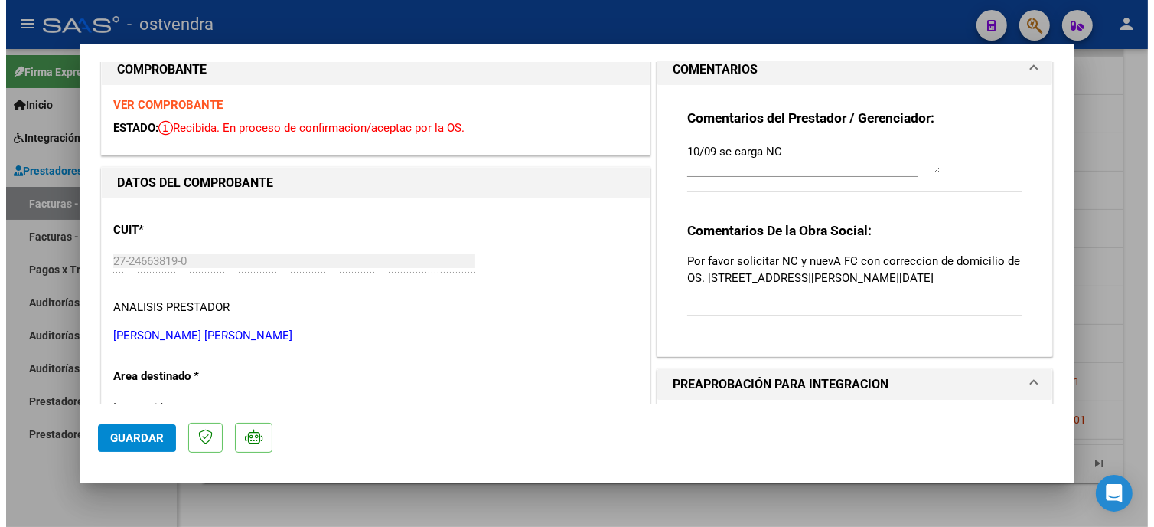
scroll to position [0, 0]
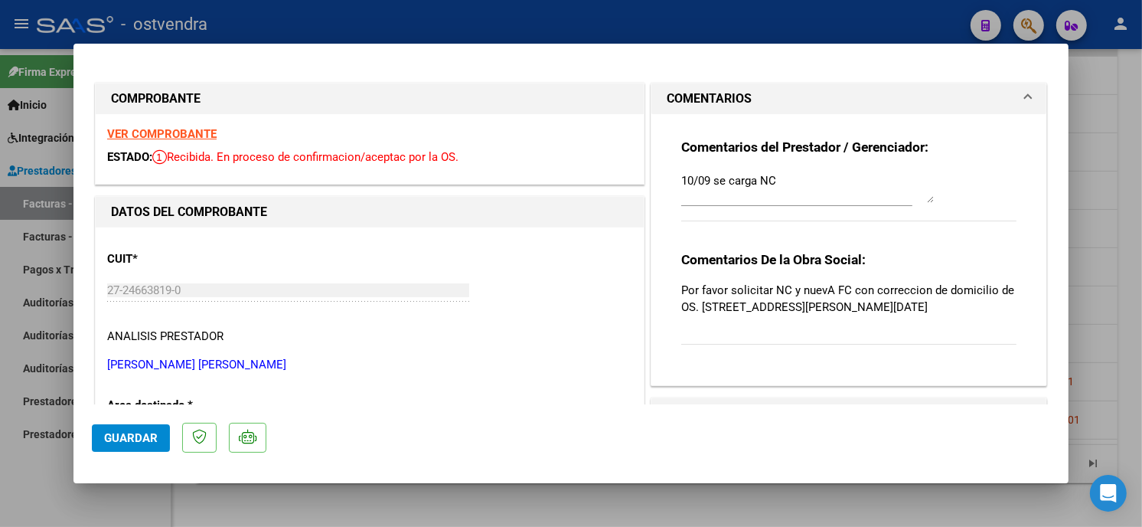
drag, startPoint x: 150, startPoint y: 441, endPoint x: 155, endPoint y: 381, distance: 59.9
click at [149, 441] on span "Guardar" at bounding box center [131, 438] width 54 height 14
click at [279, 21] on div at bounding box center [571, 263] width 1142 height 527
type input "$ 0,00"
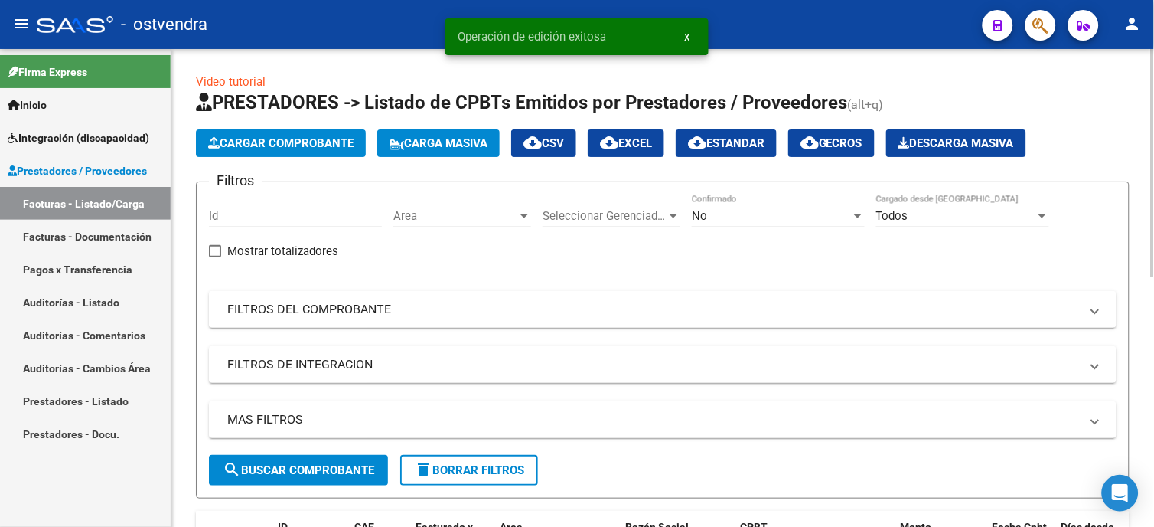
click at [334, 143] on span "Cargar Comprobante" at bounding box center [280, 143] width 145 height 14
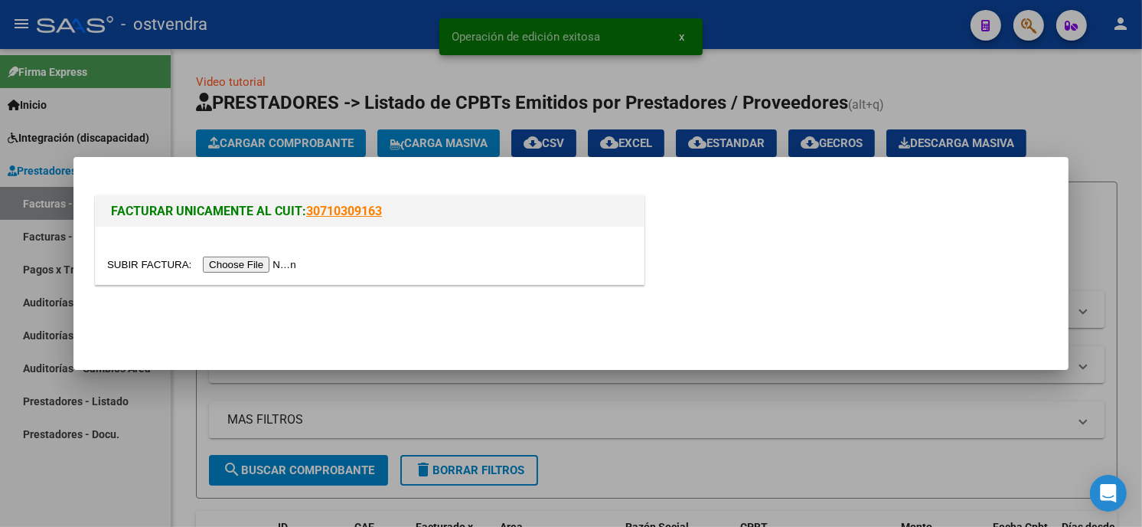
click at [264, 266] on input "file" at bounding box center [204, 264] width 194 height 16
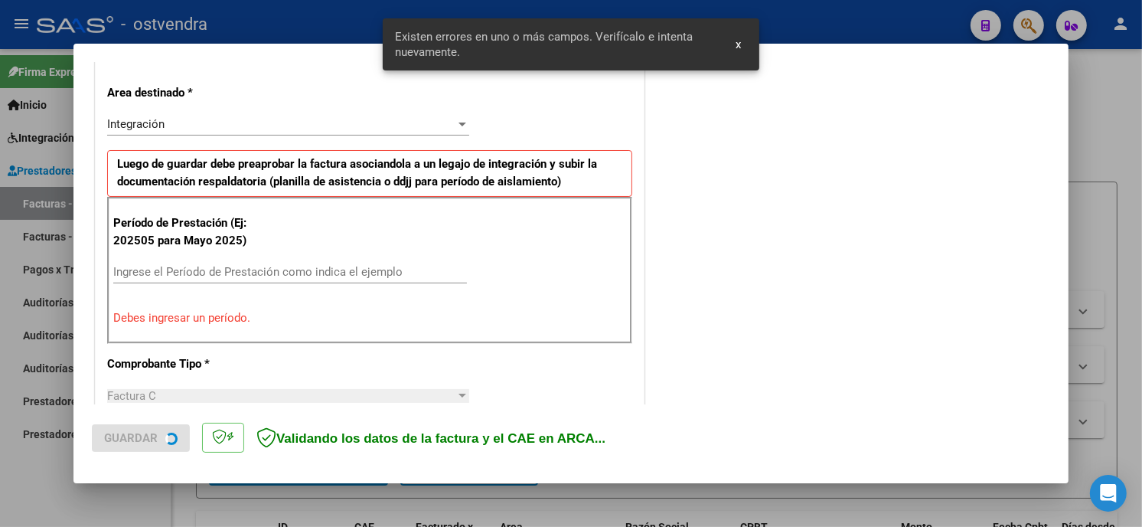
scroll to position [361, 0]
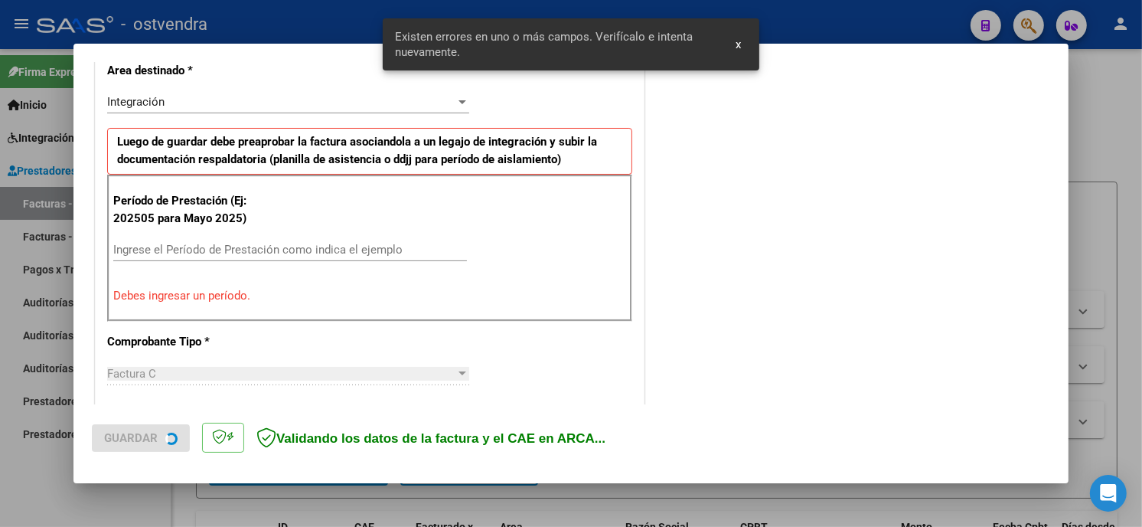
click at [330, 254] on input "Ingrese el Período de Prestación como indica el ejemplo" at bounding box center [290, 250] width 354 height 14
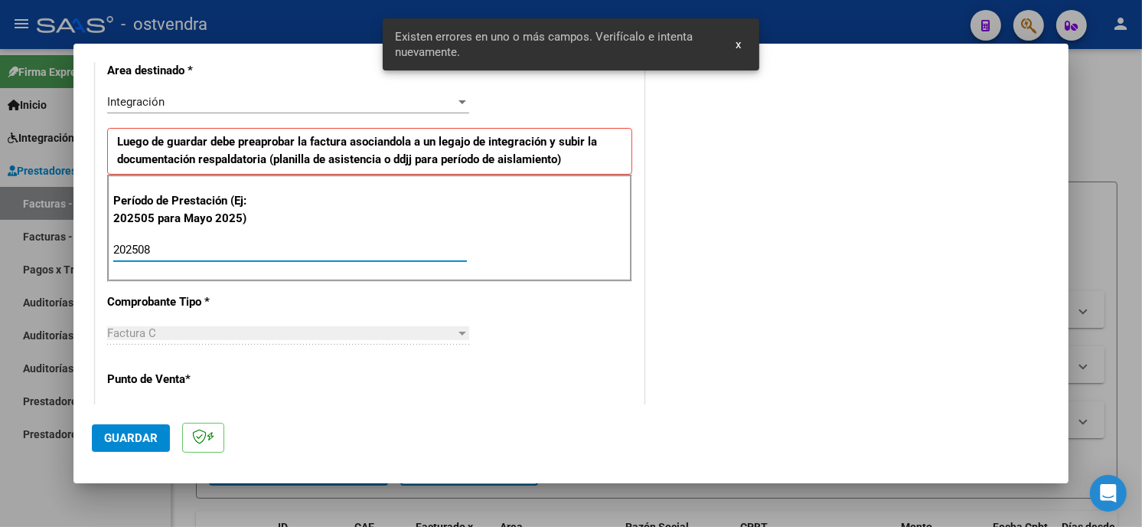
type input "202508"
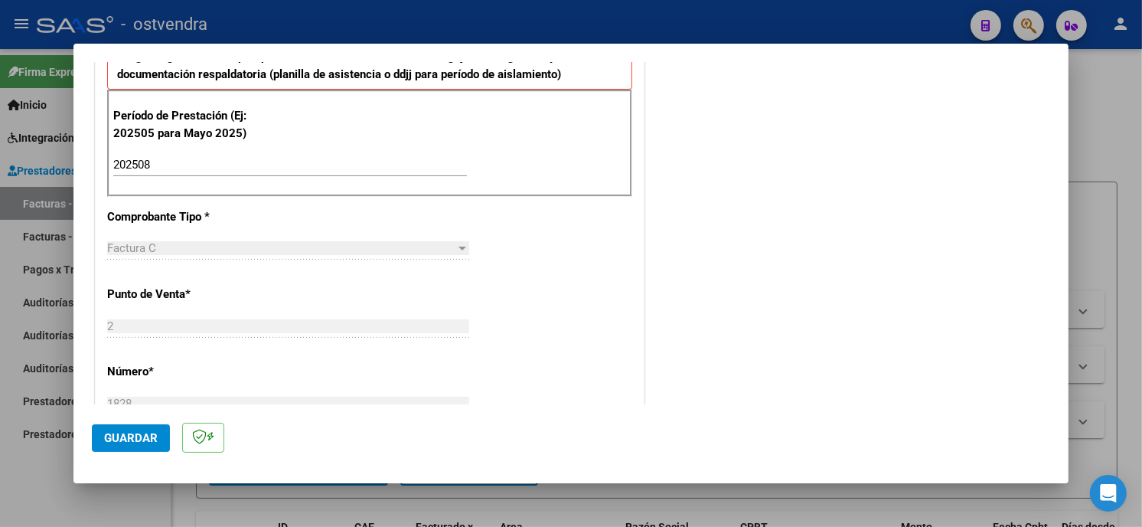
scroll to position [531, 0]
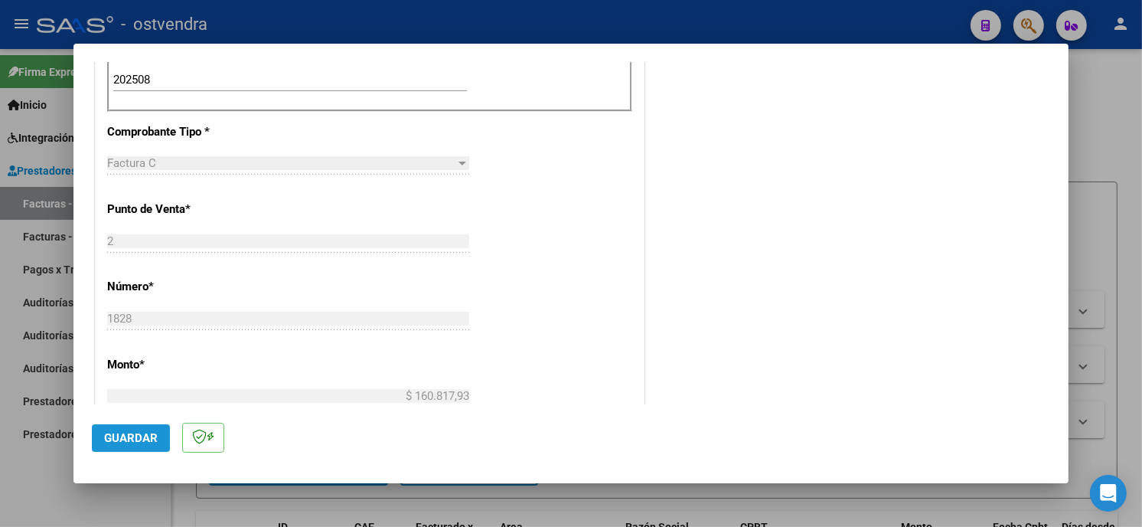
click at [139, 435] on span "Guardar" at bounding box center [131, 438] width 54 height 14
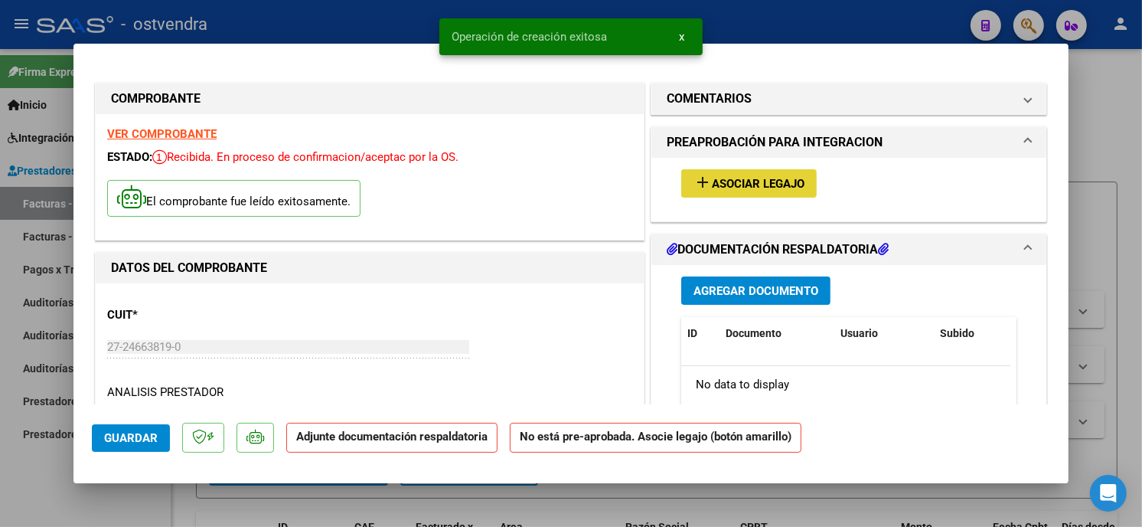
click at [796, 184] on span "Asociar Legajo" at bounding box center [758, 184] width 93 height 14
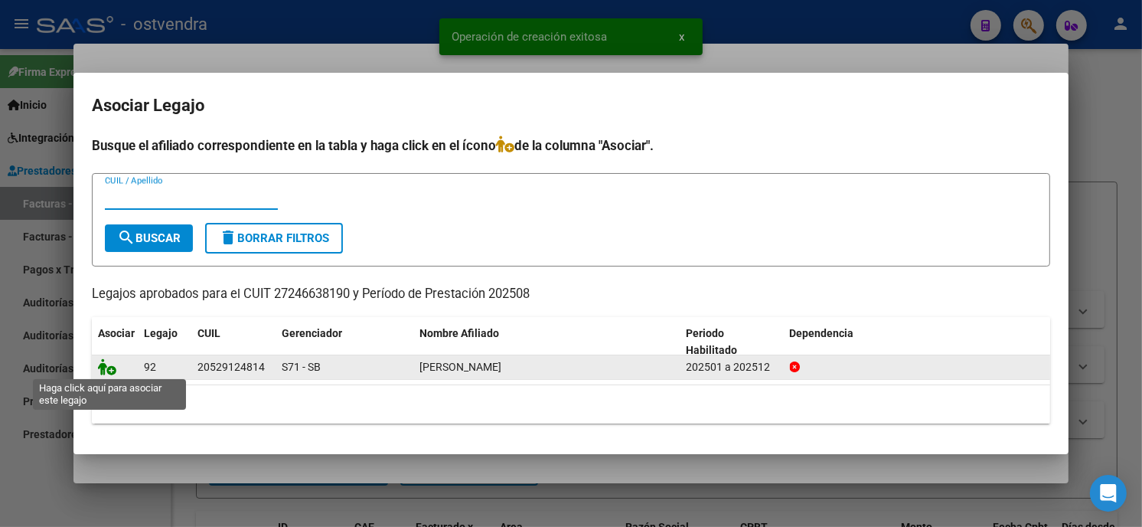
click at [105, 369] on icon at bounding box center [107, 366] width 18 height 17
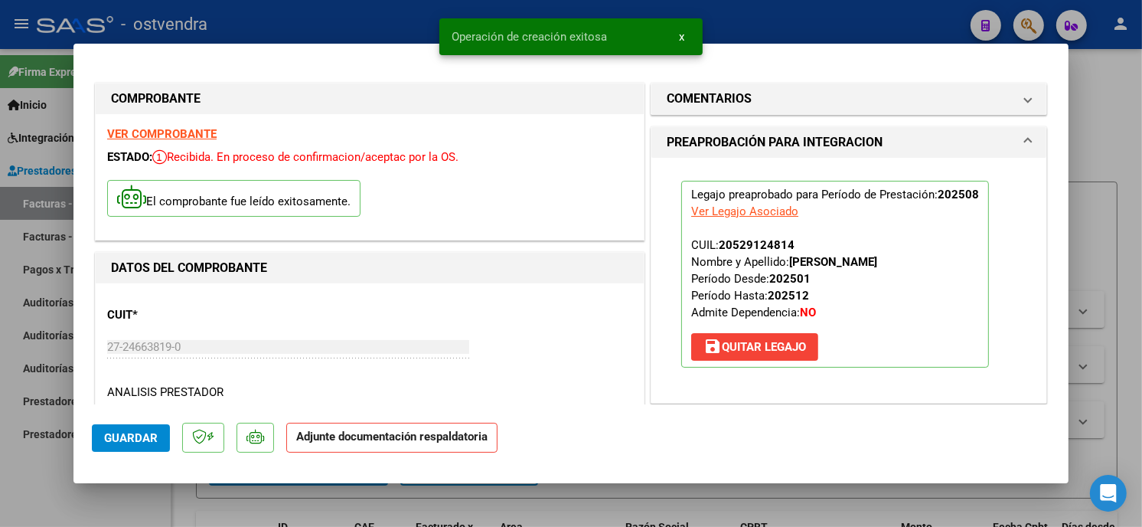
scroll to position [170, 0]
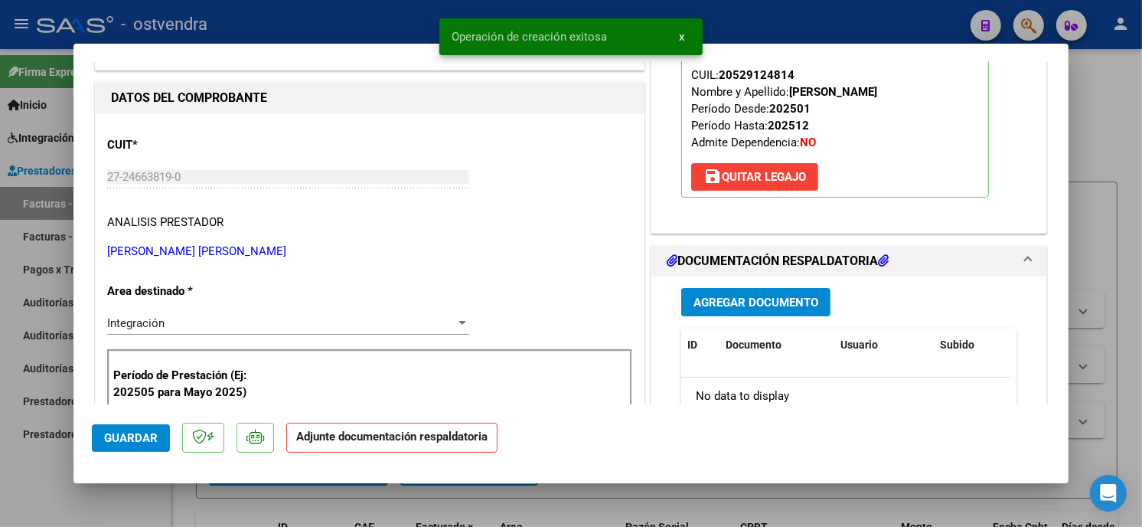
click at [814, 302] on button "Agregar Documento" at bounding box center [755, 302] width 149 height 28
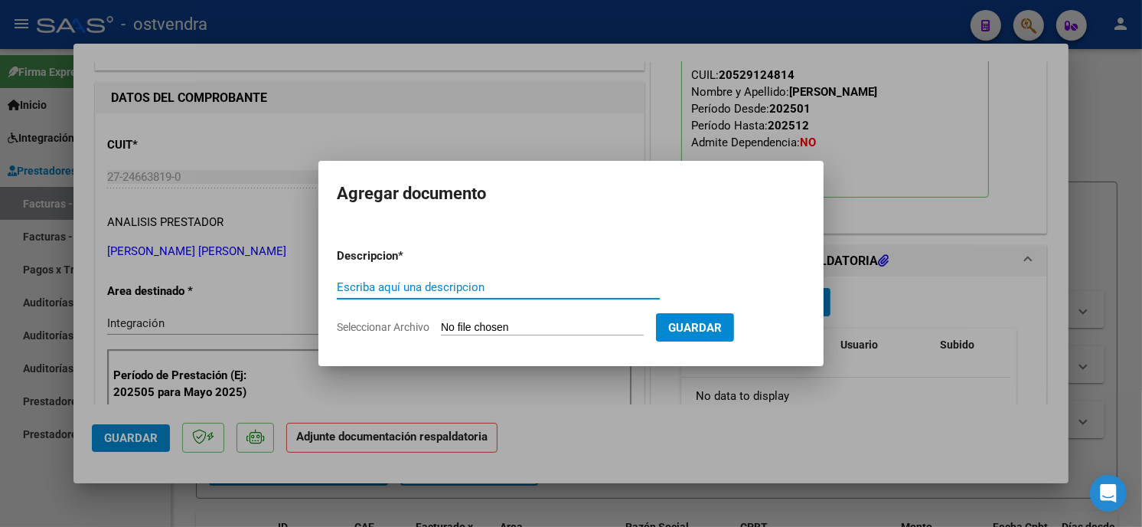
click at [539, 325] on input "Seleccionar Archivo" at bounding box center [542, 328] width 203 height 15
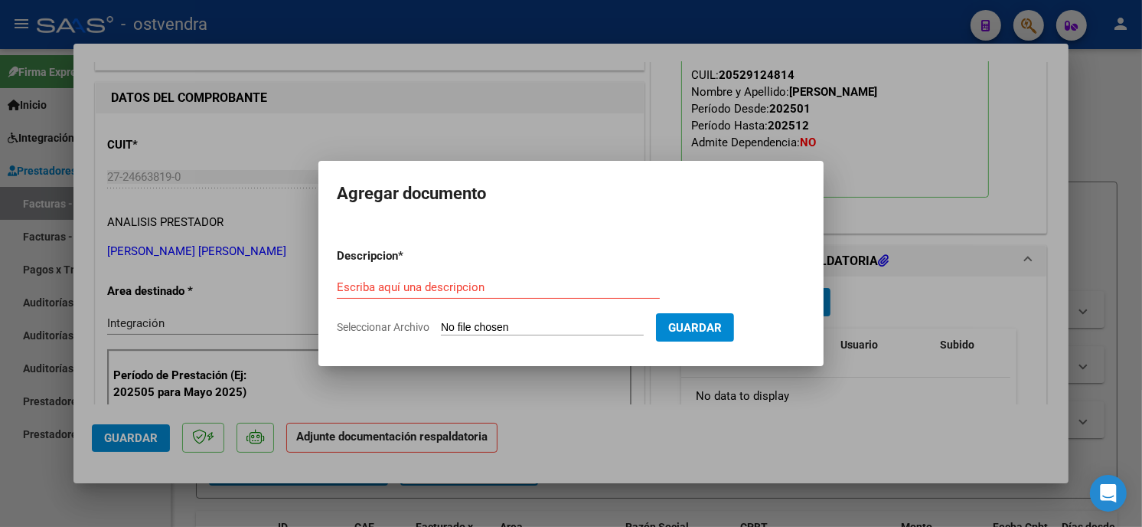
type input "C:\fakepath\ASISTENCIA C-2-1828.pdf"
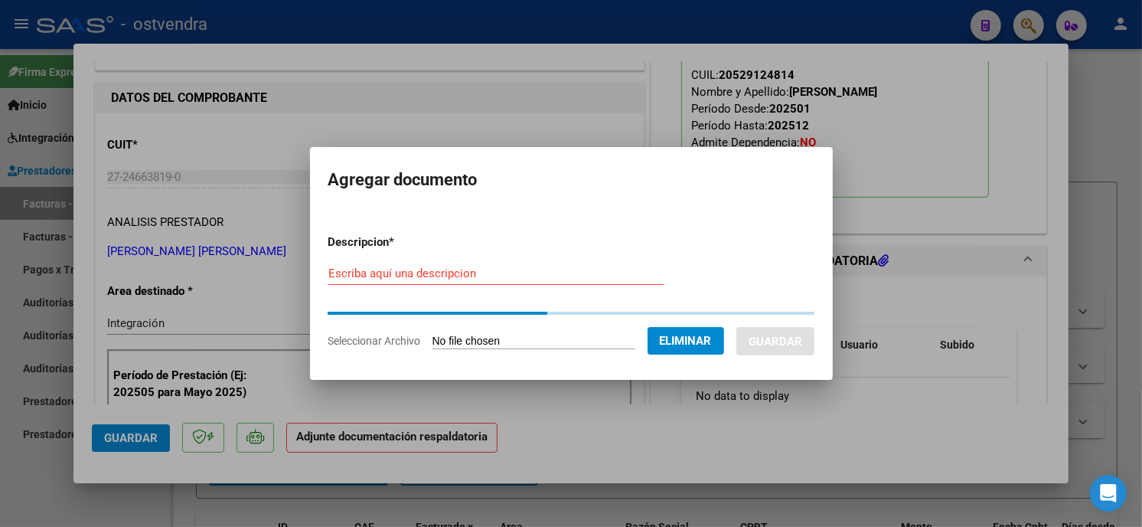
click at [459, 271] on input "Escriba aquí una descripcion" at bounding box center [495, 273] width 335 height 14
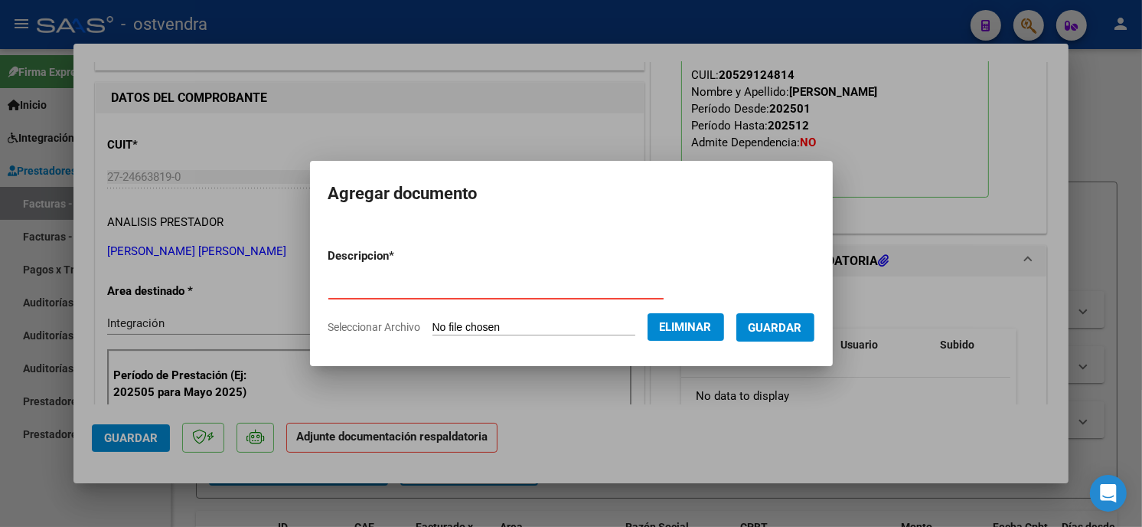
type input "PLANILLA DE ASISTENCIA"
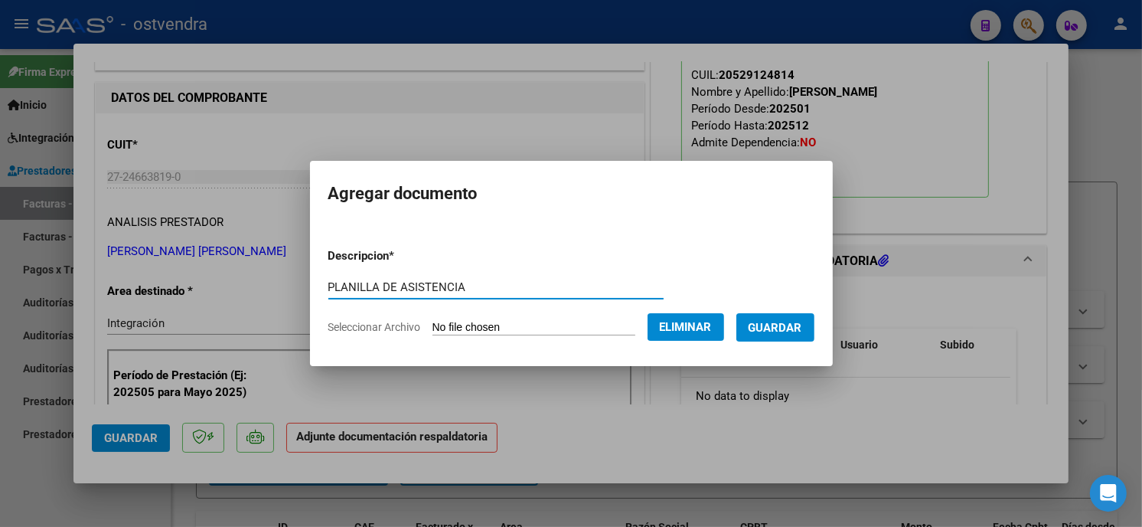
click at [781, 337] on button "Guardar" at bounding box center [775, 327] width 78 height 28
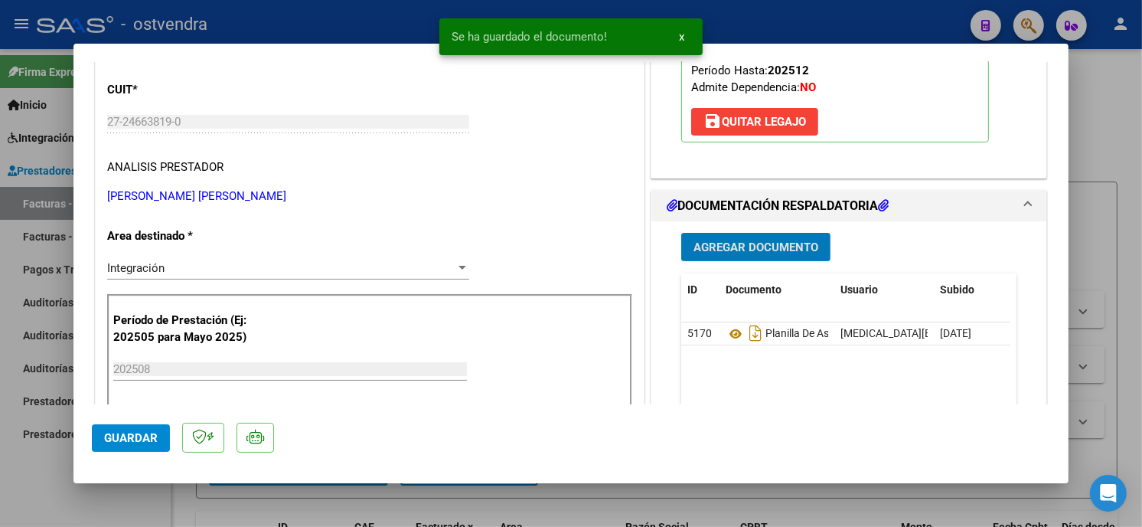
scroll to position [255, 0]
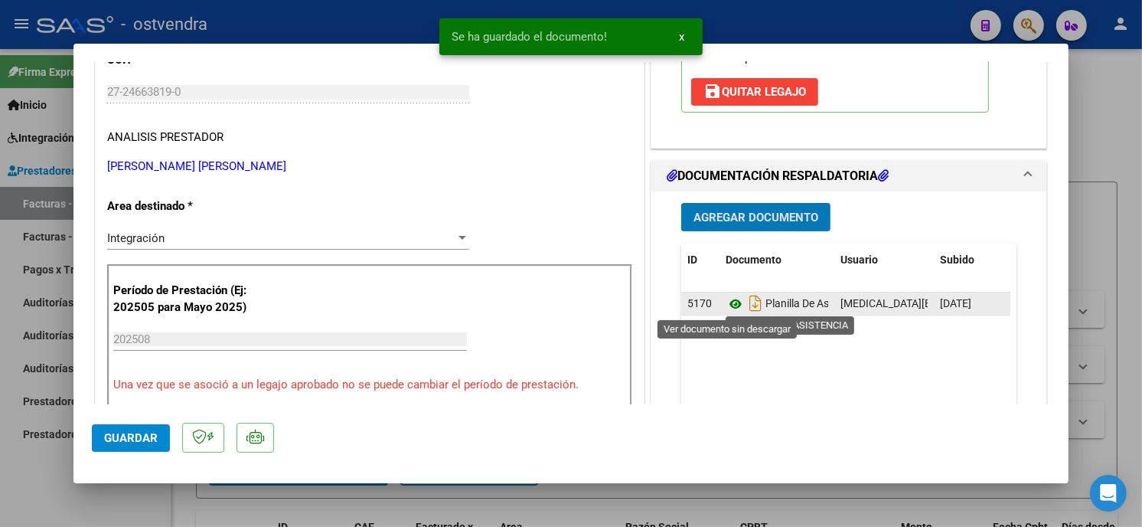
click at [730, 299] on icon at bounding box center [736, 304] width 20 height 18
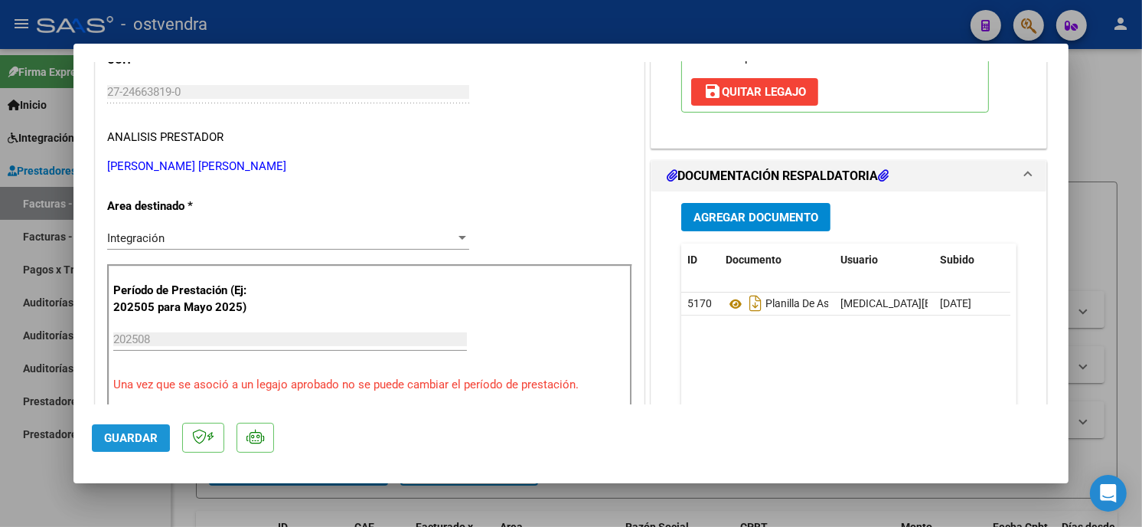
click at [104, 434] on span "Guardar" at bounding box center [131, 438] width 54 height 14
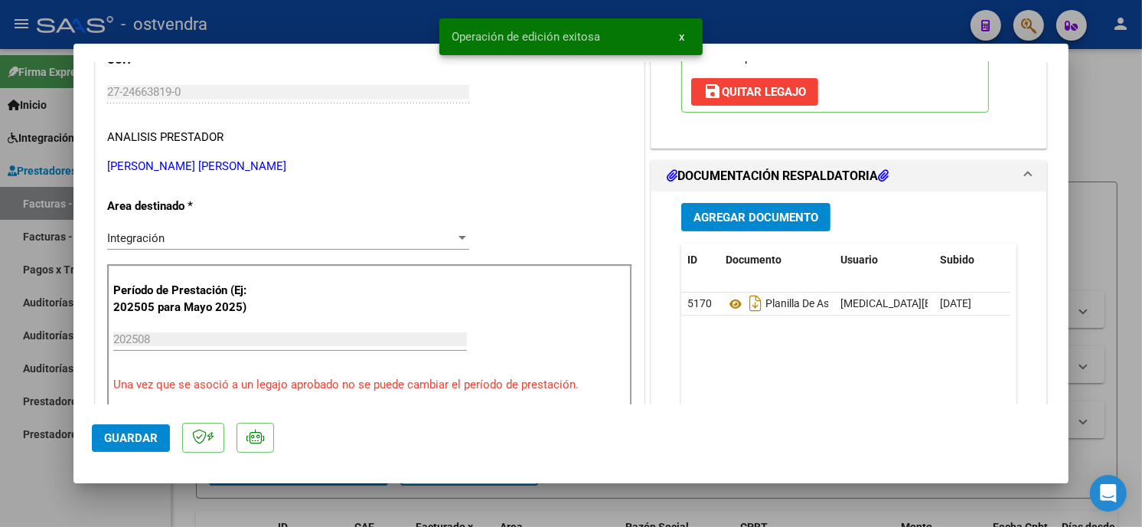
click at [312, 31] on div at bounding box center [571, 263] width 1142 height 527
type input "$ 0,00"
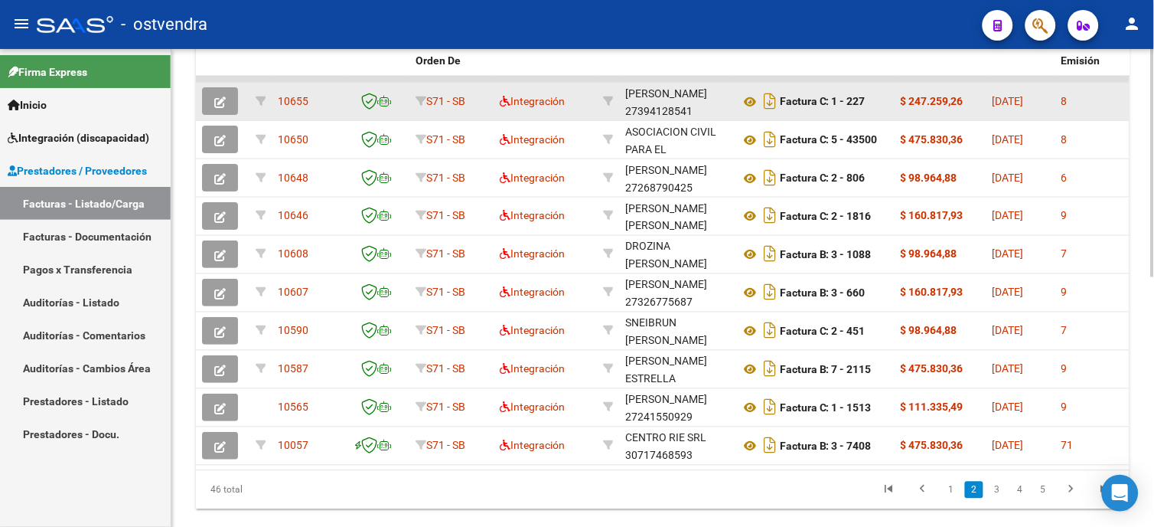
scroll to position [510, 0]
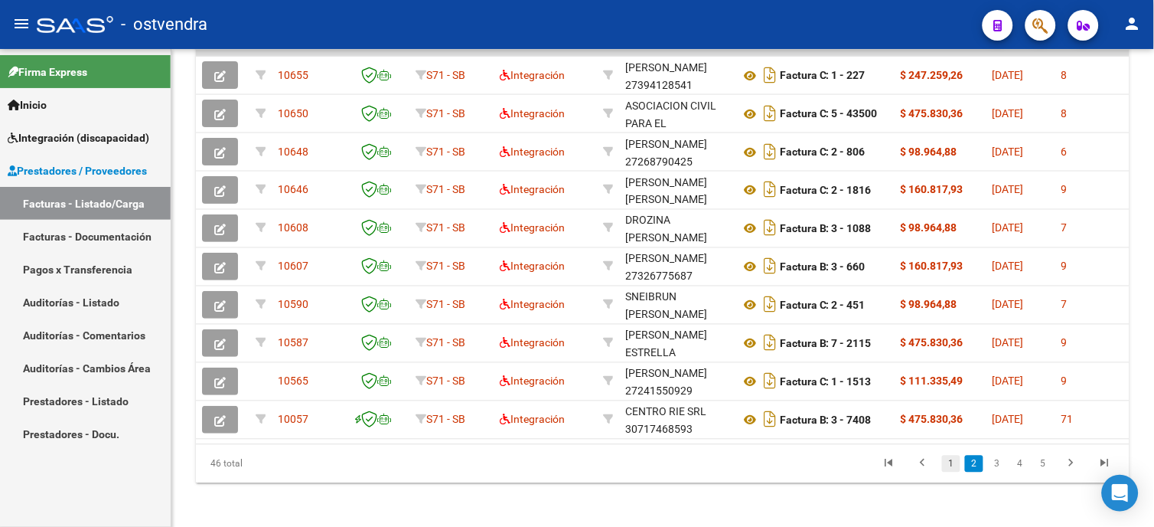
click at [957, 472] on link "1" at bounding box center [951, 463] width 18 height 17
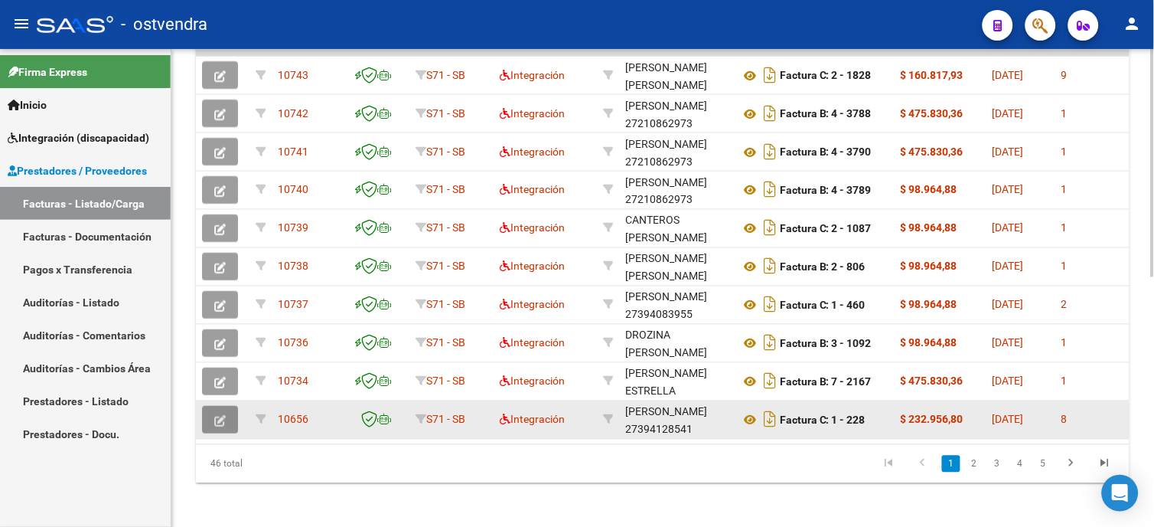
click at [223, 418] on icon "button" at bounding box center [219, 420] width 11 height 11
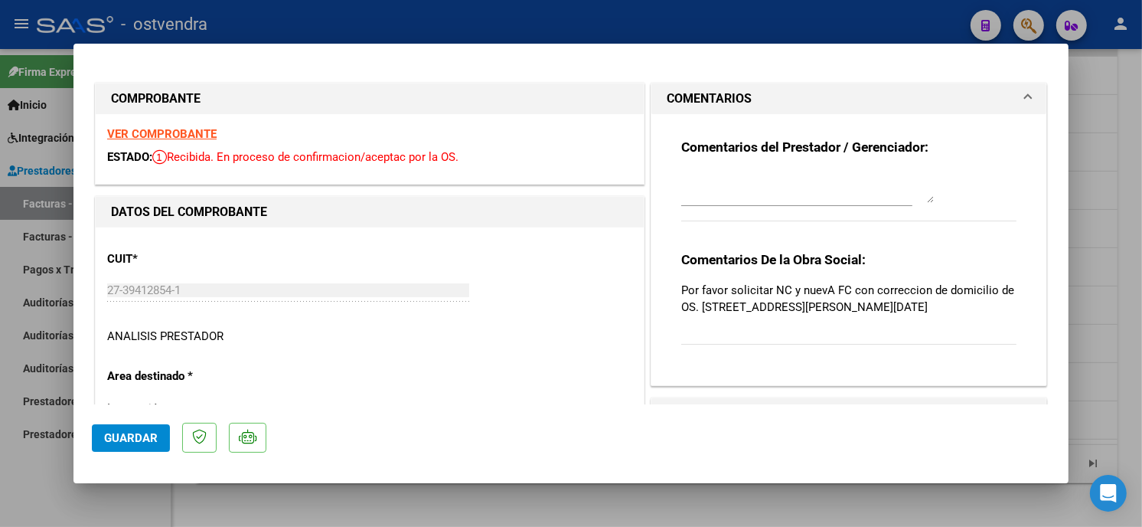
click at [750, 179] on textarea at bounding box center [807, 187] width 253 height 31
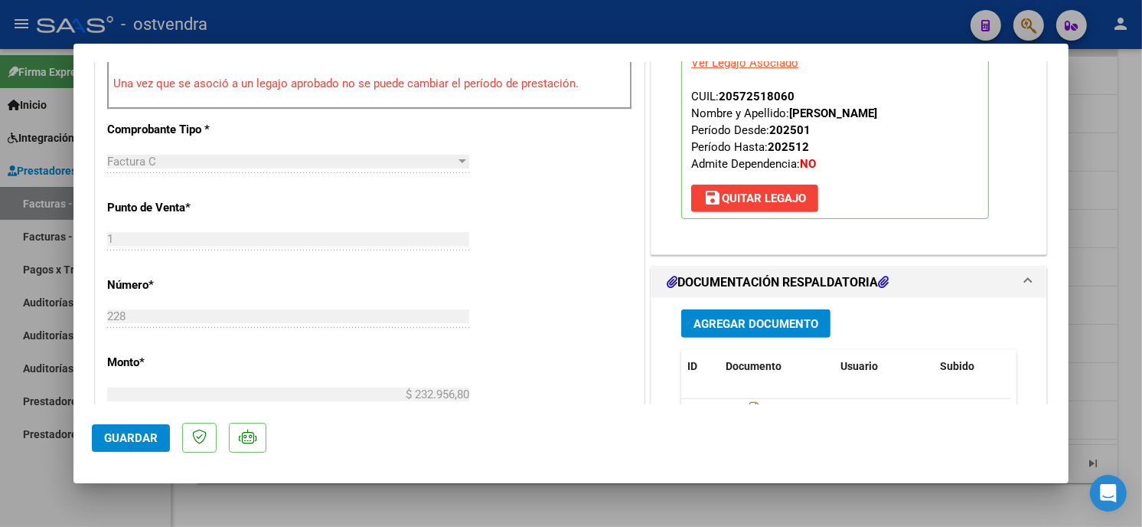
scroll to position [595, 0]
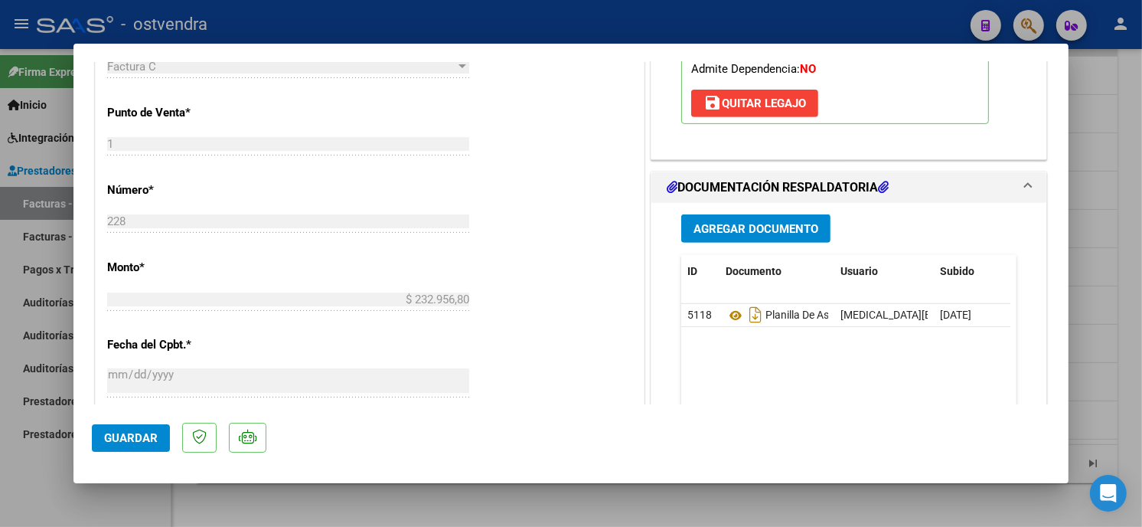
type textarea "10/09 se carga NC"
click at [812, 227] on button "Agregar Documento" at bounding box center [755, 228] width 149 height 28
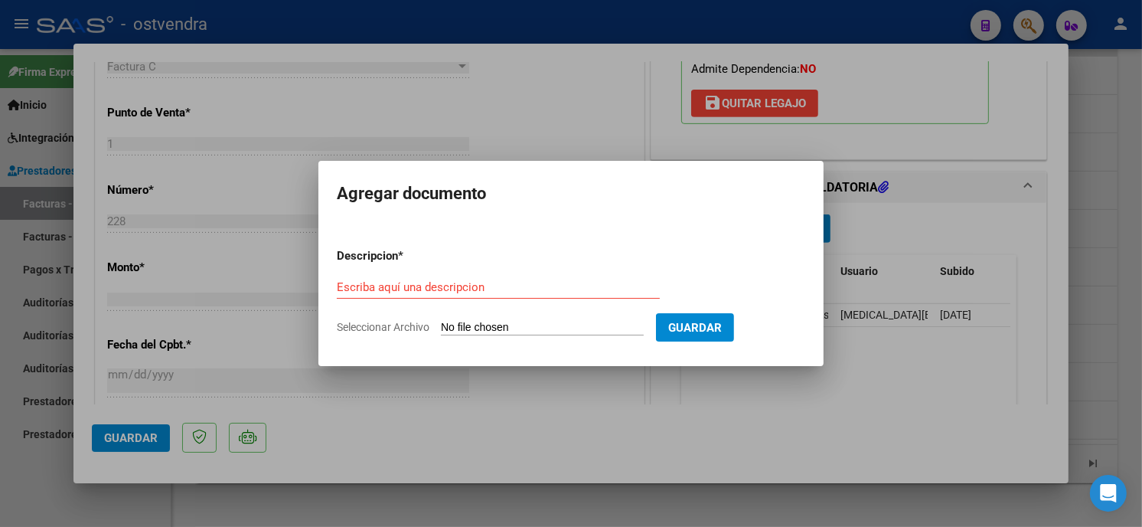
click at [475, 325] on input "Seleccionar Archivo" at bounding box center [542, 328] width 203 height 15
type input "C:\fakepath\NC FC C-1-228.pdf"
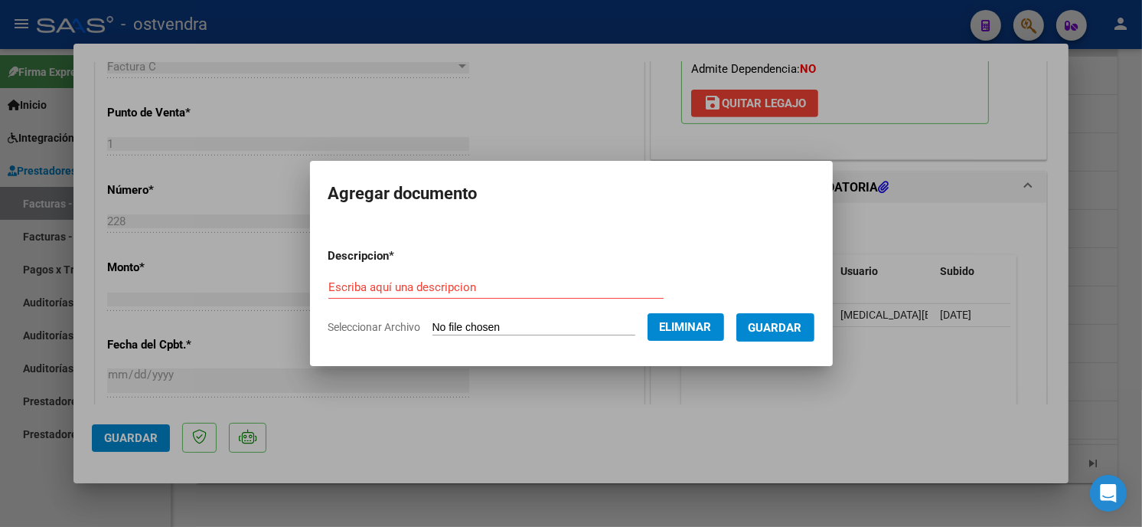
click at [473, 288] on input "Escriba aquí una descripcion" at bounding box center [495, 287] width 335 height 14
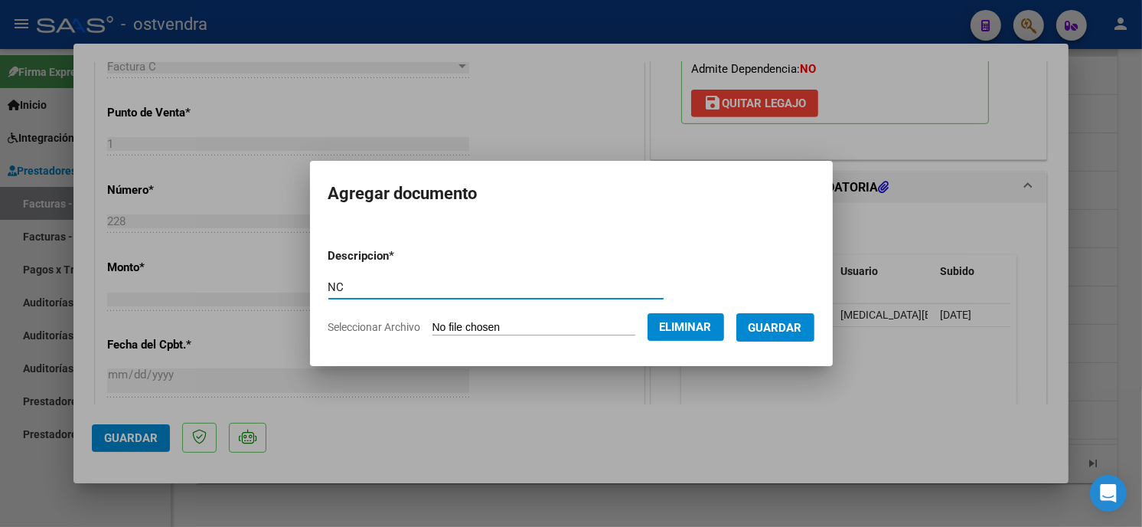
type input "NC"
click at [781, 321] on span "Guardar" at bounding box center [776, 328] width 54 height 14
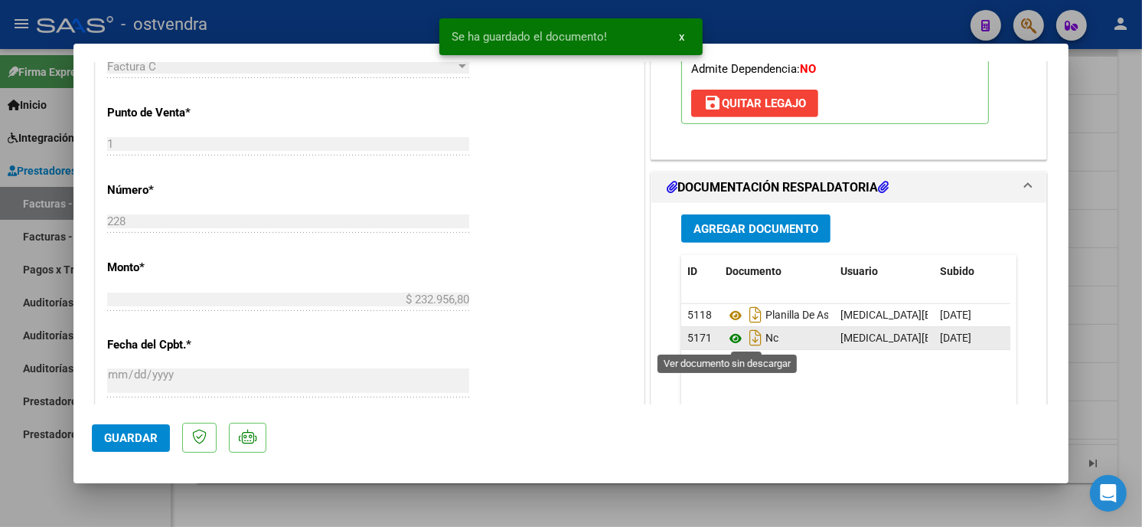
click at [729, 341] on icon at bounding box center [736, 338] width 20 height 18
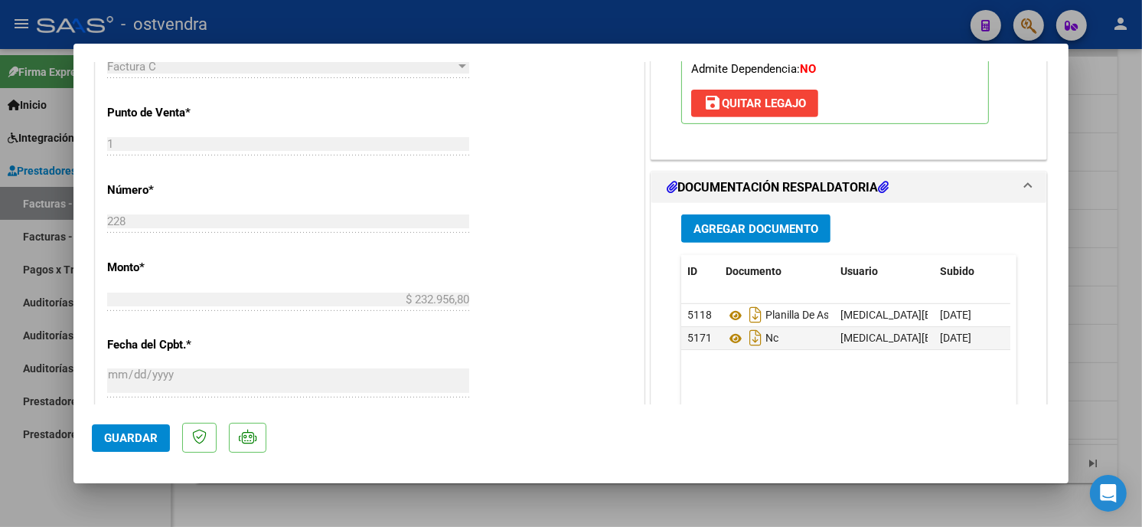
click at [161, 436] on button "Guardar" at bounding box center [131, 438] width 78 height 28
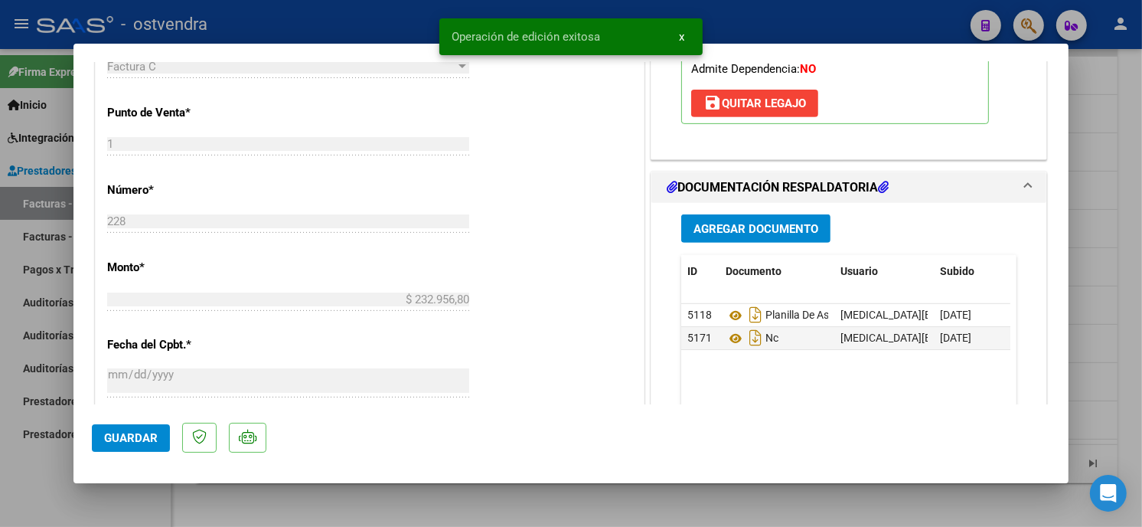
click at [289, 33] on div at bounding box center [571, 263] width 1142 height 527
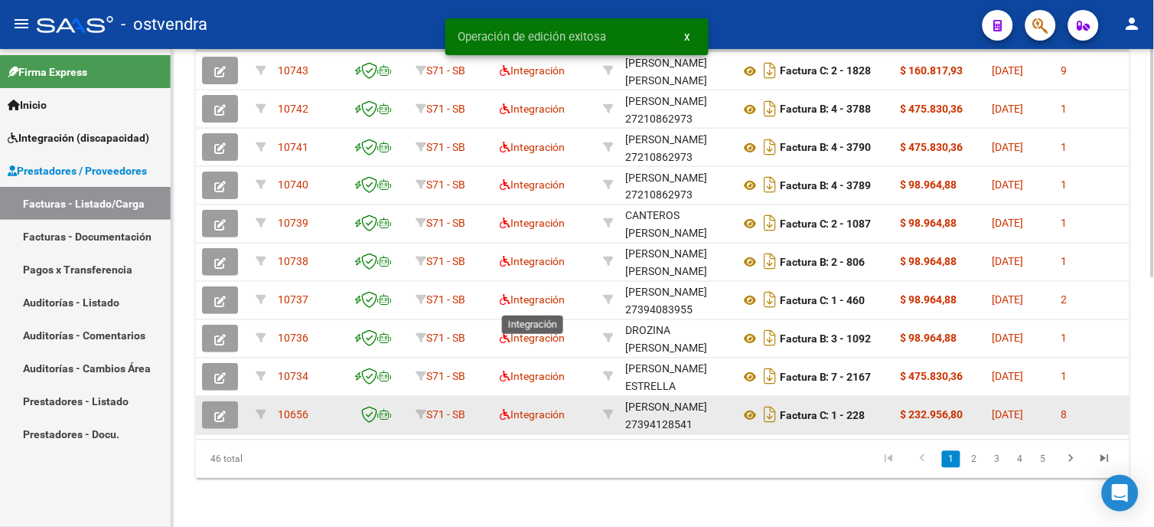
scroll to position [510, 0]
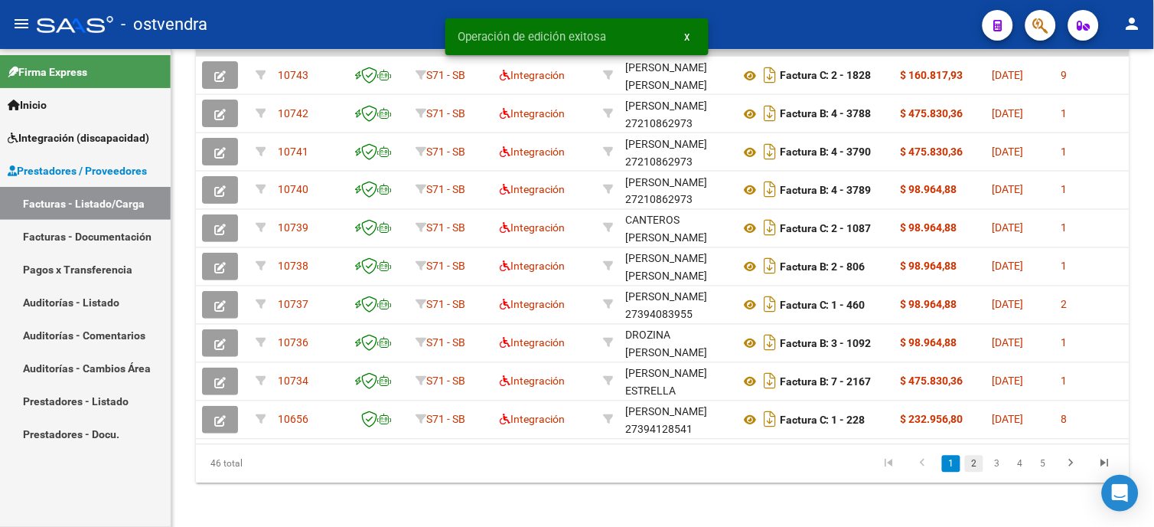
click at [974, 472] on link "2" at bounding box center [974, 463] width 18 height 17
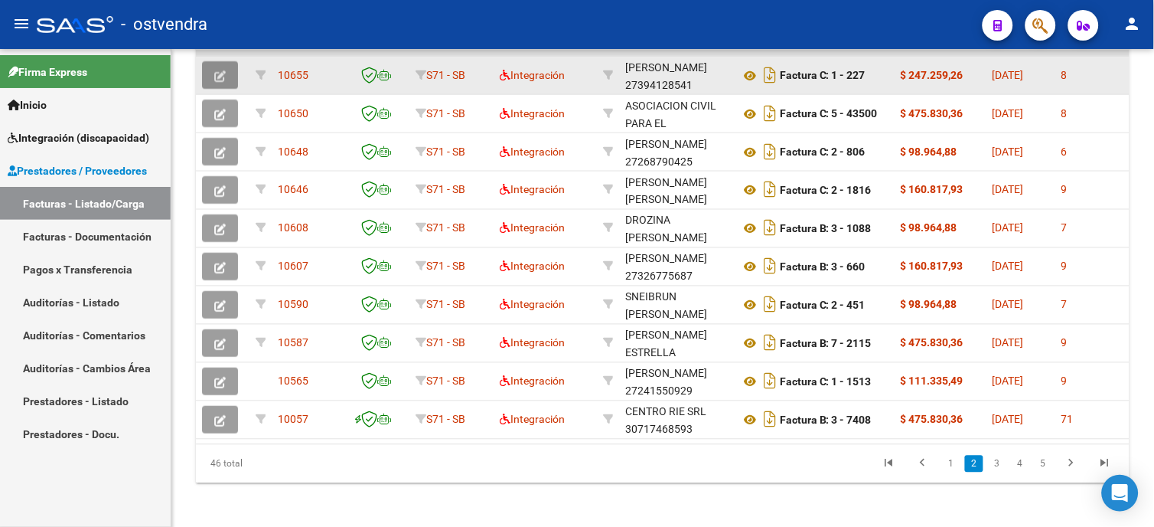
click at [228, 79] on button "button" at bounding box center [220, 75] width 36 height 28
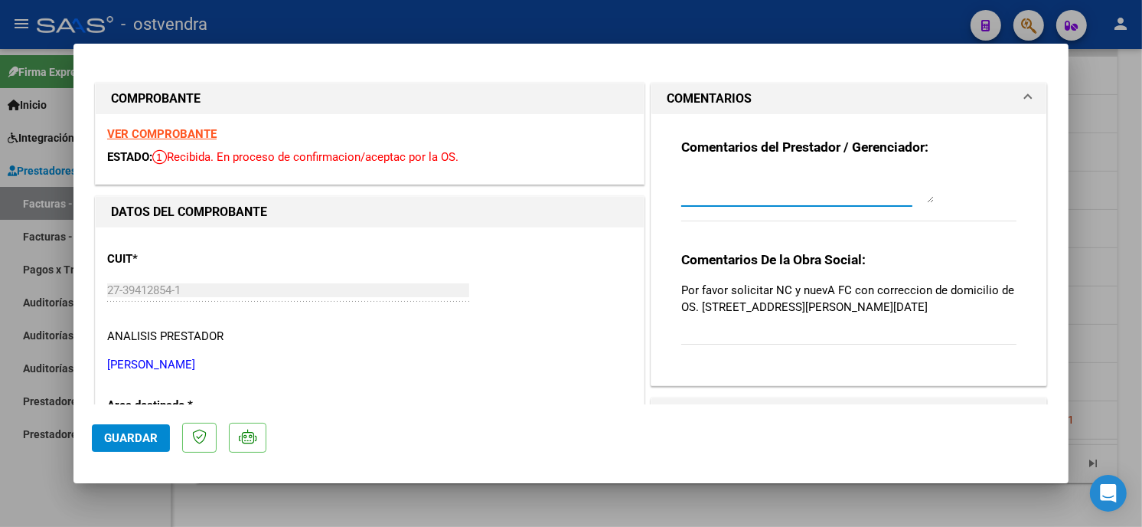
click at [760, 197] on textarea at bounding box center [807, 187] width 253 height 31
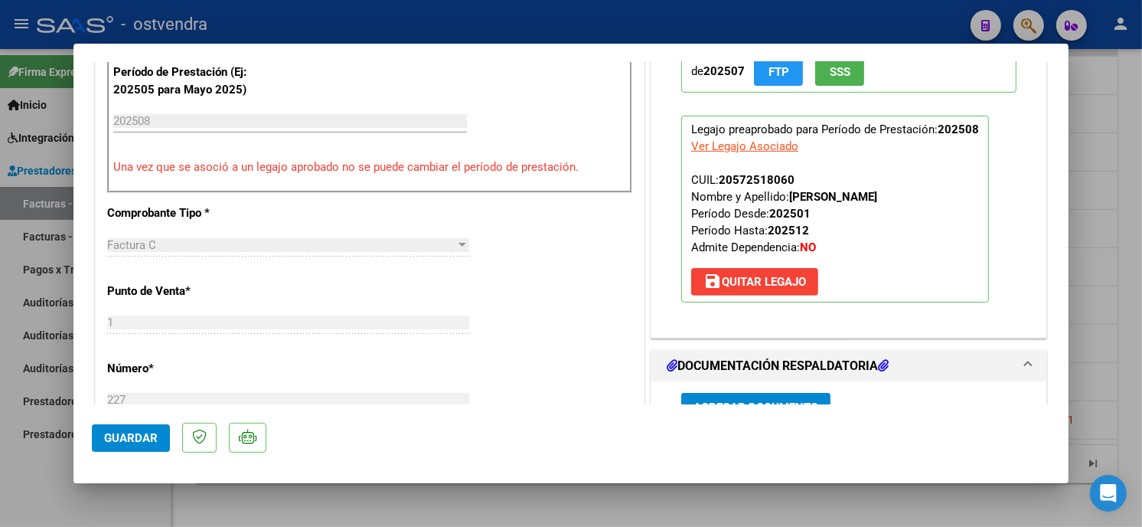
scroll to position [595, 0]
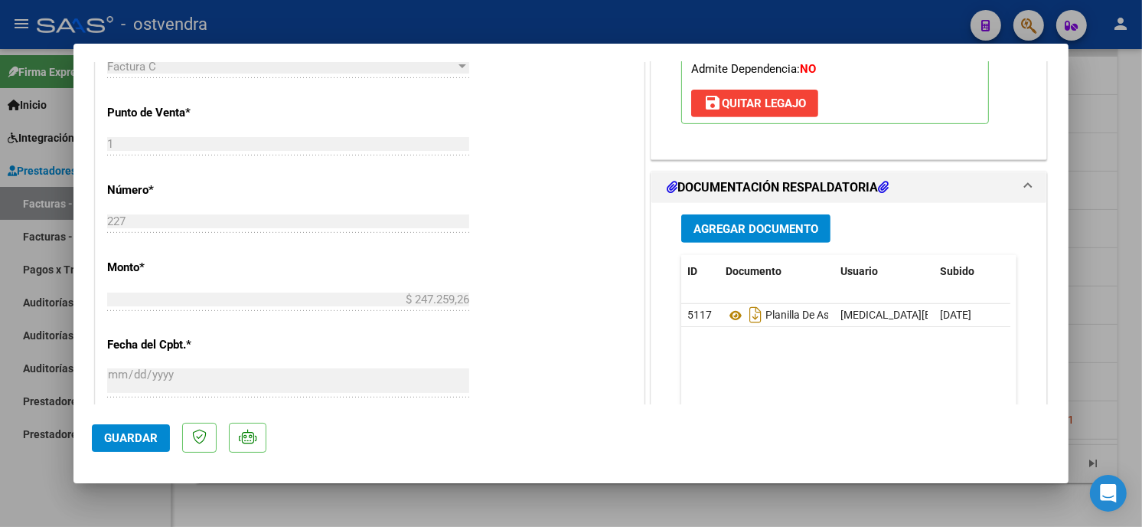
type textarea "10/09 se carga NC"
click at [790, 233] on span "Agregar Documento" at bounding box center [755, 229] width 125 height 14
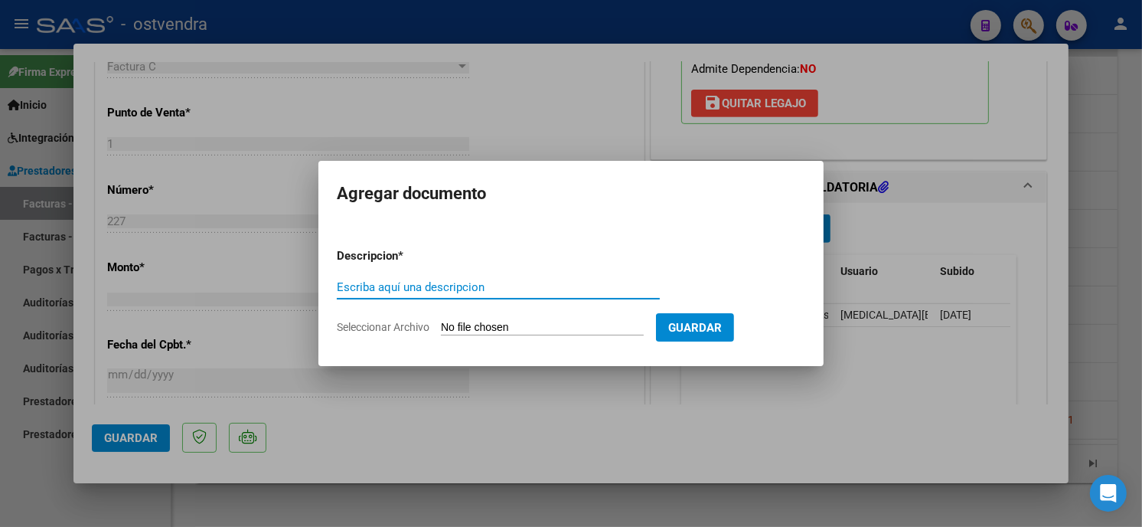
click at [515, 322] on input "Seleccionar Archivo" at bounding box center [542, 328] width 203 height 15
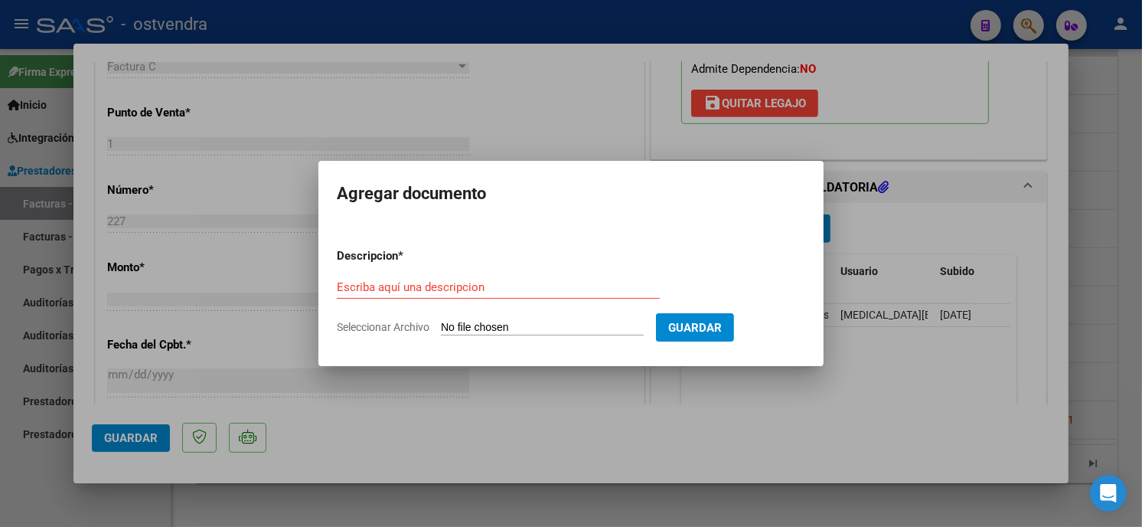
type input "C:\fakepath\NC FC C-1-227.pdf"
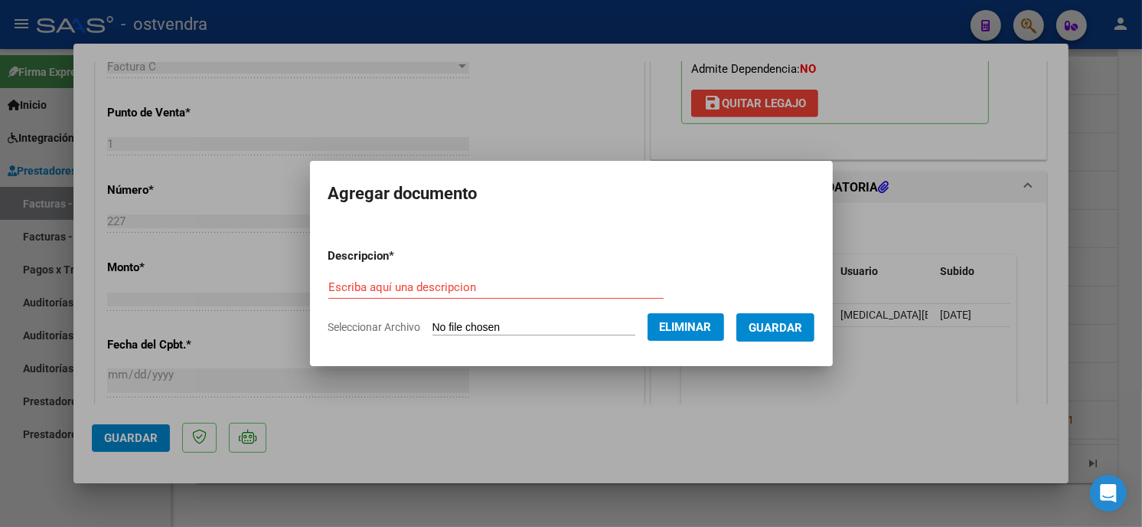
click at [449, 273] on form "Descripcion * Escriba aquí una descripcion Seleccionar Archivo Eliminar Guardar" at bounding box center [571, 292] width 486 height 112
click at [453, 285] on input "Escriba aquí una descripcion" at bounding box center [495, 287] width 335 height 14
click at [480, 273] on form "Descripcion * Escriba aquí una descripcion Seleccionar Archivo Eliminar Guardar" at bounding box center [571, 292] width 486 height 112
click at [482, 280] on input "Escriba aquí una descripcion" at bounding box center [495, 287] width 335 height 14
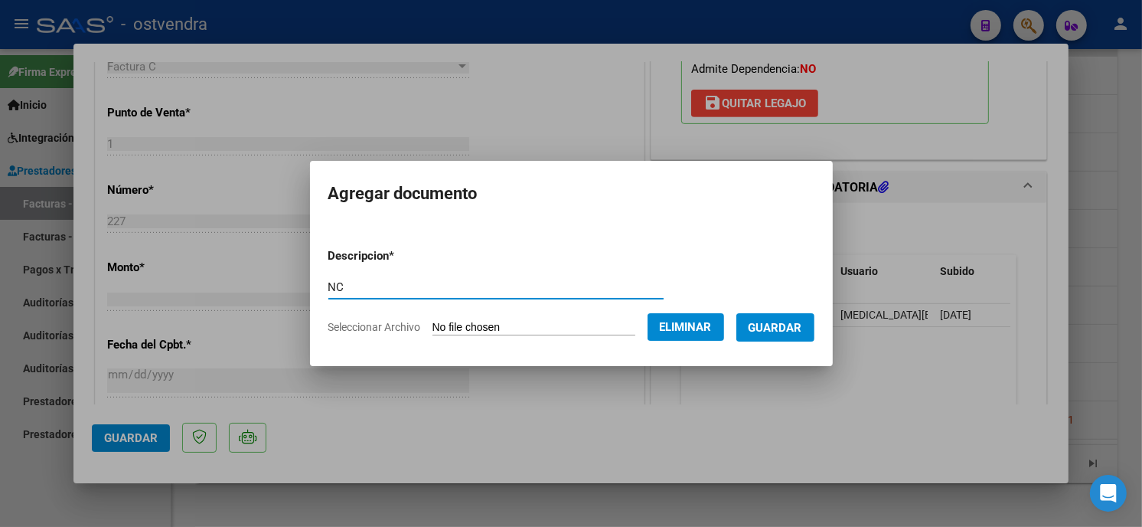
type input "NC"
click at [807, 322] on button "Guardar" at bounding box center [775, 327] width 78 height 28
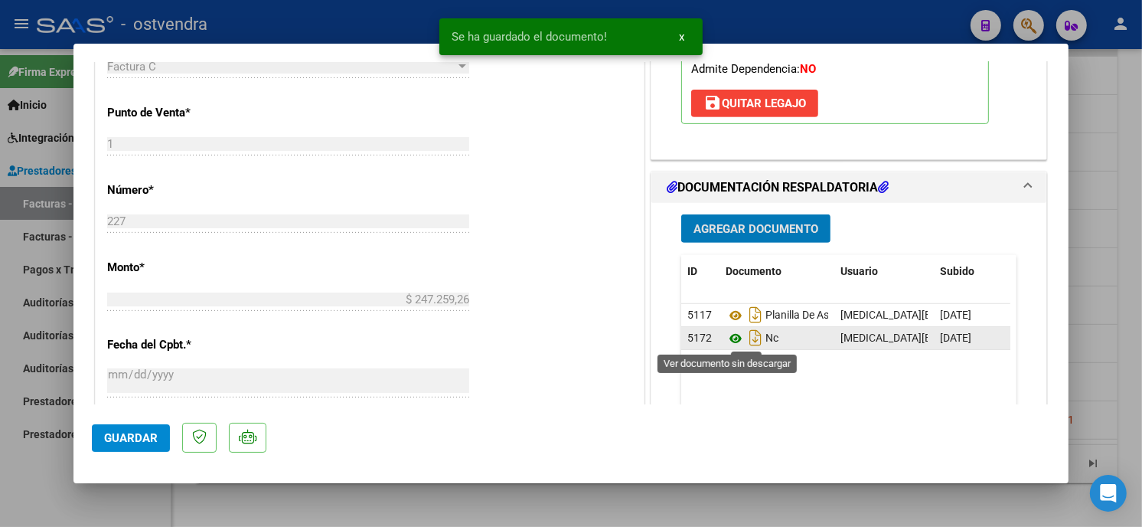
click at [726, 339] on icon at bounding box center [736, 338] width 20 height 18
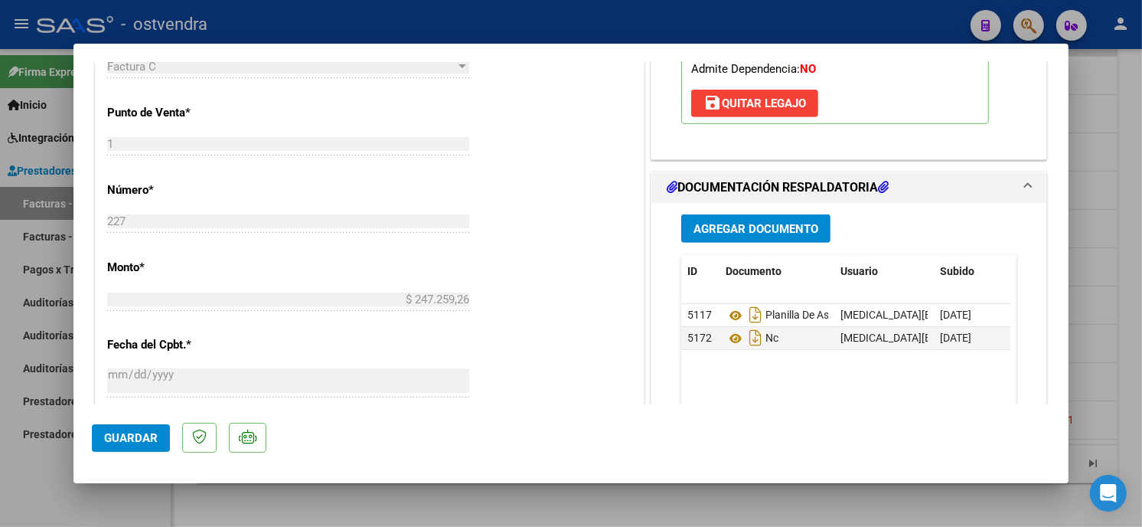
click at [150, 434] on span "Guardar" at bounding box center [131, 438] width 54 height 14
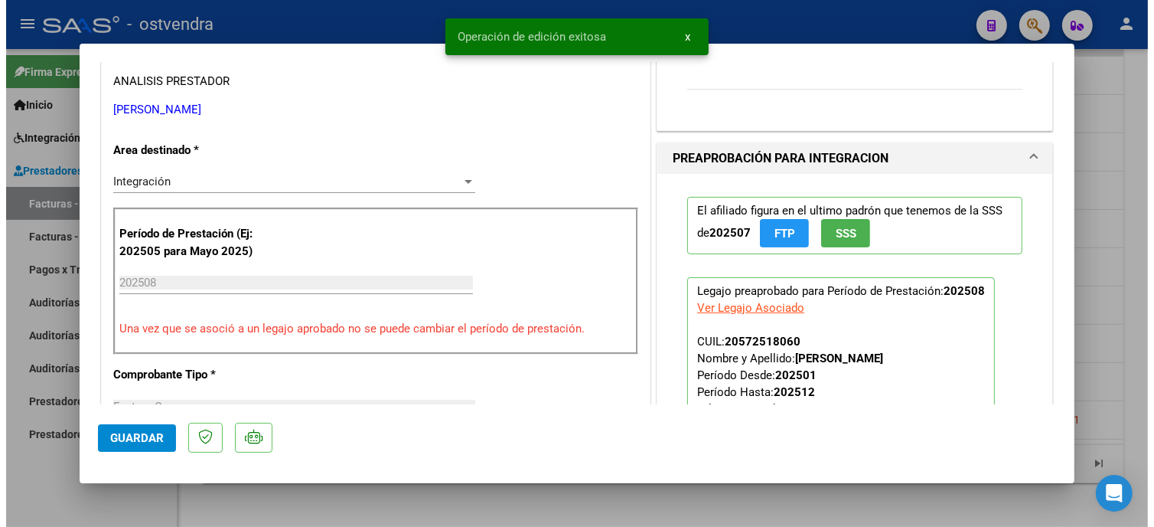
scroll to position [0, 0]
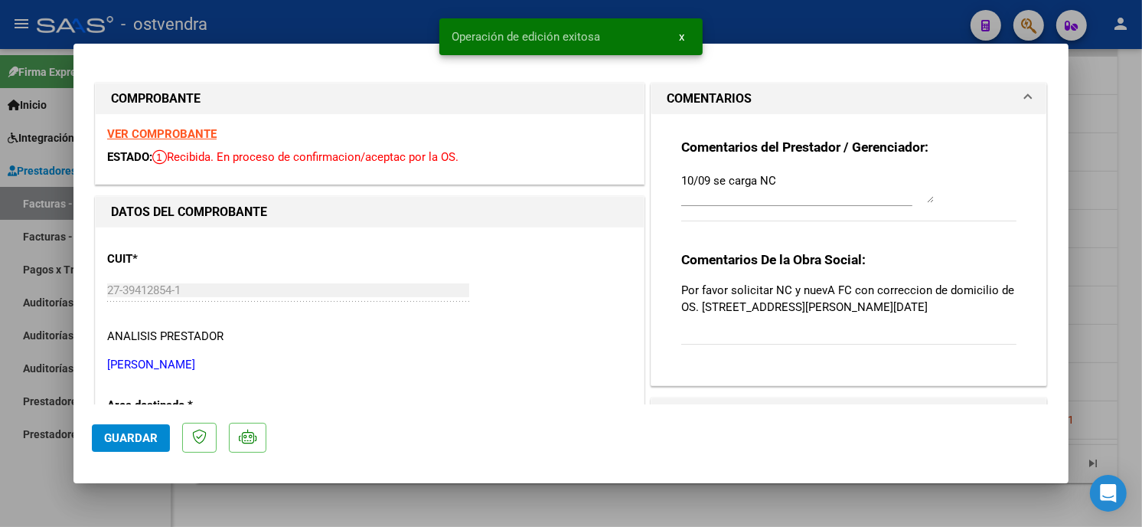
click at [408, 20] on div at bounding box center [571, 263] width 1142 height 527
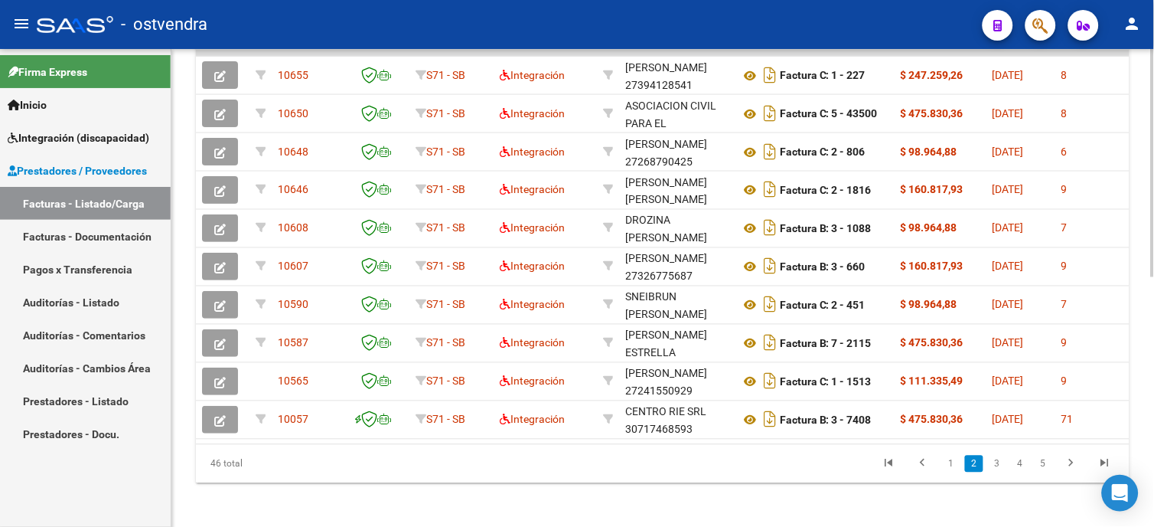
scroll to position [527, 0]
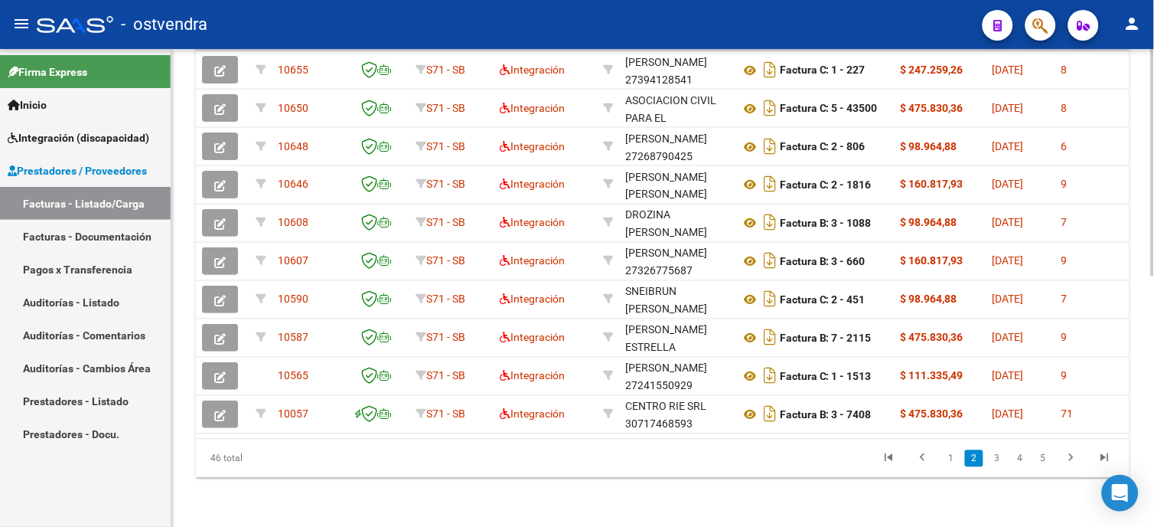
click at [1153, 403] on html "menu - ostvendra person Firma Express Inicio Instructivos Contacto OS Integraci…" at bounding box center [577, 263] width 1154 height 527
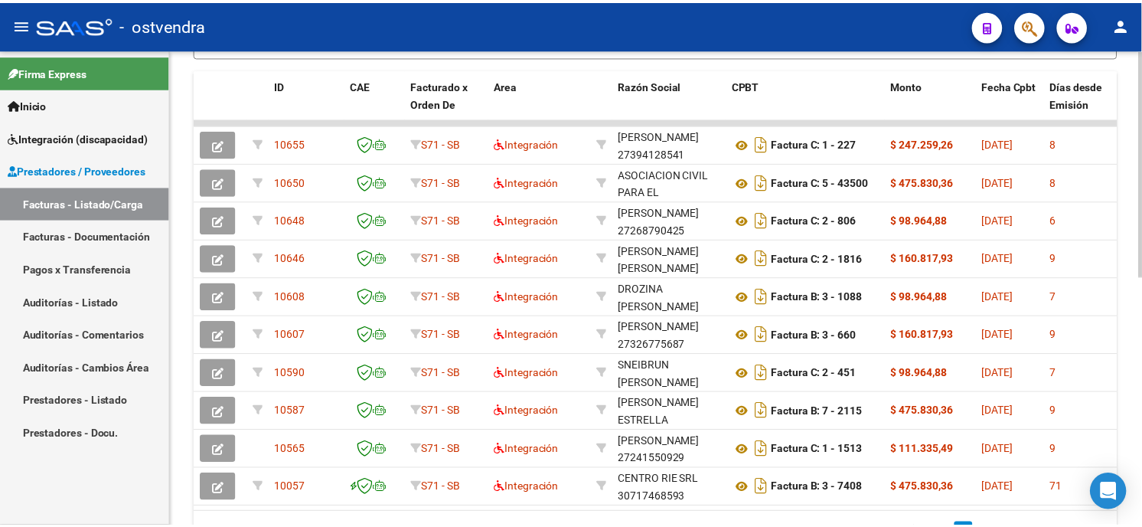
scroll to position [0, 0]
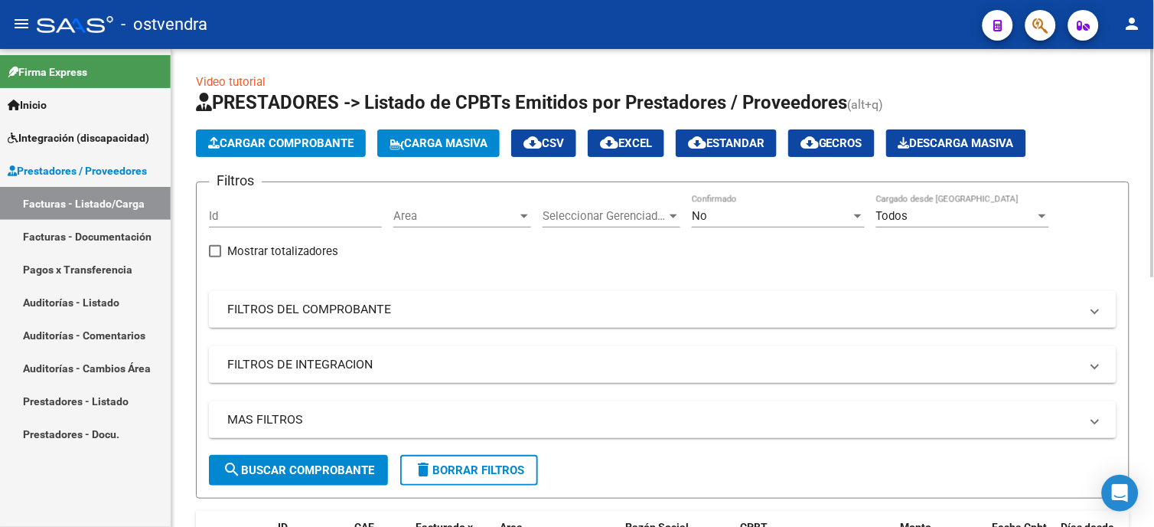
click at [330, 147] on span "Cargar Comprobante" at bounding box center [280, 143] width 145 height 14
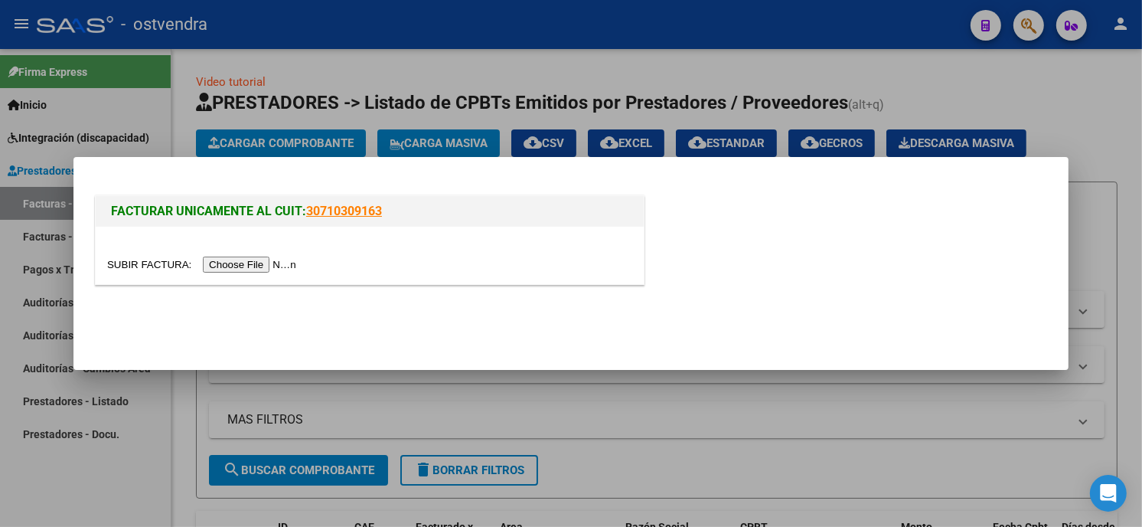
click at [239, 269] on input "file" at bounding box center [204, 264] width 194 height 16
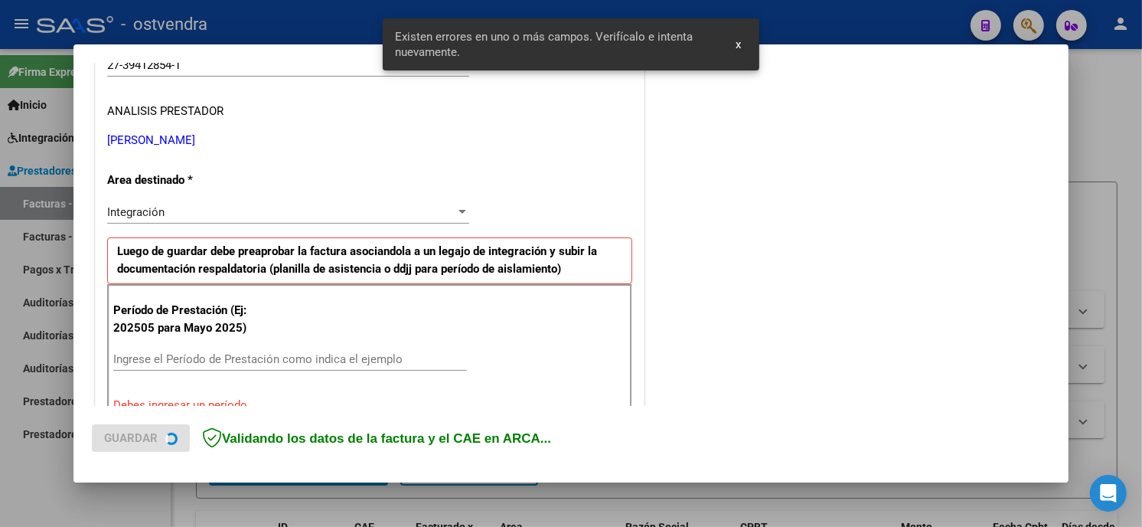
scroll to position [332, 0]
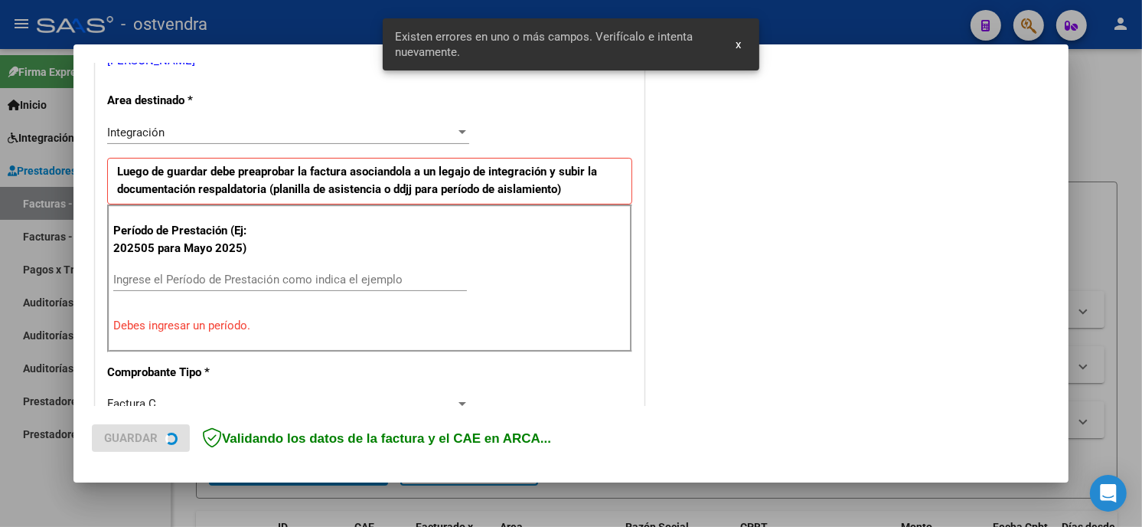
click at [269, 274] on input "Ingrese el Período de Prestación como indica el ejemplo" at bounding box center [290, 279] width 354 height 14
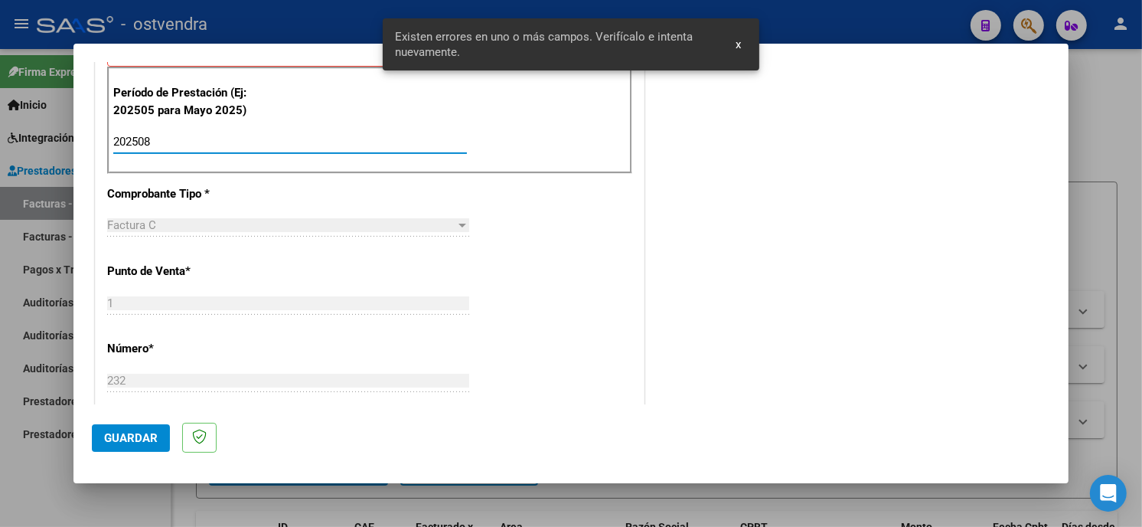
scroll to position [502, 0]
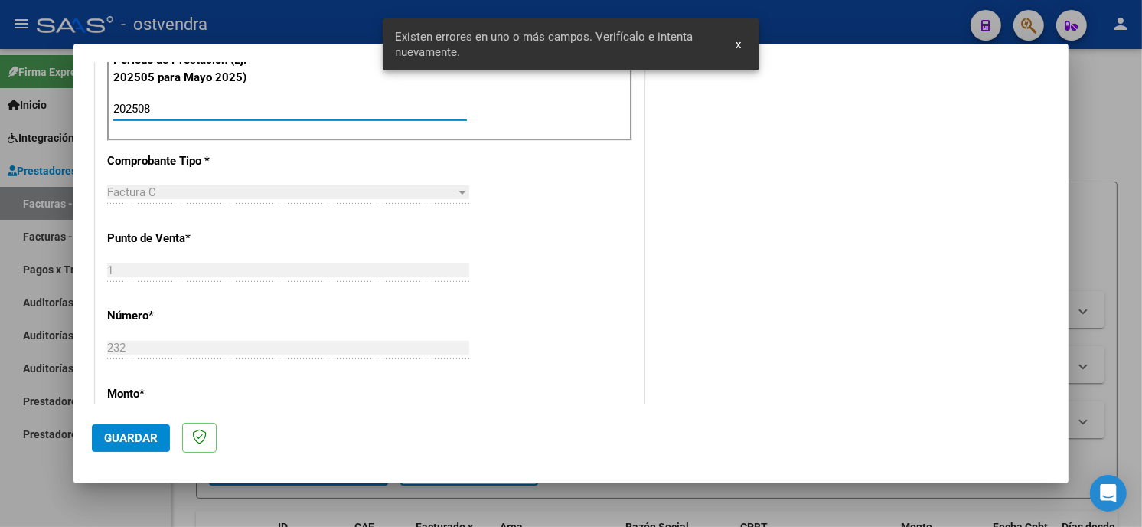
type input "202508"
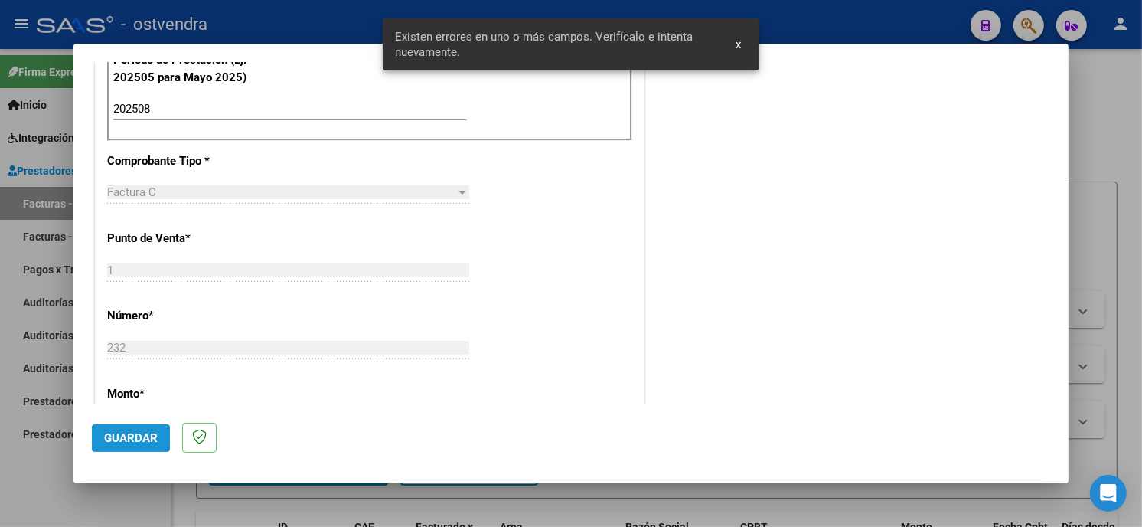
click at [122, 440] on span "Guardar" at bounding box center [131, 438] width 54 height 14
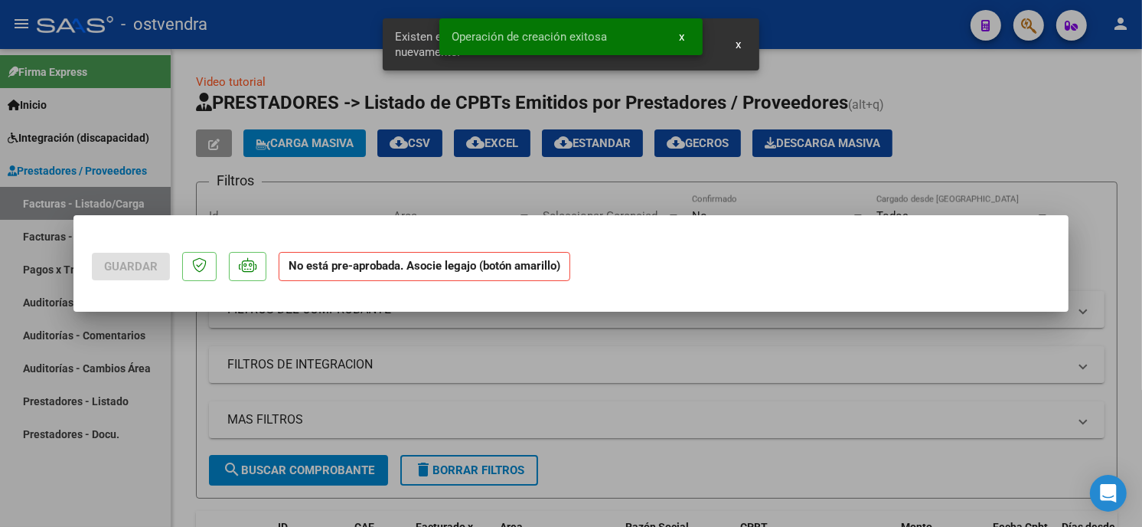
scroll to position [0, 0]
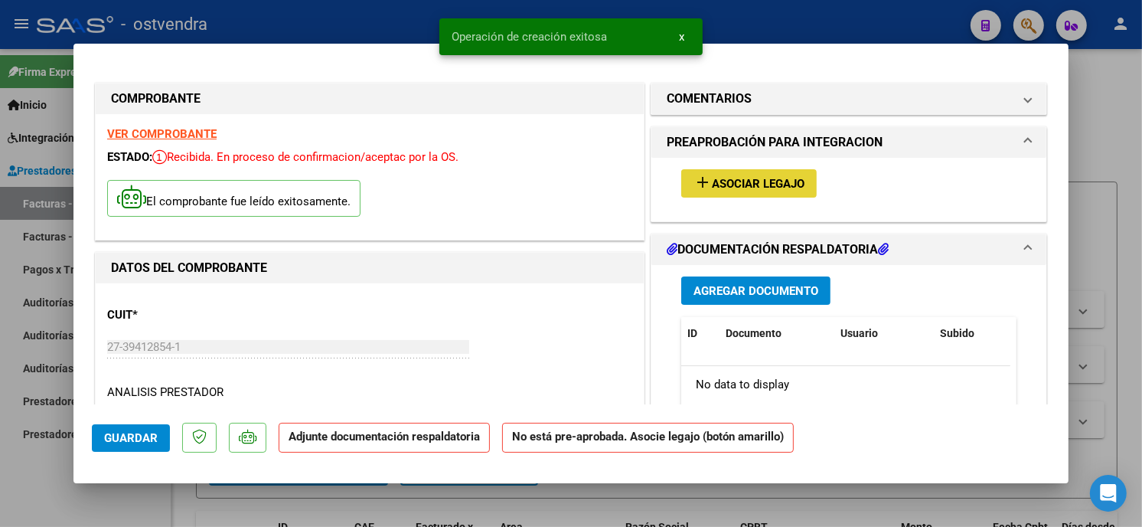
click at [759, 194] on button "add Asociar Legajo" at bounding box center [748, 183] width 135 height 28
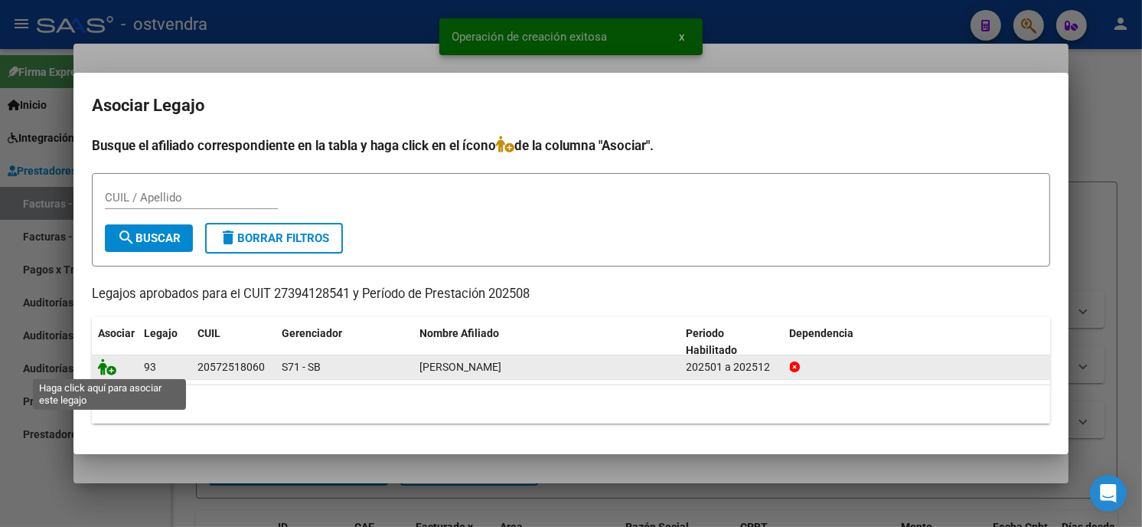
click at [107, 368] on icon at bounding box center [107, 366] width 18 height 17
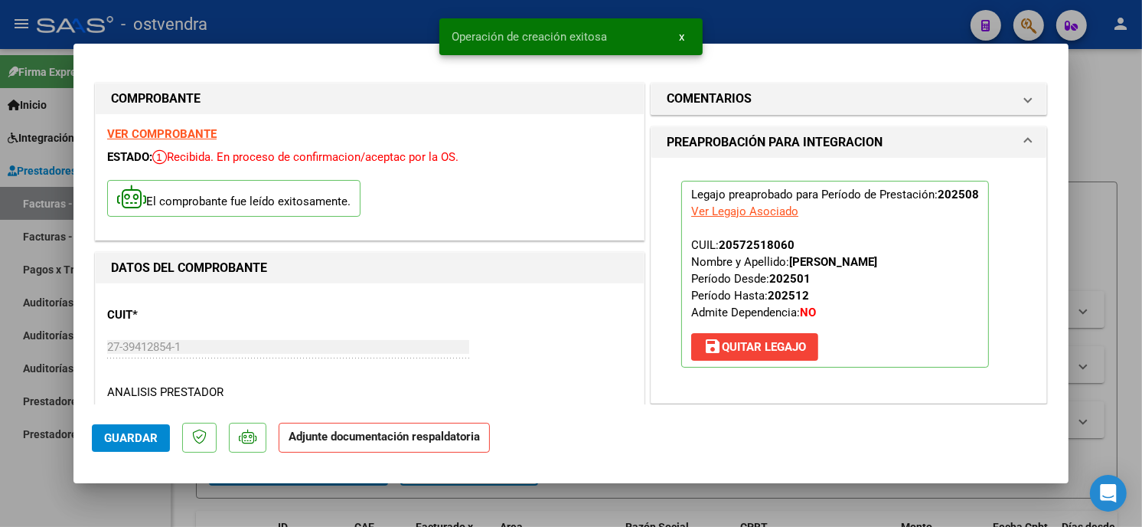
scroll to position [170, 0]
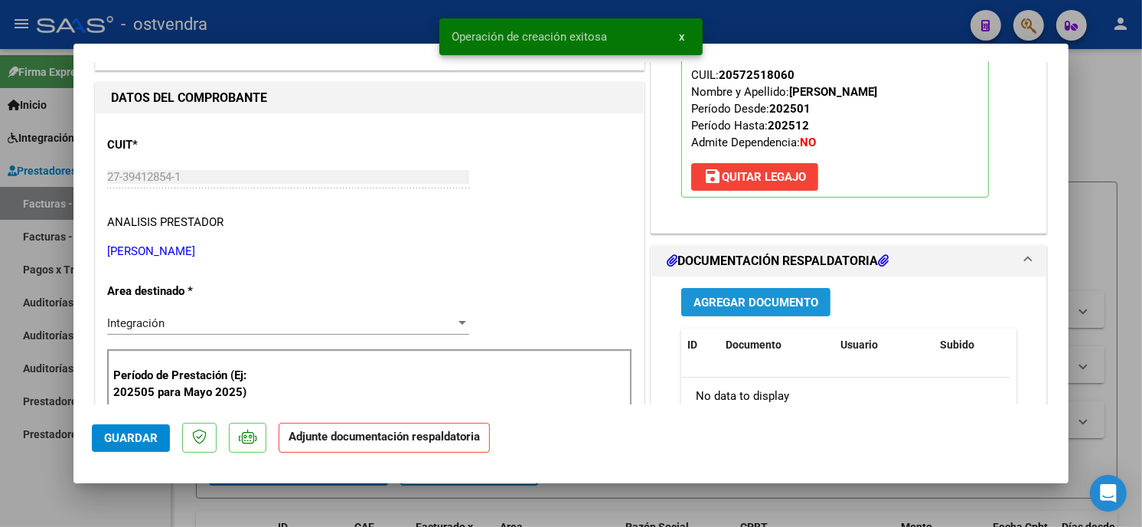
click at [801, 303] on span "Agregar Documento" at bounding box center [755, 302] width 125 height 14
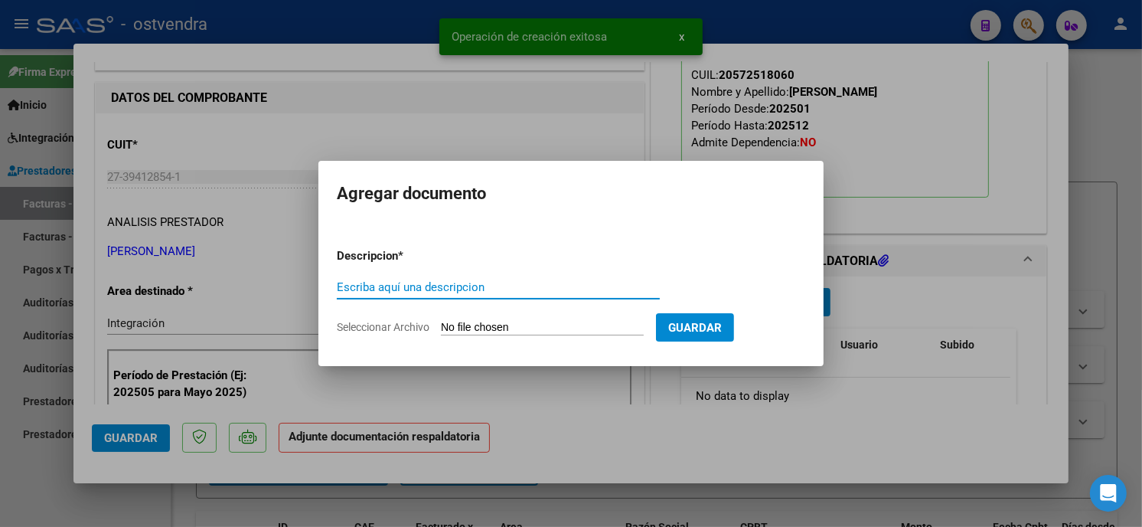
click at [506, 324] on input "Seleccionar Archivo" at bounding box center [542, 328] width 203 height 15
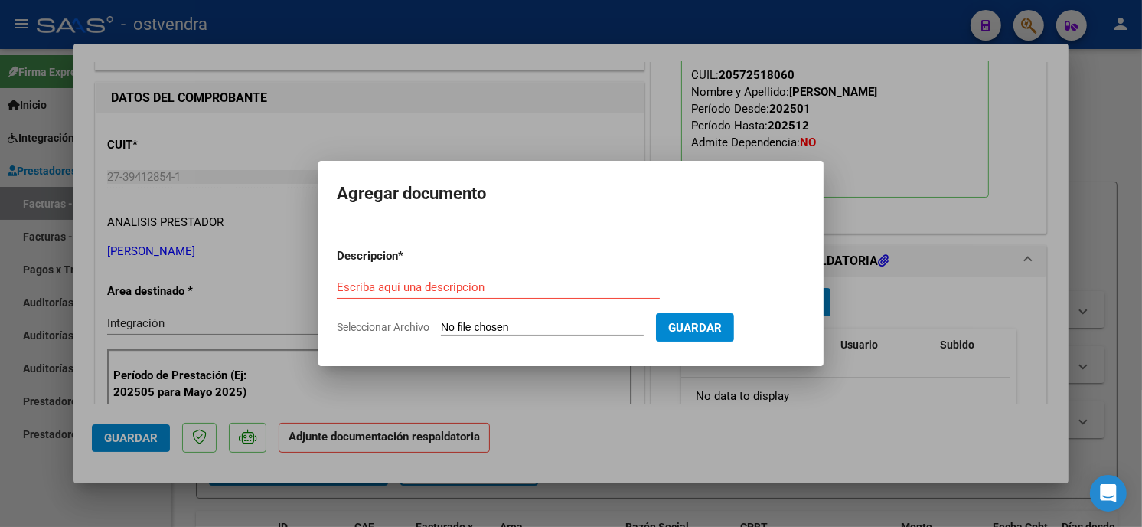
type input "C:\fakepath\ASISTENCIA C-1-232.pdf"
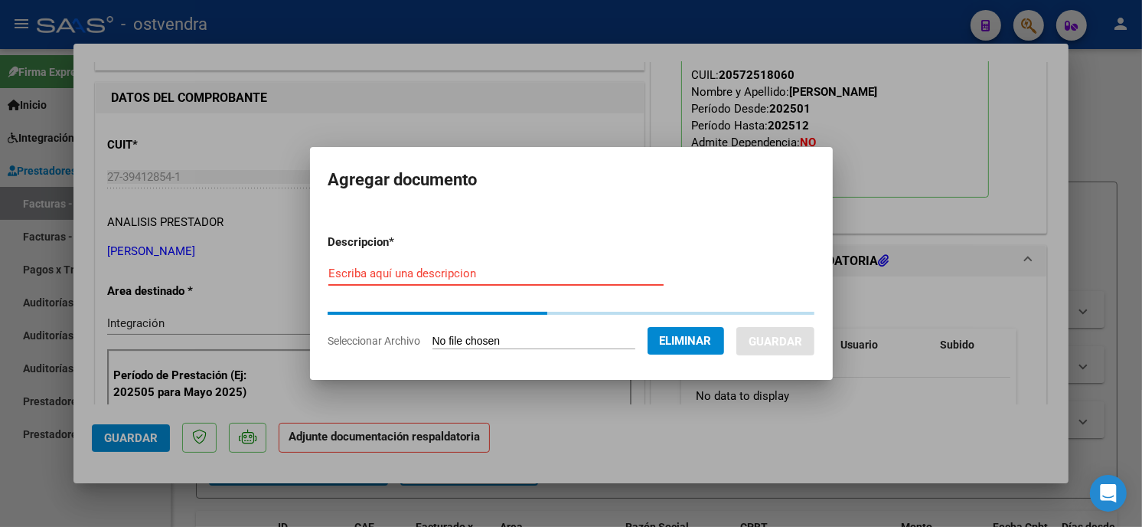
click at [491, 273] on input "Escriba aquí una descripcion" at bounding box center [495, 273] width 335 height 14
type input "PLANILLA DE ASISTENCIA"
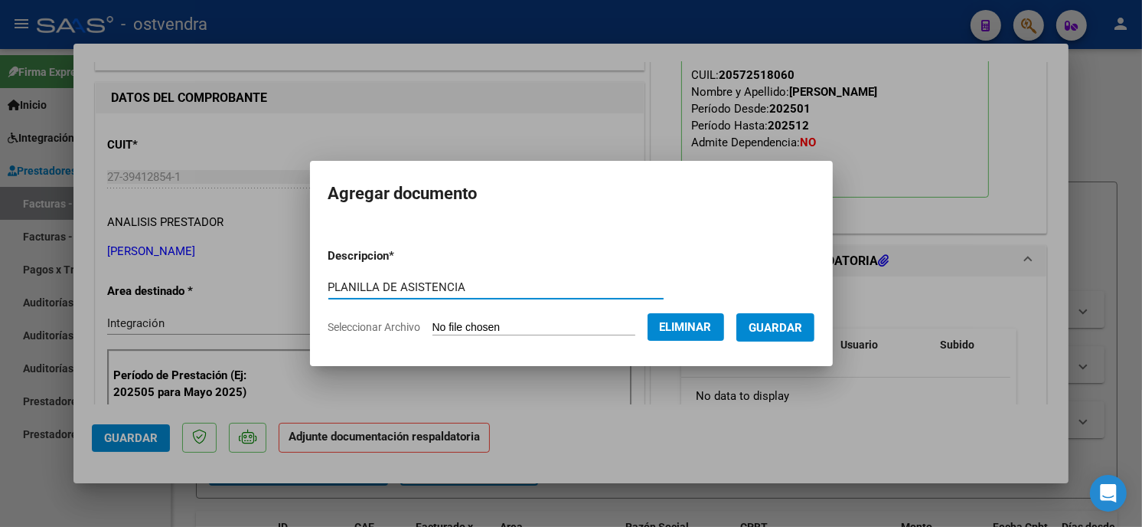
click at [779, 332] on span "Guardar" at bounding box center [776, 328] width 54 height 14
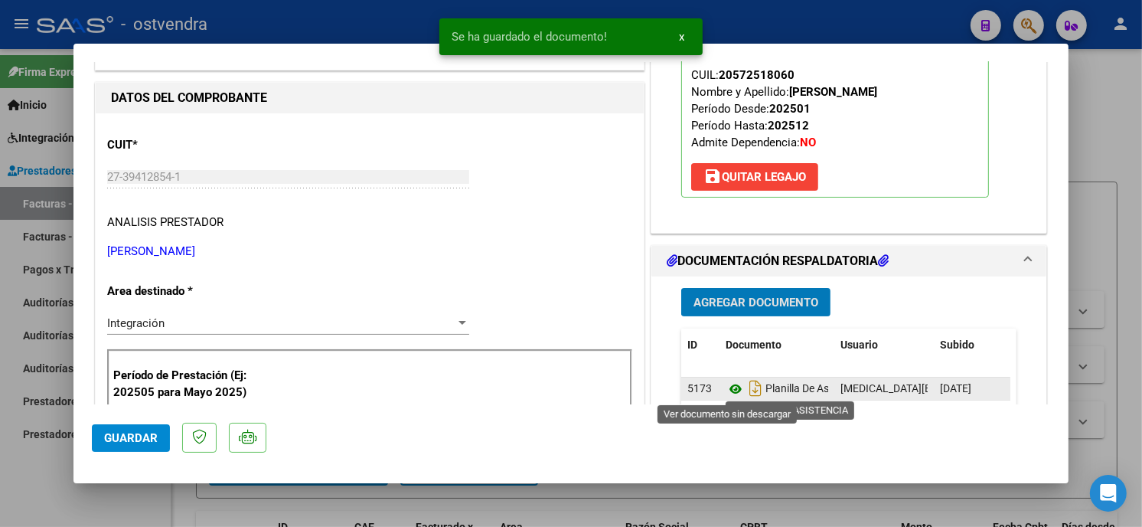
click at [729, 391] on icon at bounding box center [736, 389] width 20 height 18
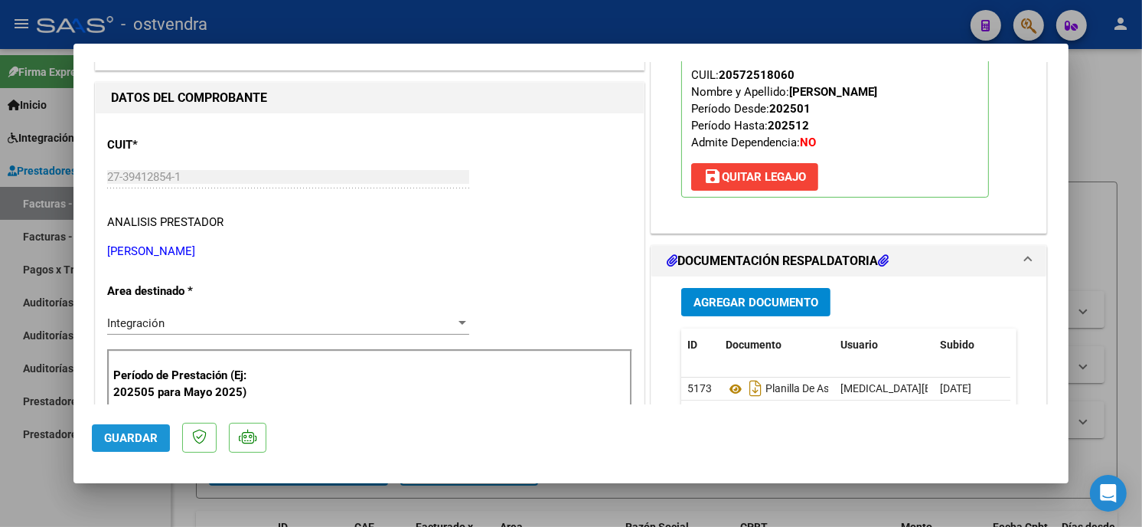
drag, startPoint x: 126, startPoint y: 435, endPoint x: 232, endPoint y: 142, distance: 311.1
click at [126, 426] on button "Guardar" at bounding box center [131, 438] width 78 height 28
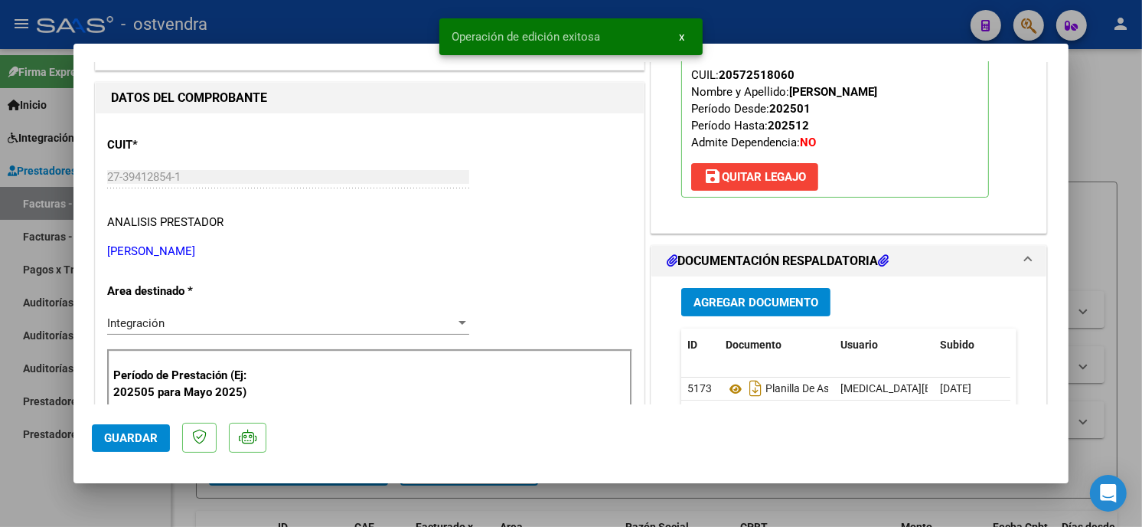
click at [279, 26] on div at bounding box center [571, 263] width 1142 height 527
type input "$ 0,00"
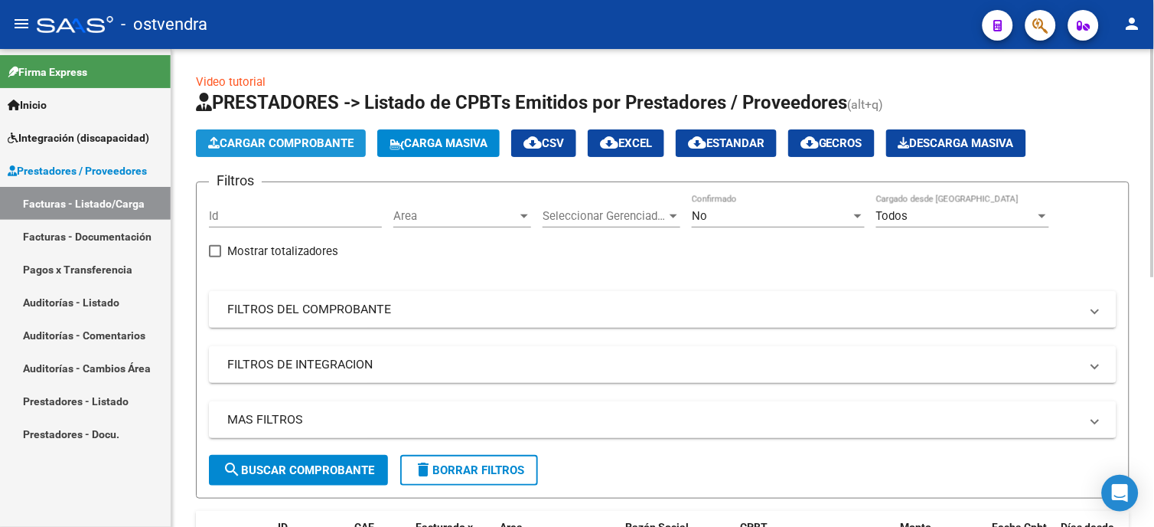
click at [347, 143] on span "Cargar Comprobante" at bounding box center [280, 143] width 145 height 14
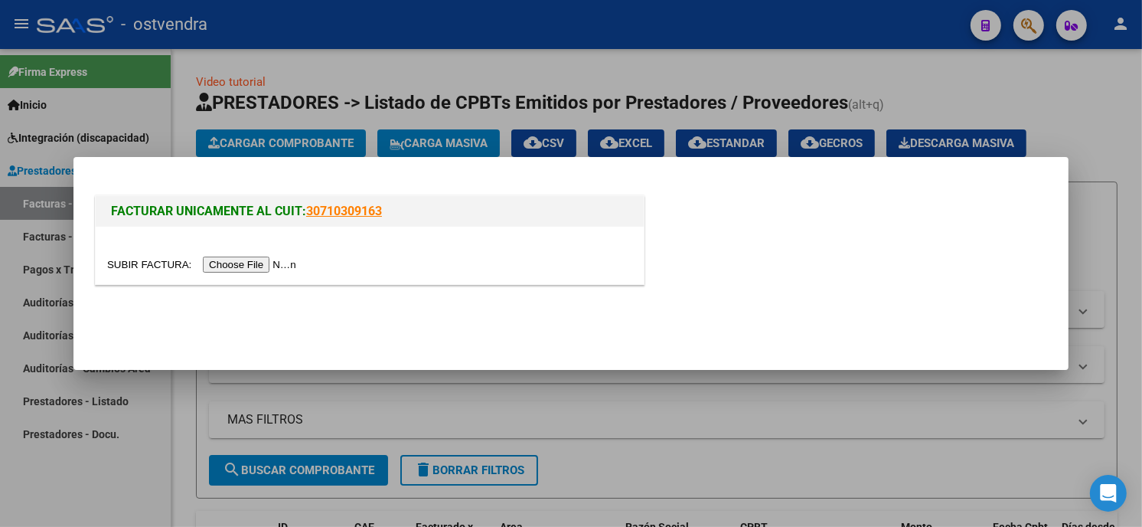
click at [265, 263] on input "file" at bounding box center [204, 264] width 194 height 16
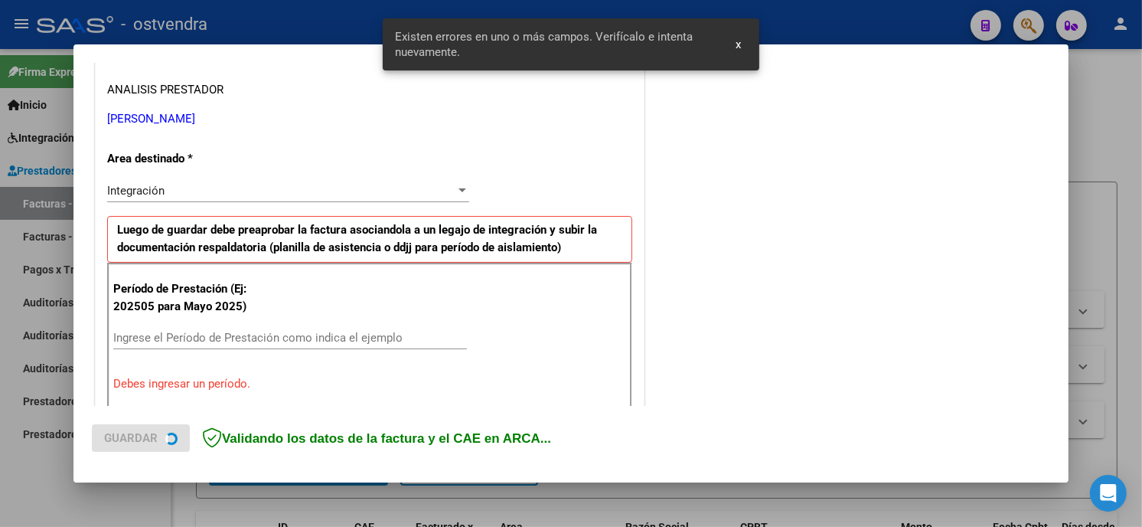
scroll to position [332, 0]
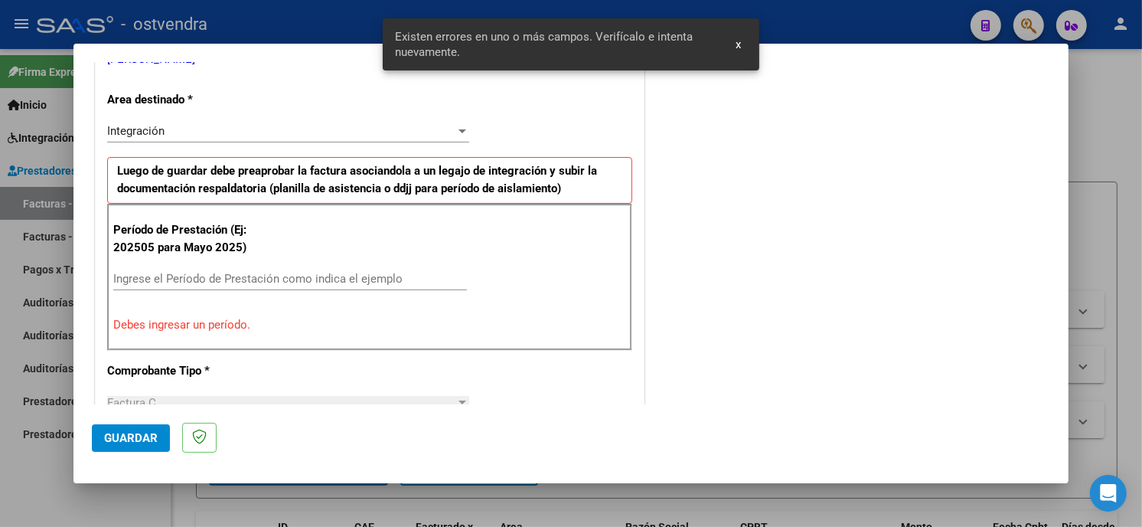
click at [217, 274] on input "Ingrese el Período de Prestación como indica el ejemplo" at bounding box center [290, 279] width 354 height 14
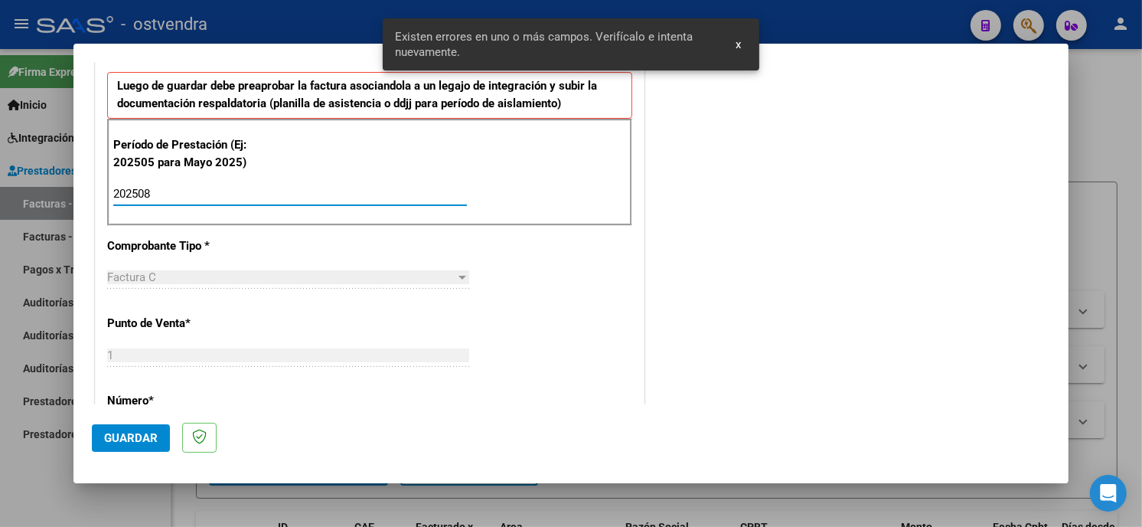
scroll to position [502, 0]
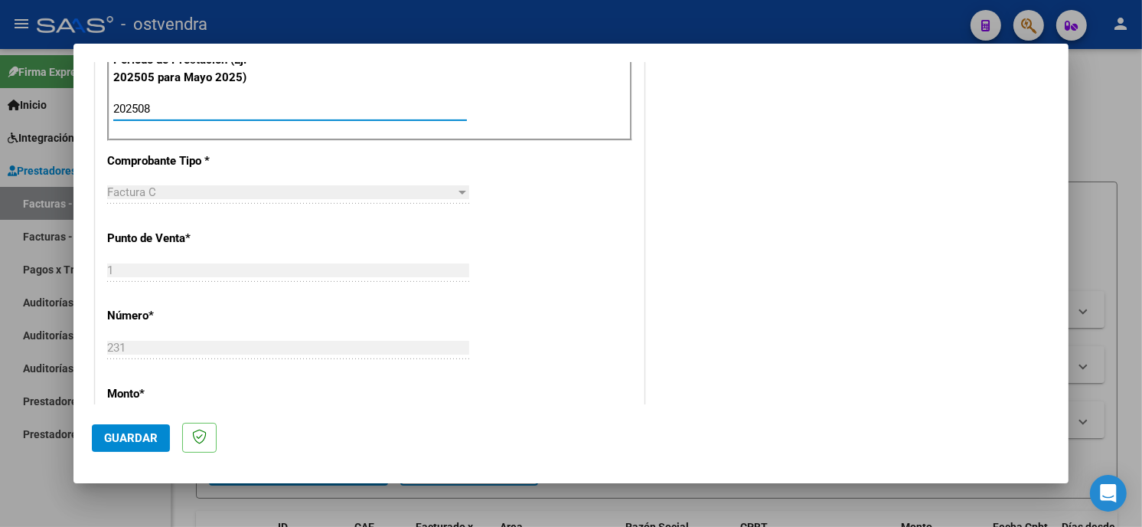
type input "202508"
click at [151, 432] on span "Guardar" at bounding box center [131, 438] width 54 height 14
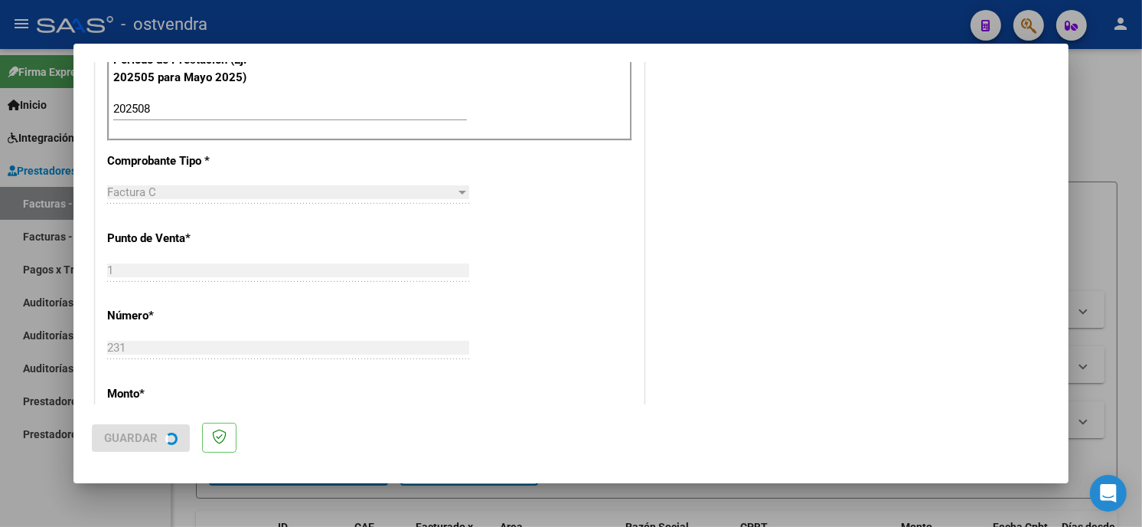
scroll to position [0, 0]
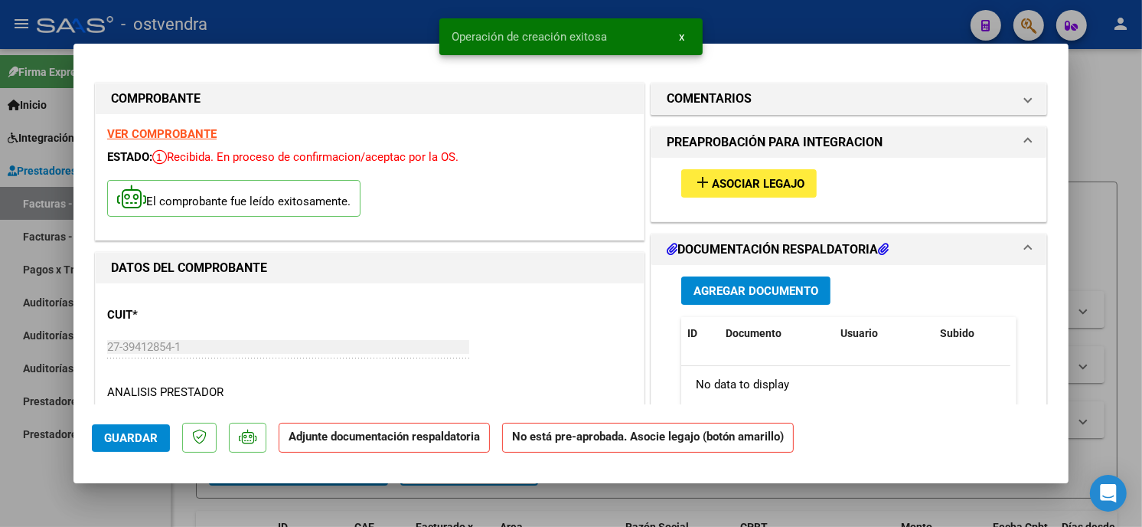
click at [759, 190] on span "Asociar Legajo" at bounding box center [758, 184] width 93 height 14
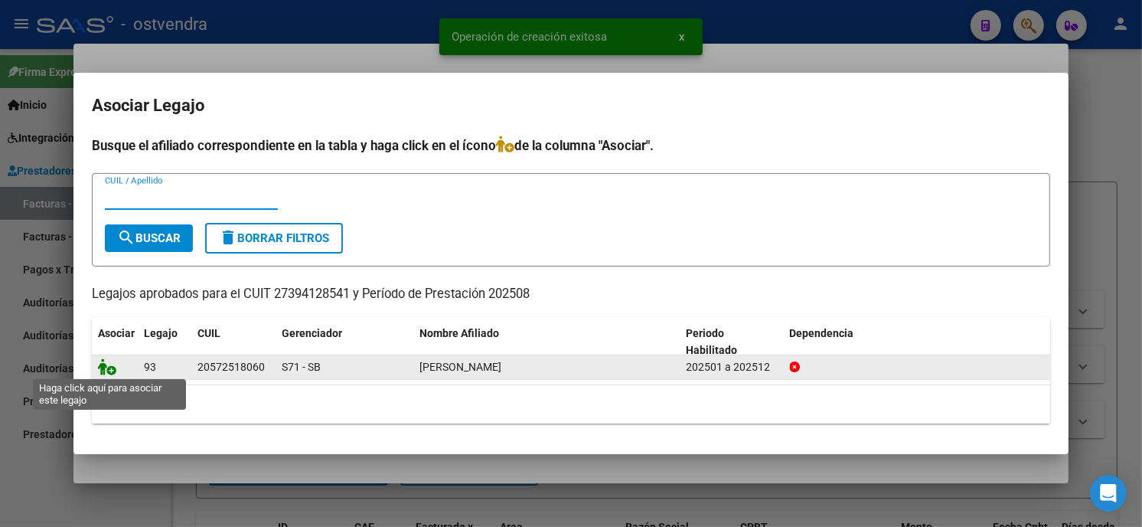
click at [109, 370] on icon at bounding box center [107, 366] width 18 height 17
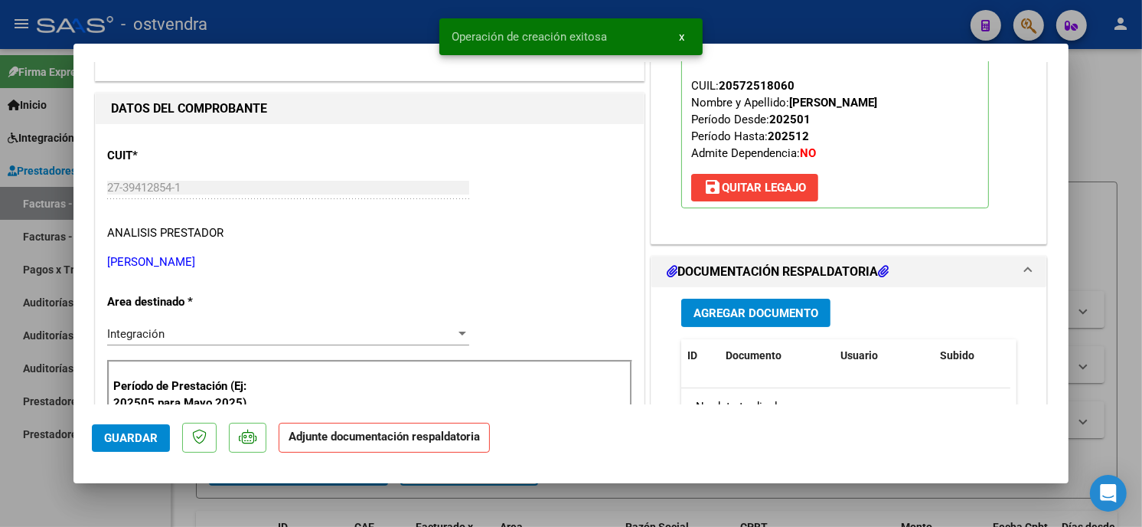
scroll to position [170, 0]
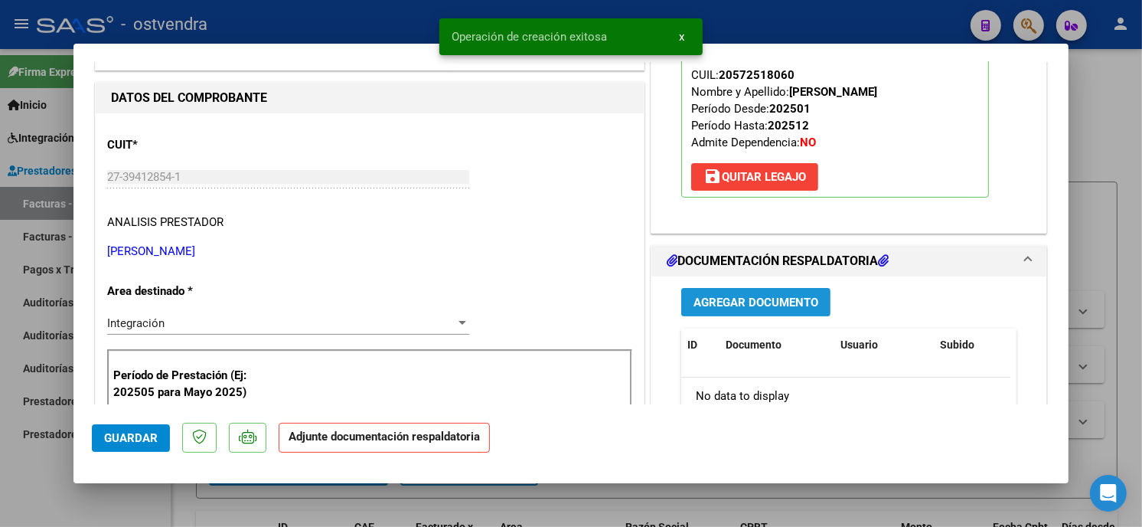
click at [773, 297] on span "Agregar Documento" at bounding box center [755, 302] width 125 height 14
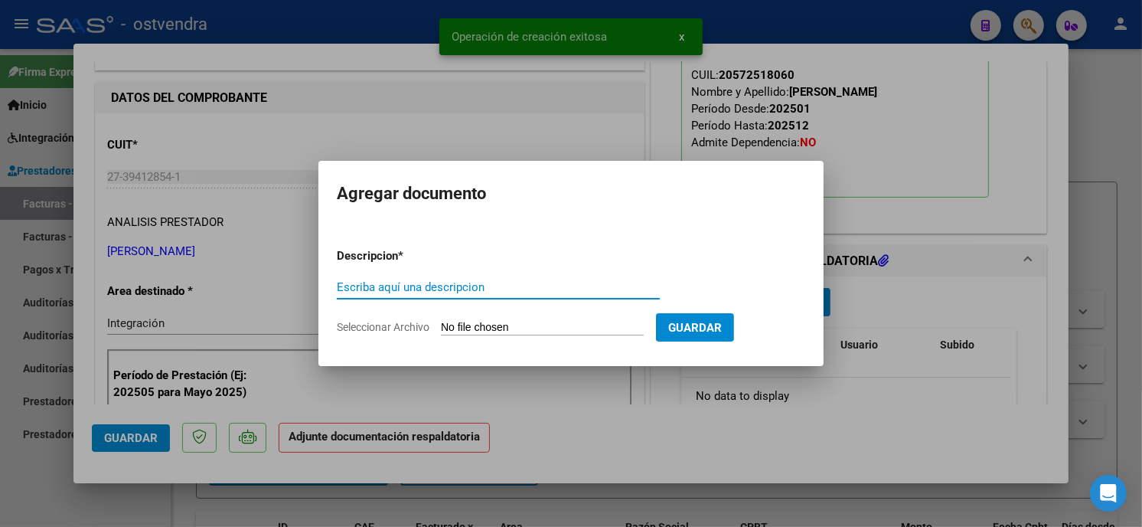
click at [539, 323] on input "Seleccionar Archivo" at bounding box center [542, 328] width 203 height 15
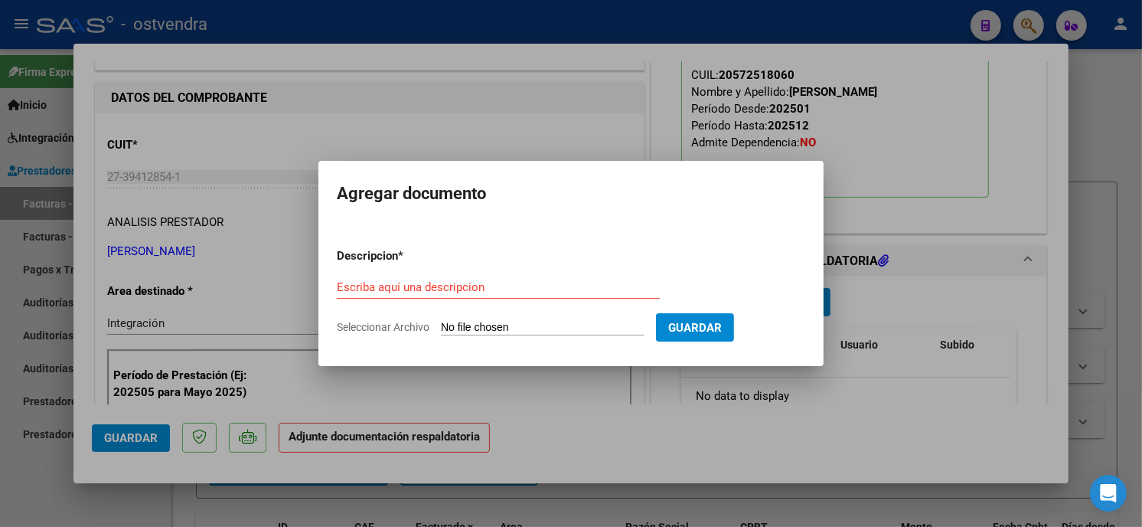
type input "C:\fakepath\ASISTENCIA C-1-231.pdf"
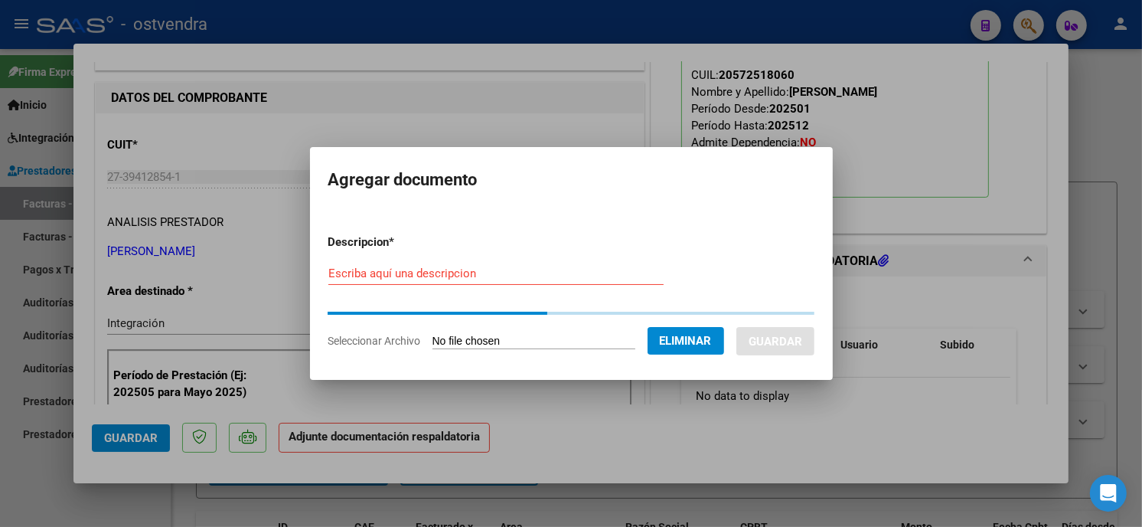
click at [484, 283] on div "Escriba aquí una descripcion" at bounding box center [495, 273] width 335 height 23
click at [484, 276] on input "Escriba aquí una descripcion" at bounding box center [495, 273] width 335 height 14
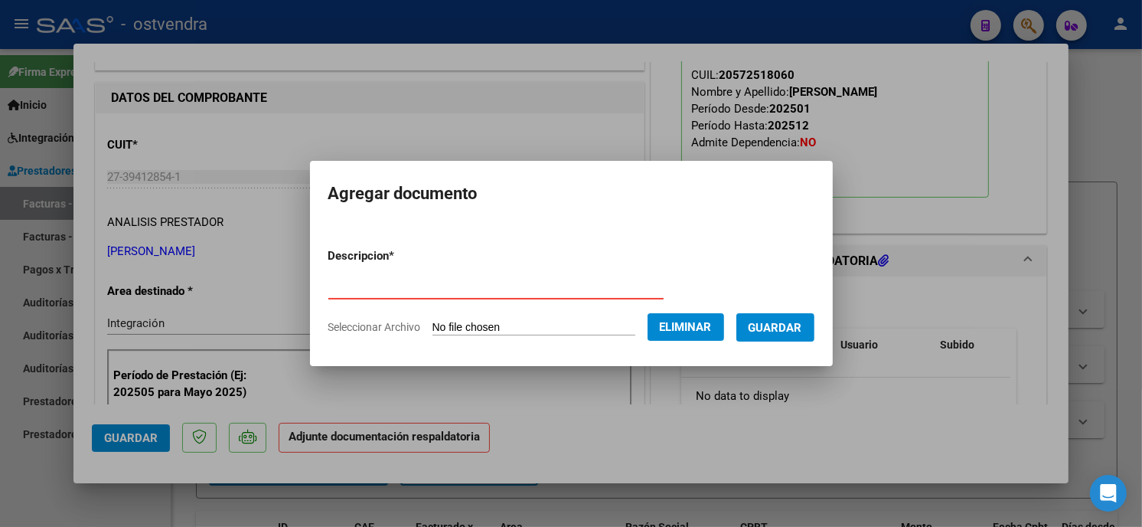
type input "PLANILLA DE ASISTENCIA"
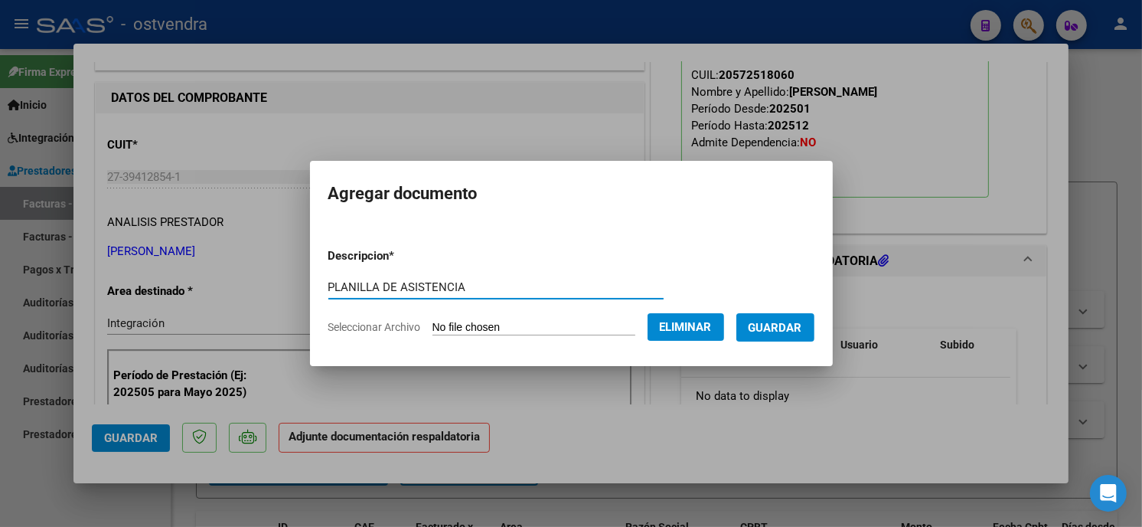
click at [767, 314] on button "Guardar" at bounding box center [775, 327] width 78 height 28
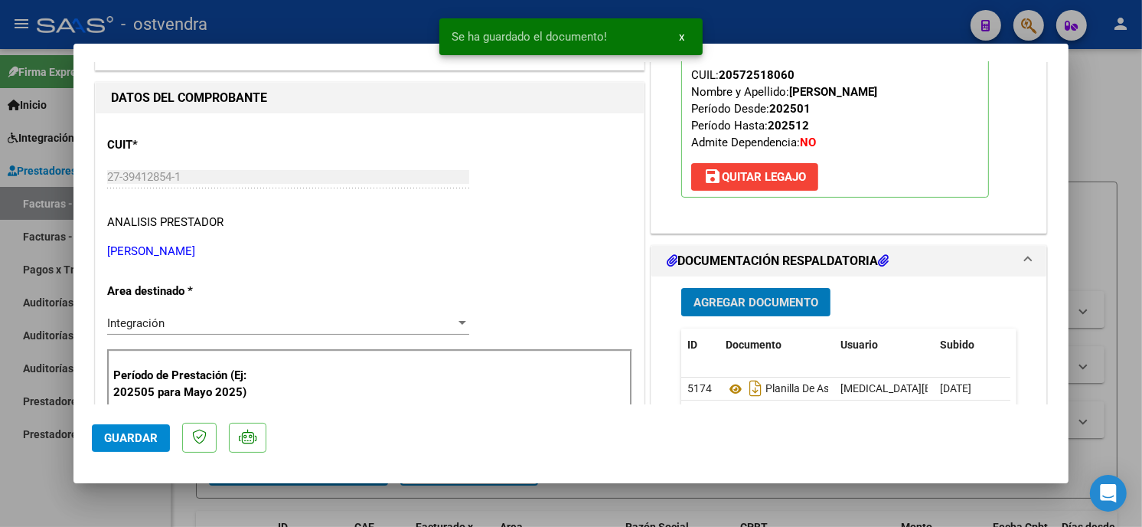
scroll to position [255, 0]
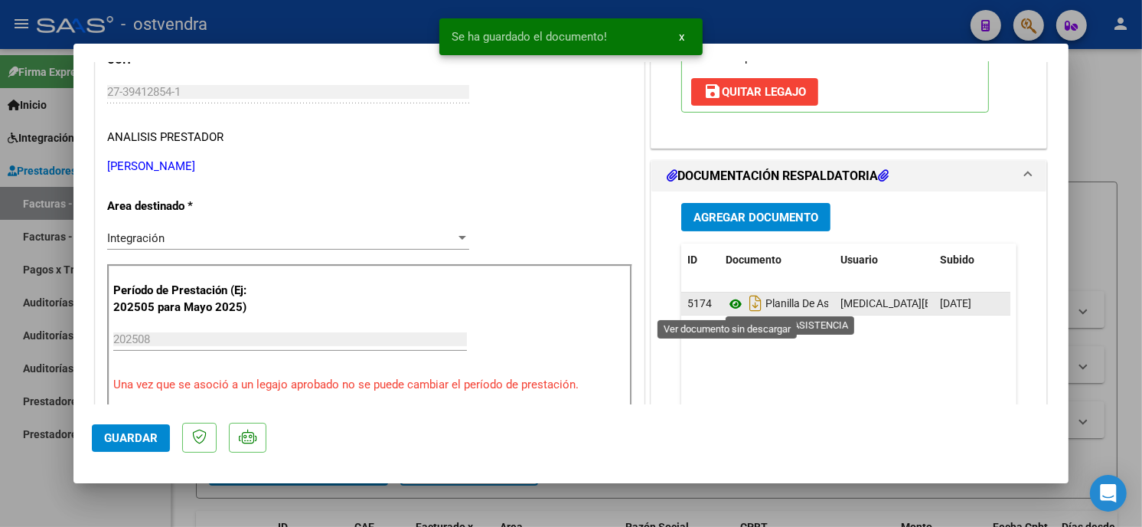
click at [731, 304] on icon at bounding box center [736, 304] width 20 height 18
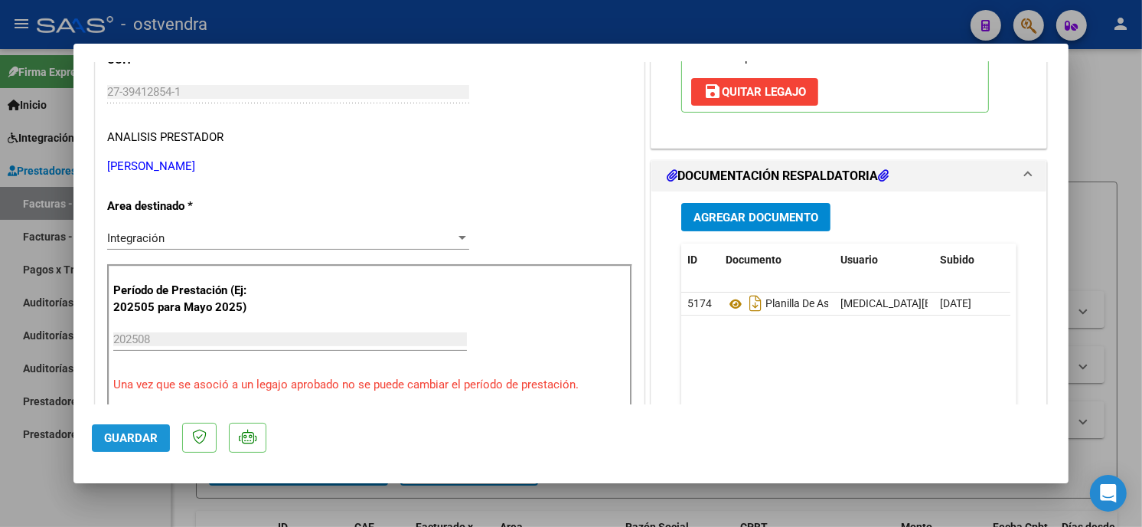
drag, startPoint x: 119, startPoint y: 435, endPoint x: 175, endPoint y: 214, distance: 227.4
click at [119, 427] on button "Guardar" at bounding box center [131, 438] width 78 height 28
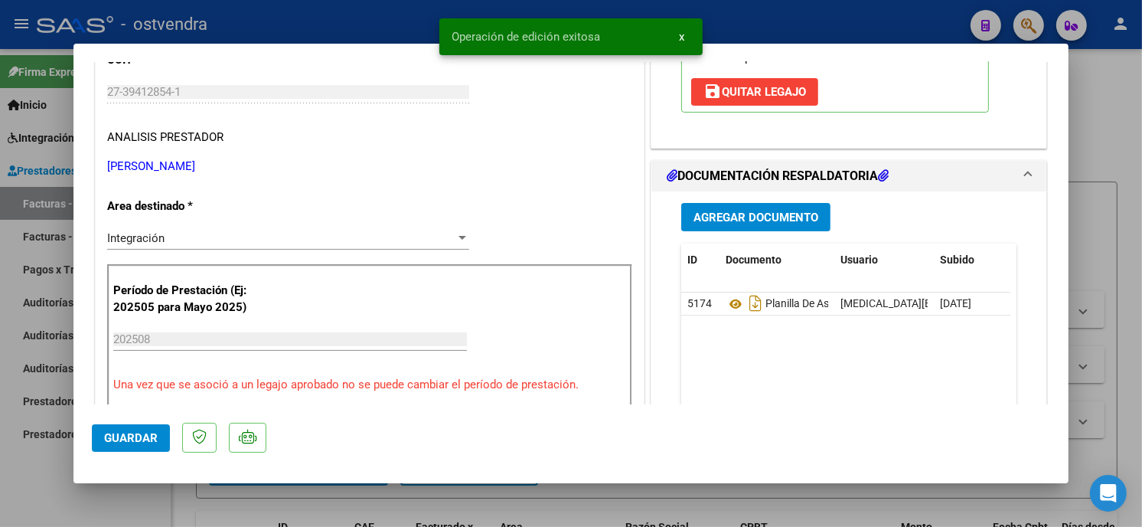
click at [248, 40] on div at bounding box center [571, 263] width 1142 height 527
type input "$ 0,00"
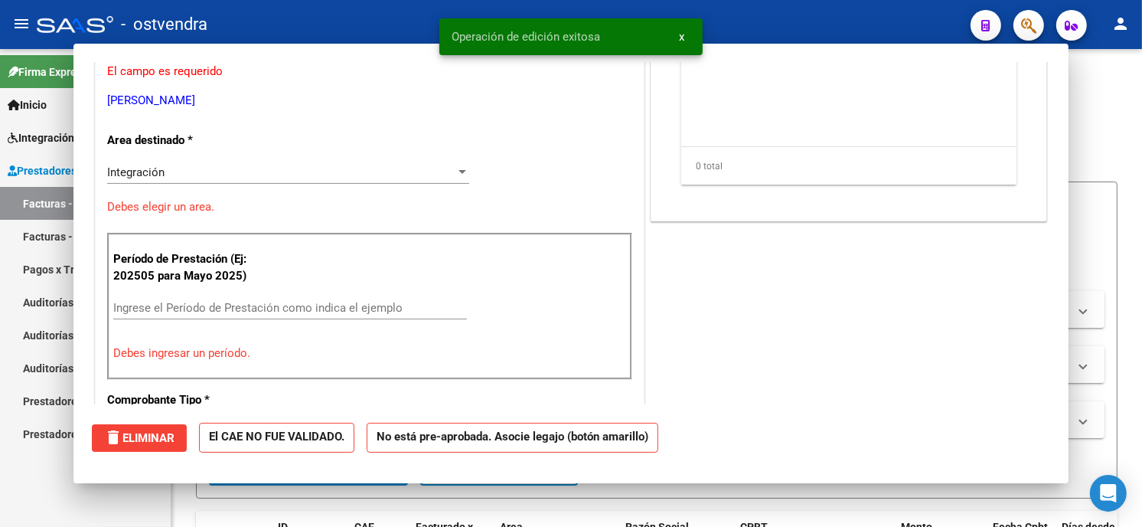
scroll to position [208, 0]
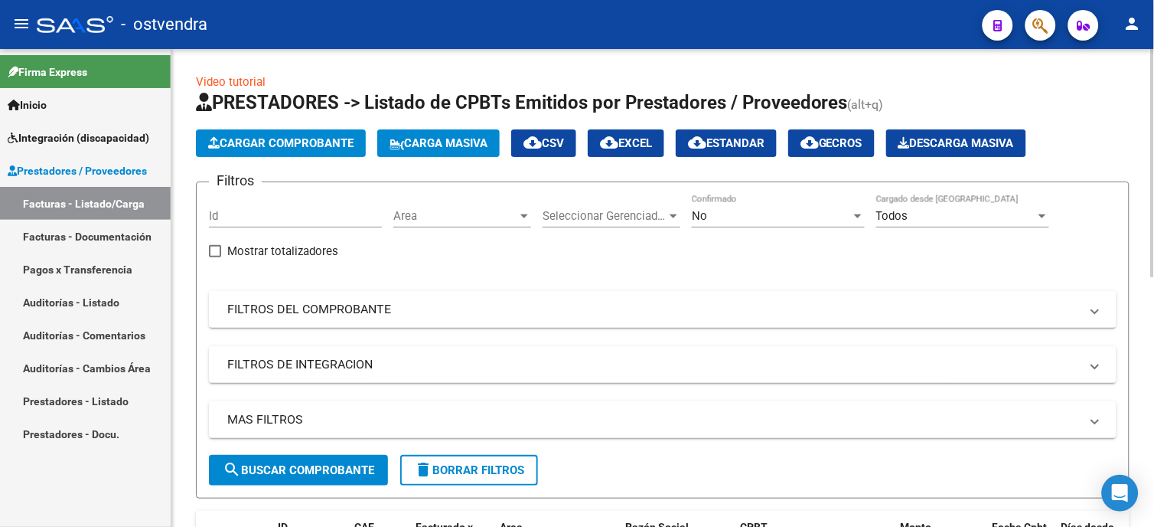
click at [284, 146] on span "Cargar Comprobante" at bounding box center [280, 143] width 145 height 14
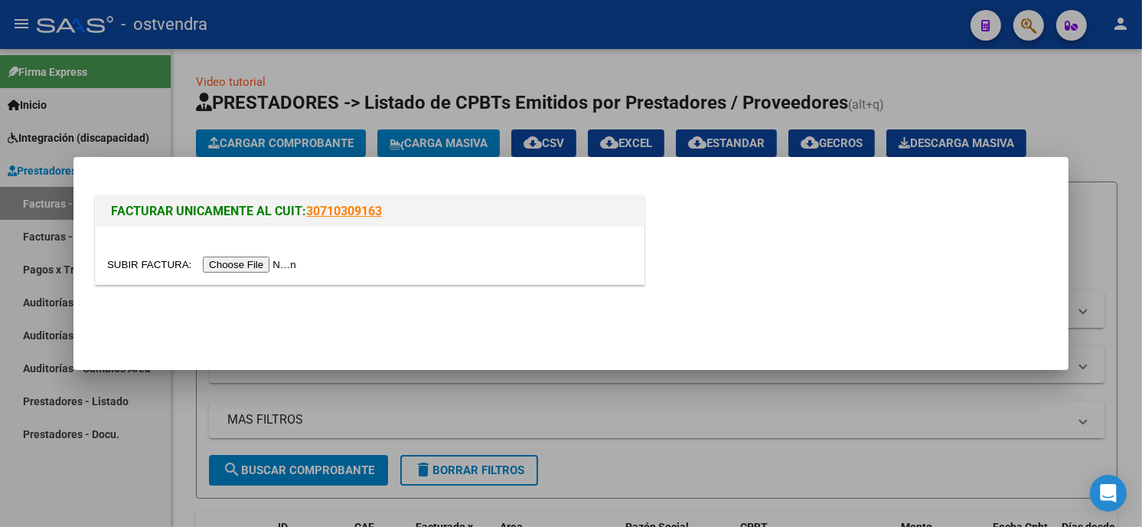
click at [271, 263] on input "file" at bounding box center [204, 264] width 194 height 16
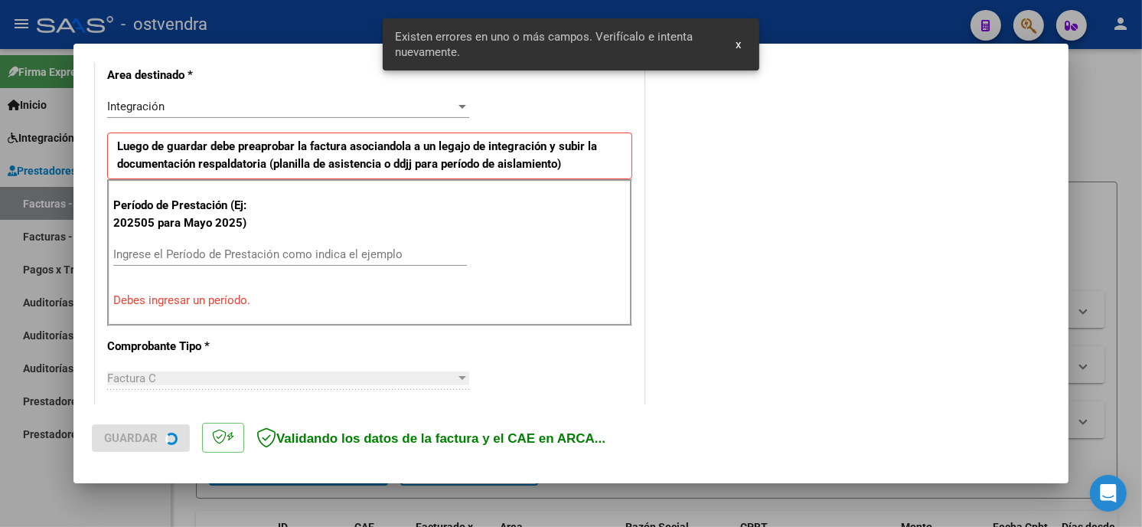
scroll to position [361, 0]
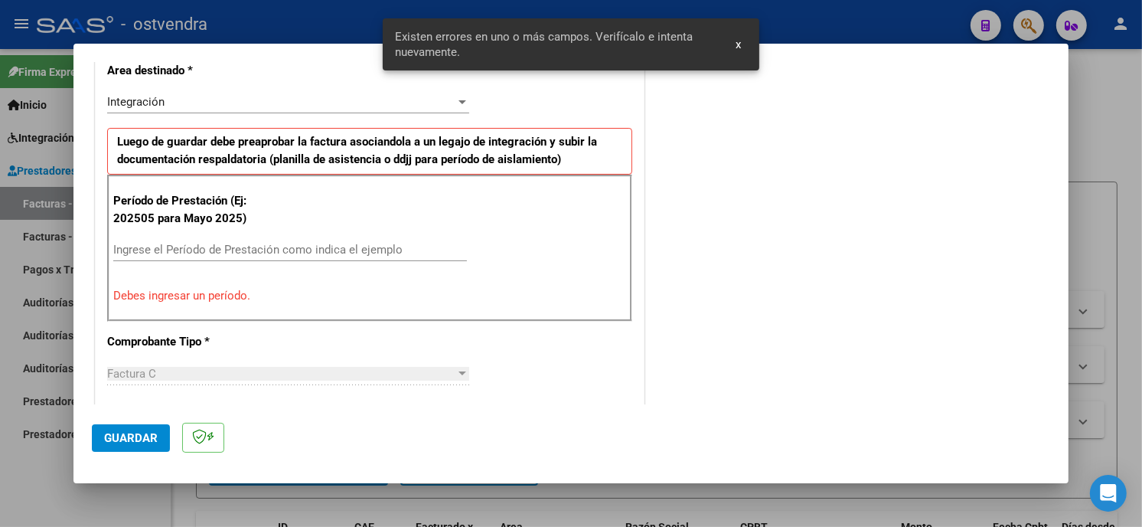
click at [264, 253] on input "Ingrese el Período de Prestación como indica el ejemplo" at bounding box center [290, 250] width 354 height 14
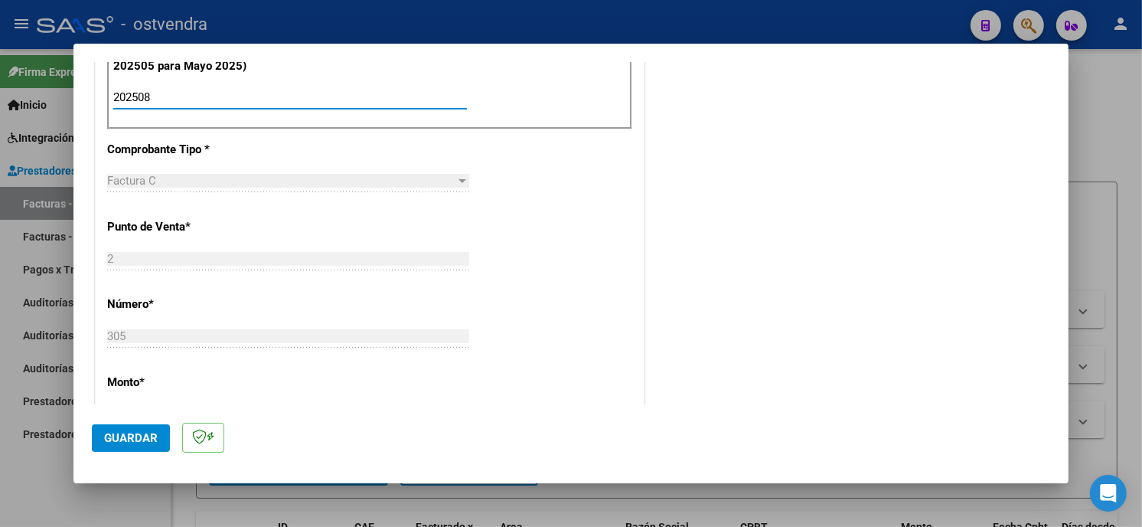
scroll to position [531, 0]
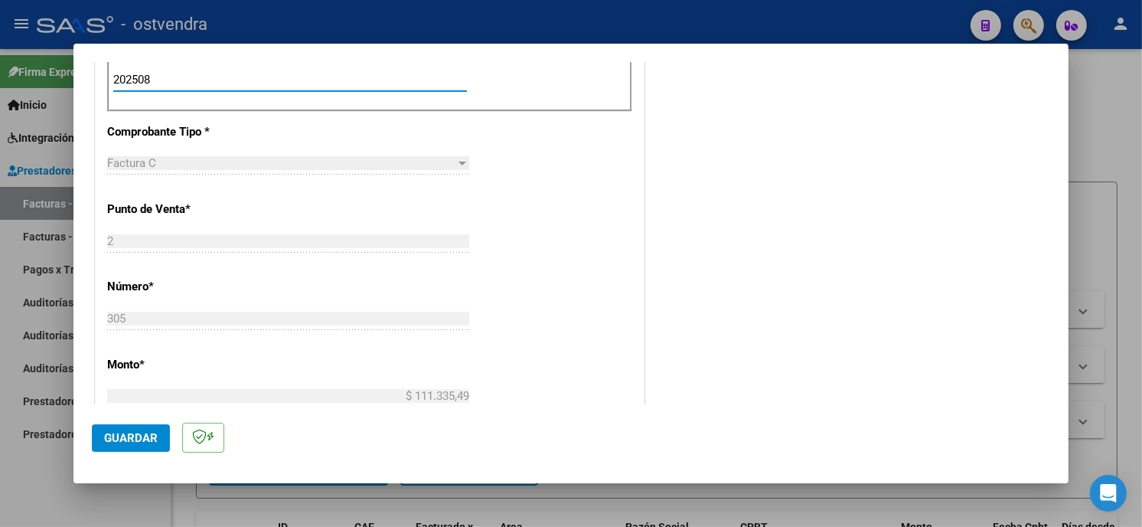
type input "202508"
click at [139, 429] on button "Guardar" at bounding box center [131, 438] width 78 height 28
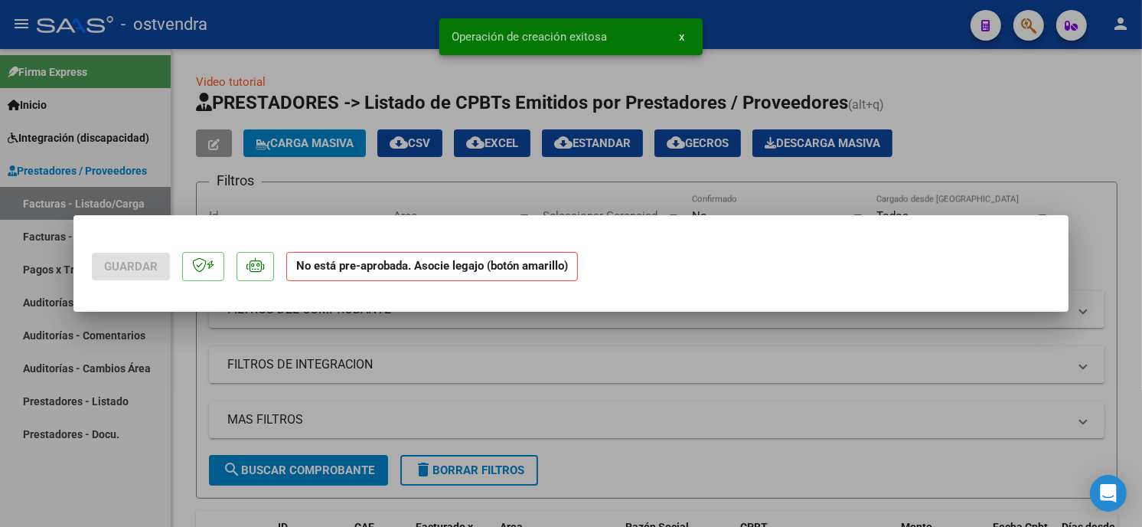
scroll to position [0, 0]
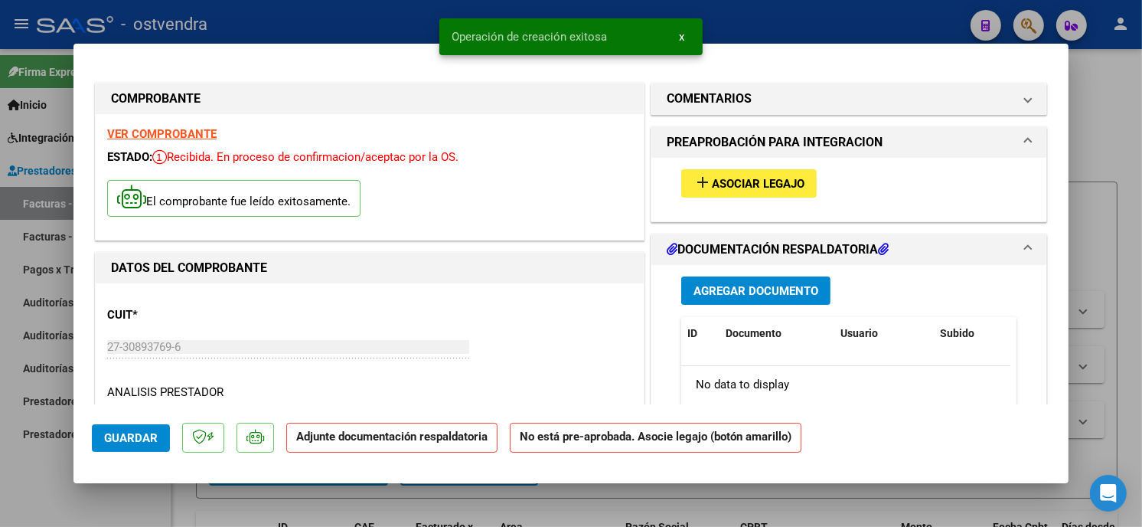
click at [791, 176] on span "add Asociar Legajo" at bounding box center [748, 183] width 111 height 14
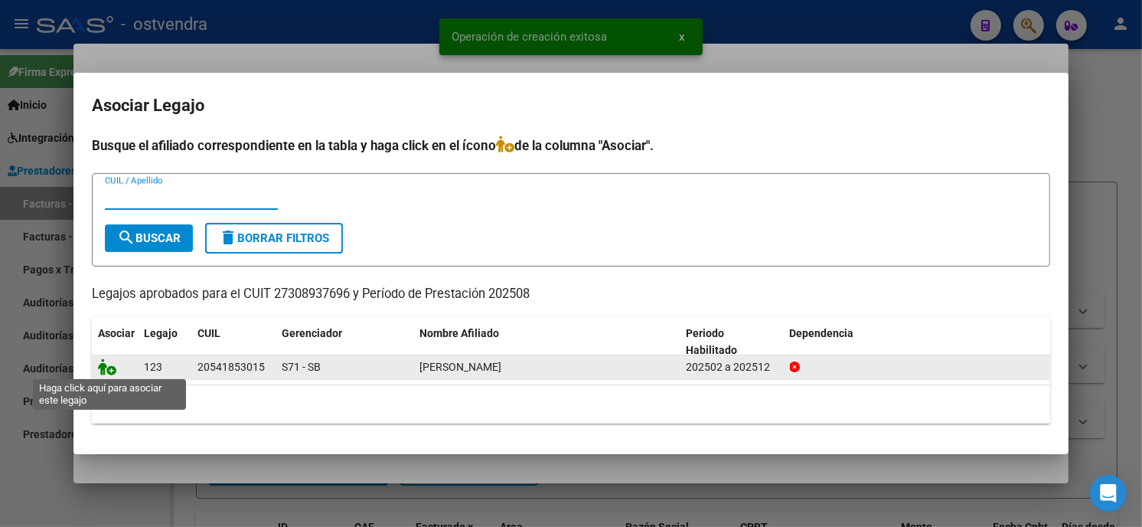
click at [113, 364] on icon at bounding box center [107, 366] width 18 height 17
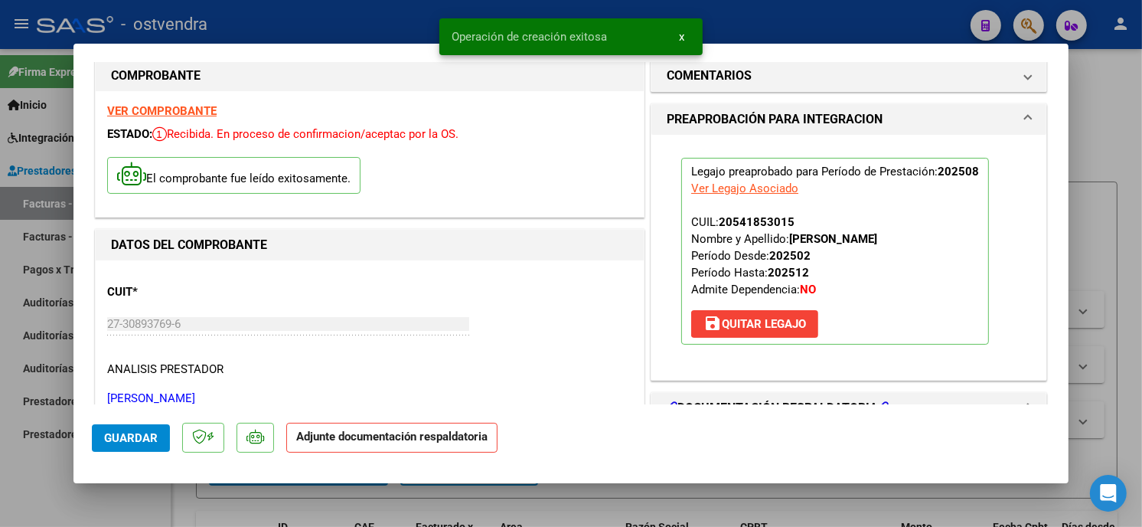
scroll to position [85, 0]
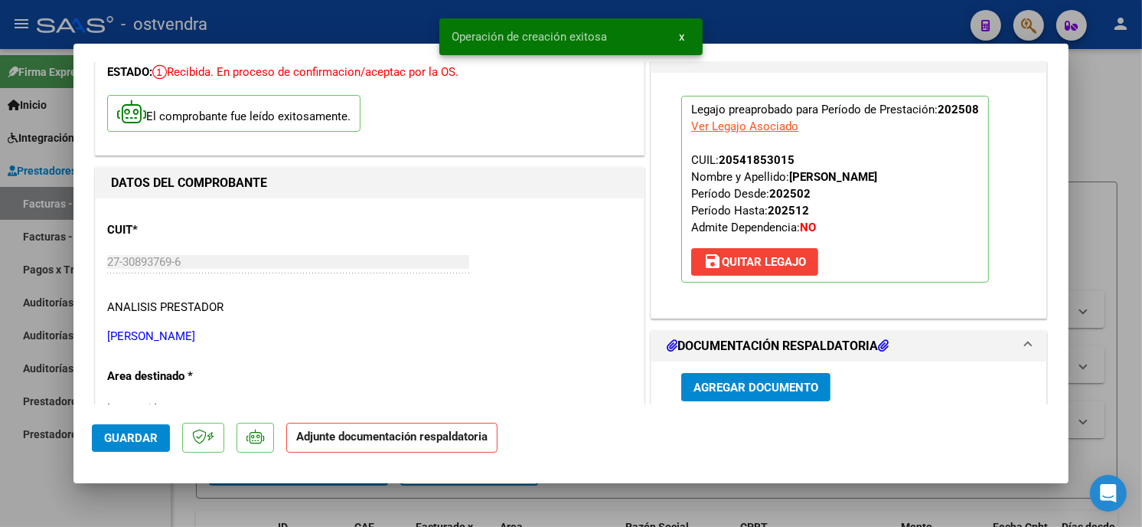
click at [762, 393] on span "Agregar Documento" at bounding box center [755, 387] width 125 height 14
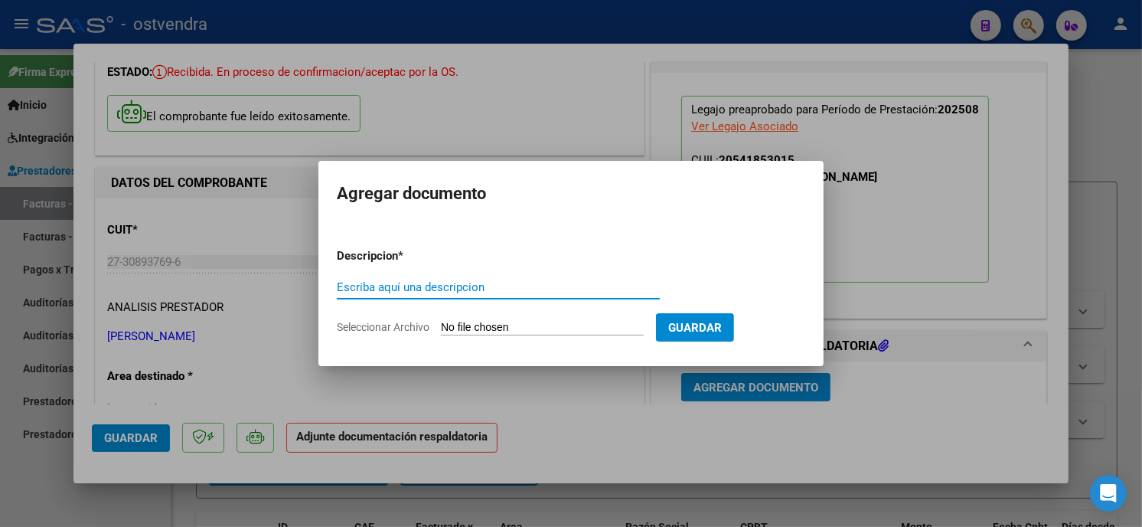
click at [478, 324] on input "Seleccionar Archivo" at bounding box center [542, 328] width 203 height 15
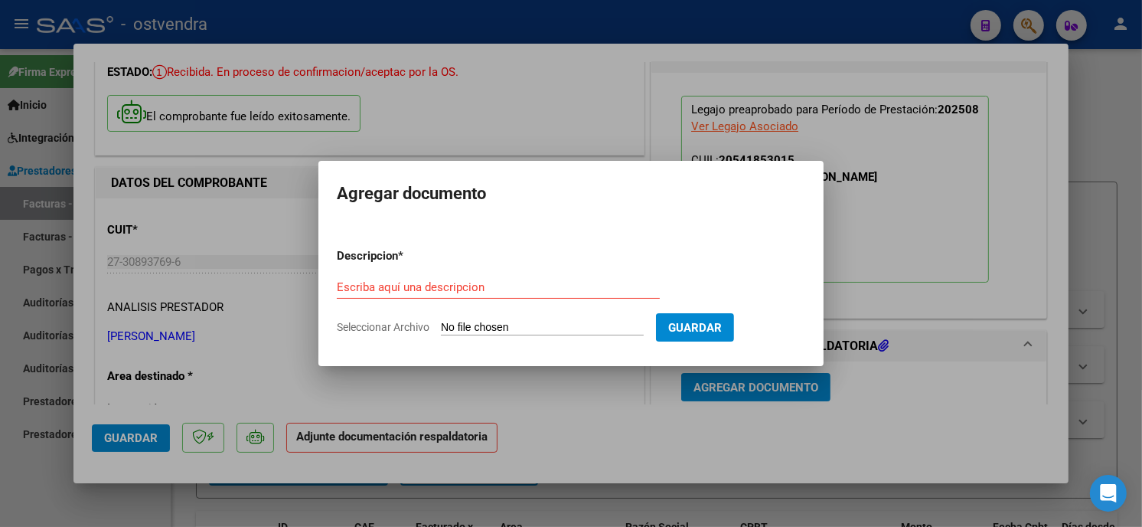
type input "C:\fakepath\ASISTENCIA C-2-305.pdf"
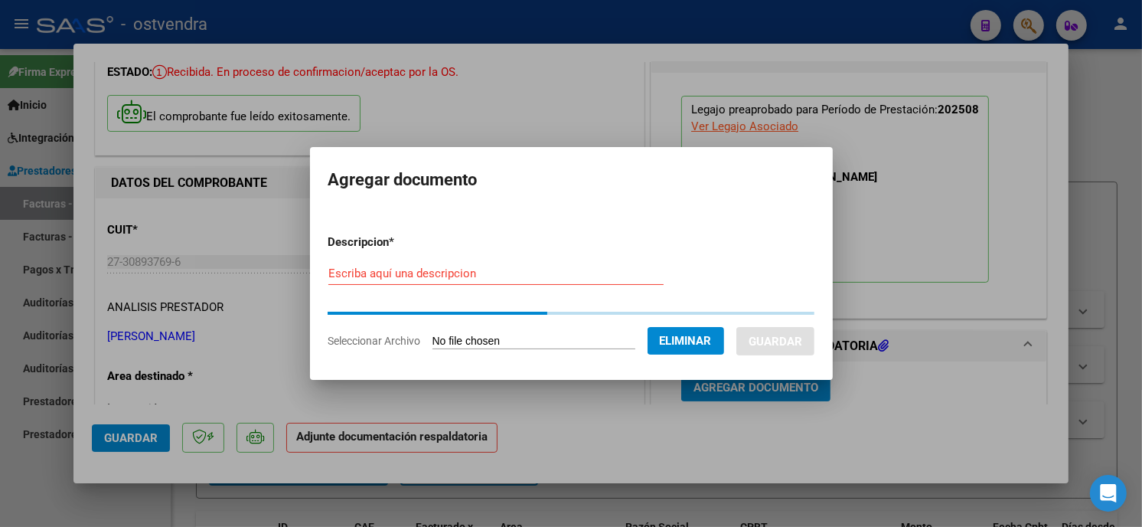
click at [468, 274] on input "Escriba aquí una descripcion" at bounding box center [495, 273] width 335 height 14
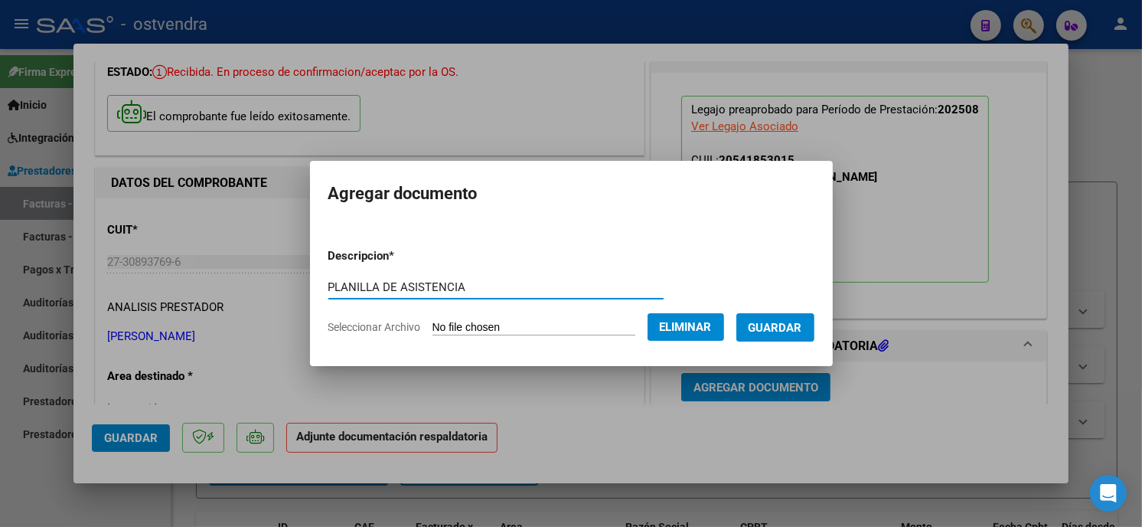
type input "PLANILLA DE ASISTENCIA"
click at [782, 321] on span "Guardar" at bounding box center [776, 328] width 54 height 14
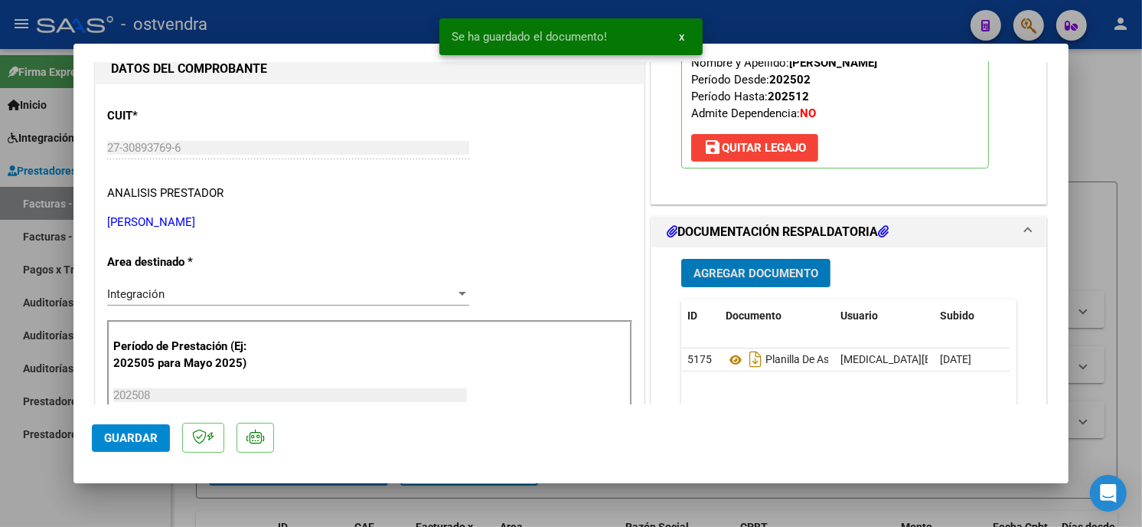
scroll to position [255, 0]
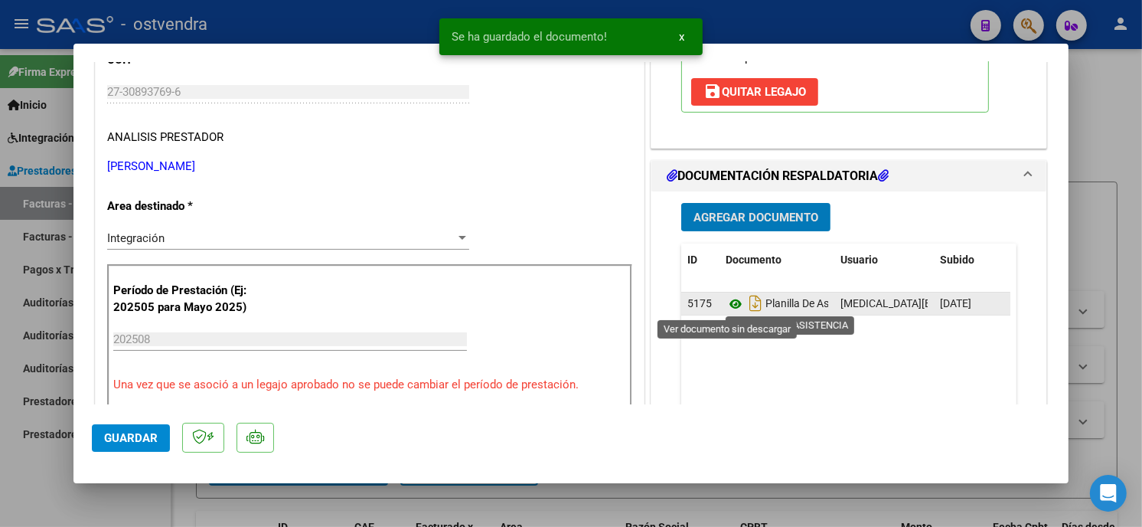
click at [729, 305] on icon at bounding box center [736, 304] width 20 height 18
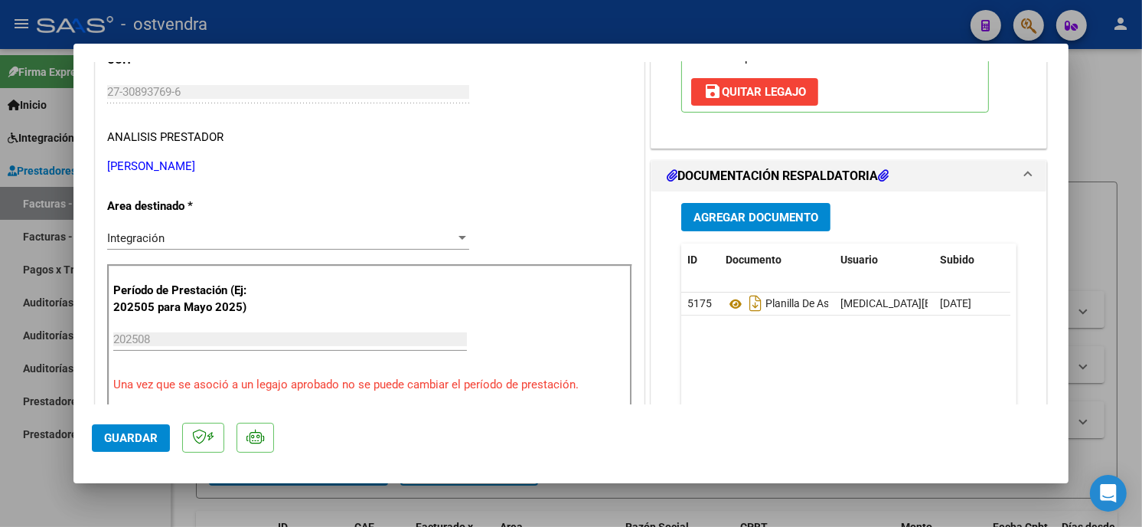
click at [140, 431] on span "Guardar" at bounding box center [131, 438] width 54 height 14
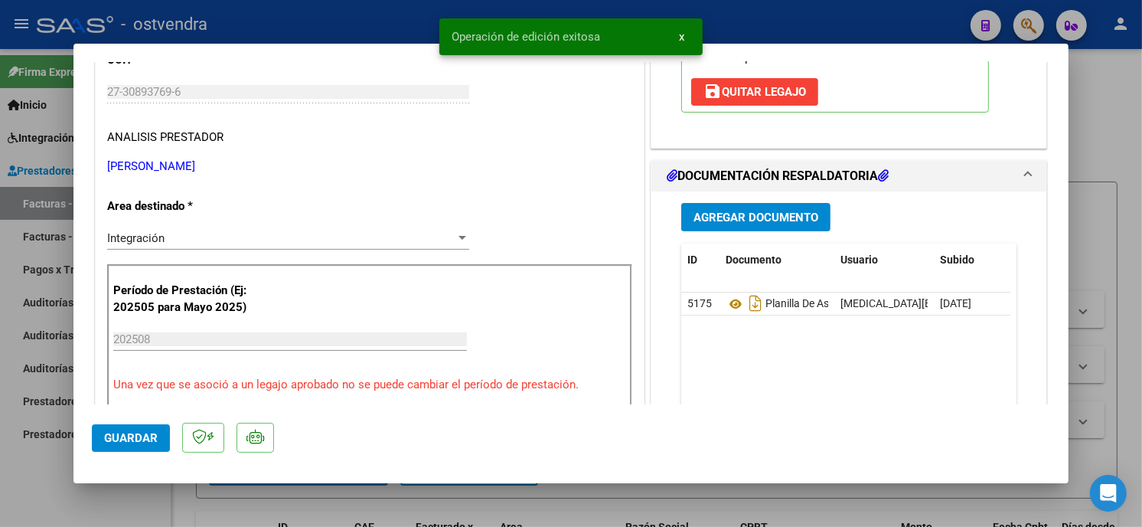
click at [277, 25] on div at bounding box center [571, 263] width 1142 height 527
type input "$ 0,00"
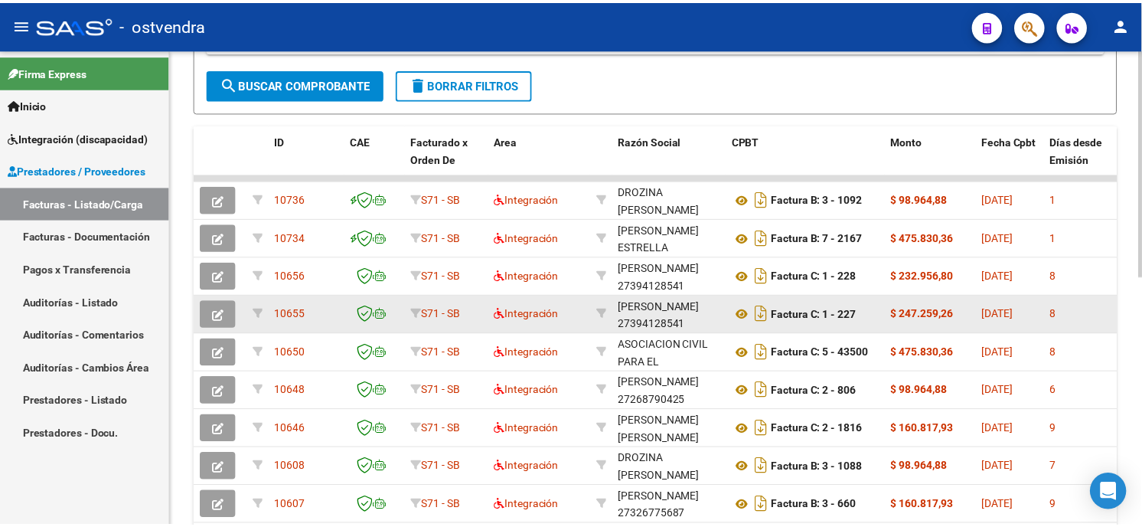
scroll to position [425, 0]
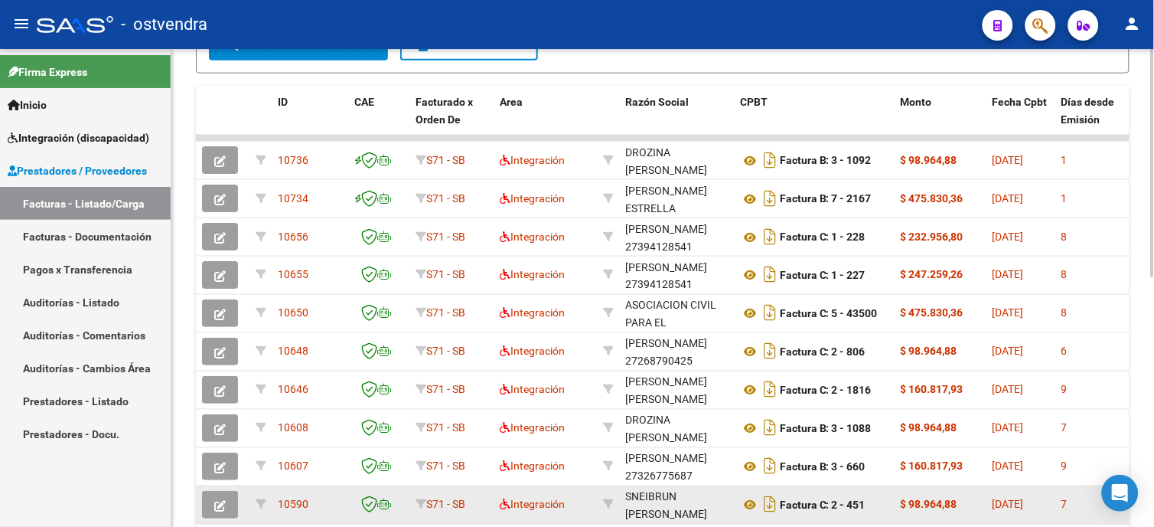
click at [225, 507] on icon "button" at bounding box center [219, 505] width 11 height 11
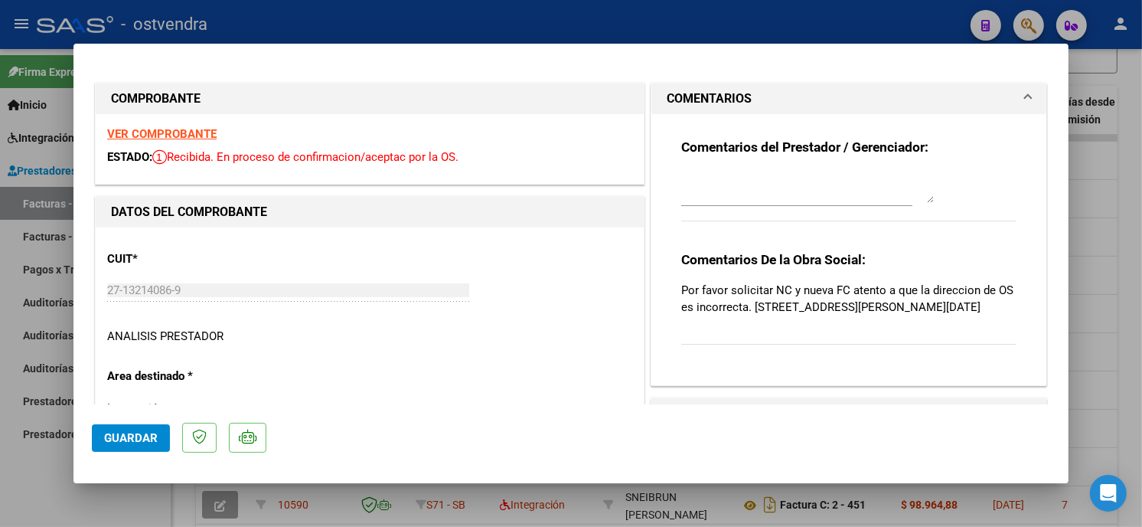
click at [791, 205] on div at bounding box center [796, 194] width 231 height 51
click at [798, 196] on textarea at bounding box center [807, 187] width 253 height 31
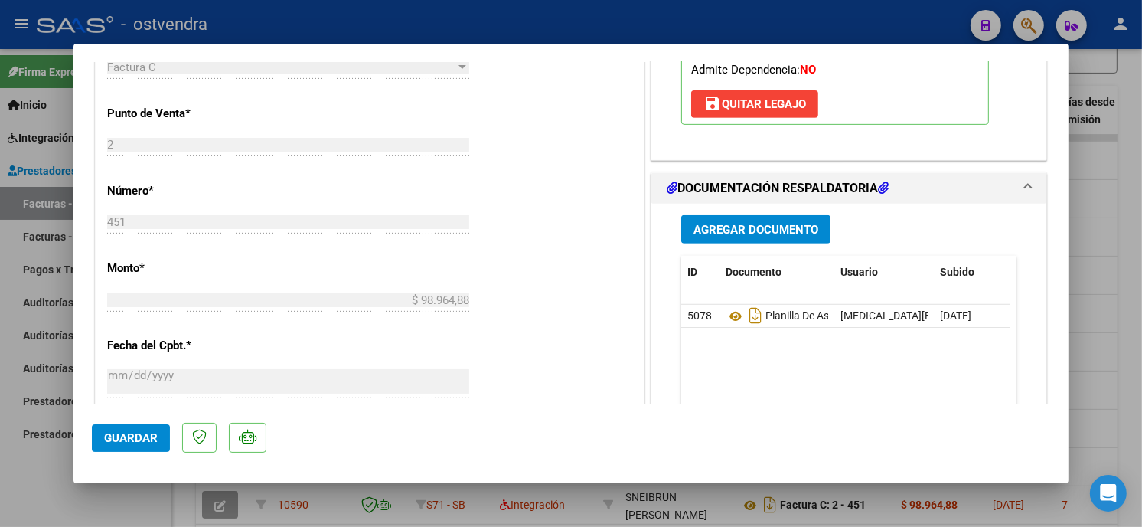
scroll to position [595, 0]
type textarea "10/09 se carga NC"
click at [782, 236] on span "Agregar Documento" at bounding box center [755, 229] width 125 height 14
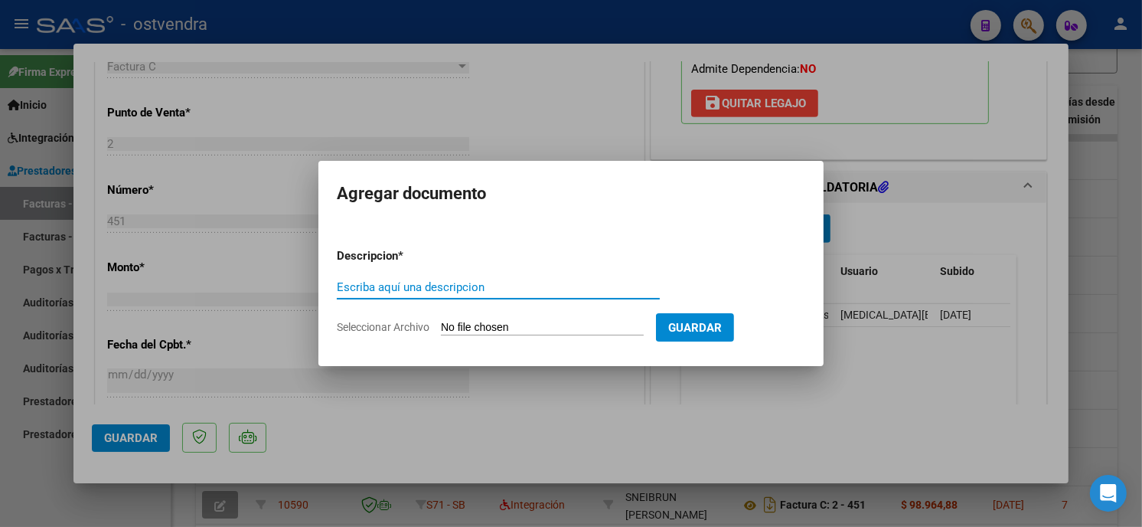
click at [516, 327] on input "Seleccionar Archivo" at bounding box center [542, 328] width 203 height 15
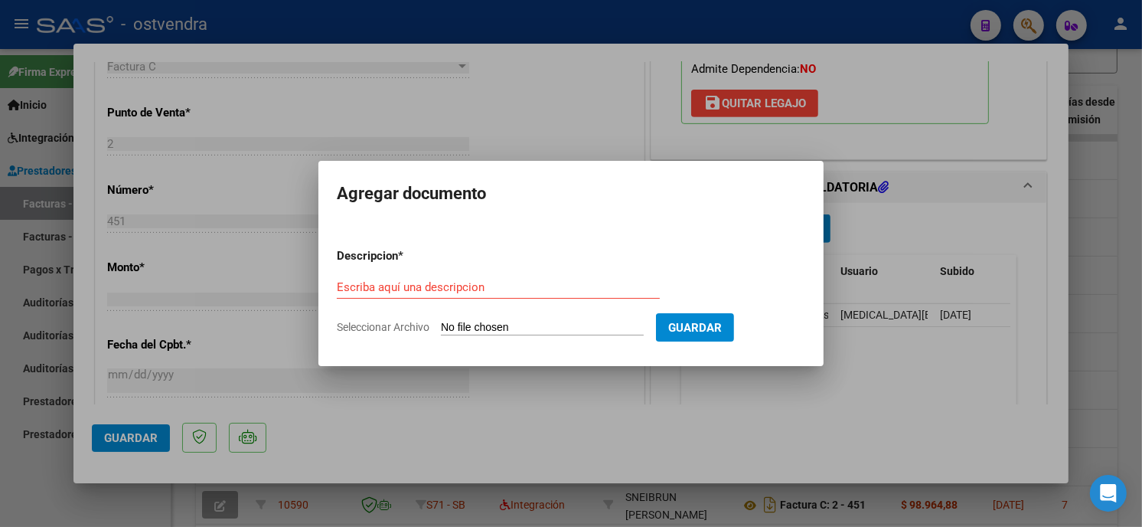
type input "C:\fakepath\NC FC C-2-451.pdf"
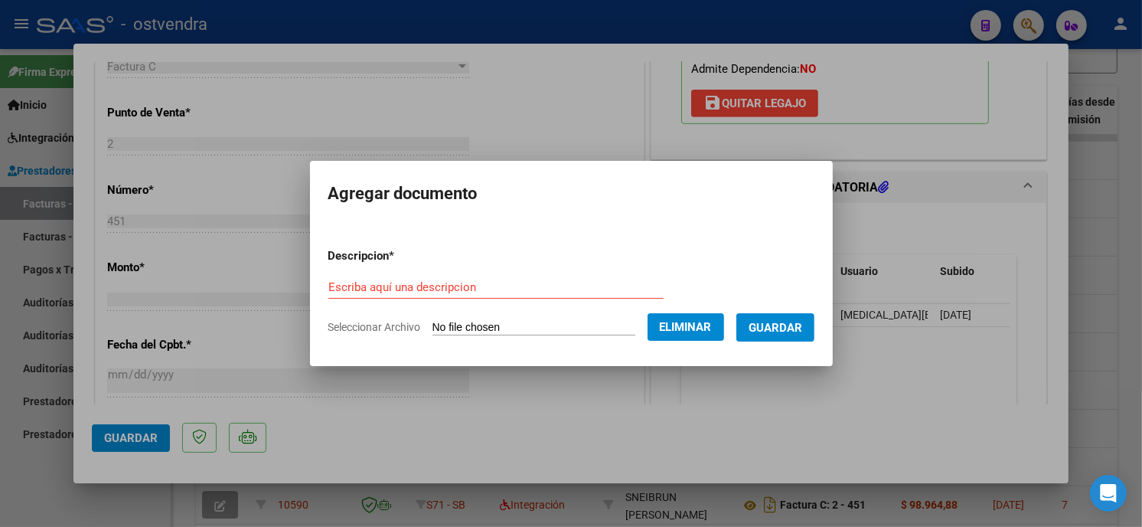
click at [517, 279] on div "Escriba aquí una descripcion" at bounding box center [495, 287] width 335 height 23
click at [517, 281] on input "Escriba aquí una descripcion" at bounding box center [495, 287] width 335 height 14
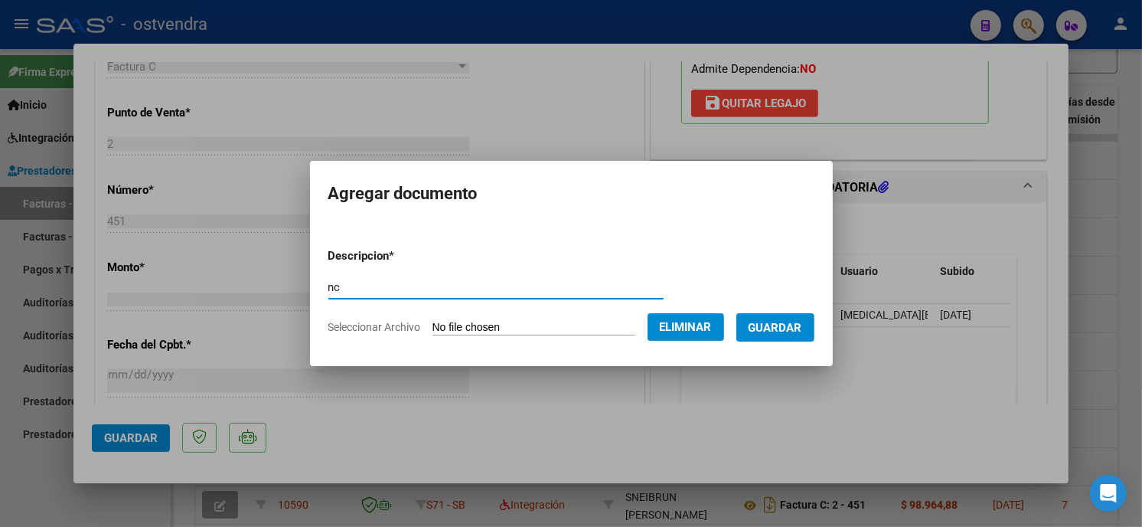
type input "n"
type input "NC"
click at [764, 317] on button "Guardar" at bounding box center [775, 327] width 78 height 28
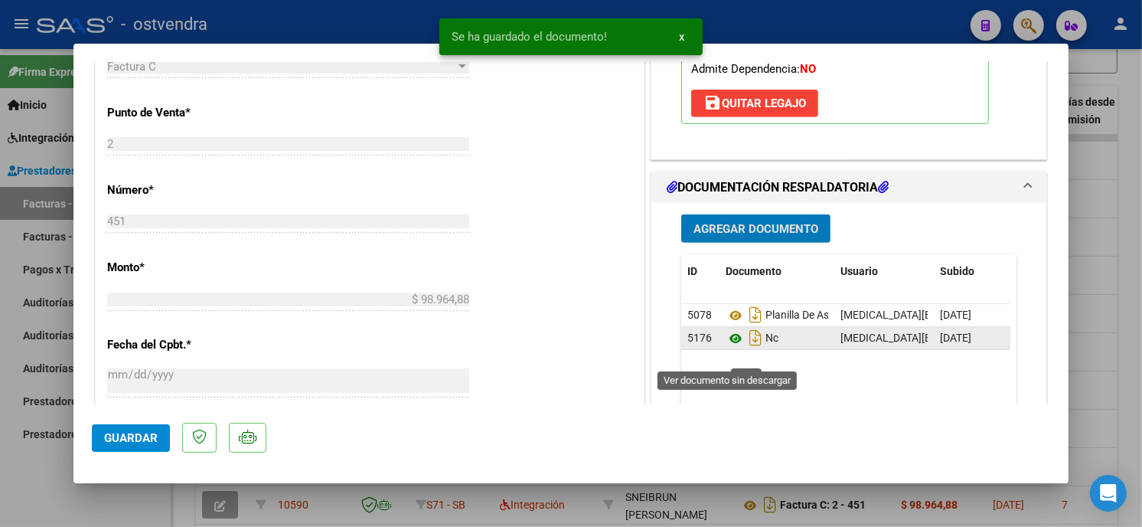
click at [726, 347] on icon at bounding box center [736, 338] width 20 height 18
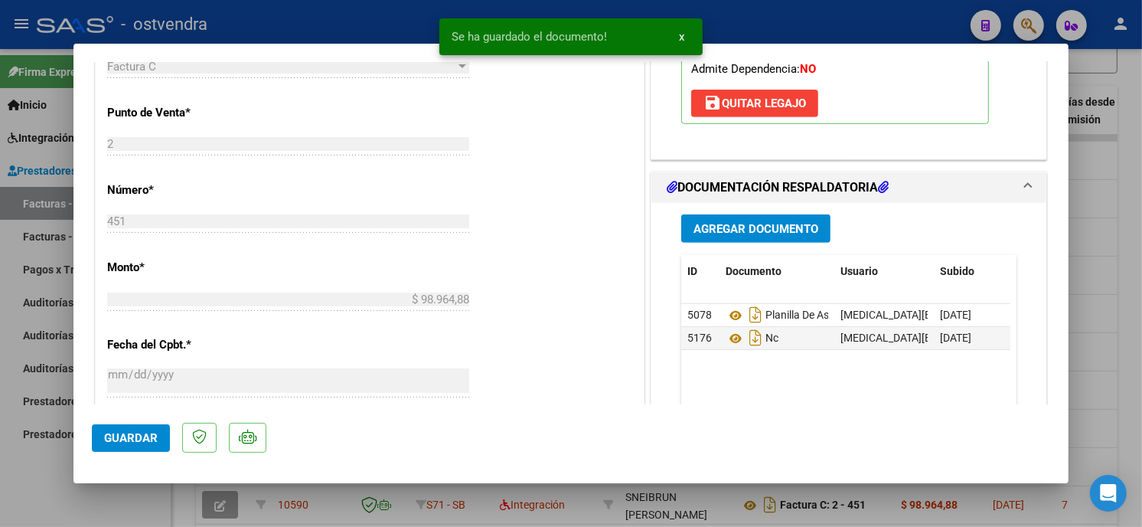
drag, startPoint x: 147, startPoint y: 439, endPoint x: 209, endPoint y: 228, distance: 220.2
click at [148, 439] on span "Guardar" at bounding box center [131, 438] width 54 height 14
click at [299, 32] on div at bounding box center [571, 263] width 1142 height 527
type input "$ 0,00"
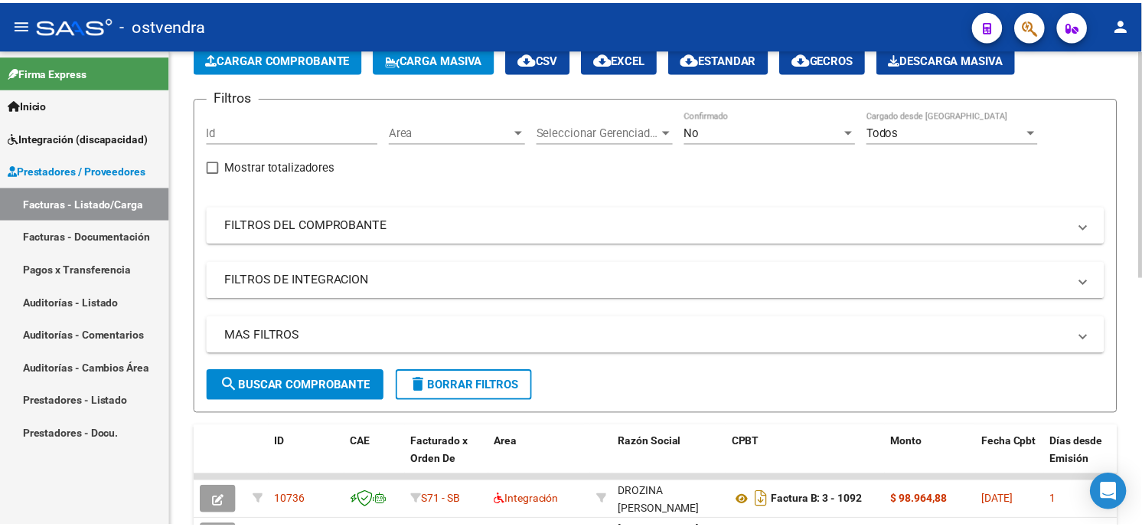
scroll to position [0, 0]
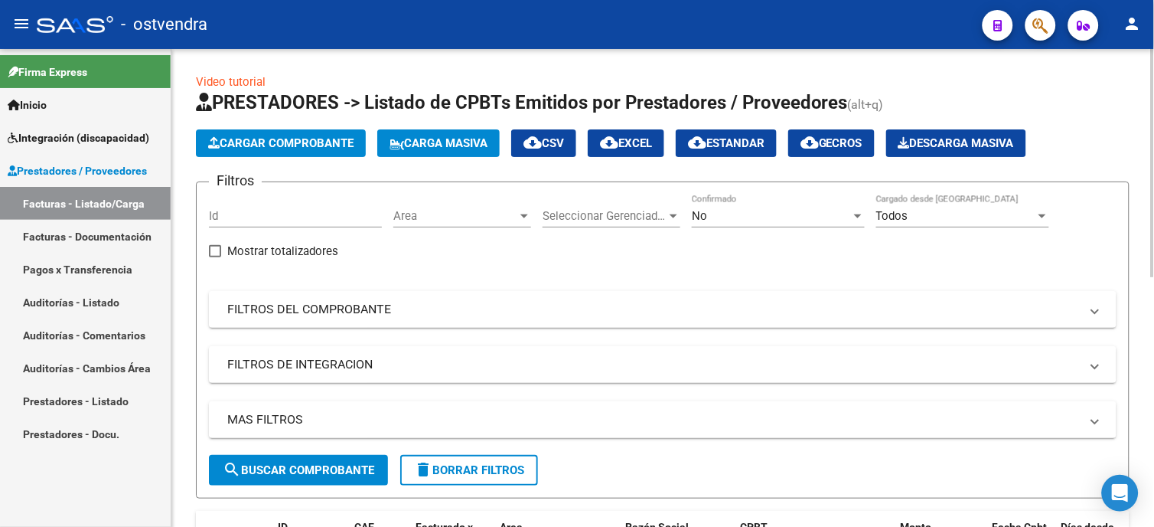
click at [283, 146] on span "Cargar Comprobante" at bounding box center [280, 143] width 145 height 14
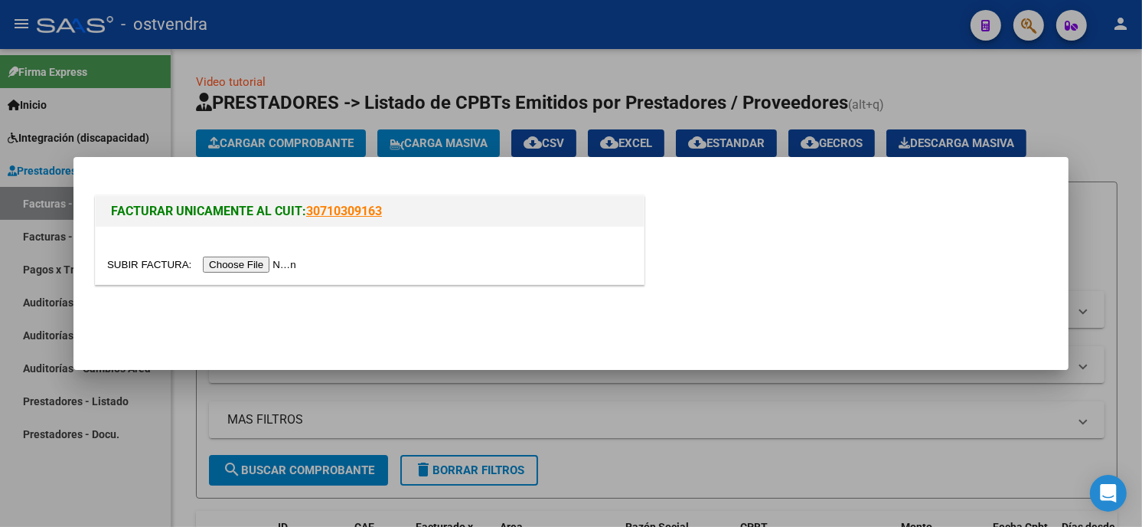
click at [265, 270] on input "file" at bounding box center [204, 264] width 194 height 16
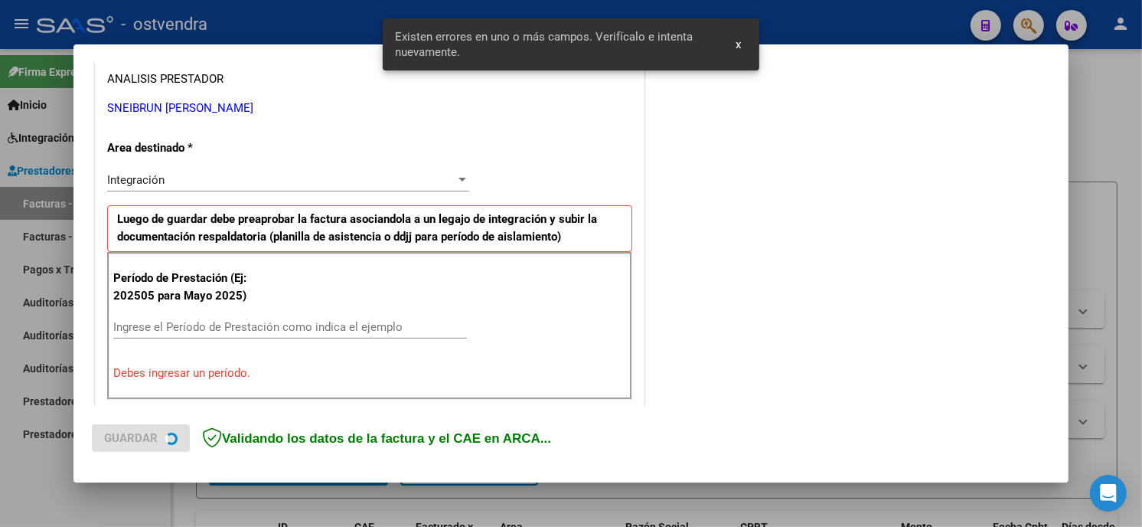
scroll to position [361, 0]
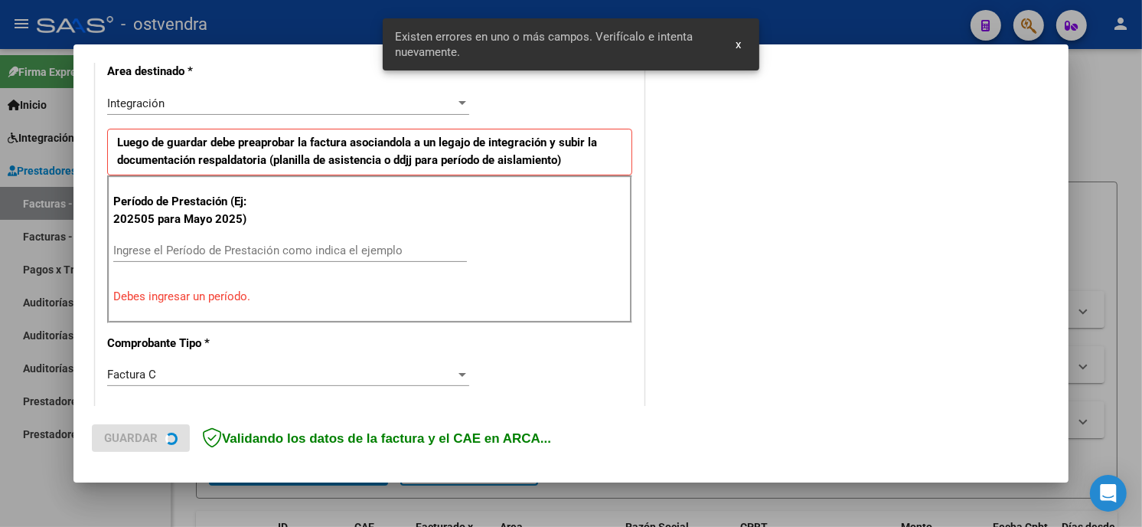
click at [357, 250] on input "Ingrese el Período de Prestación como indica el ejemplo" at bounding box center [290, 250] width 354 height 14
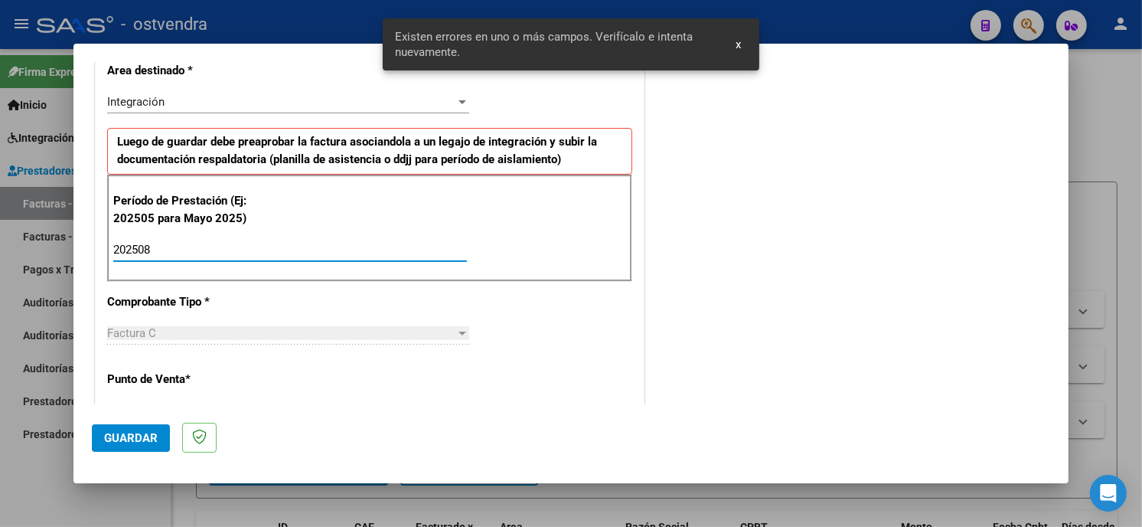
type input "202508"
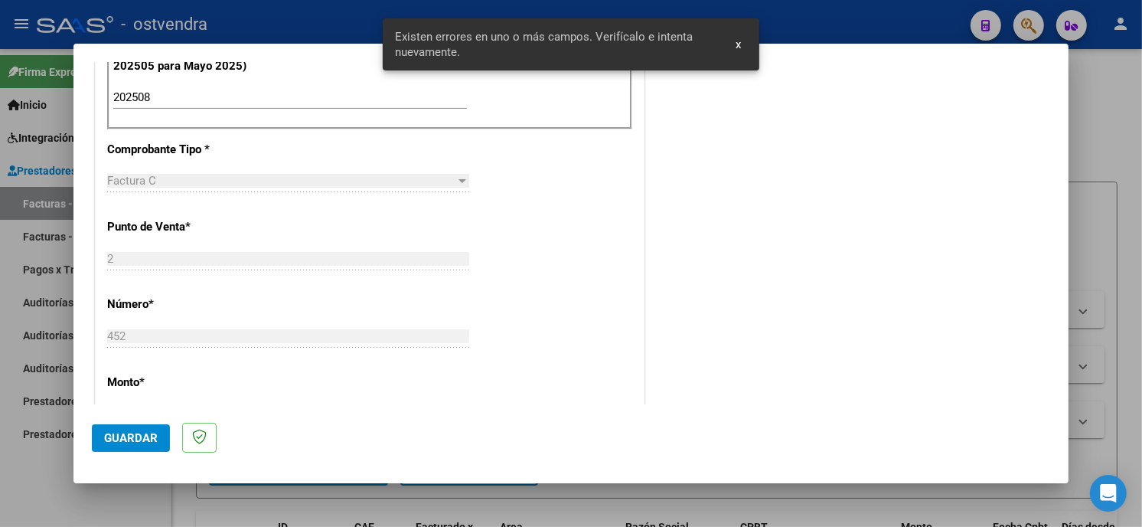
scroll to position [531, 0]
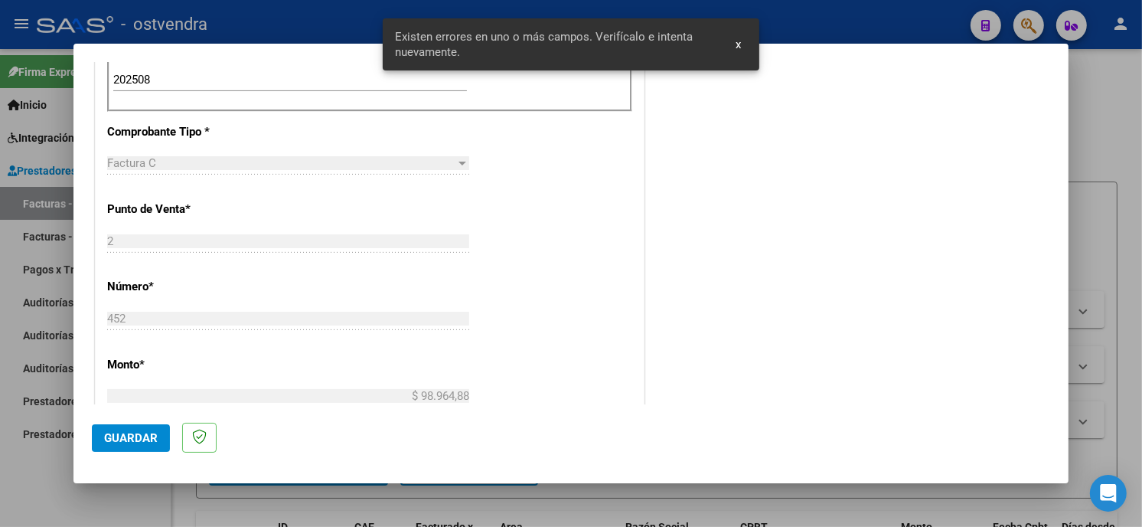
click at [148, 427] on button "Guardar" at bounding box center [131, 438] width 78 height 28
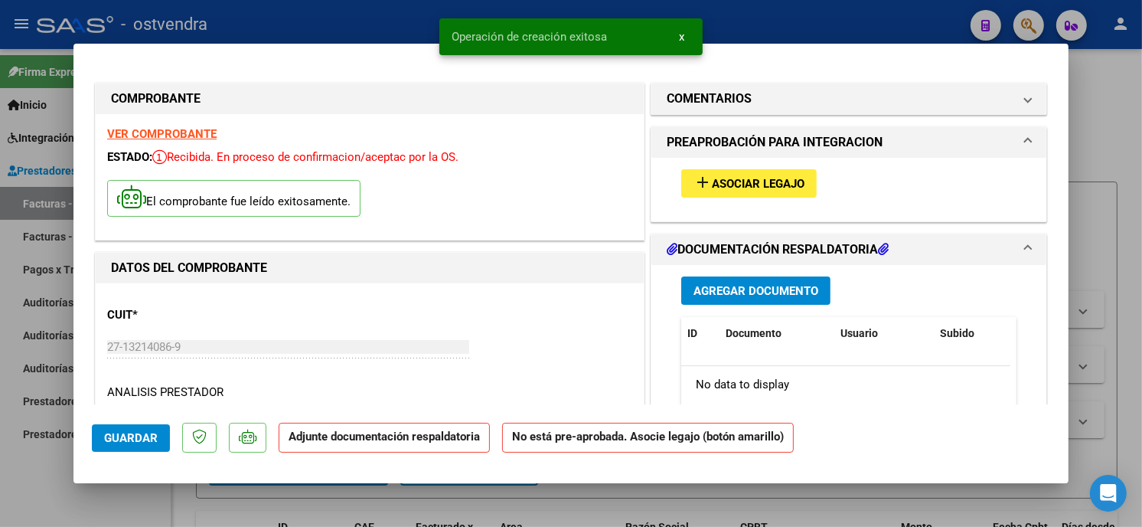
click at [772, 194] on button "add Asociar Legajo" at bounding box center [748, 183] width 135 height 28
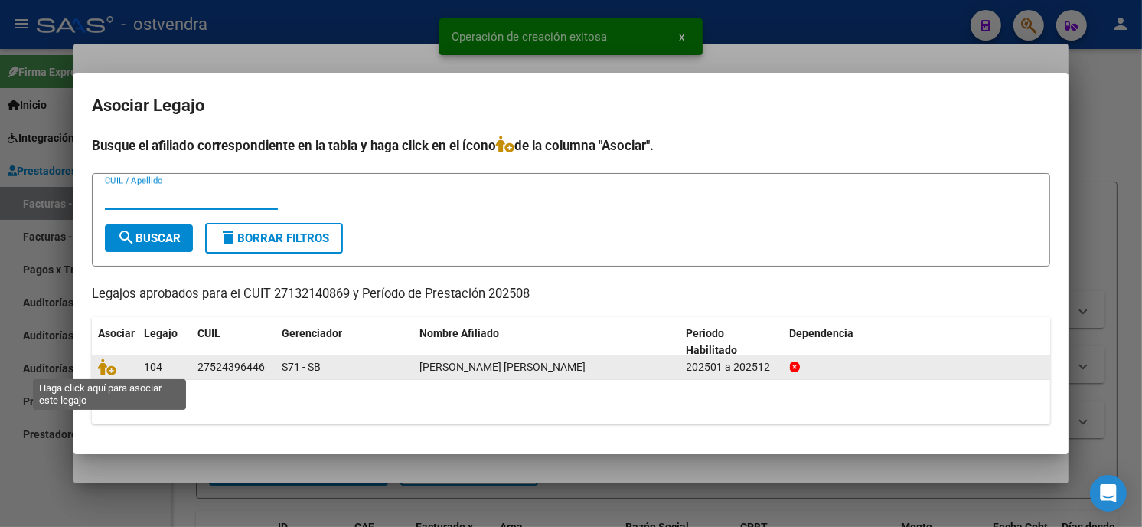
drag, startPoint x: 107, startPoint y: 365, endPoint x: 124, endPoint y: 363, distance: 17.0
click at [108, 365] on icon at bounding box center [107, 366] width 18 height 17
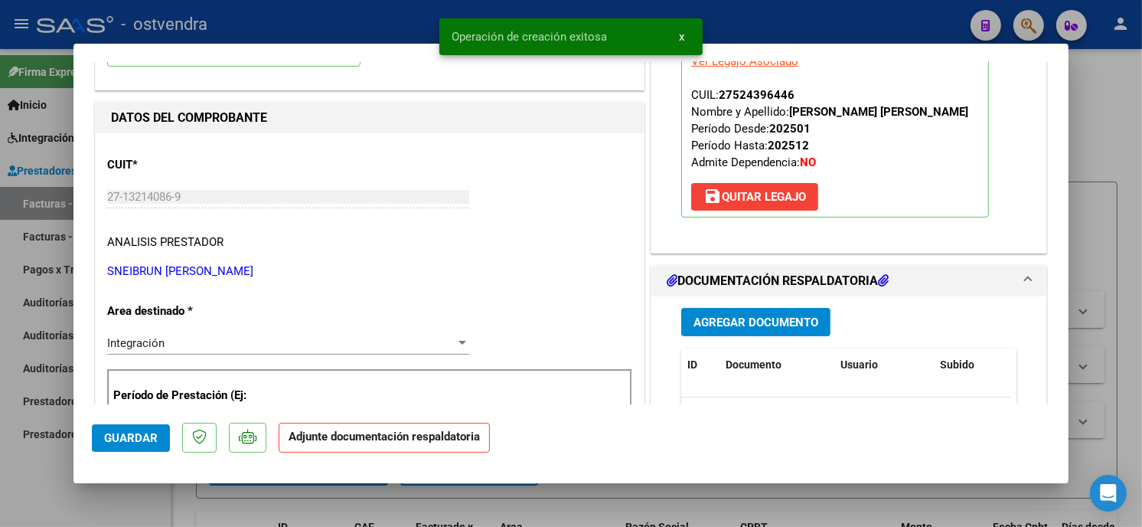
scroll to position [170, 0]
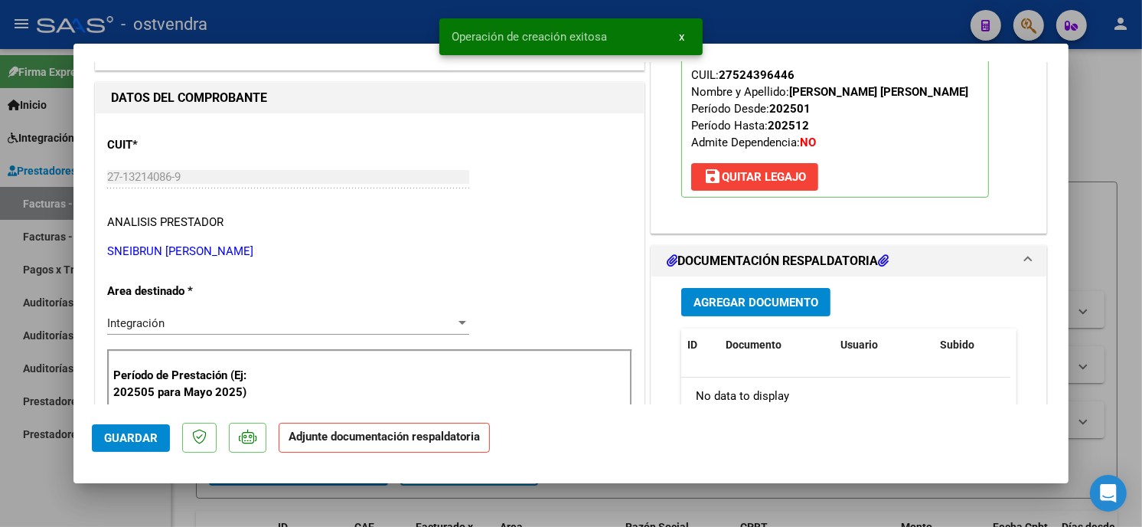
click at [810, 308] on span "Agregar Documento" at bounding box center [755, 302] width 125 height 14
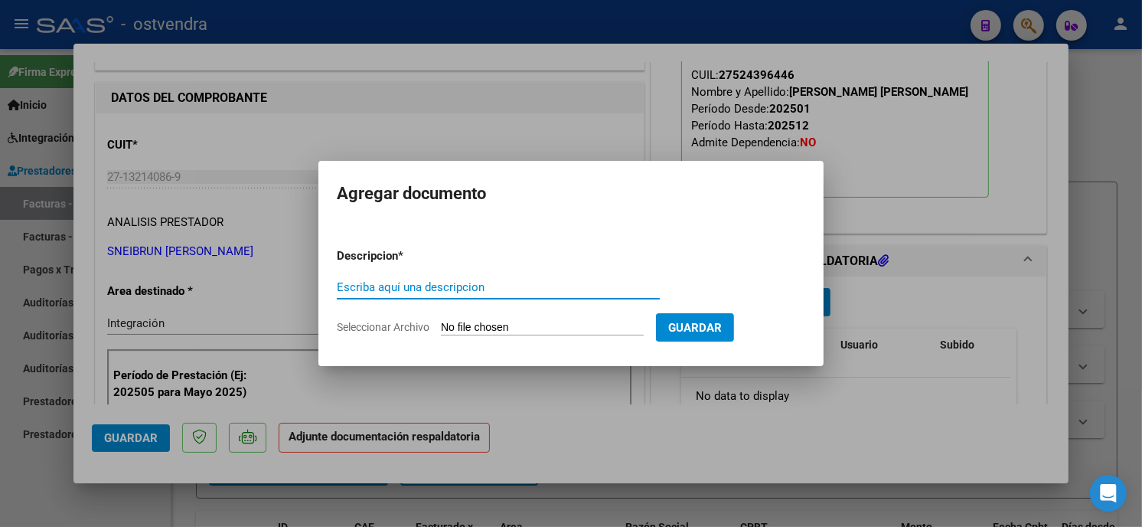
click at [478, 331] on input "Seleccionar Archivo" at bounding box center [542, 328] width 203 height 15
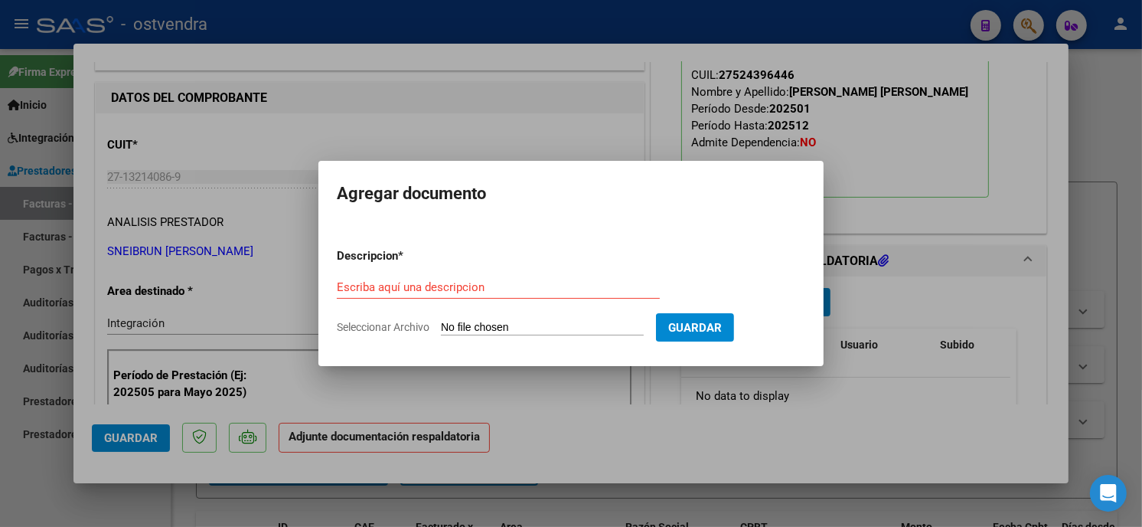
type input "C:\fakepath\ASISTENCIA C-2-452.pdf"
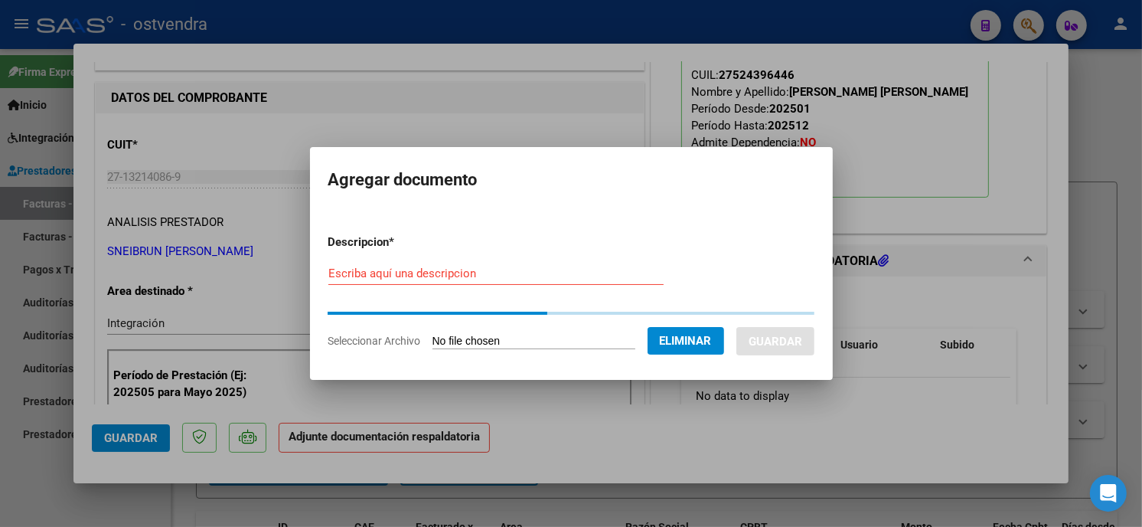
click at [469, 279] on input "Escriba aquí una descripcion" at bounding box center [495, 273] width 335 height 14
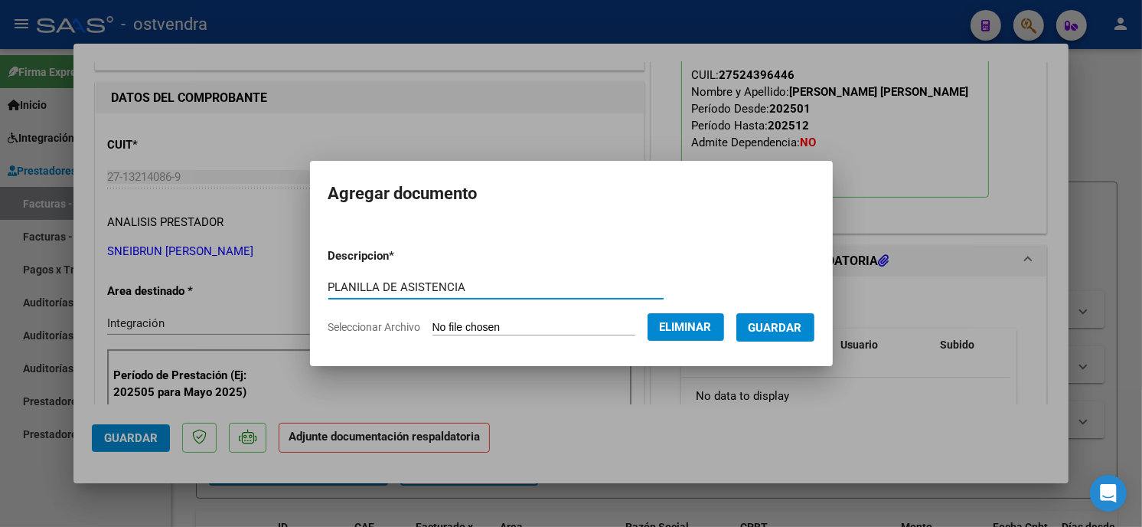
type input "PLANILLA DE ASISTENCIA"
click at [801, 338] on button "Guardar" at bounding box center [775, 327] width 78 height 28
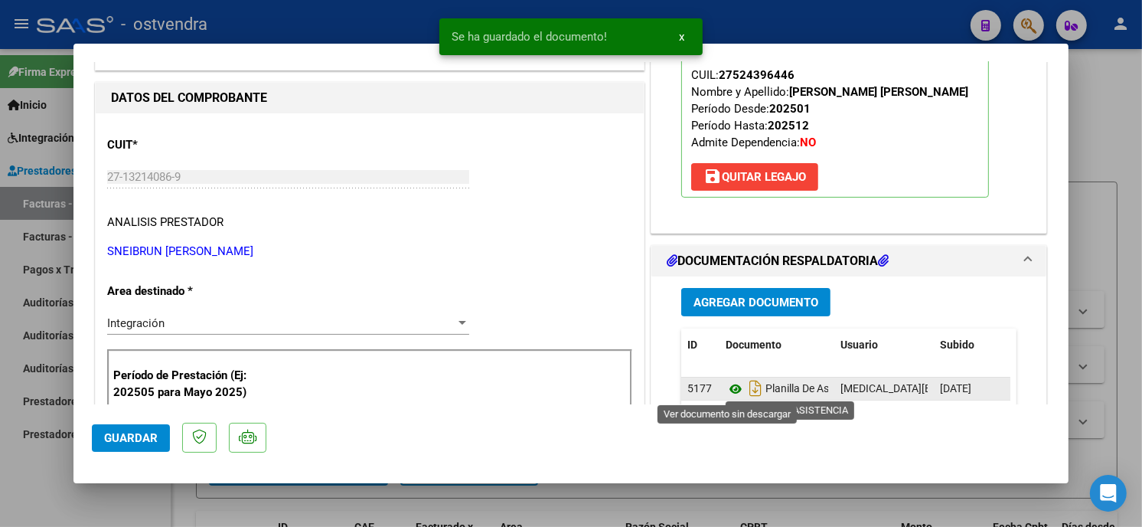
click at [726, 391] on icon at bounding box center [736, 389] width 20 height 18
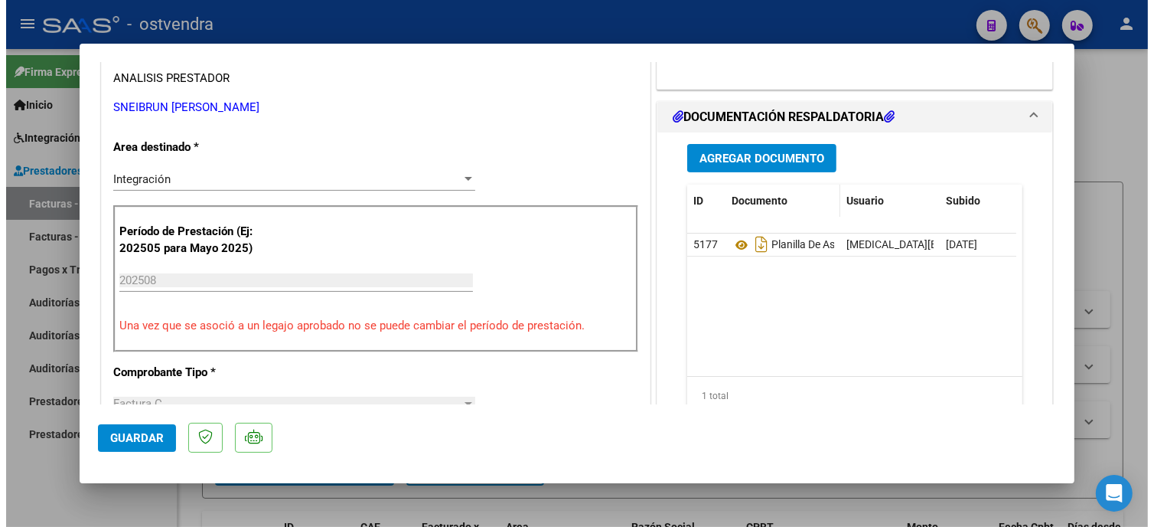
scroll to position [340, 0]
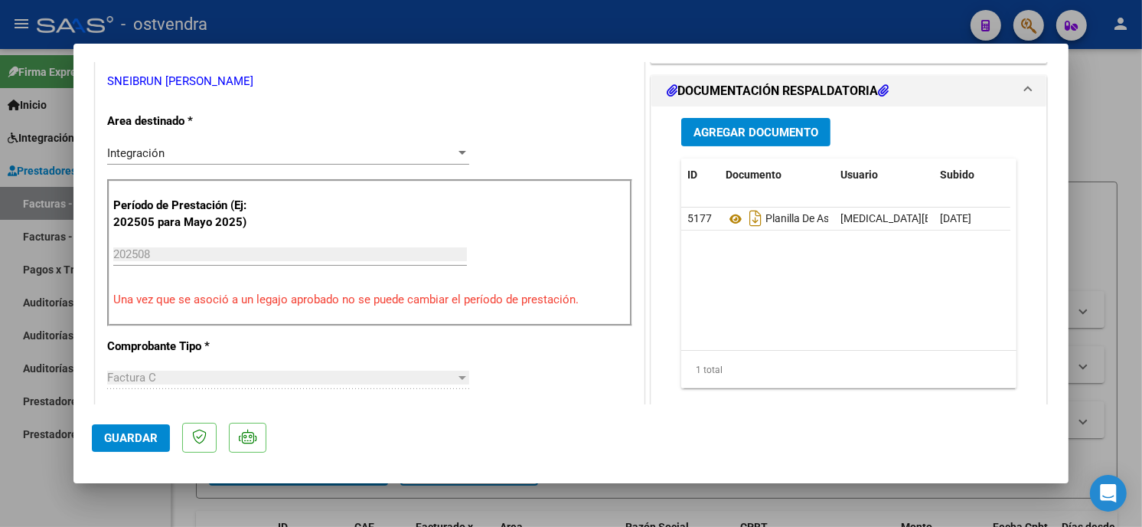
click at [564, 33] on div at bounding box center [571, 263] width 1142 height 527
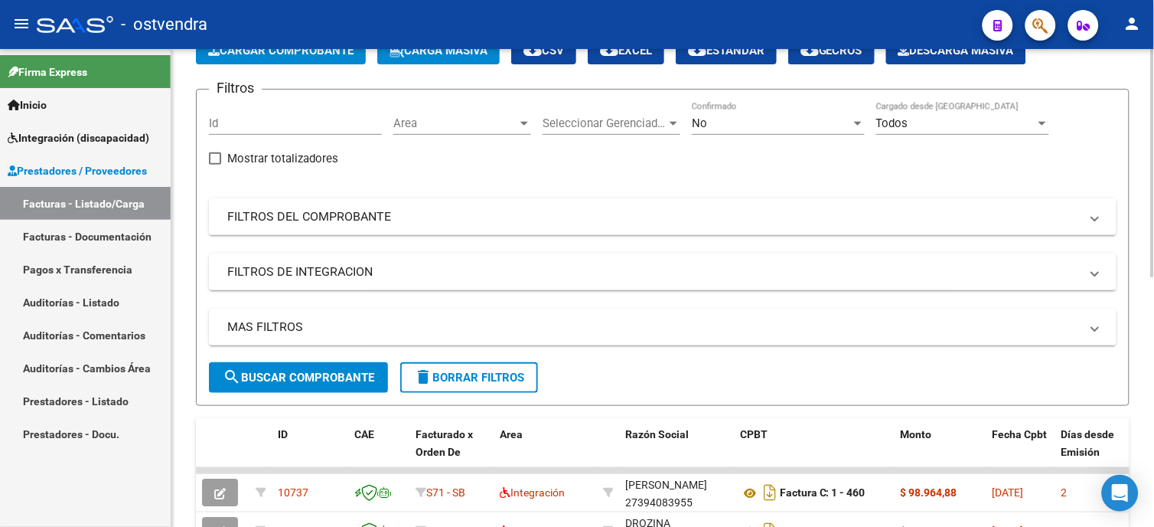
scroll to position [0, 0]
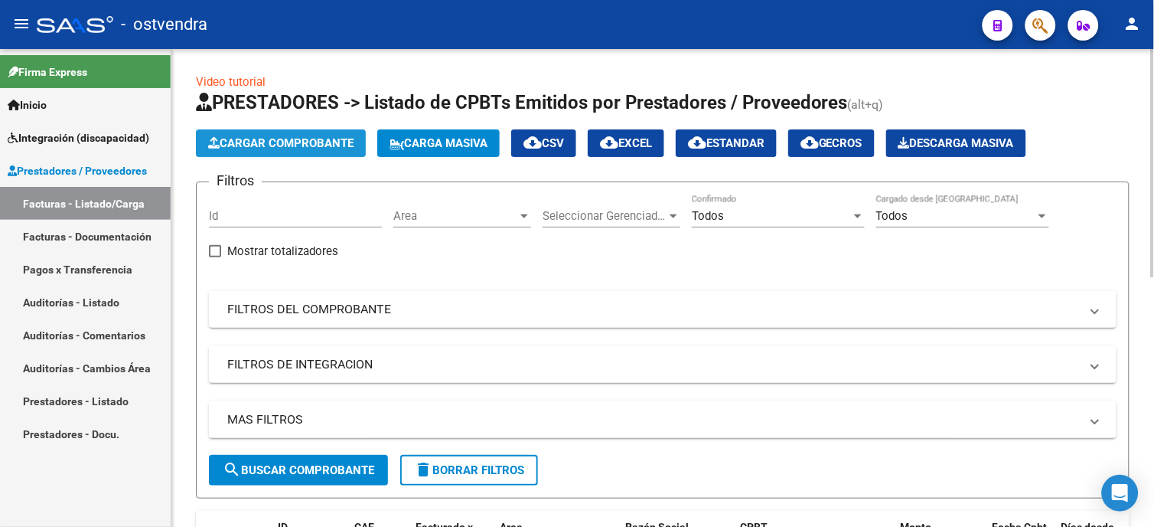
click at [343, 146] on span "Cargar Comprobante" at bounding box center [280, 143] width 145 height 14
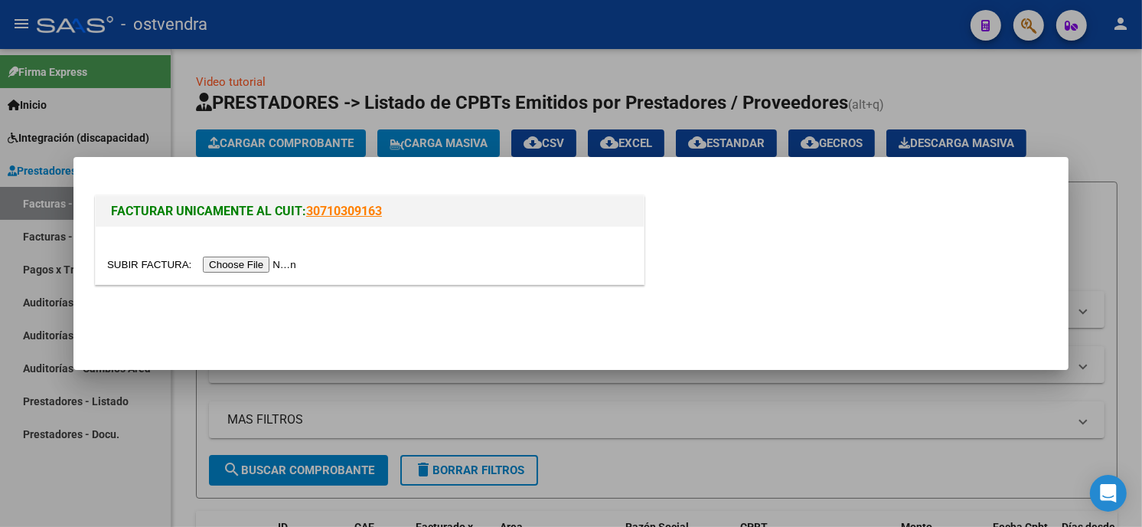
click at [242, 263] on input "file" at bounding box center [204, 264] width 194 height 16
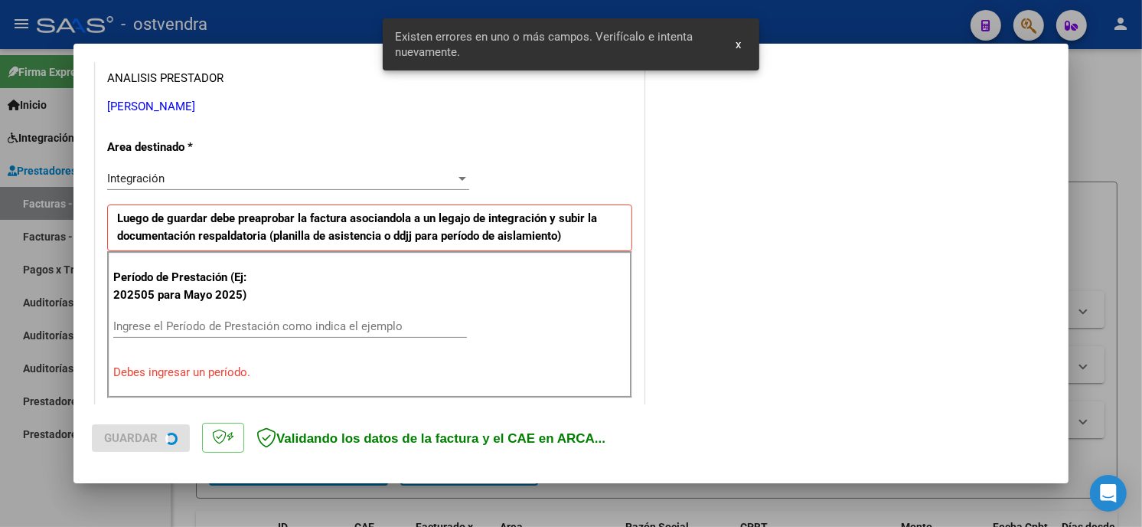
scroll to position [361, 0]
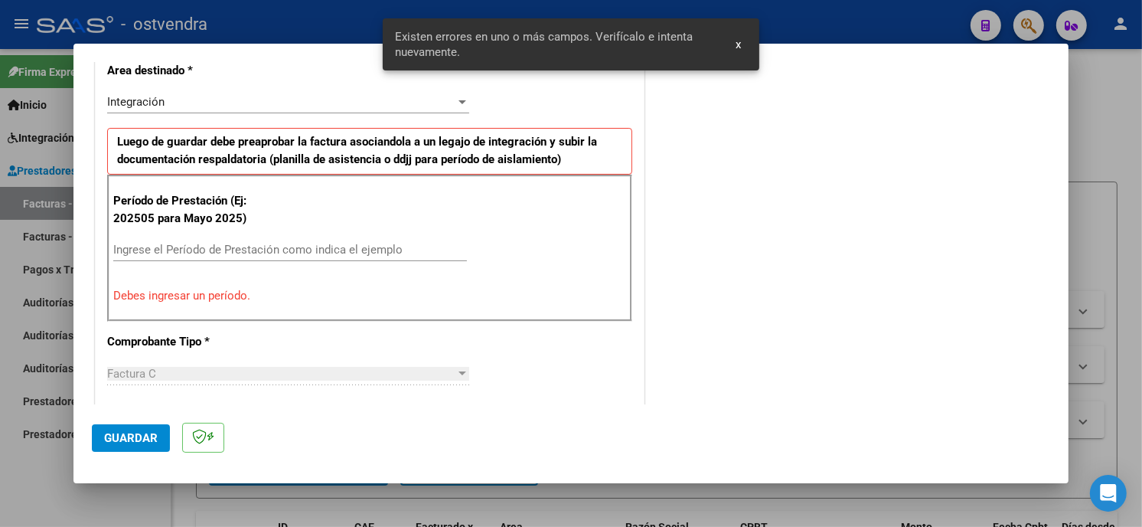
click at [269, 247] on input "Ingrese el Período de Prestación como indica el ejemplo" at bounding box center [290, 250] width 354 height 14
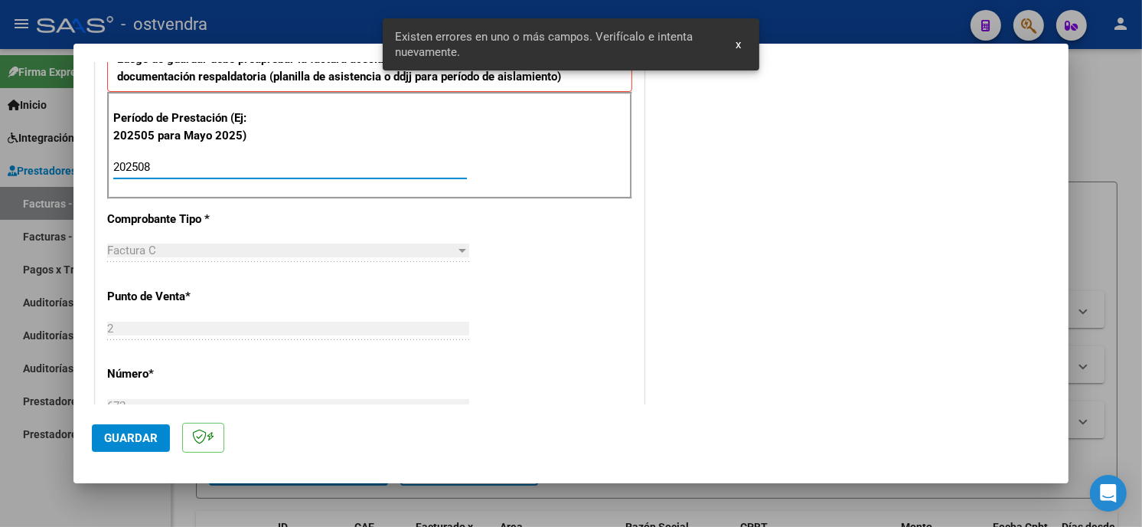
scroll to position [446, 0]
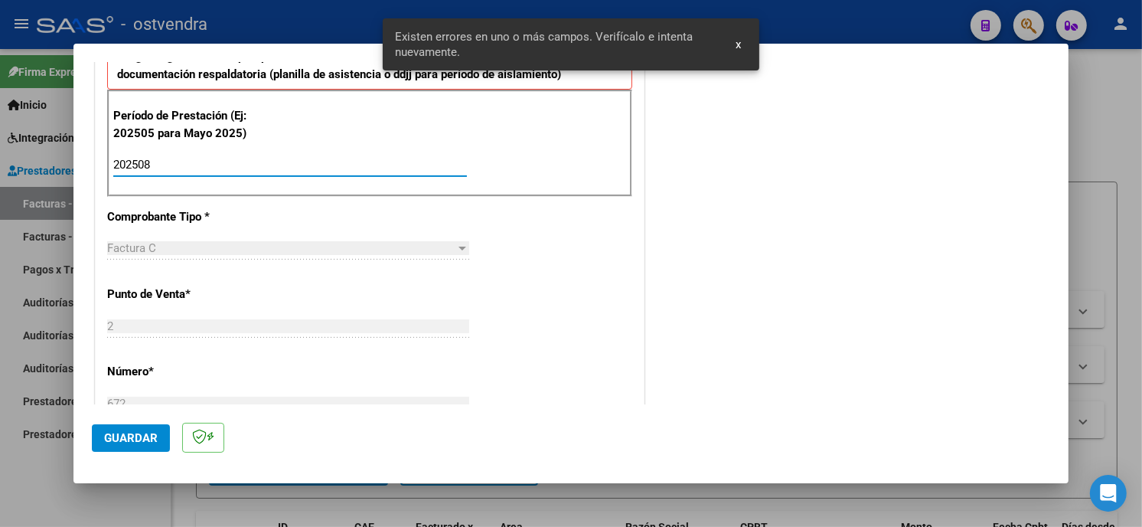
type input "202508"
click at [133, 432] on span "Guardar" at bounding box center [131, 438] width 54 height 14
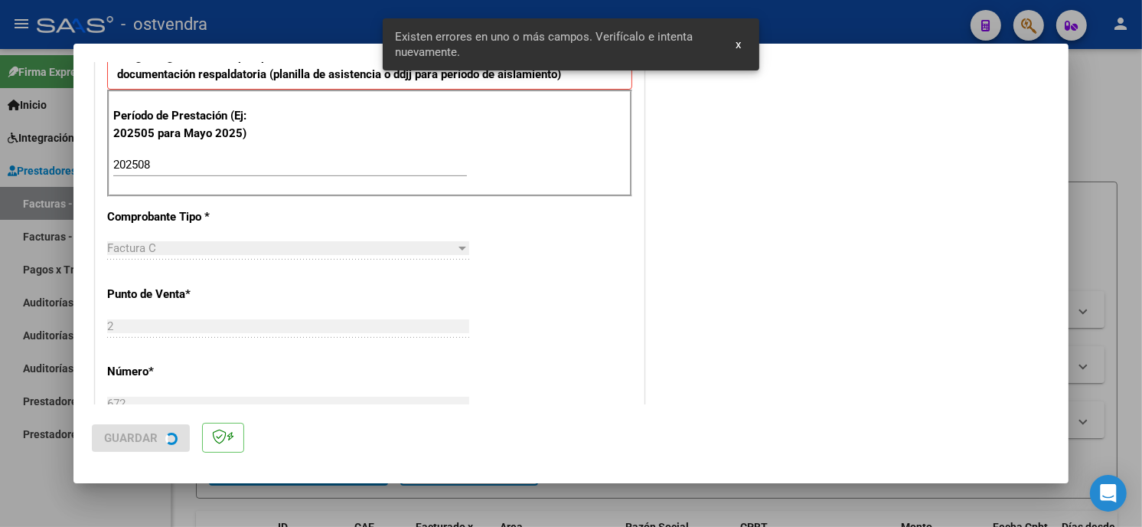
scroll to position [0, 0]
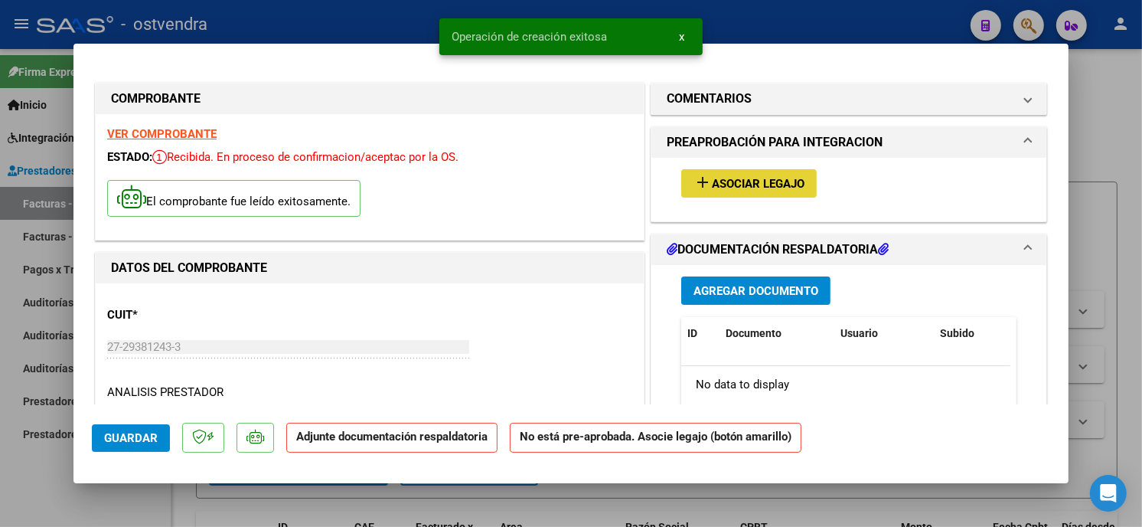
click at [706, 195] on button "add Asociar Legajo" at bounding box center [748, 183] width 135 height 28
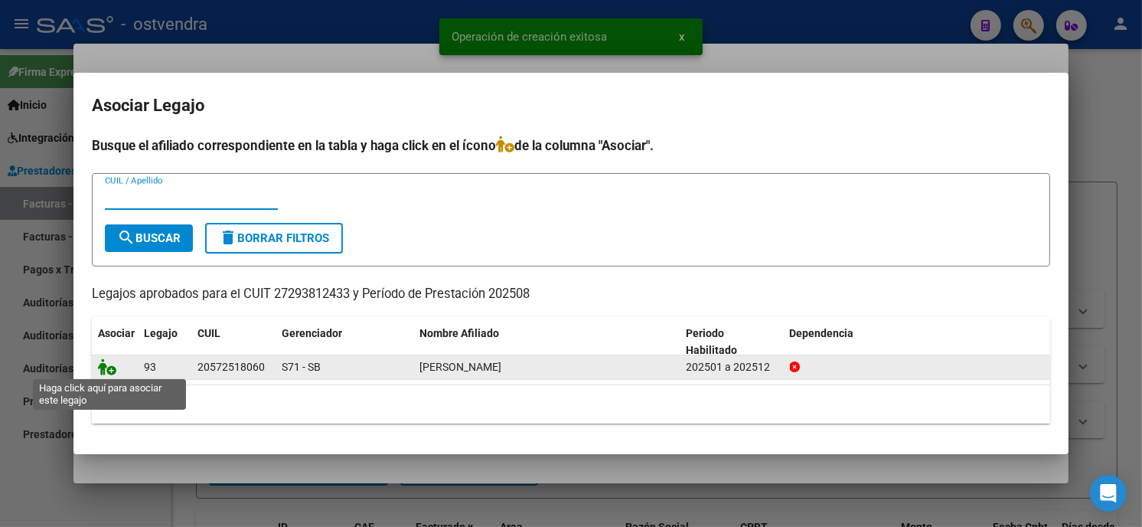
click at [108, 365] on icon at bounding box center [107, 366] width 18 height 17
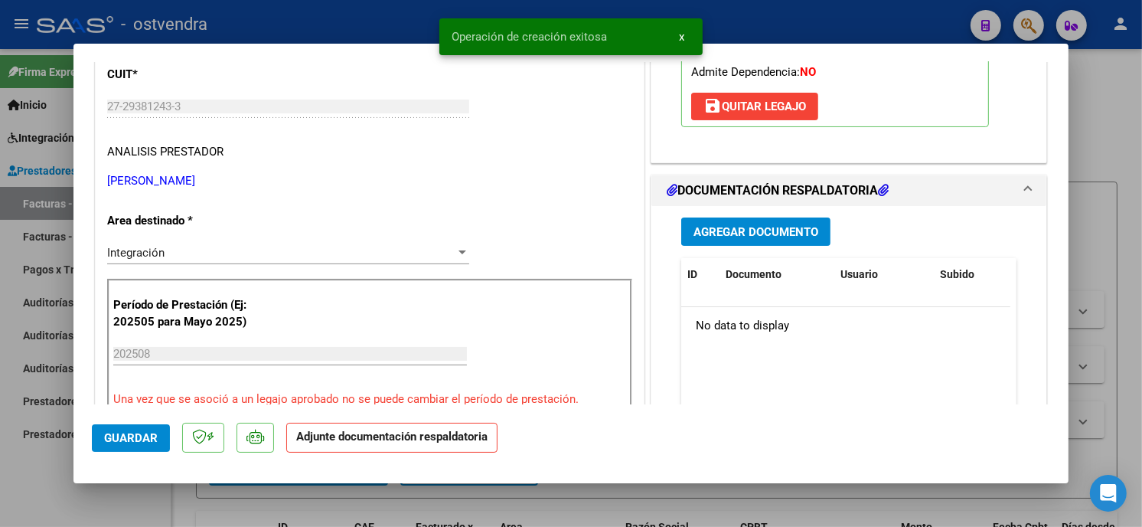
scroll to position [255, 0]
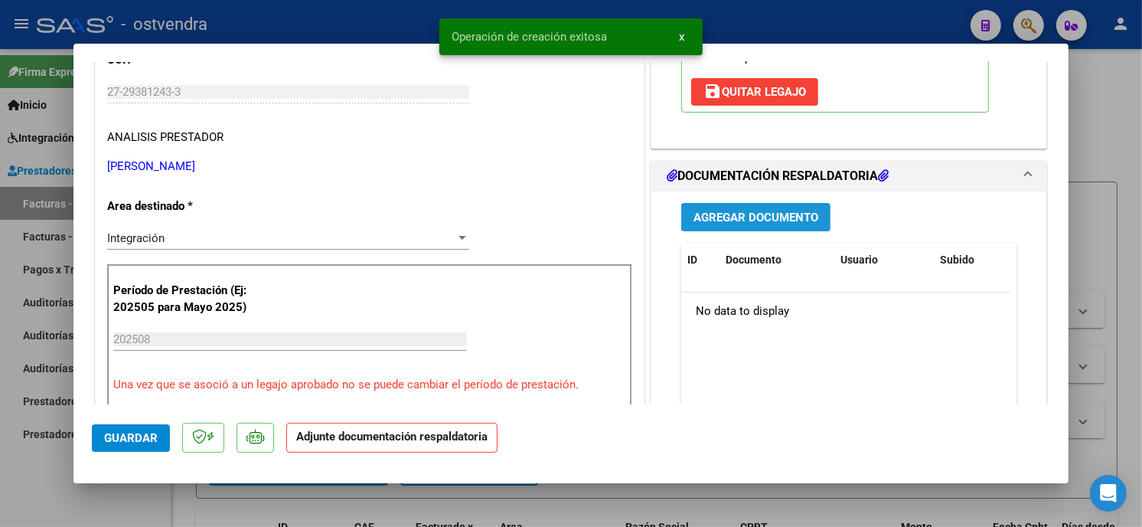
click at [794, 215] on span "Agregar Documento" at bounding box center [755, 217] width 125 height 14
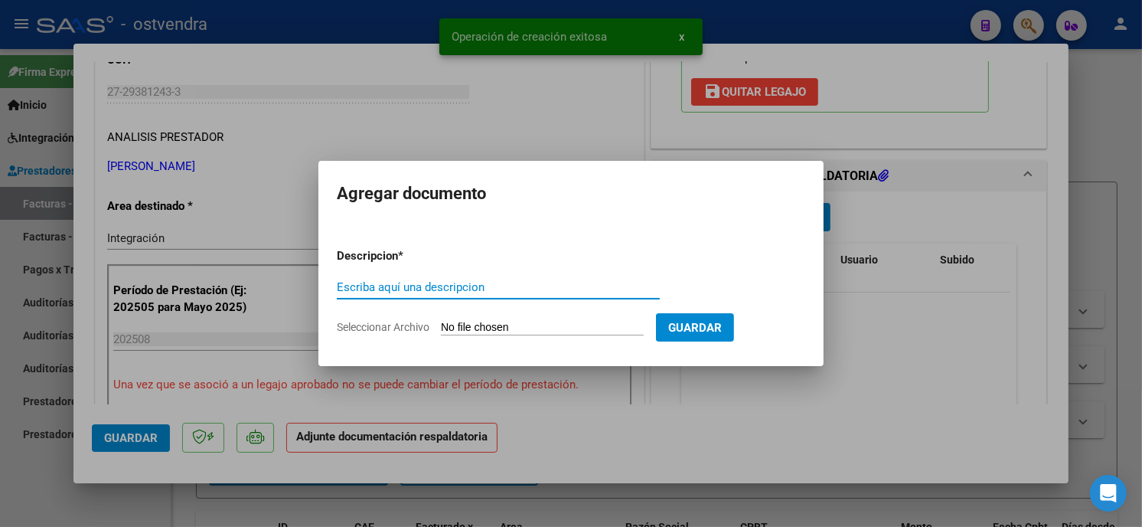
click at [498, 322] on input "Seleccionar Archivo" at bounding box center [542, 328] width 203 height 15
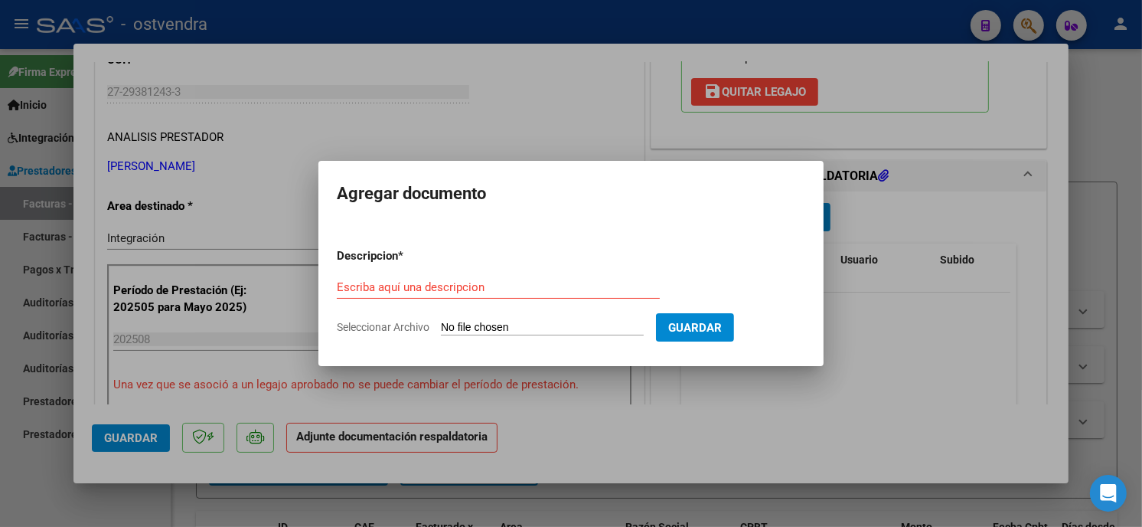
type input "C:\fakepath\ASISTENCIA C-2-672.pdf"
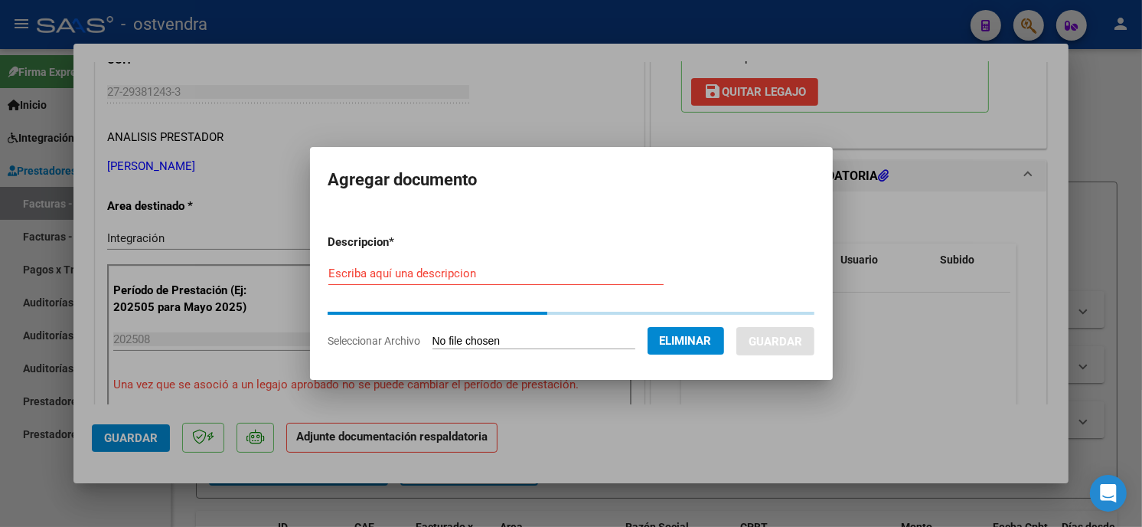
click at [432, 276] on input "Escriba aquí una descripcion" at bounding box center [495, 273] width 335 height 14
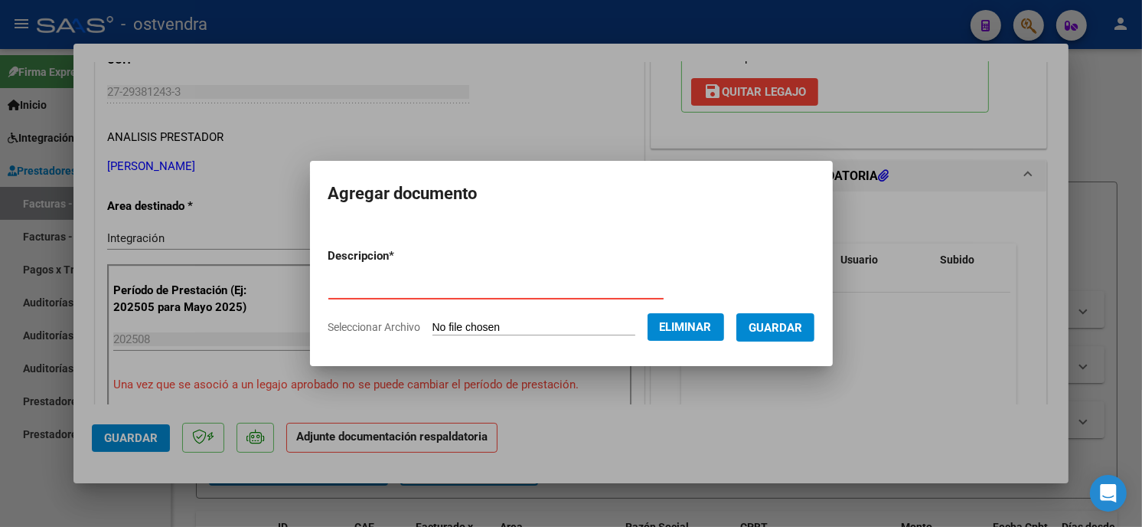
type input "PLANILLA DE ASISTENCIA"
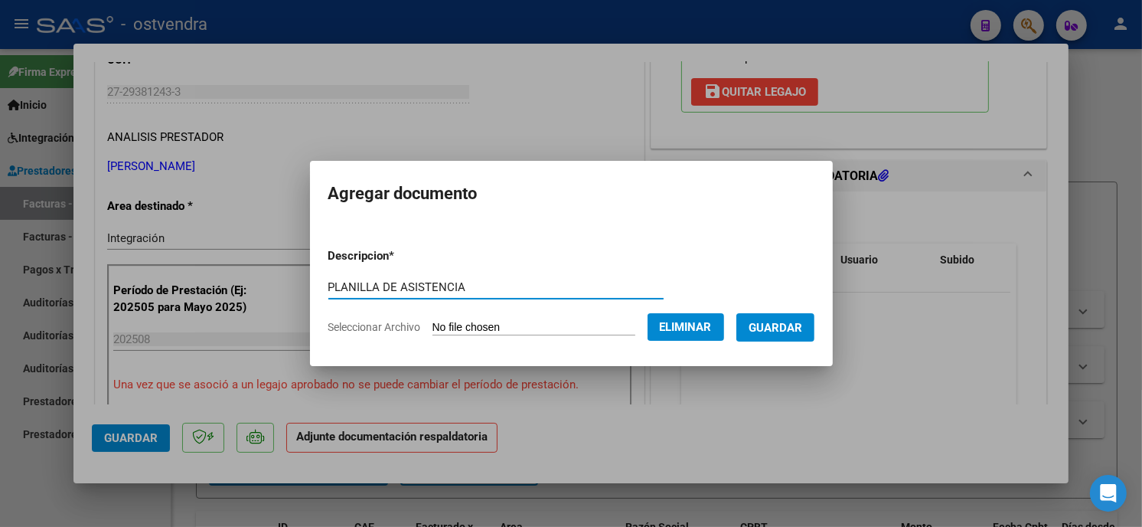
click at [799, 322] on span "Guardar" at bounding box center [776, 328] width 54 height 14
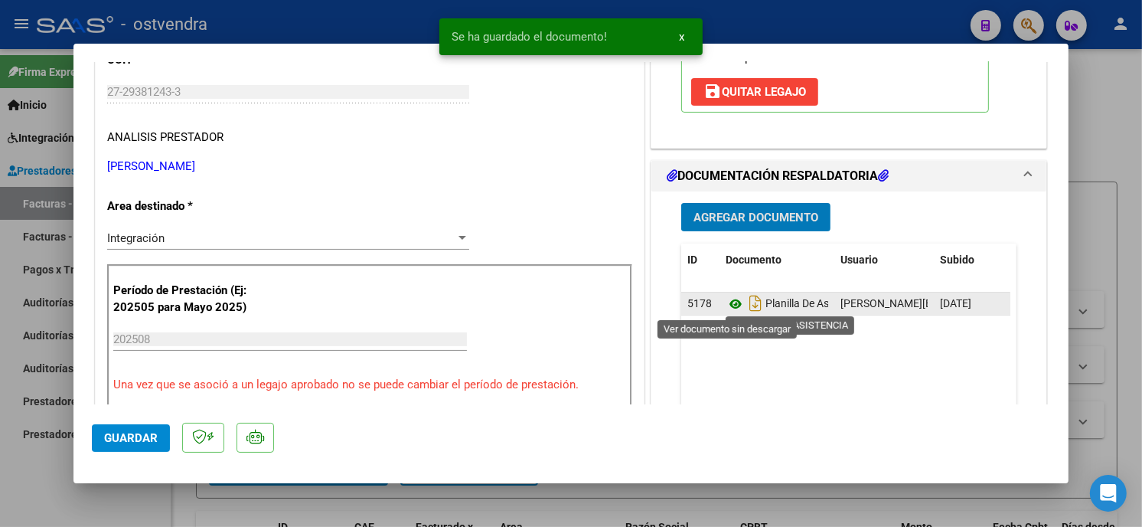
click at [731, 302] on icon at bounding box center [736, 304] width 20 height 18
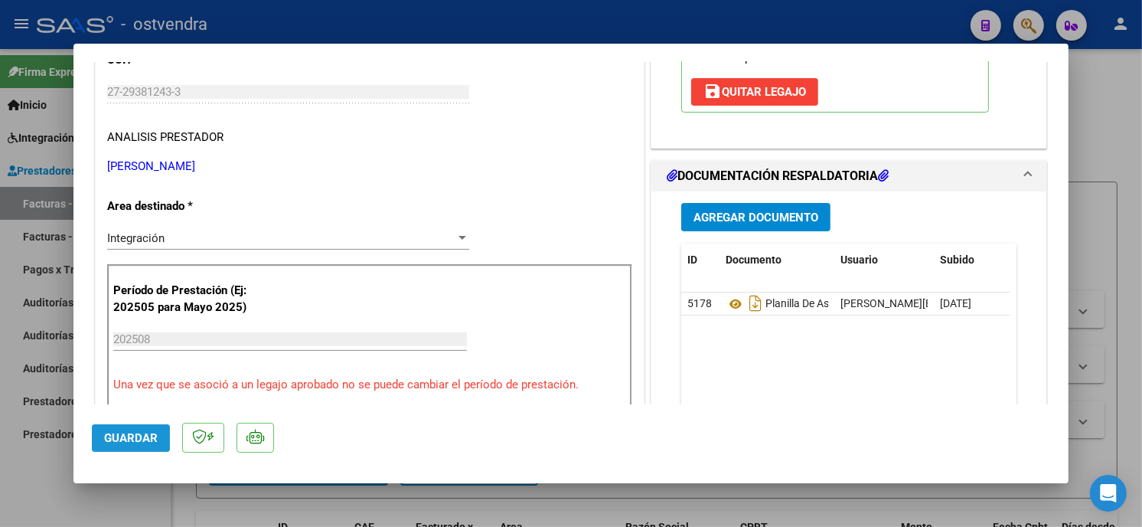
click at [149, 426] on button "Guardar" at bounding box center [131, 438] width 78 height 28
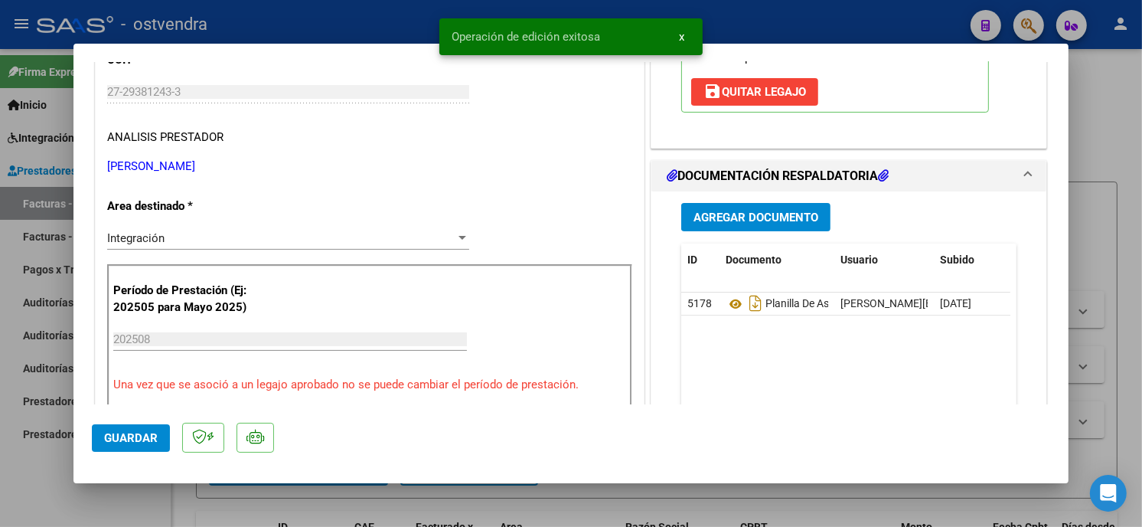
click at [295, 31] on div at bounding box center [571, 263] width 1142 height 527
type input "$ 0,00"
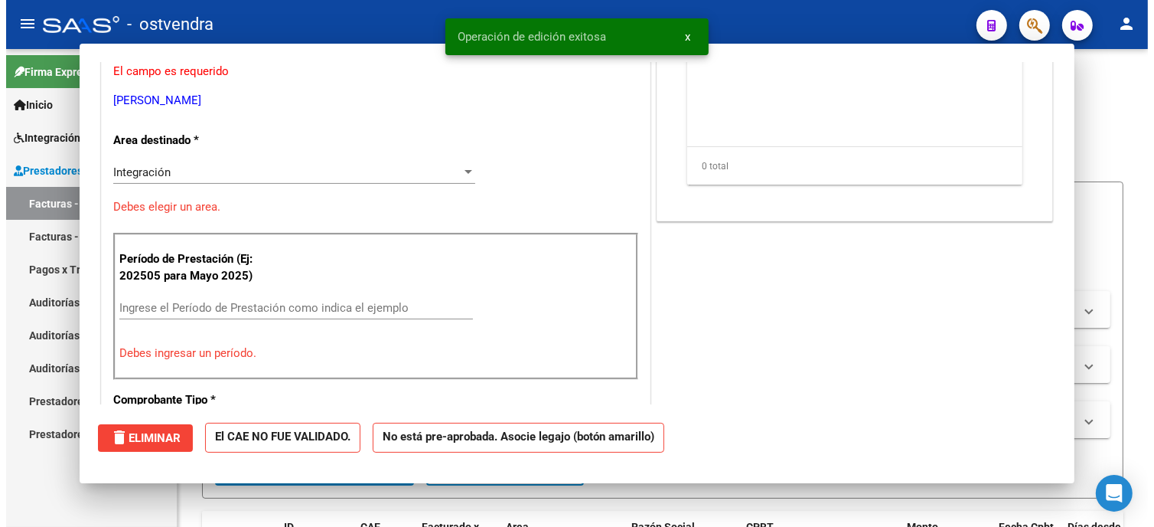
scroll to position [208, 0]
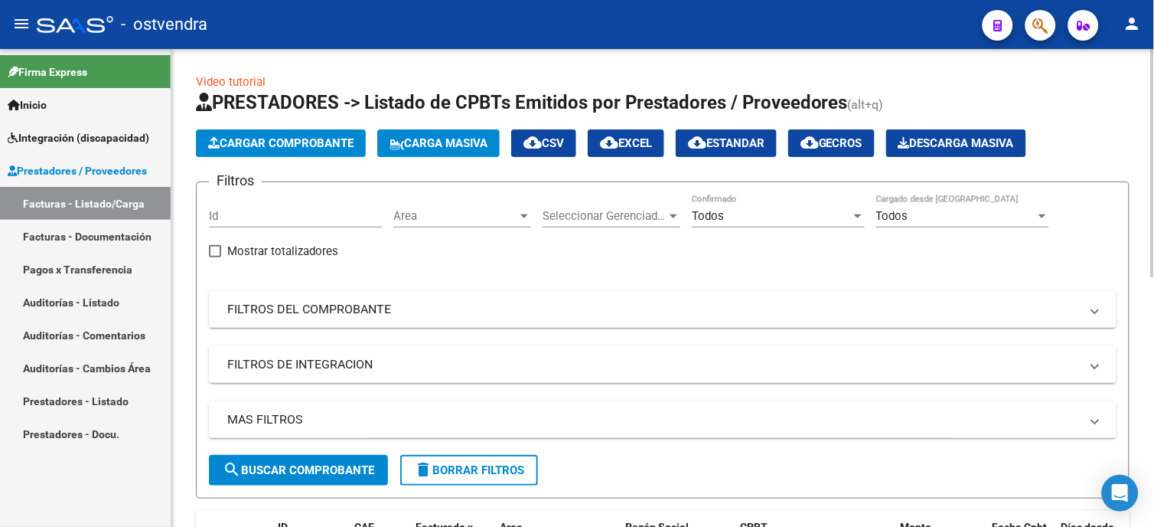
click at [705, 204] on div "Todos Confirmado" at bounding box center [778, 210] width 173 height 33
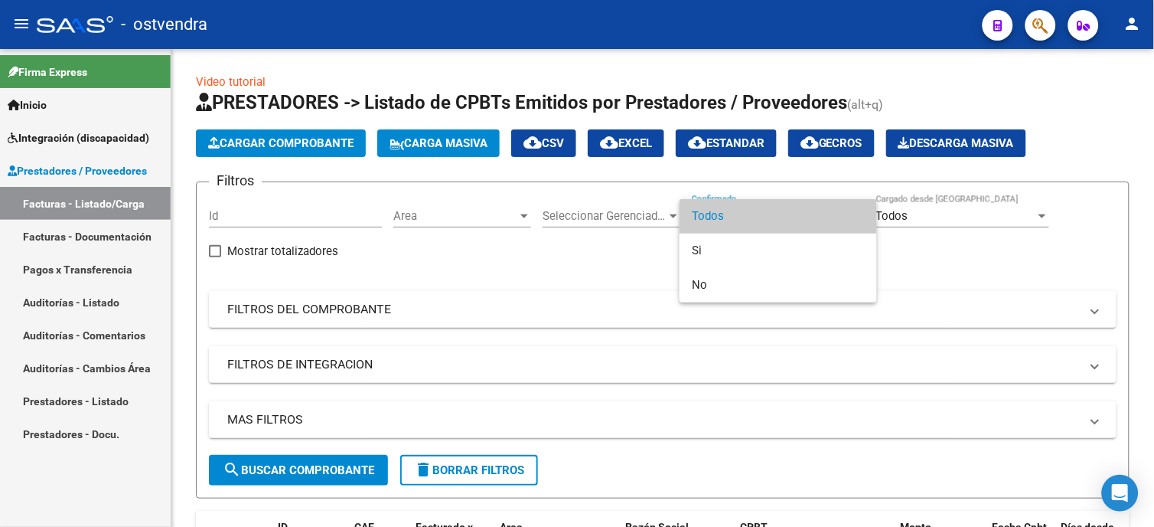
click at [537, 306] on div at bounding box center [577, 263] width 1154 height 527
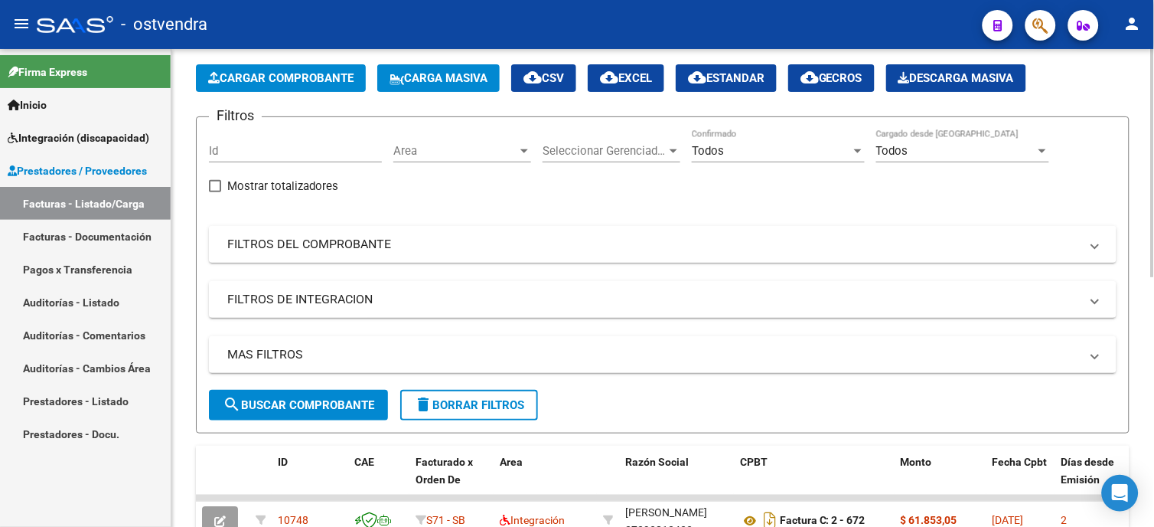
scroll to position [170, 0]
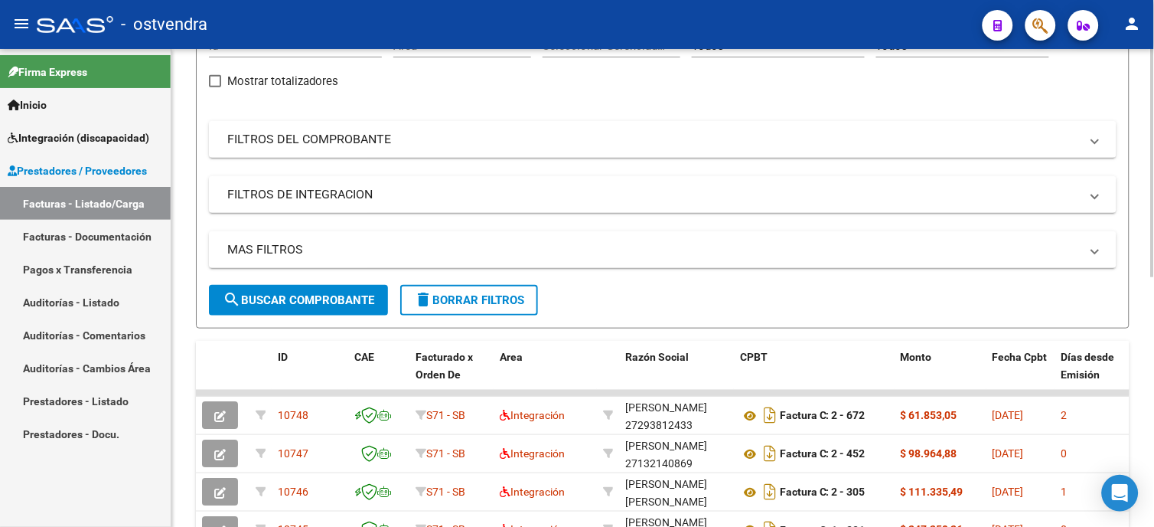
click at [360, 302] on span "search Buscar Comprobante" at bounding box center [299, 300] width 152 height 14
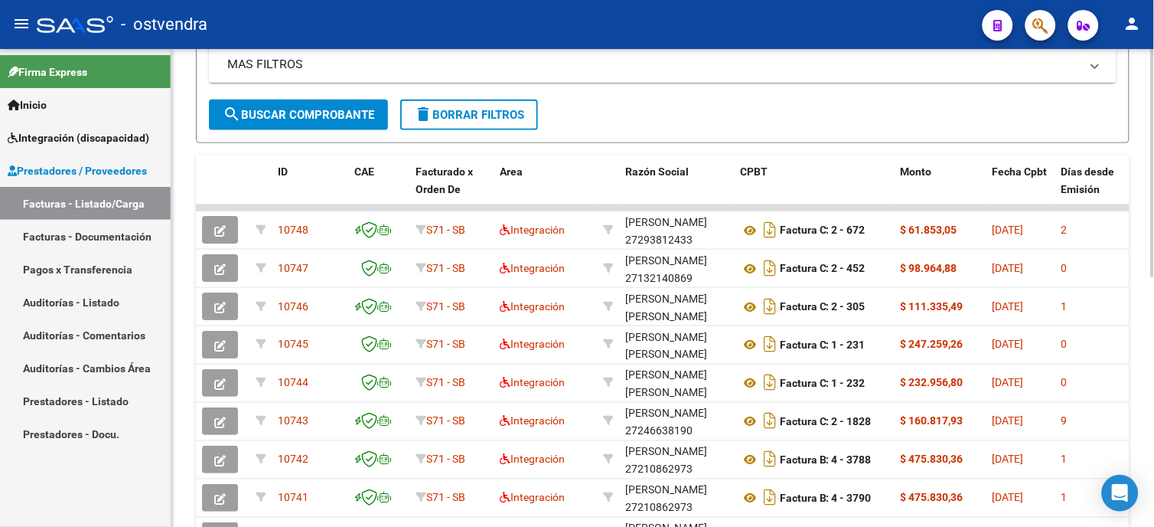
scroll to position [0, 0]
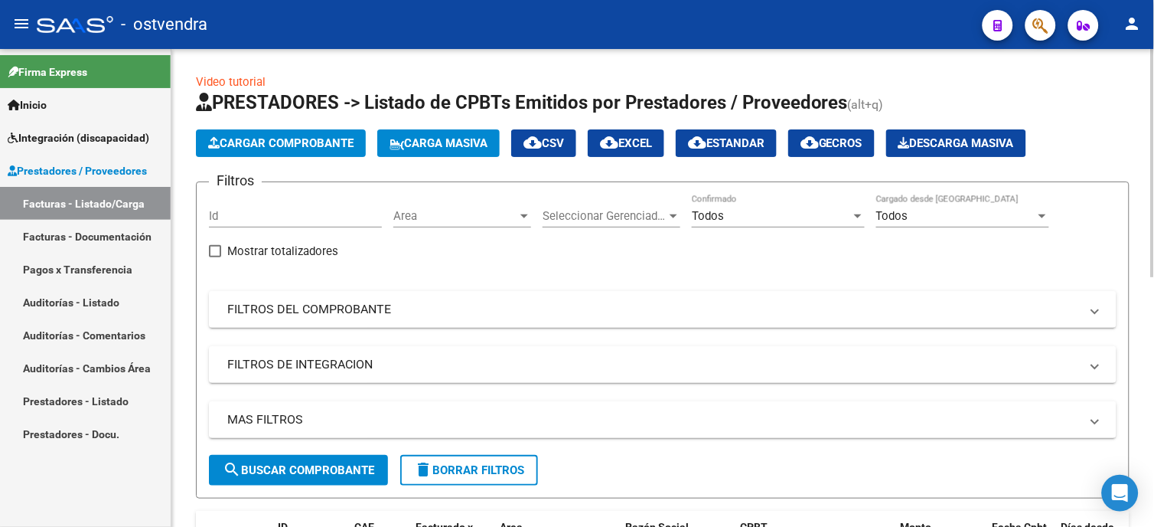
click at [742, 220] on div "Todos" at bounding box center [771, 216] width 159 height 14
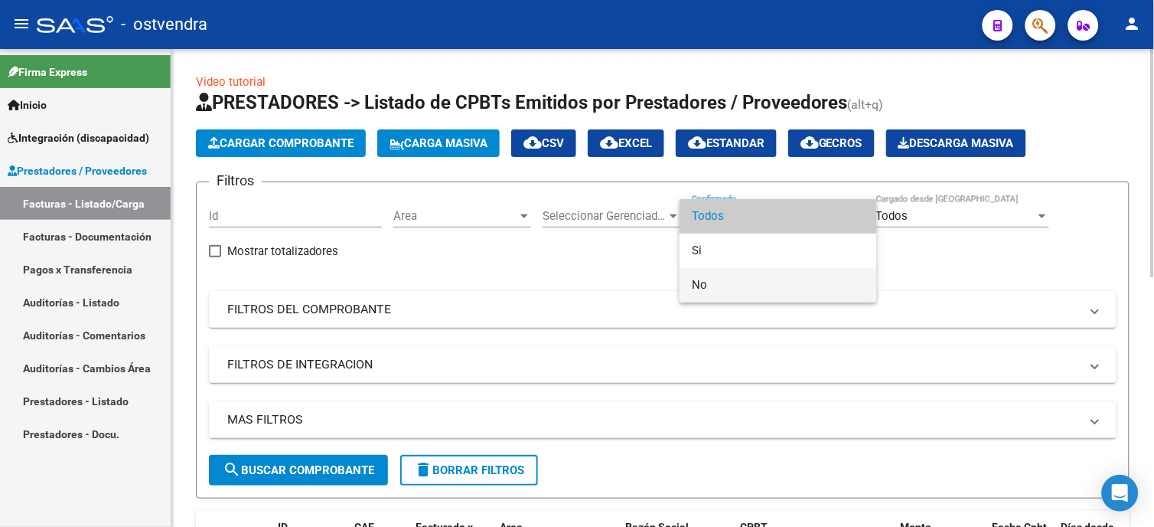
click at [736, 281] on span "No" at bounding box center [778, 285] width 173 height 34
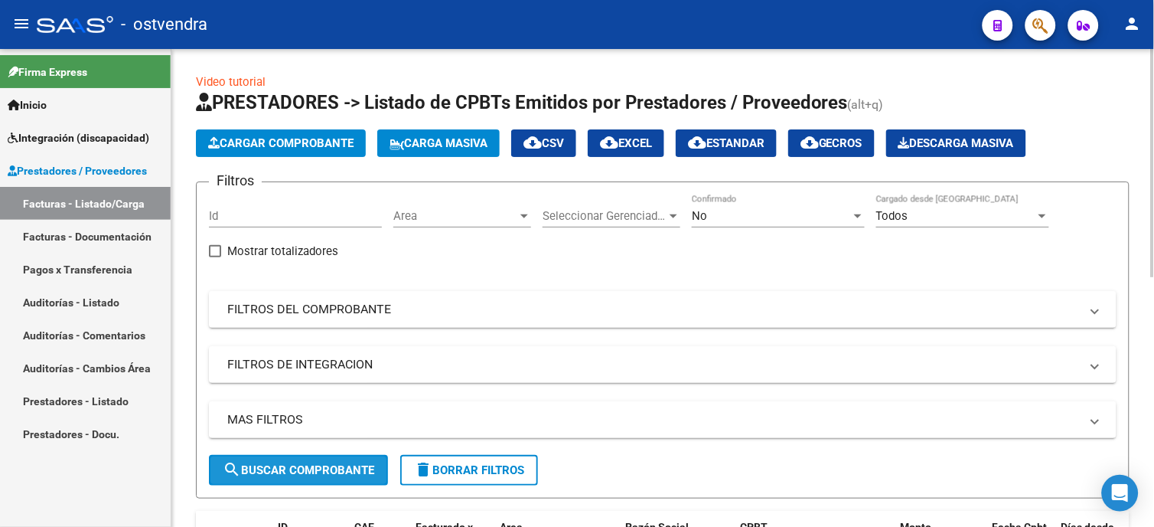
click at [363, 468] on span "search Buscar Comprobante" at bounding box center [299, 470] width 152 height 14
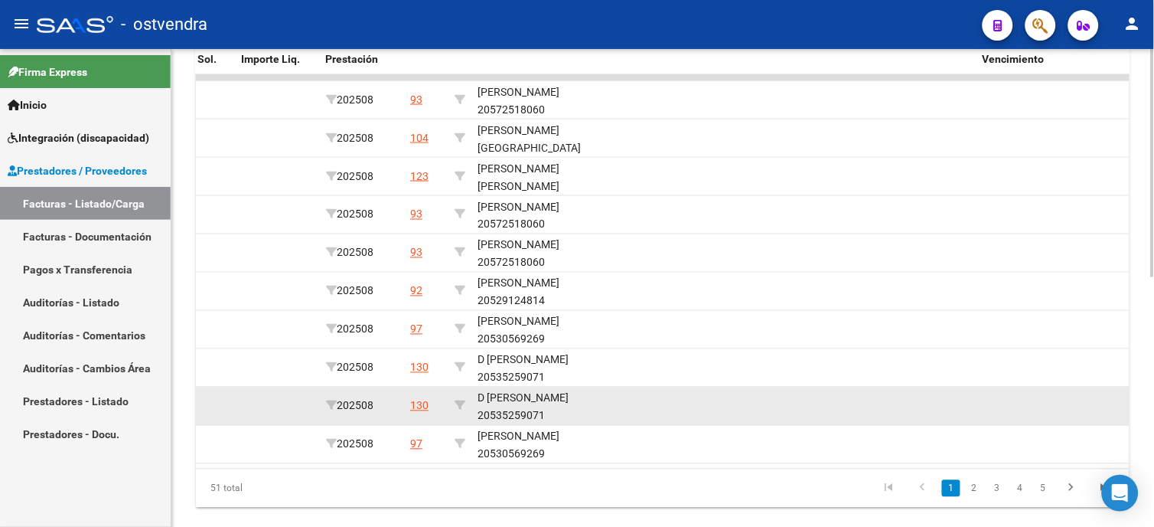
scroll to position [510, 0]
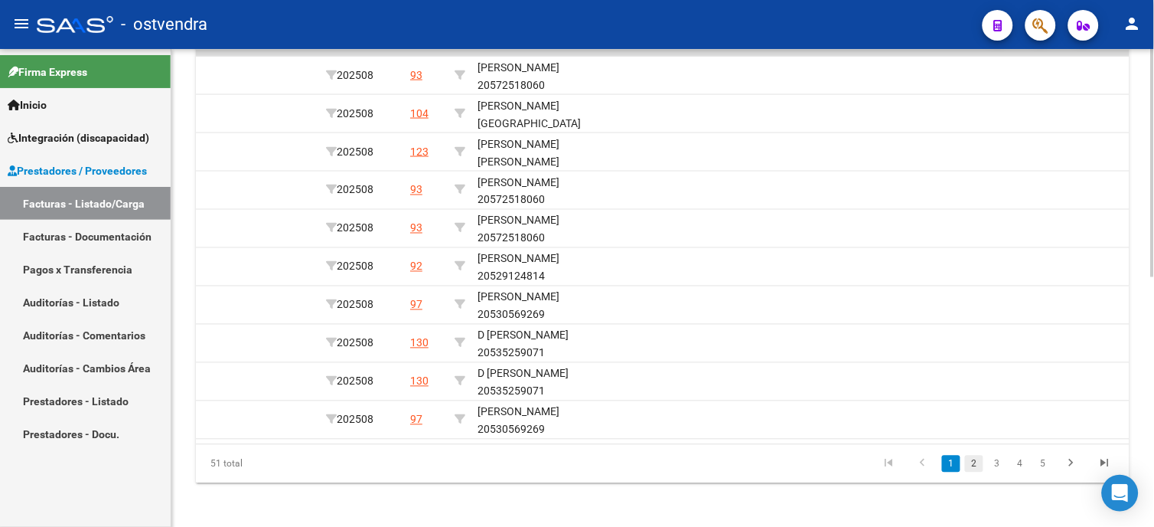
click at [972, 472] on link "2" at bounding box center [974, 463] width 18 height 17
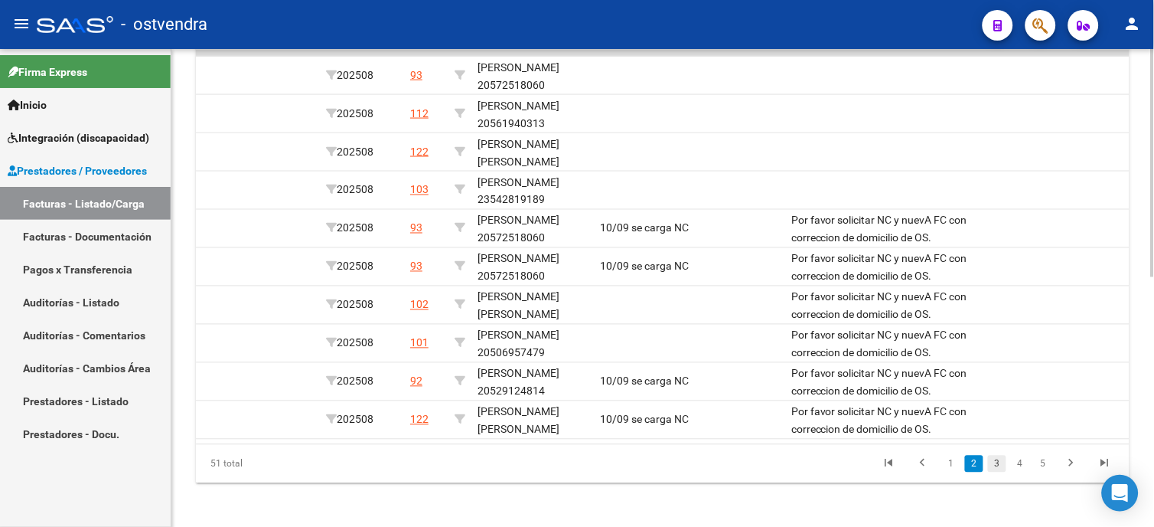
click at [1003, 472] on link "3" at bounding box center [997, 463] width 18 height 17
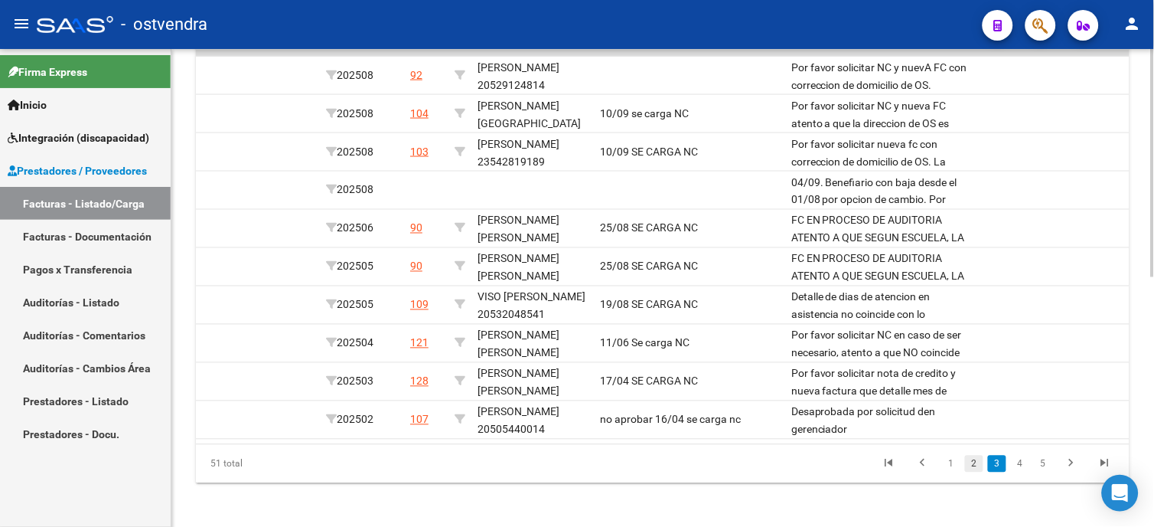
click at [975, 472] on link "2" at bounding box center [974, 463] width 18 height 17
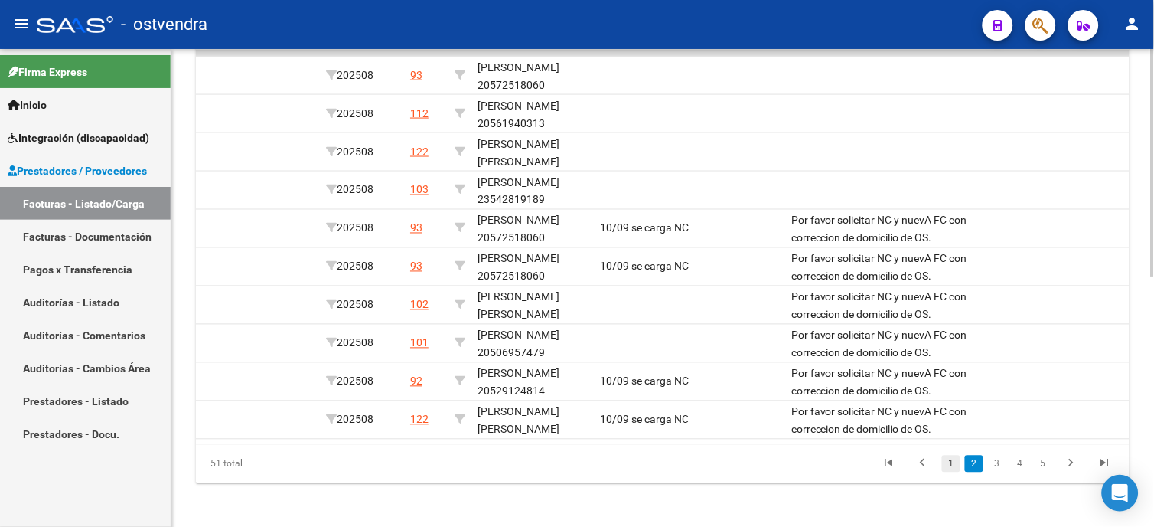
click at [949, 472] on link "1" at bounding box center [951, 463] width 18 height 17
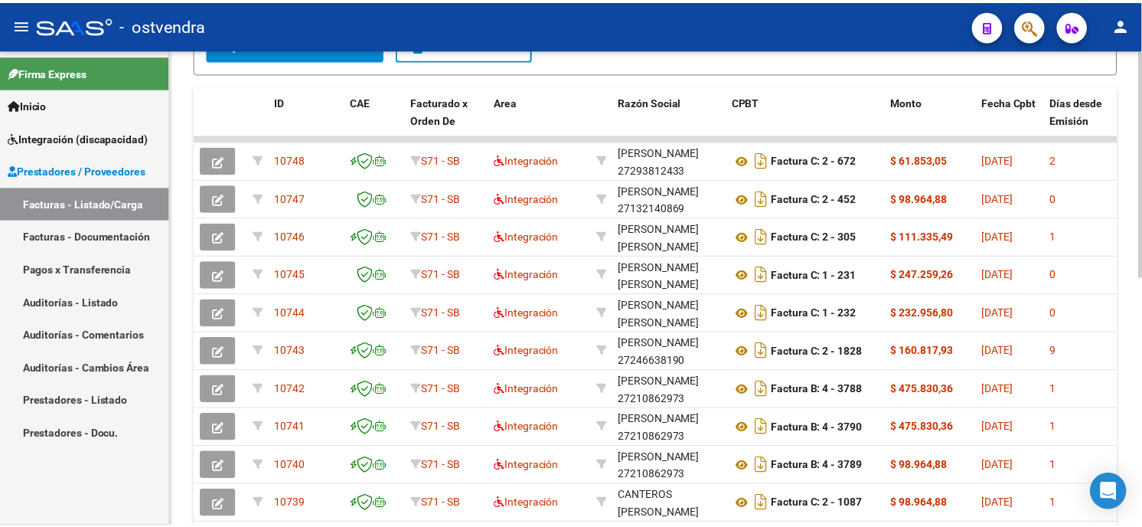
scroll to position [0, 0]
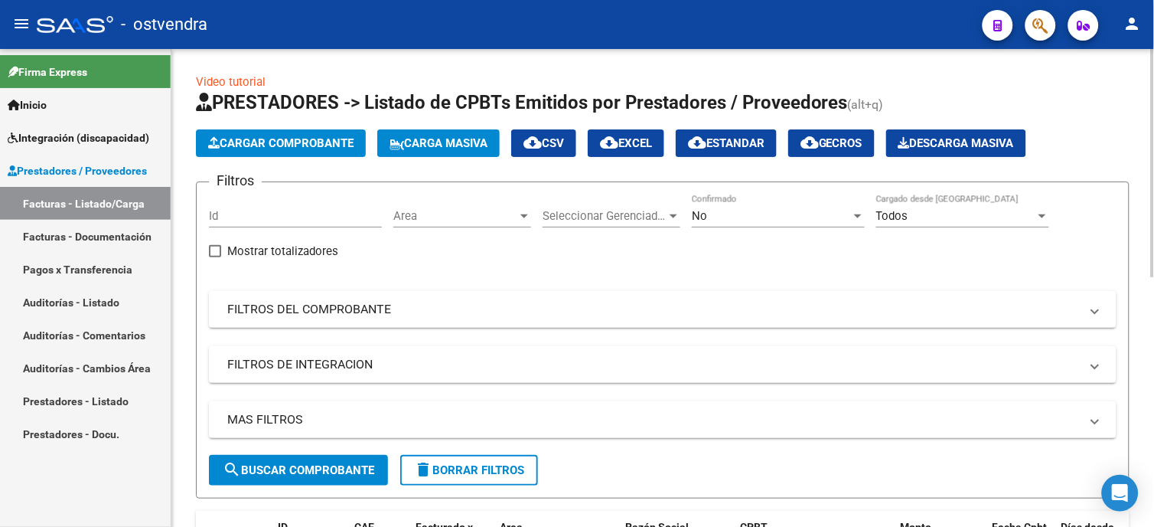
click at [1153, 120] on div at bounding box center [1153, 163] width 4 height 228
click at [344, 132] on button "Cargar Comprobante" at bounding box center [281, 143] width 170 height 28
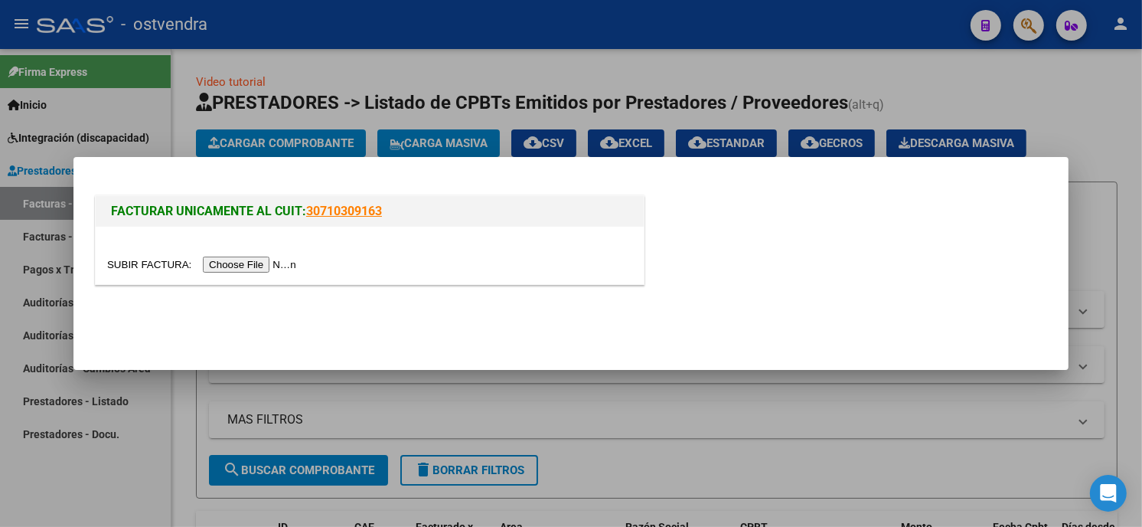
click at [237, 268] on input "file" at bounding box center [204, 264] width 194 height 16
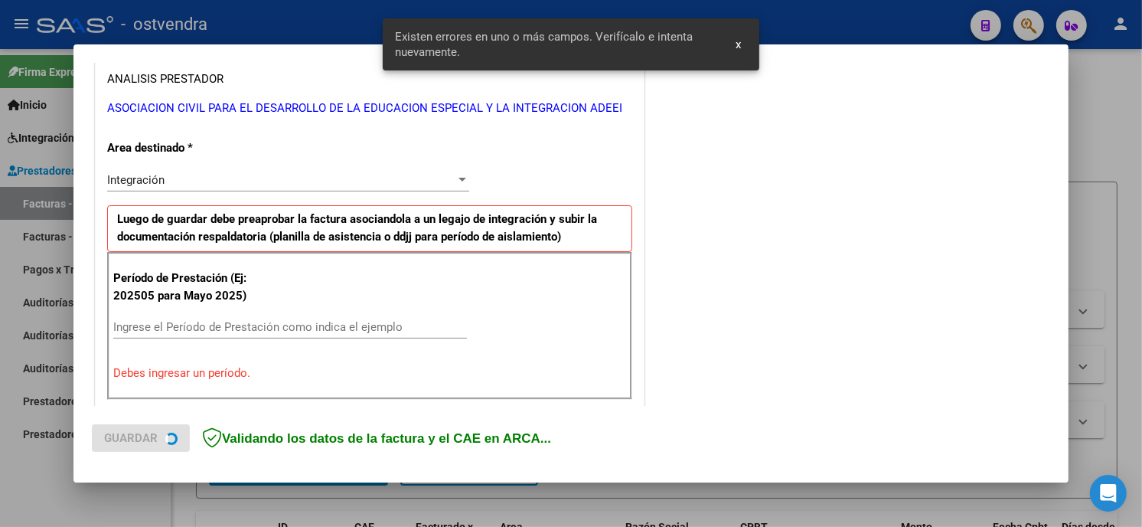
scroll to position [361, 0]
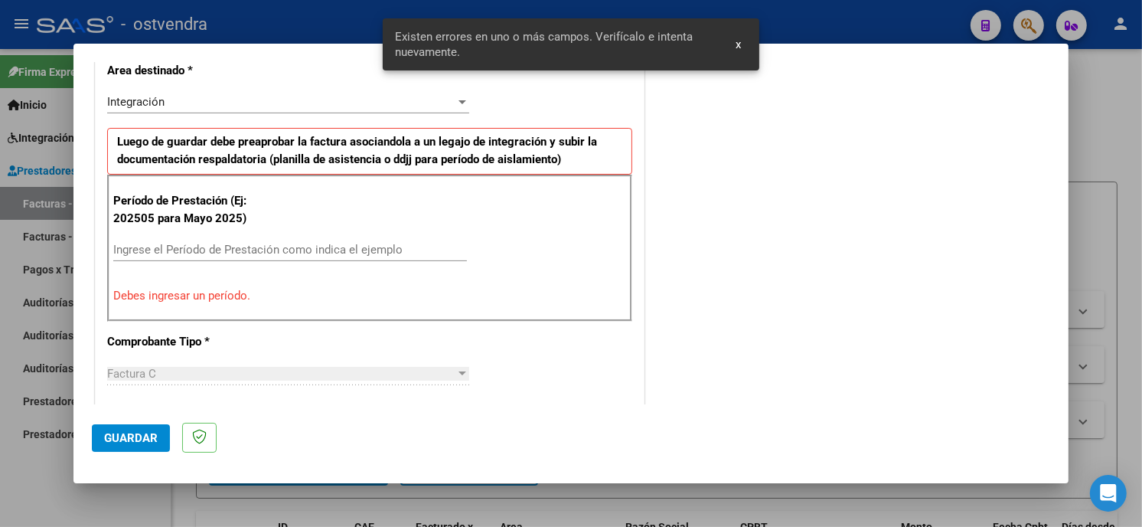
click at [312, 248] on input "Ingrese el Período de Prestación como indica el ejemplo" at bounding box center [290, 250] width 354 height 14
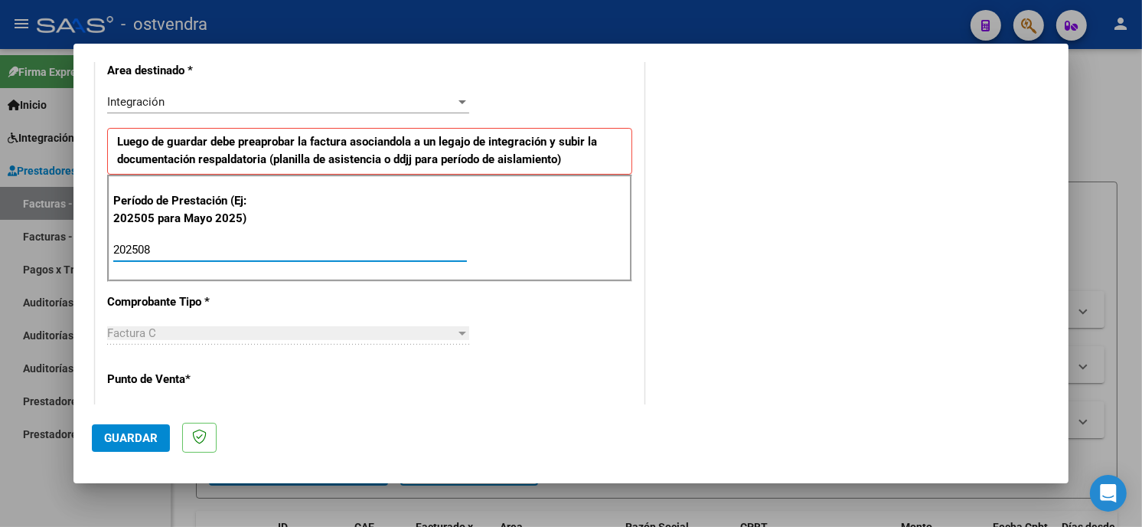
type input "202508"
click at [146, 439] on span "Guardar" at bounding box center [131, 438] width 54 height 14
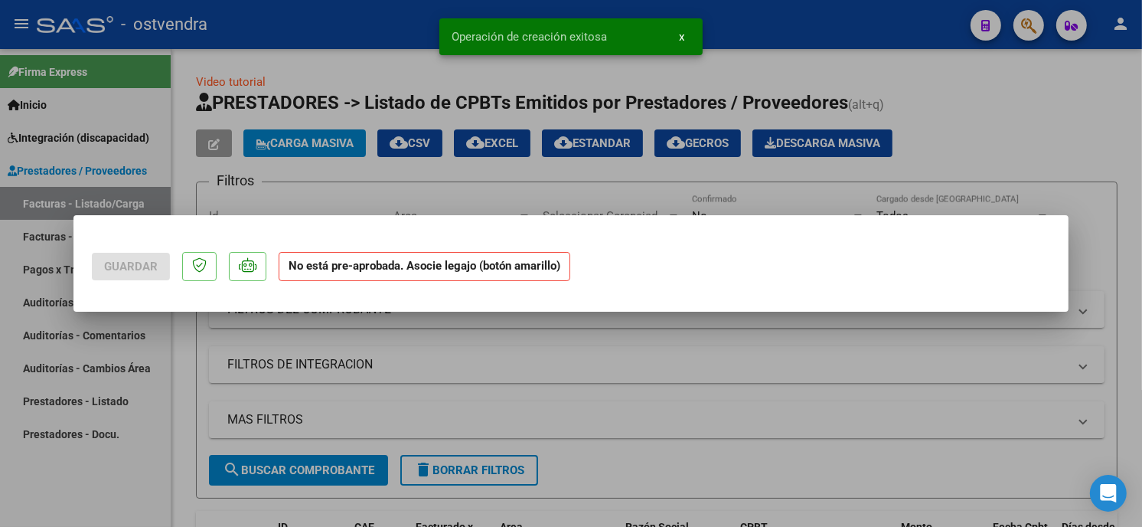
scroll to position [0, 0]
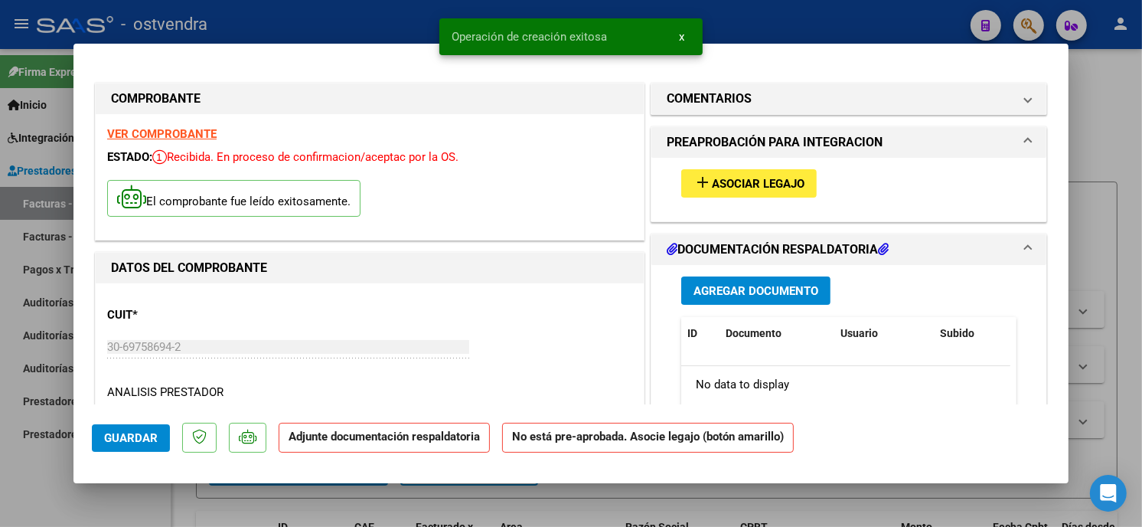
click at [762, 181] on span "Asociar Legajo" at bounding box center [758, 184] width 93 height 14
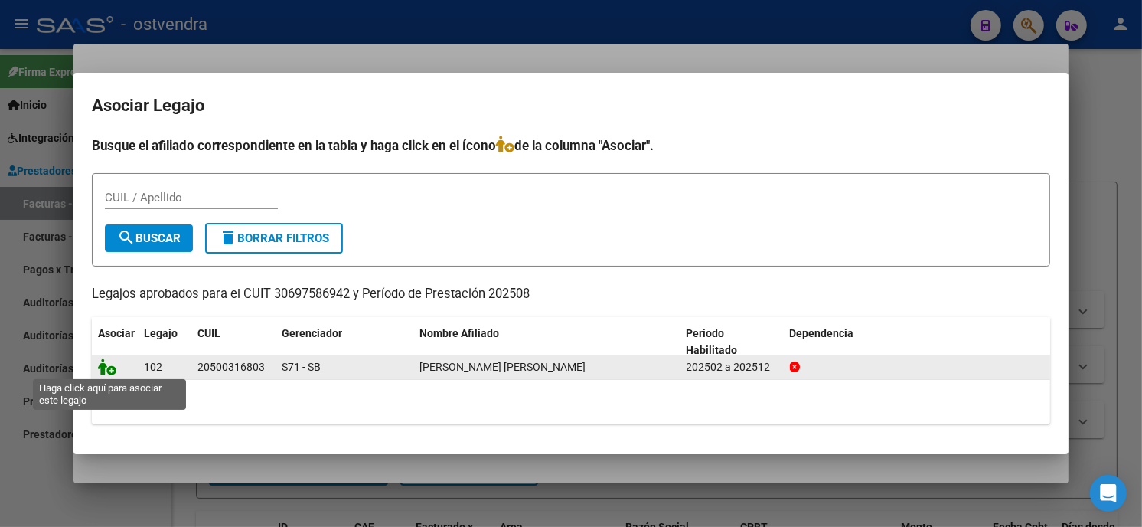
click at [109, 370] on icon at bounding box center [107, 366] width 18 height 17
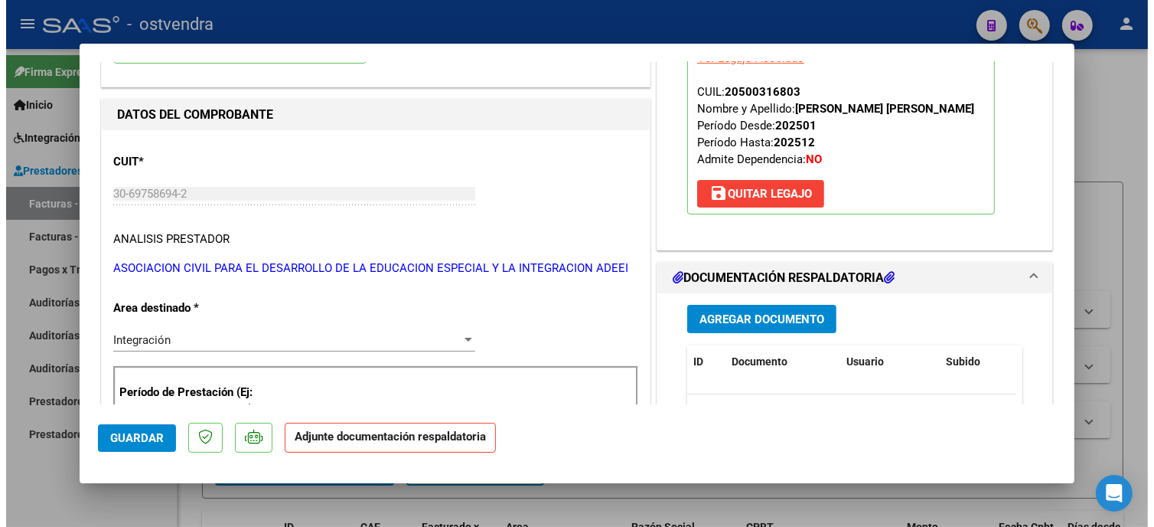
scroll to position [170, 0]
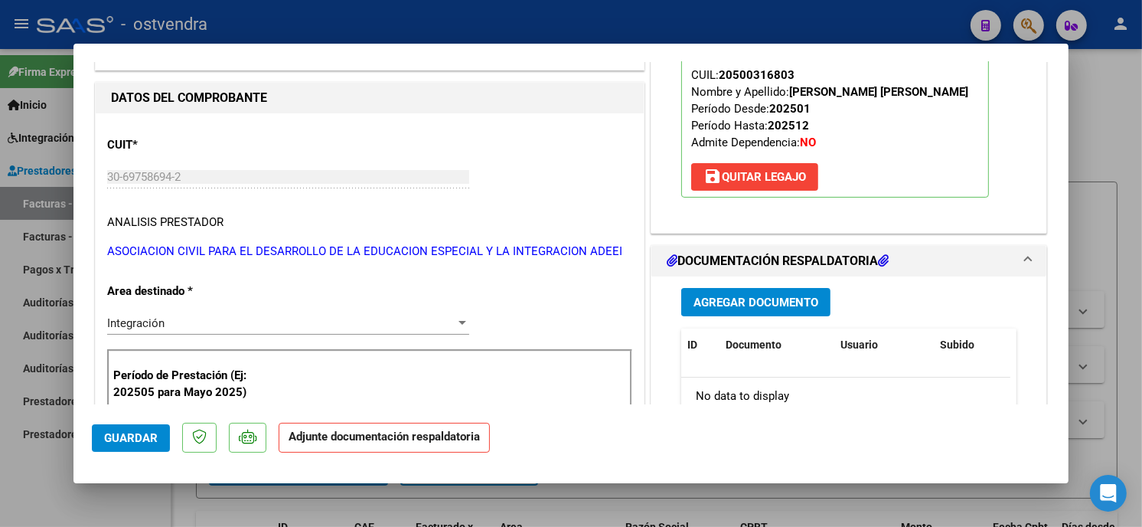
click at [788, 309] on button "Agregar Documento" at bounding box center [755, 302] width 149 height 28
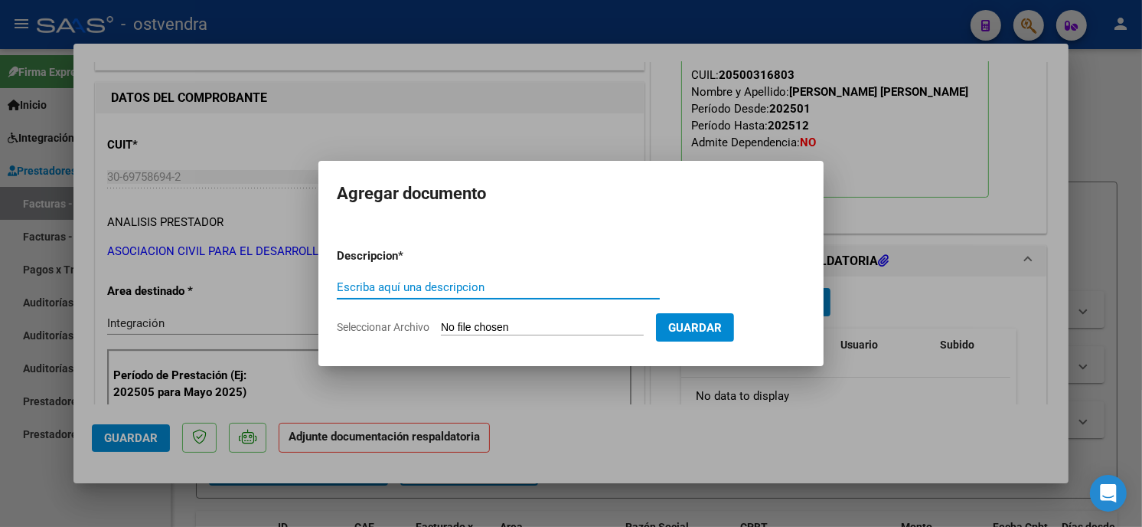
click at [560, 332] on input "Seleccionar Archivo" at bounding box center [542, 328] width 203 height 15
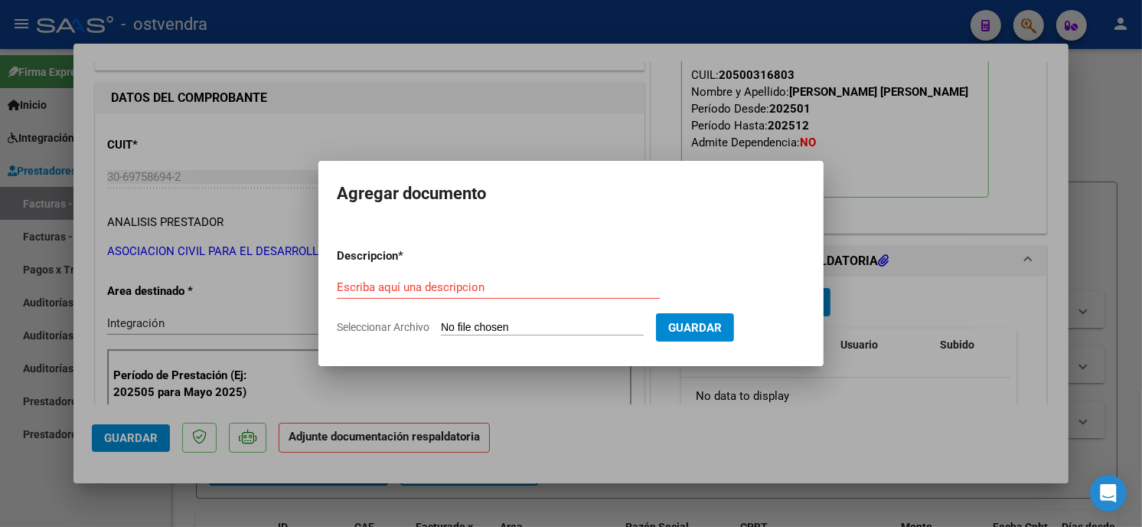
type input "C:\fakepath\ASISTENCIA C-5-43683.pdf"
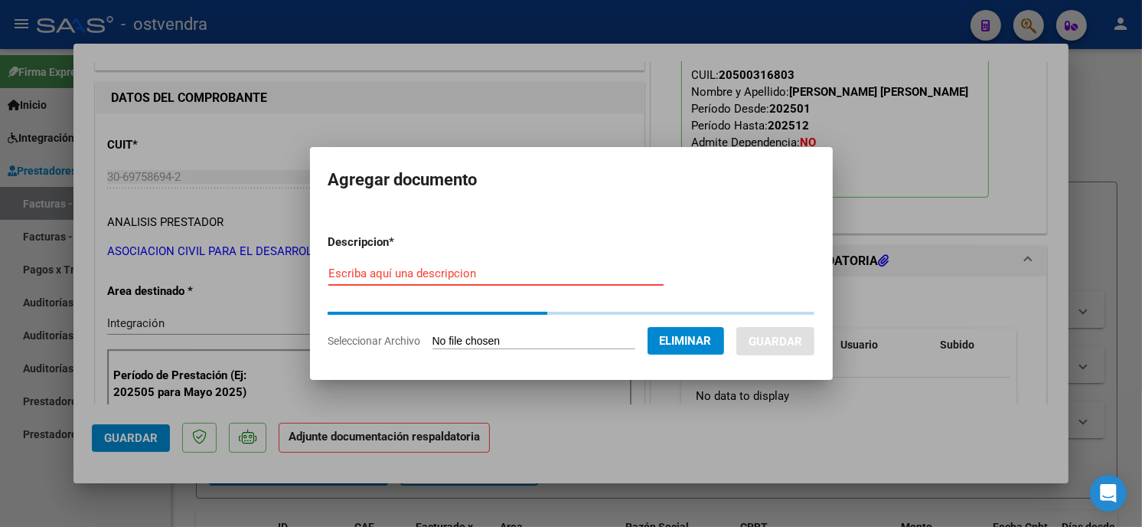
click at [517, 276] on input "Escriba aquí una descripcion" at bounding box center [495, 273] width 335 height 14
type input "PLANILLA DE ASISTENCIA"
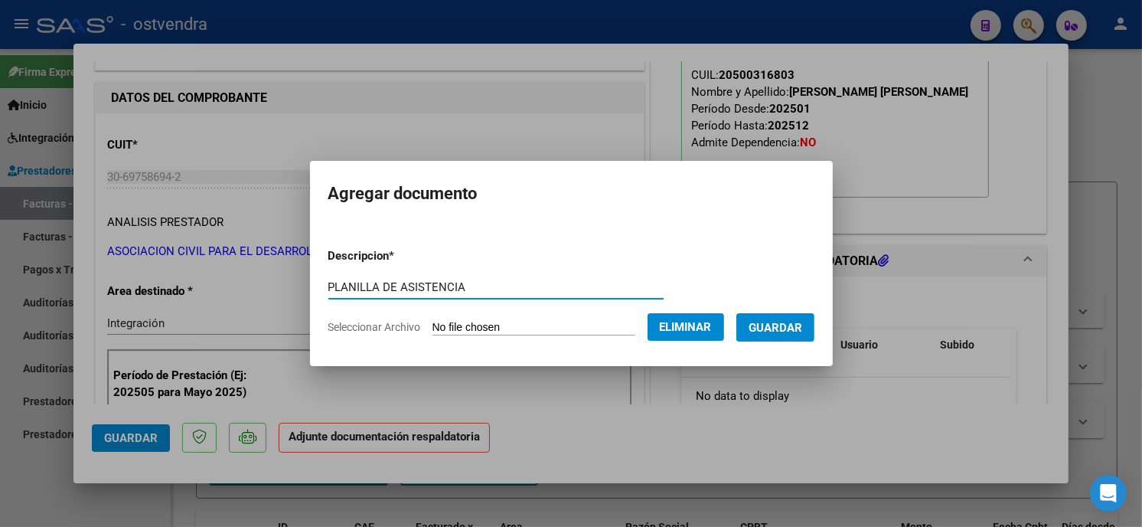
click at [775, 329] on span "Guardar" at bounding box center [776, 328] width 54 height 14
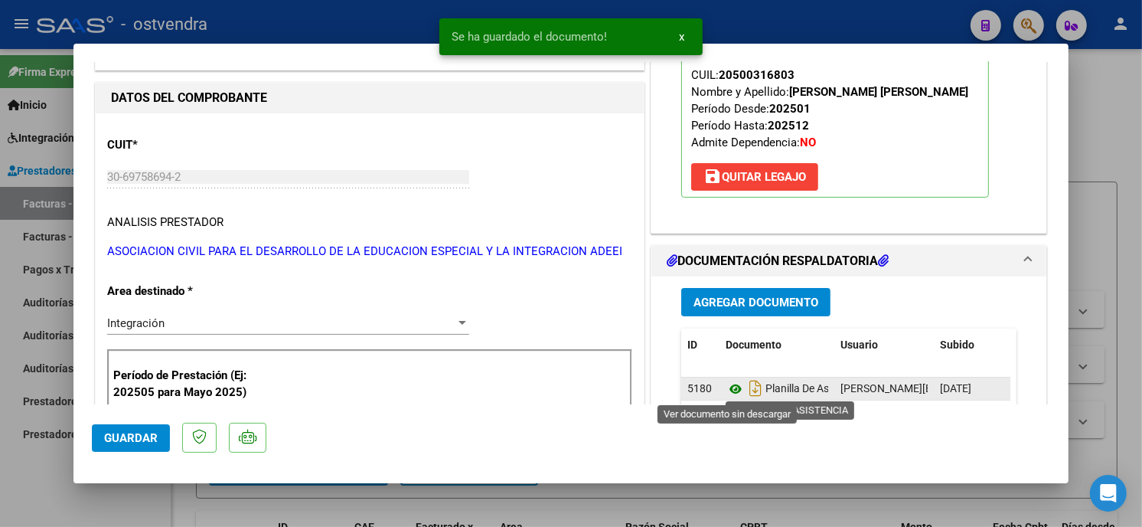
click at [731, 393] on icon at bounding box center [736, 389] width 20 height 18
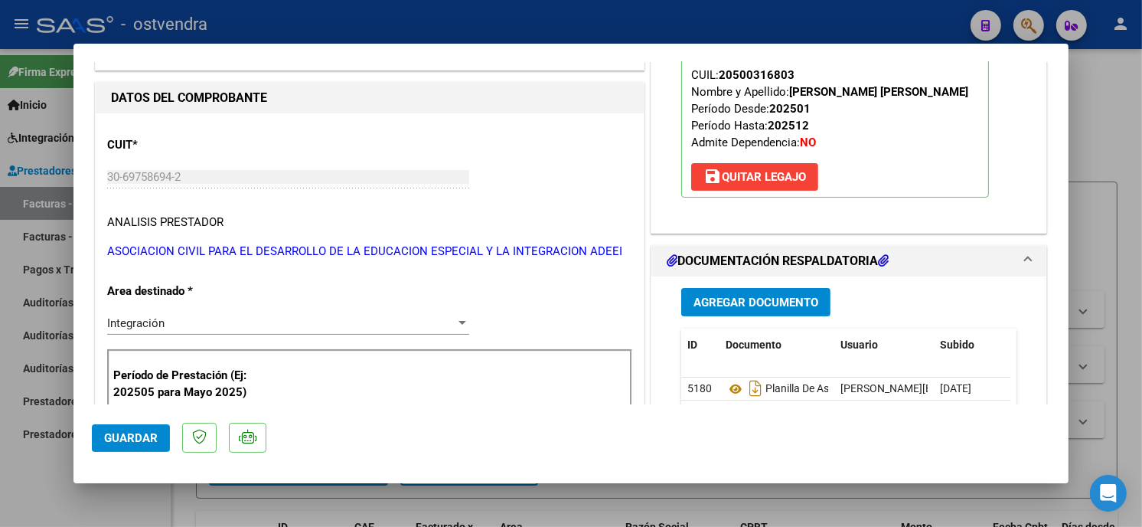
click at [161, 430] on button "Guardar" at bounding box center [131, 438] width 78 height 28
click at [493, 27] on div at bounding box center [571, 263] width 1142 height 527
type input "$ 0,00"
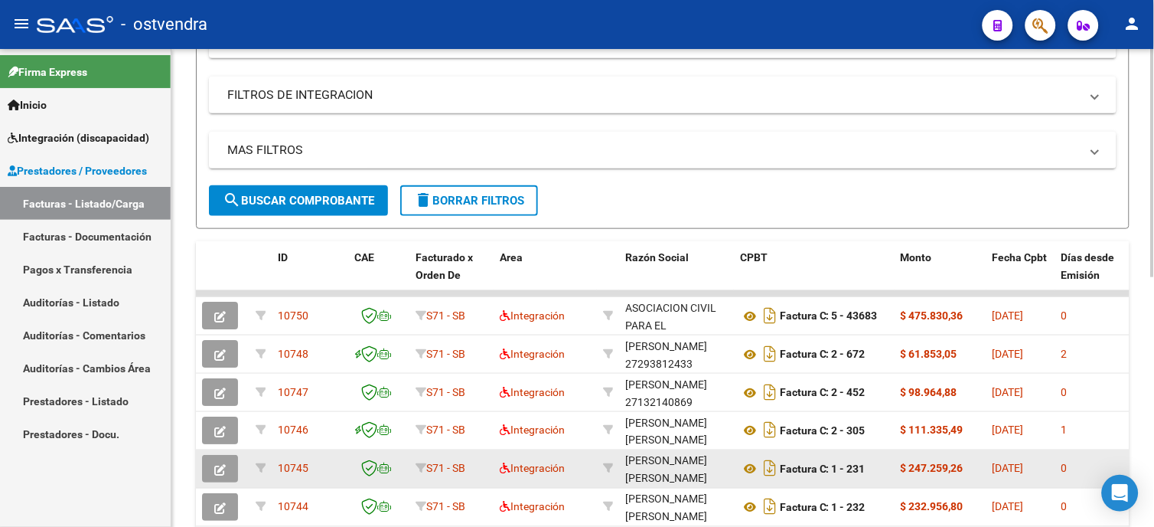
scroll to position [0, 0]
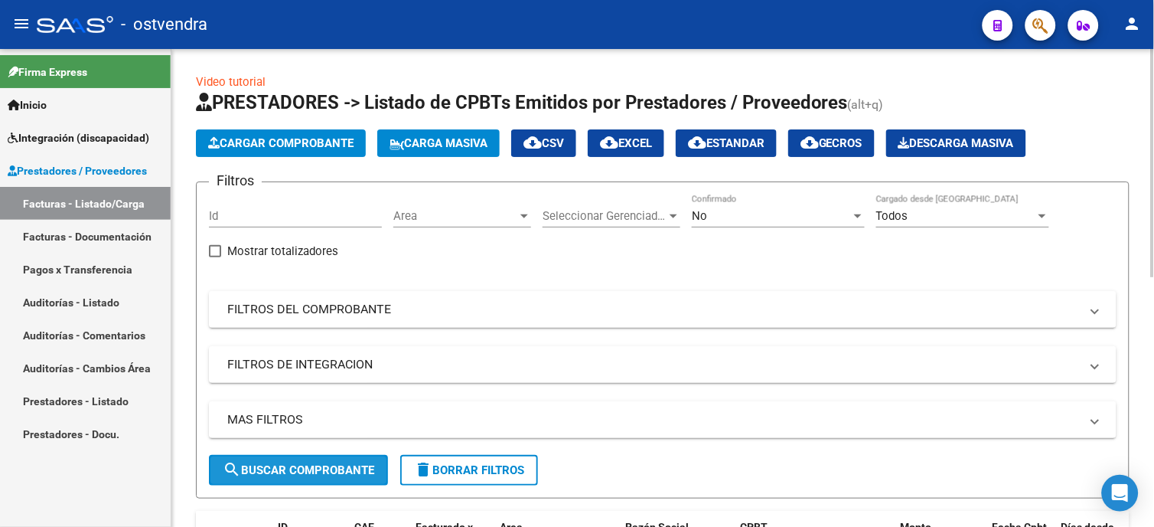
click at [285, 468] on span "search Buscar Comprobante" at bounding box center [299, 470] width 152 height 14
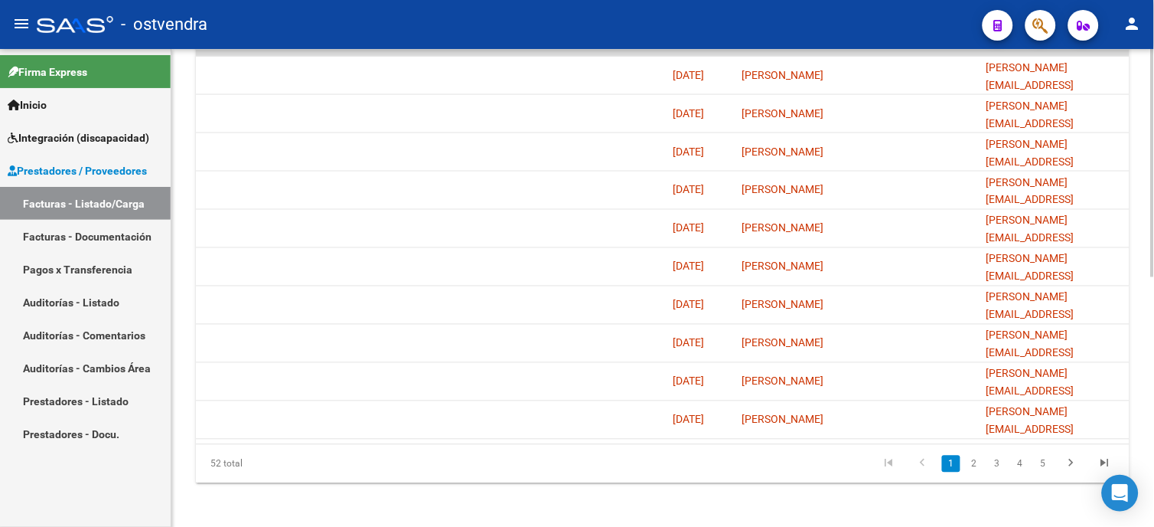
scroll to position [0, 2782]
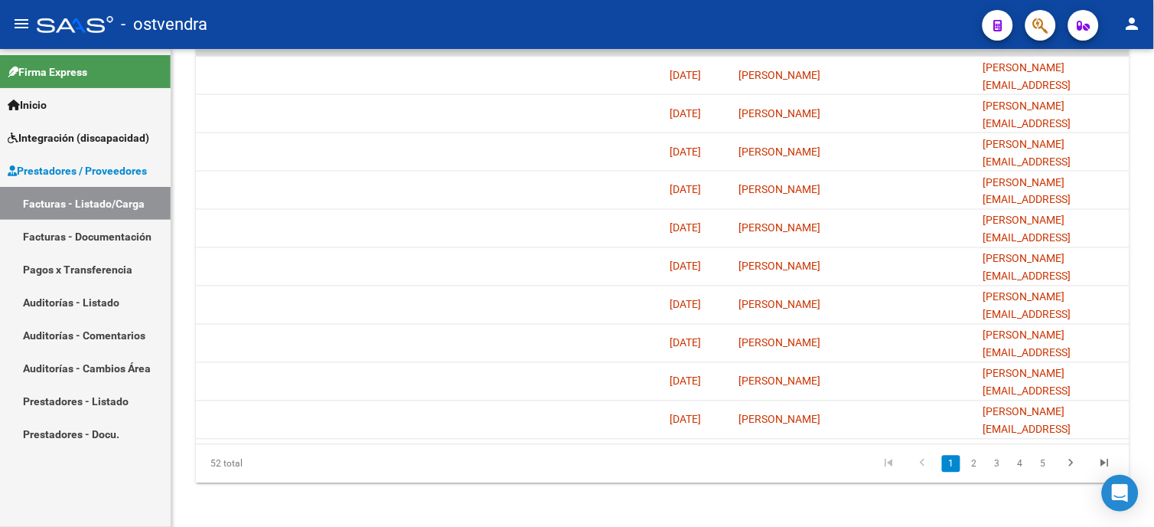
click at [977, 472] on link "2" at bounding box center [974, 463] width 18 height 17
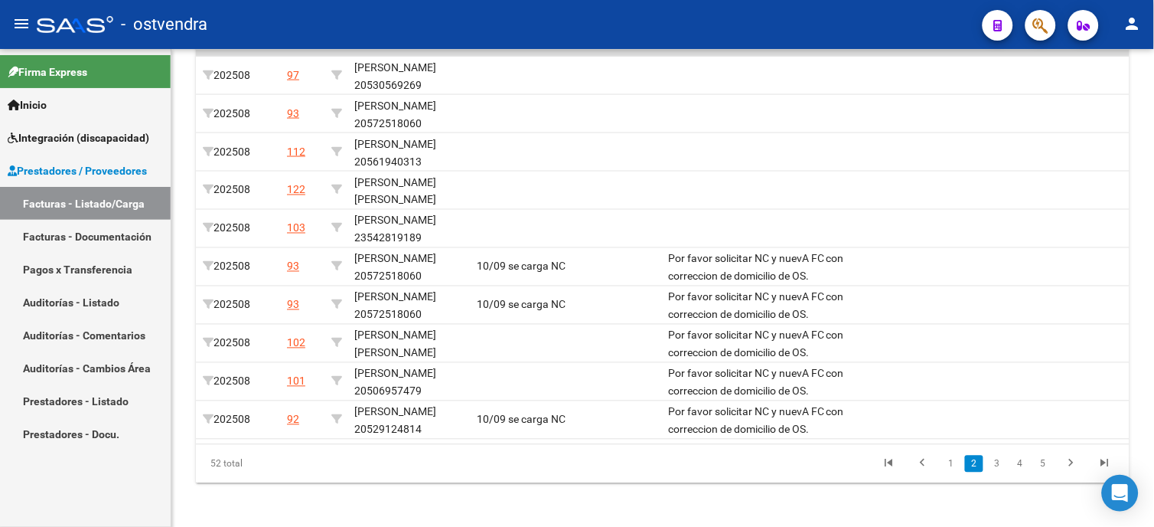
scroll to position [0, 0]
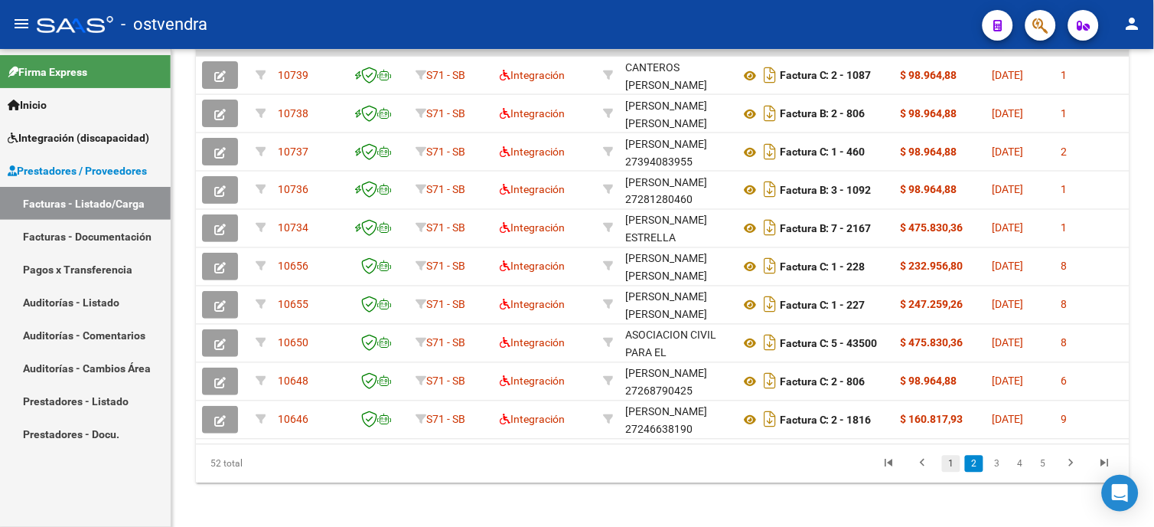
click at [953, 472] on link "1" at bounding box center [951, 463] width 18 height 17
